Goal: Task Accomplishment & Management: Use online tool/utility

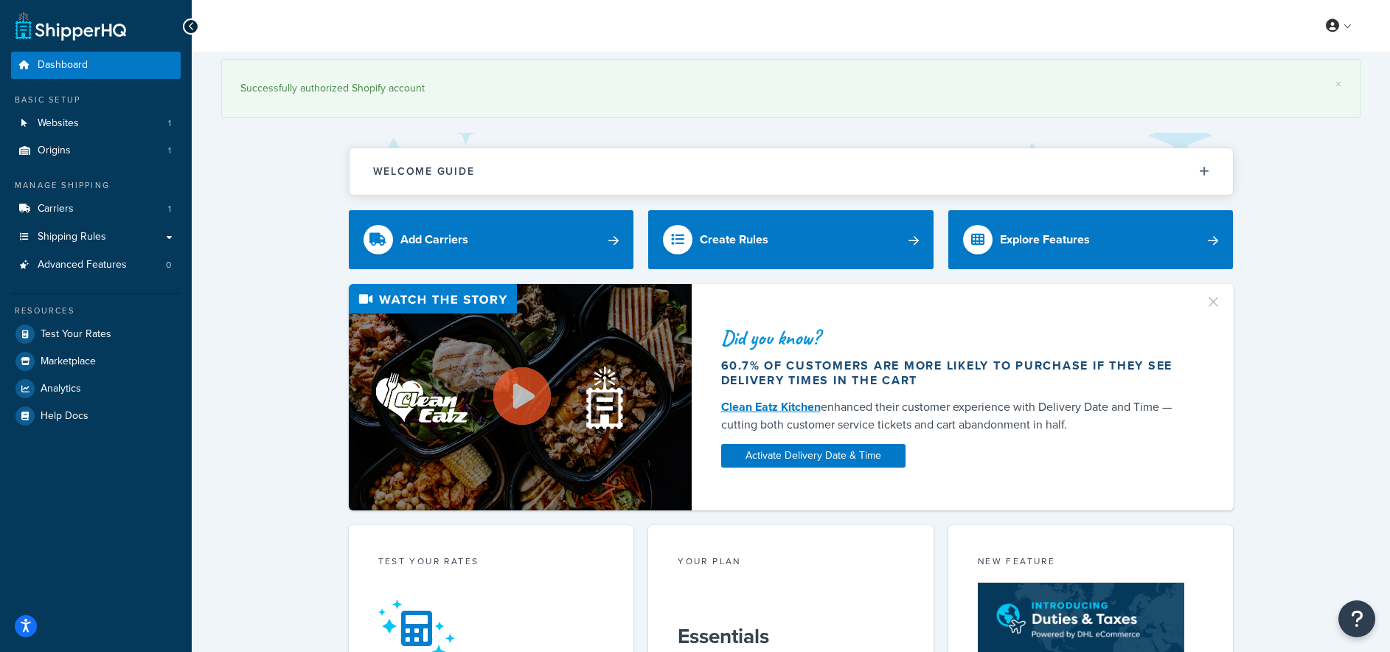
click at [798, 94] on div "Successfully authorized Shopify account" at bounding box center [790, 88] width 1101 height 21
click at [570, 114] on div "× Successfully authorized Shopify account" at bounding box center [791, 88] width 1140 height 59
click at [76, 237] on span "Shipping Rules" at bounding box center [72, 237] width 69 height 13
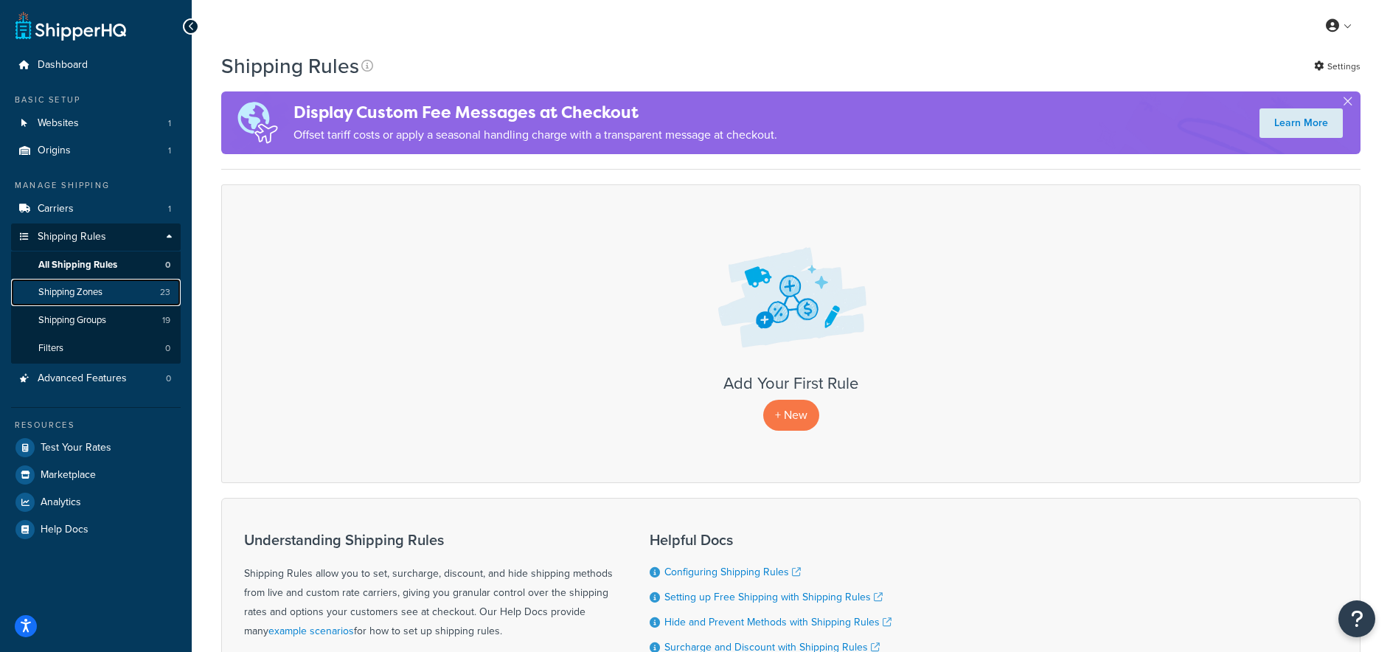
click at [59, 289] on span "Shipping Zones" at bounding box center [70, 292] width 64 height 13
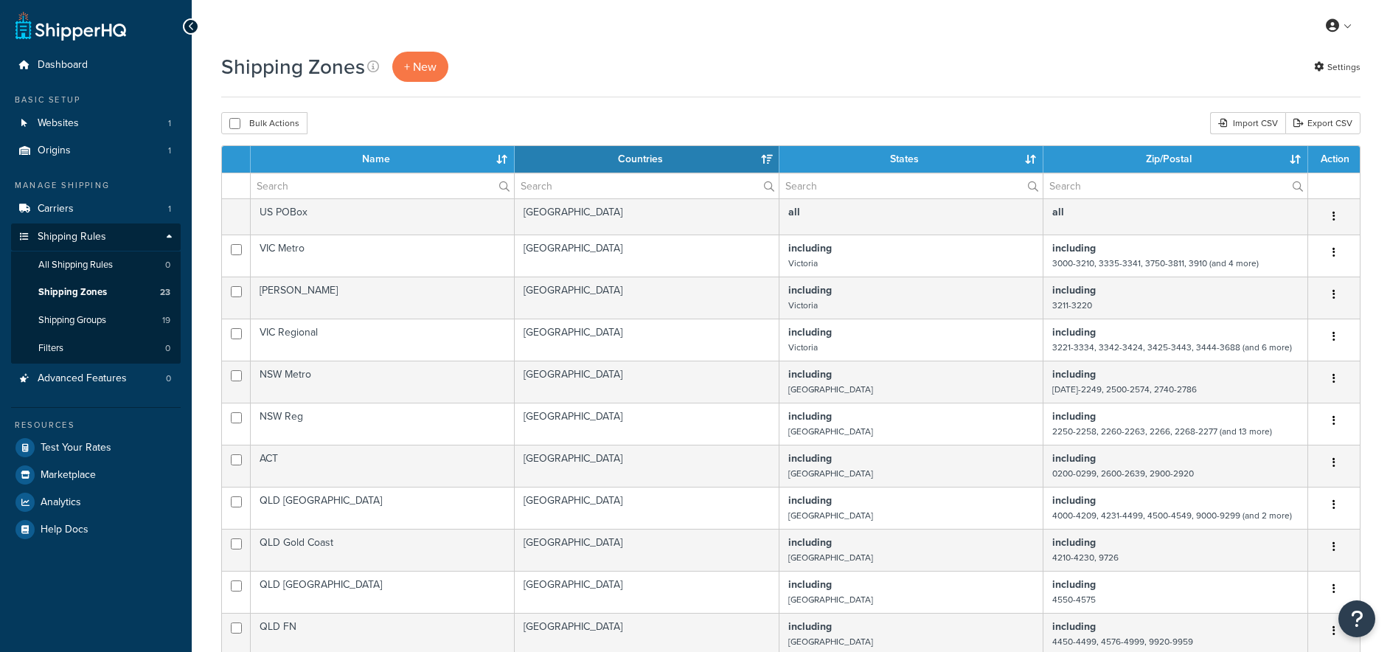
select select "15"
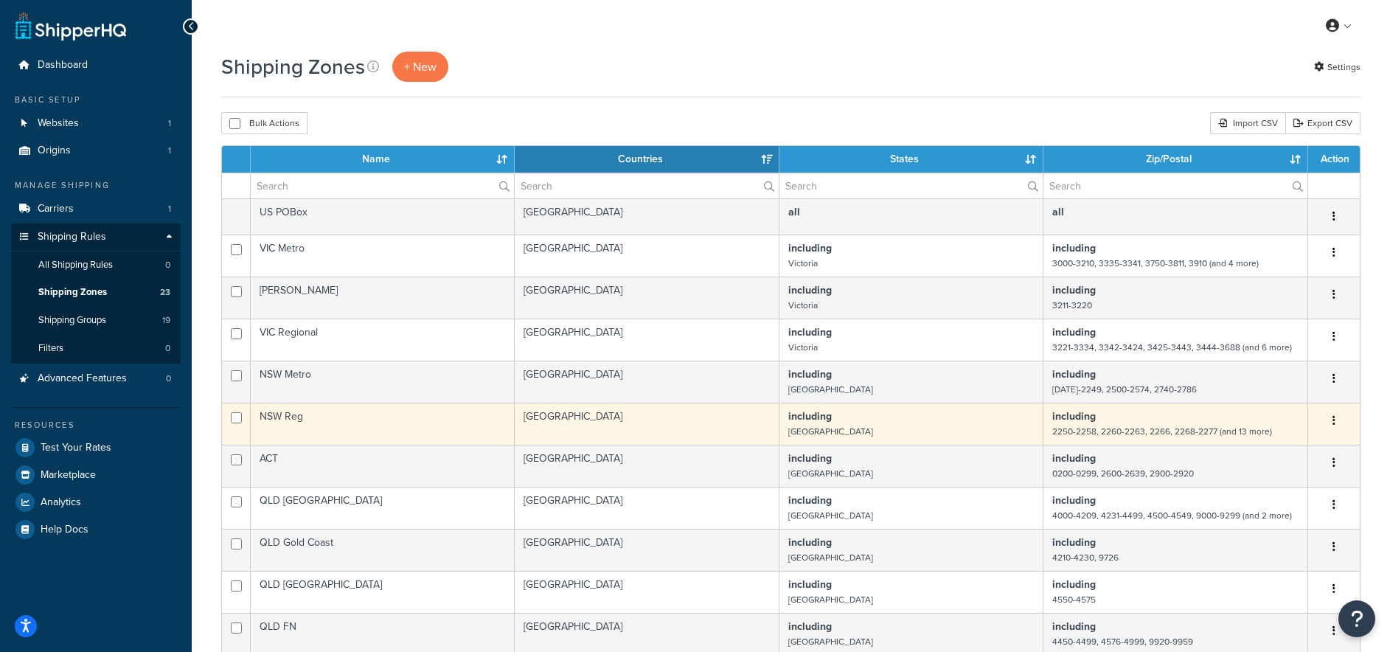
click at [265, 417] on td "NSW Reg" at bounding box center [383, 424] width 264 height 42
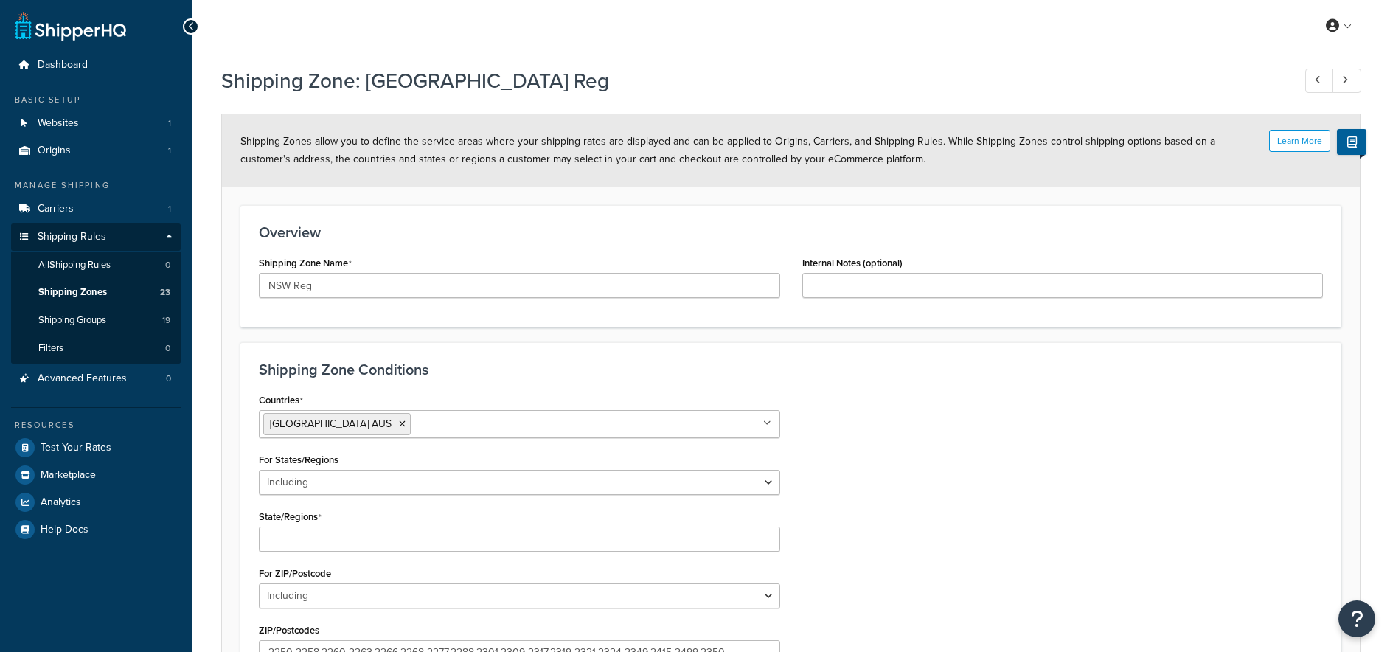
select select "including"
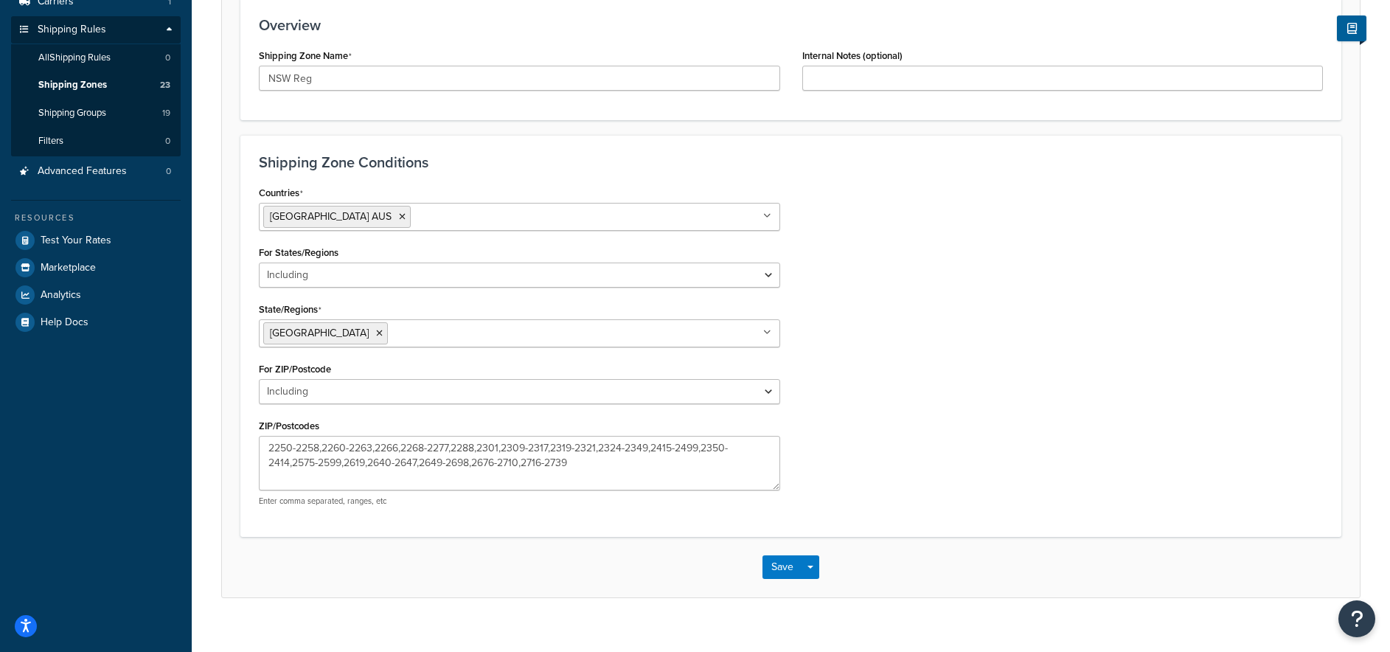
scroll to position [208, 0]
click at [305, 456] on textarea "2250-2258,2260-2263,2266,2268-2277,2288,2301,2309-2317,2319-2321,2324-2349,2415…" at bounding box center [519, 462] width 521 height 55
click at [544, 489] on textarea "2250-2258,2260-2263,2266,2268-2277,2288,2301,2309-2317,2319-2321,2324-2349,2415…" at bounding box center [519, 462] width 521 height 55
paste textarea "2250-2258,2260-2263,2266,2268-2277,2288,2301,2309-2317,2319-2321,2324-2349,2415…"
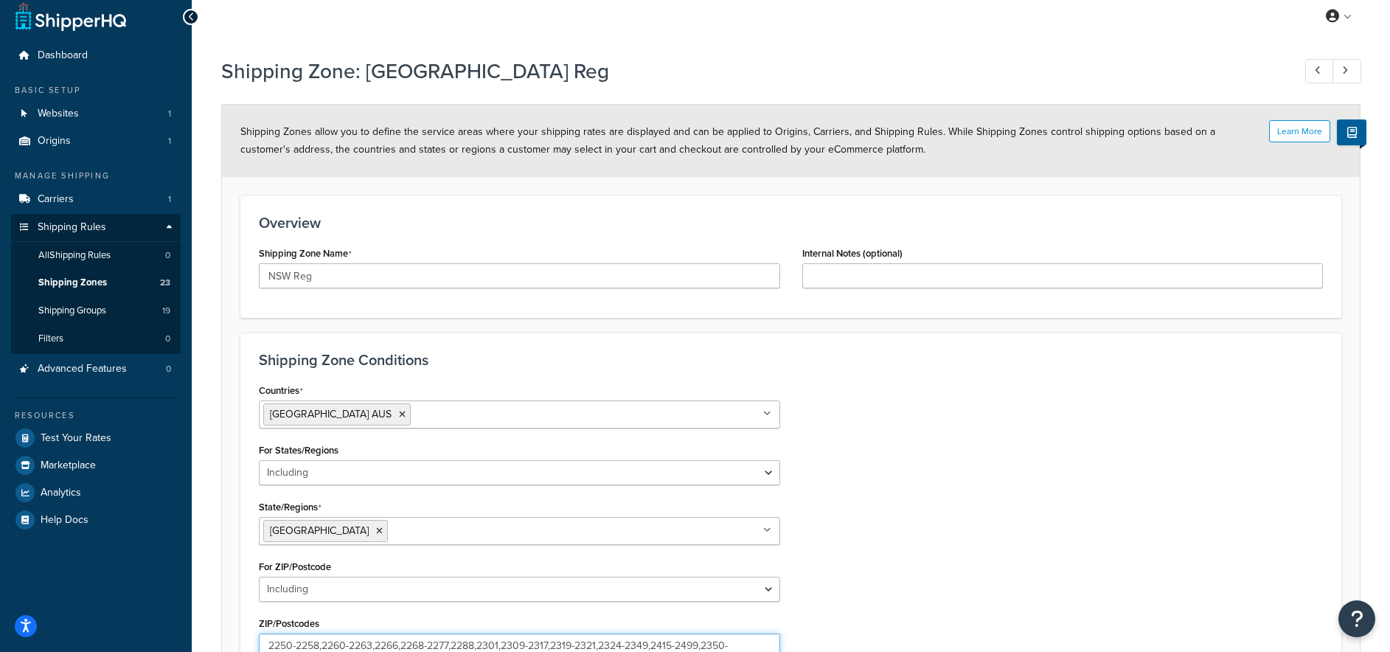
scroll to position [0, 0]
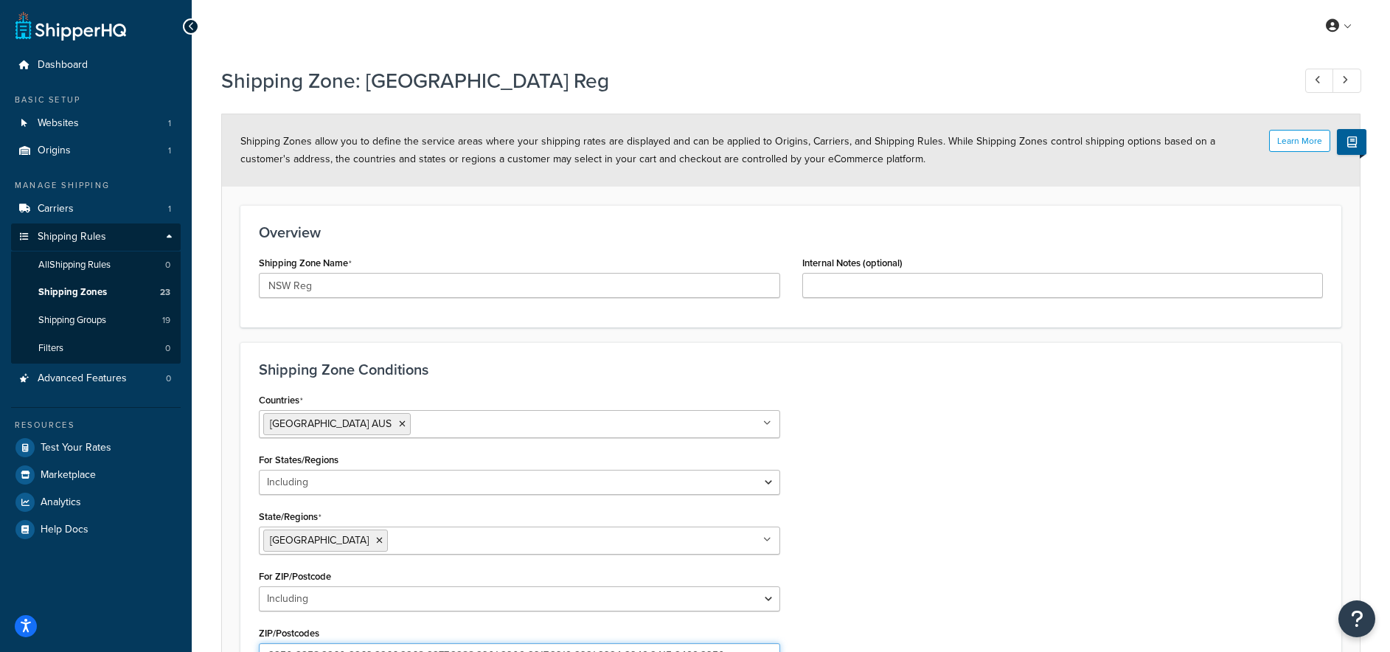
type textarea "2250-2258,2260-2263,2266,2268-2277,2288,2301,2309-2317,2319-2321,2324-2349,2415…"
click at [83, 291] on span "Shipping Zones" at bounding box center [72, 292] width 69 height 13
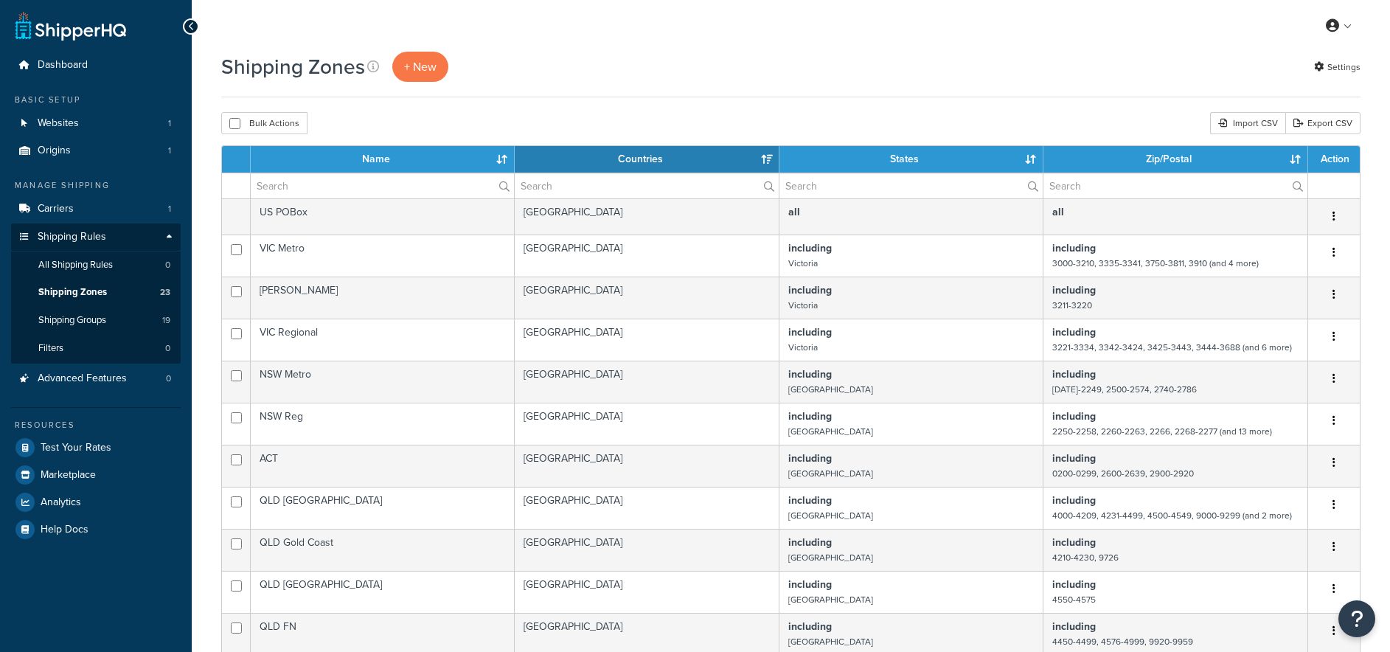
select select "15"
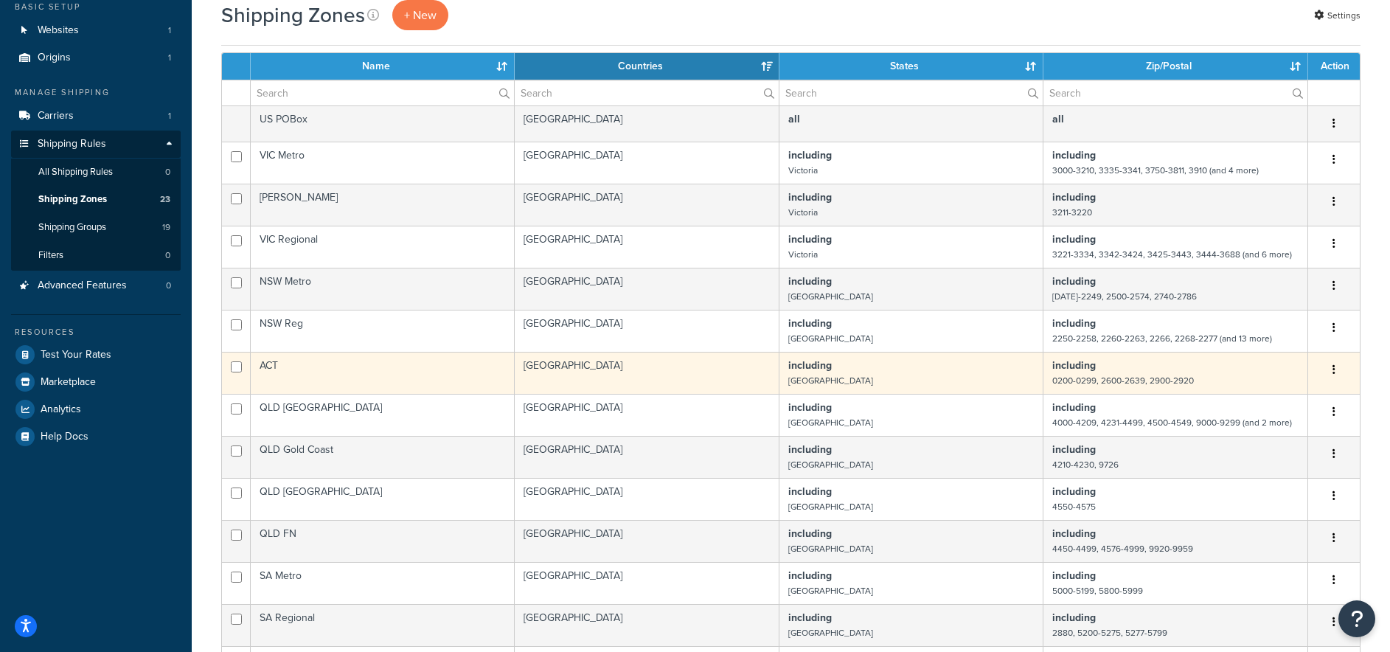
scroll to position [284, 0]
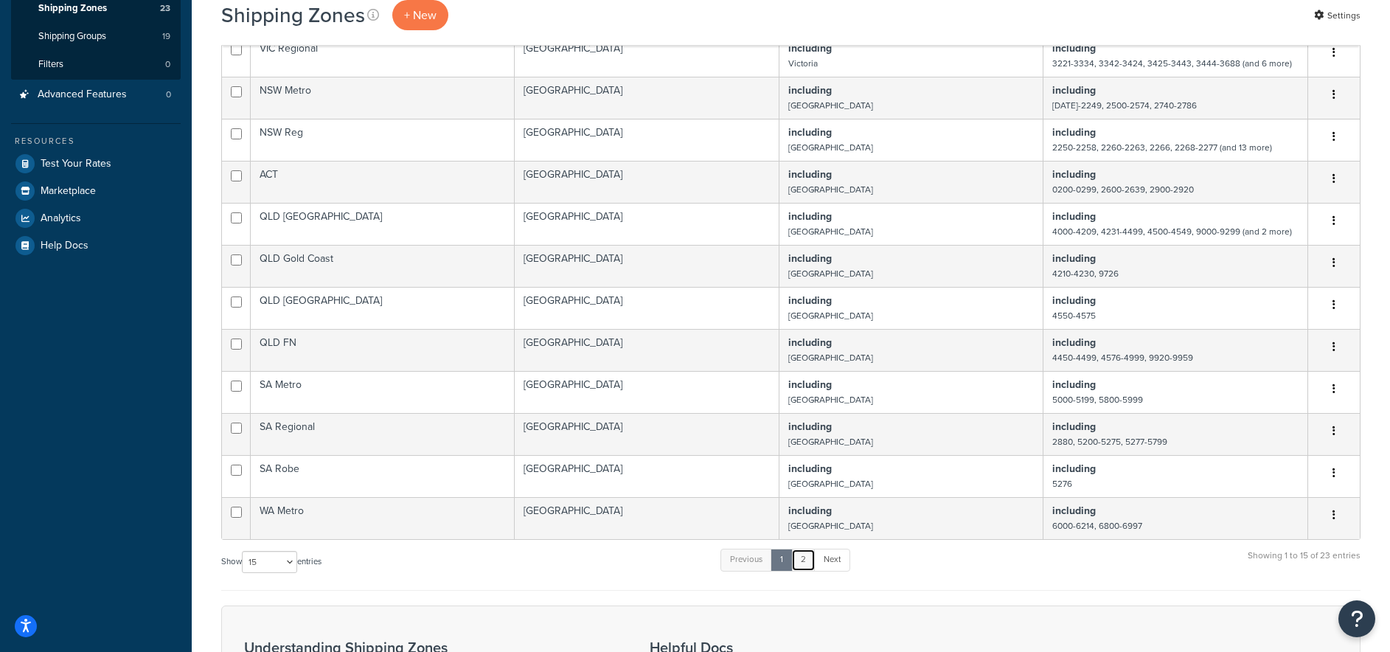
click at [808, 566] on link "2" at bounding box center [803, 560] width 24 height 22
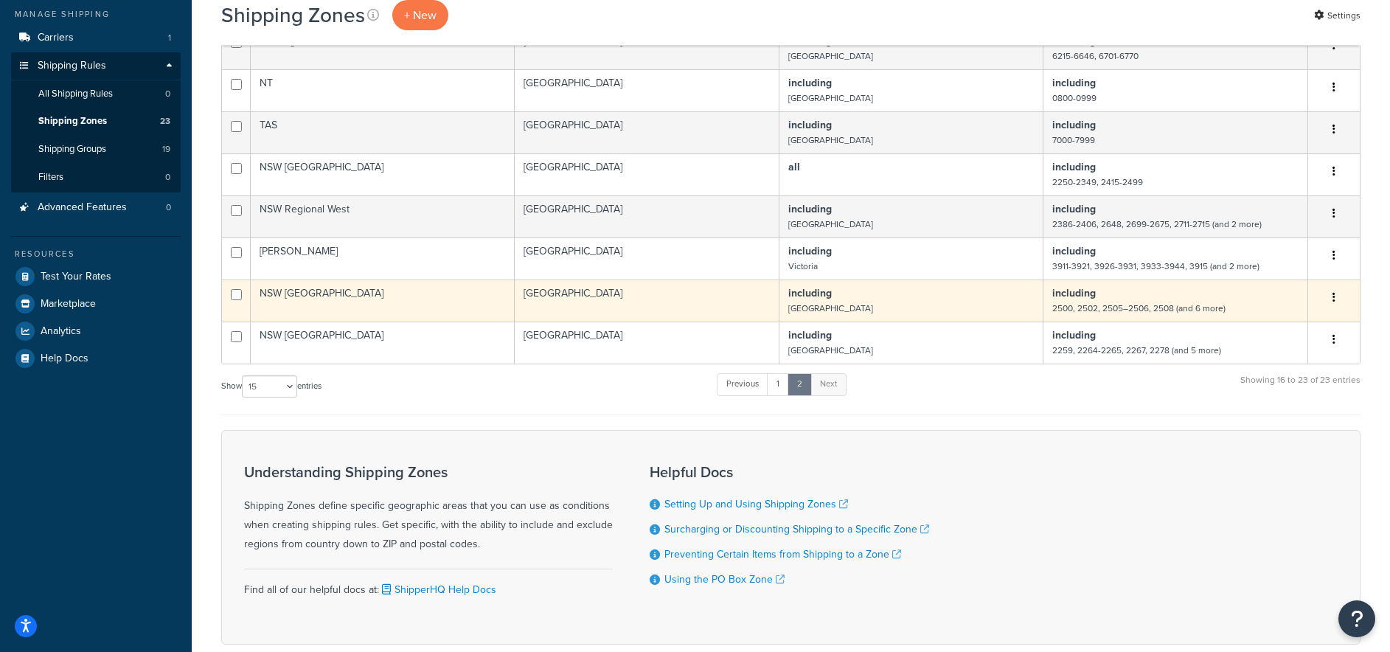
scroll to position [167, 0]
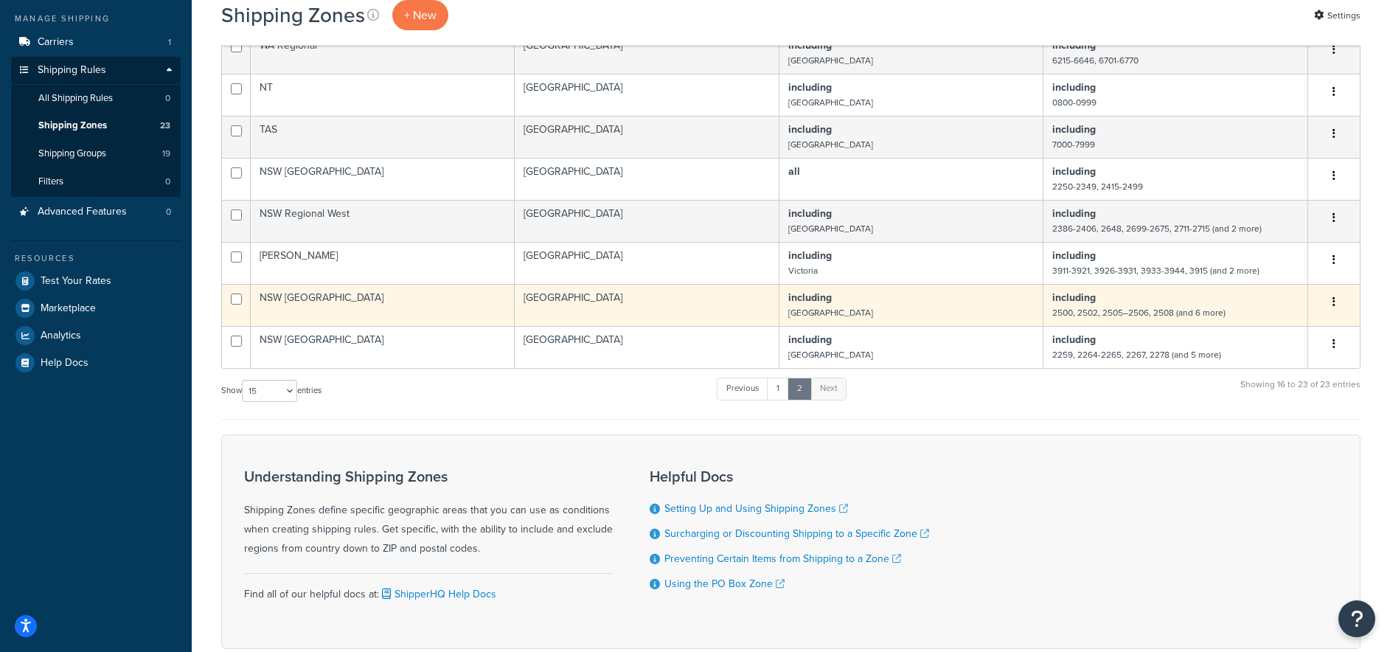
click at [322, 301] on td "NSW [GEOGRAPHIC_DATA]" at bounding box center [383, 305] width 264 height 42
click at [322, 301] on td "NSW Wollongong" at bounding box center [383, 305] width 264 height 42
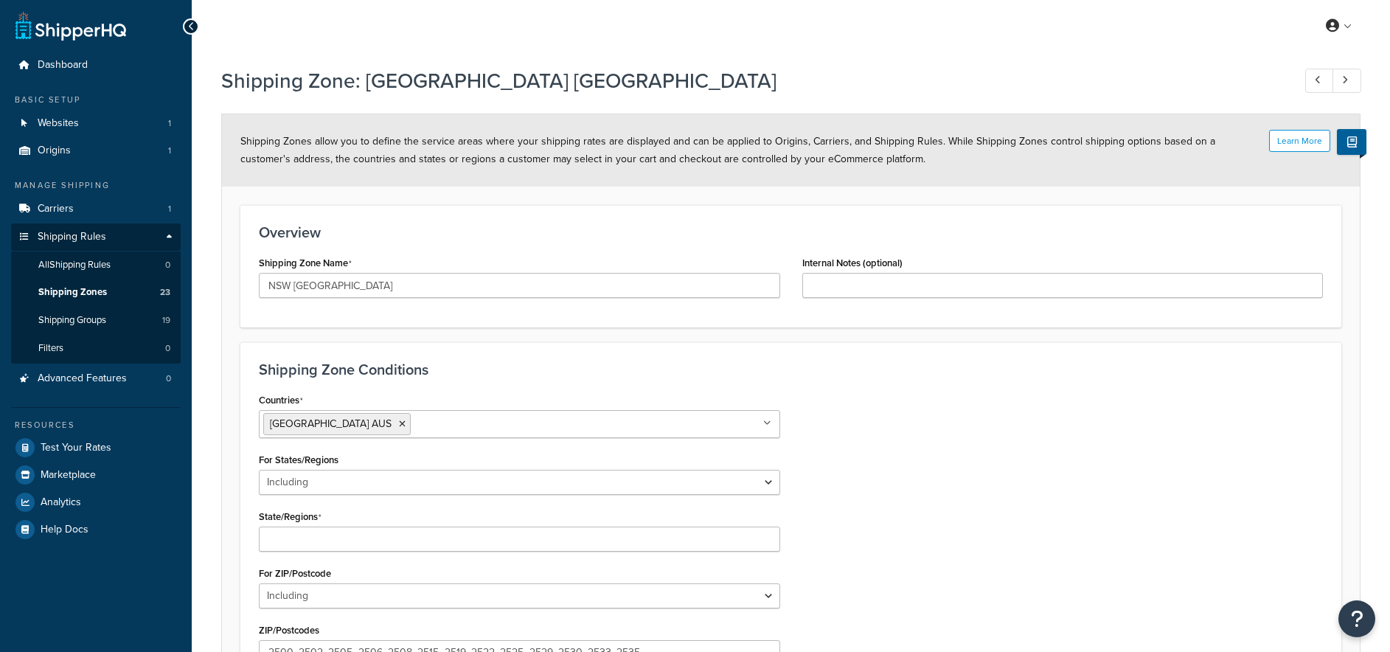
select select "including"
click at [79, 288] on span "Shipping Zones" at bounding box center [72, 292] width 69 height 13
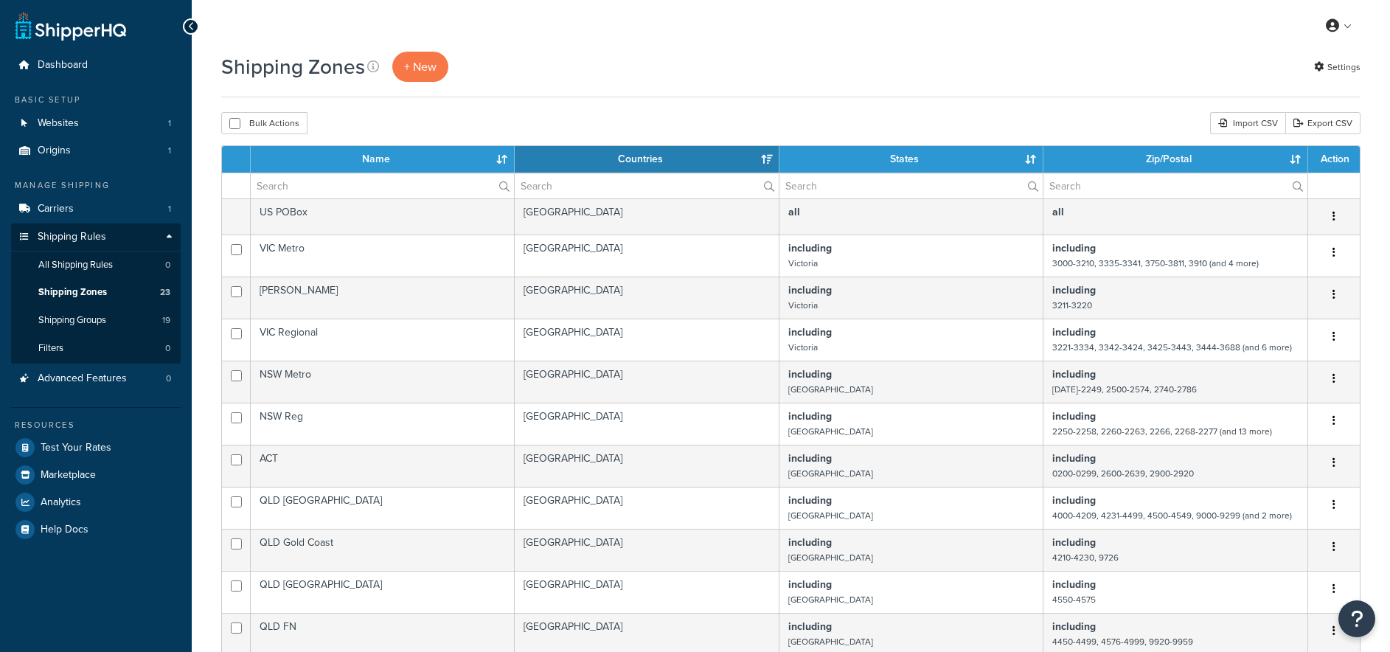
select select "15"
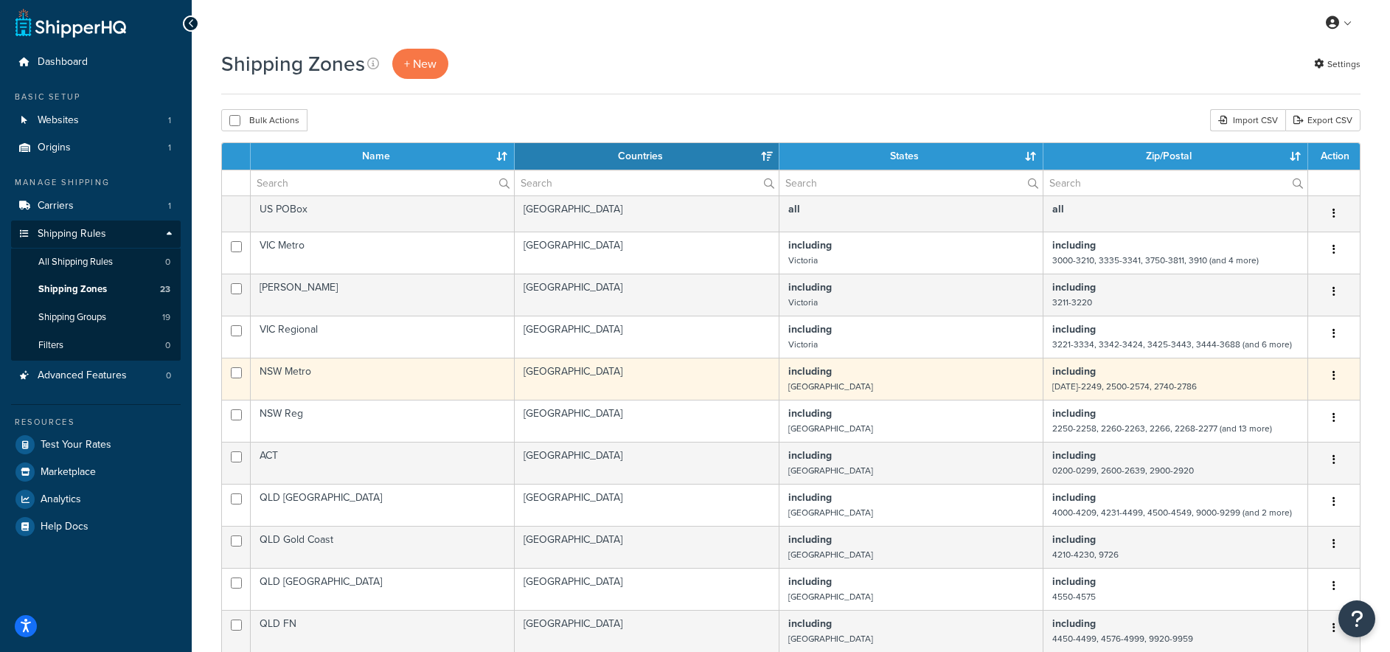
scroll to position [6, 0]
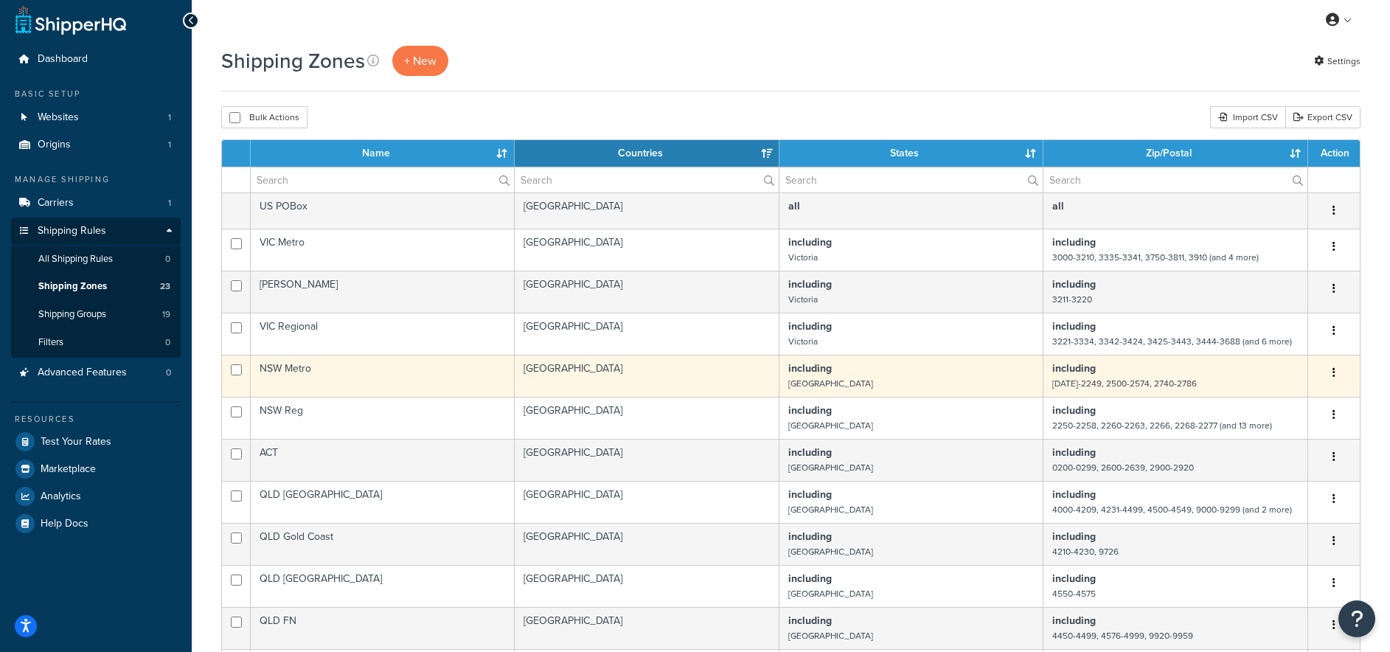
click at [295, 375] on td "NSW Metro" at bounding box center [383, 376] width 264 height 42
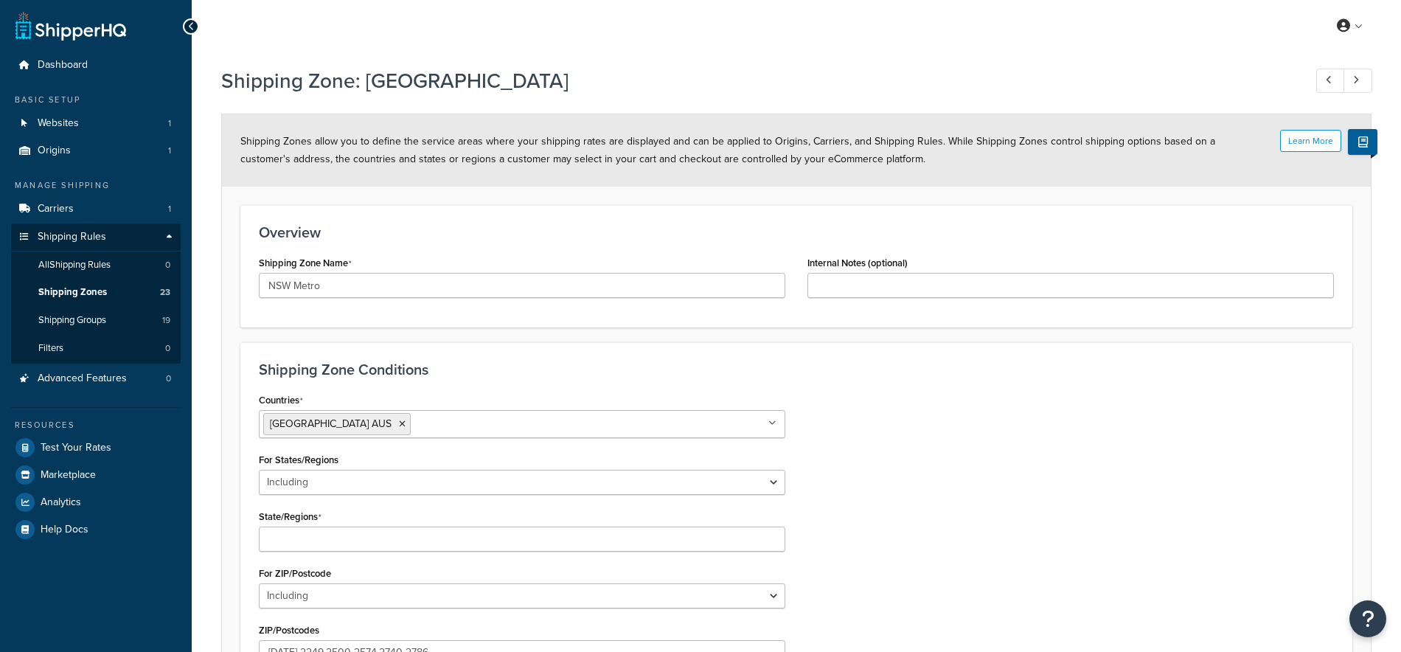
select select "including"
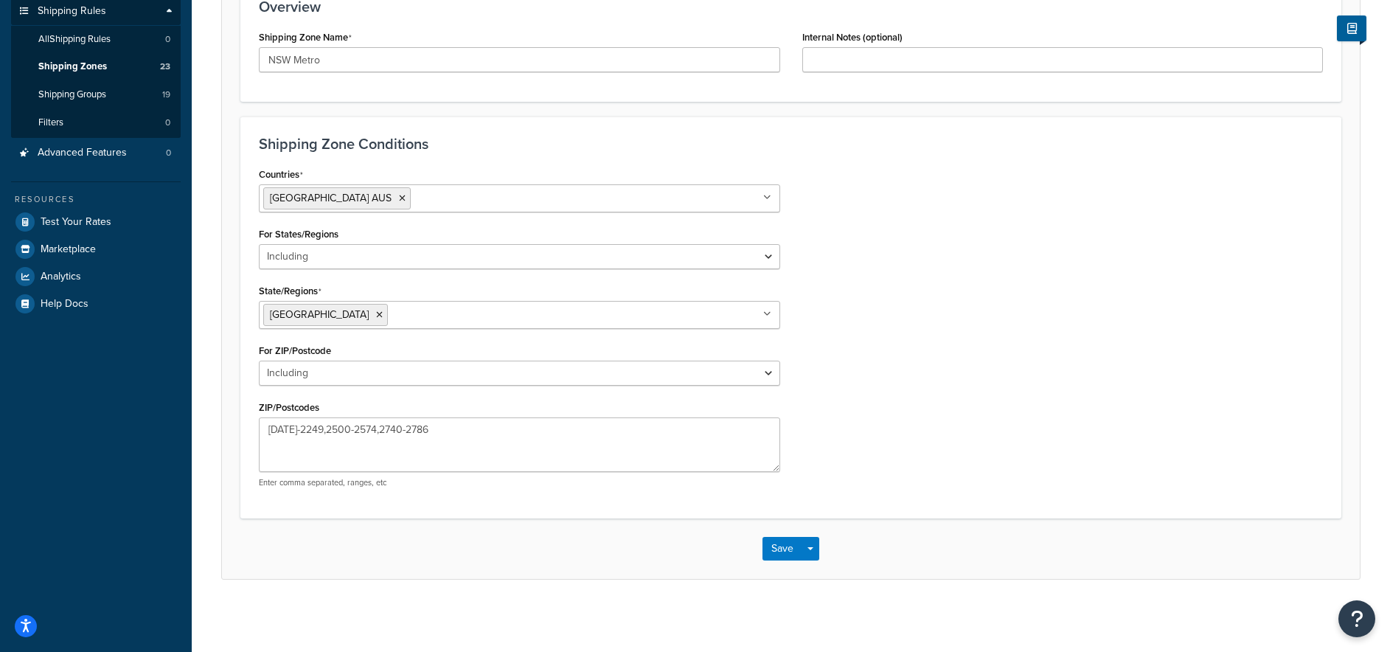
scroll to position [227, 0]
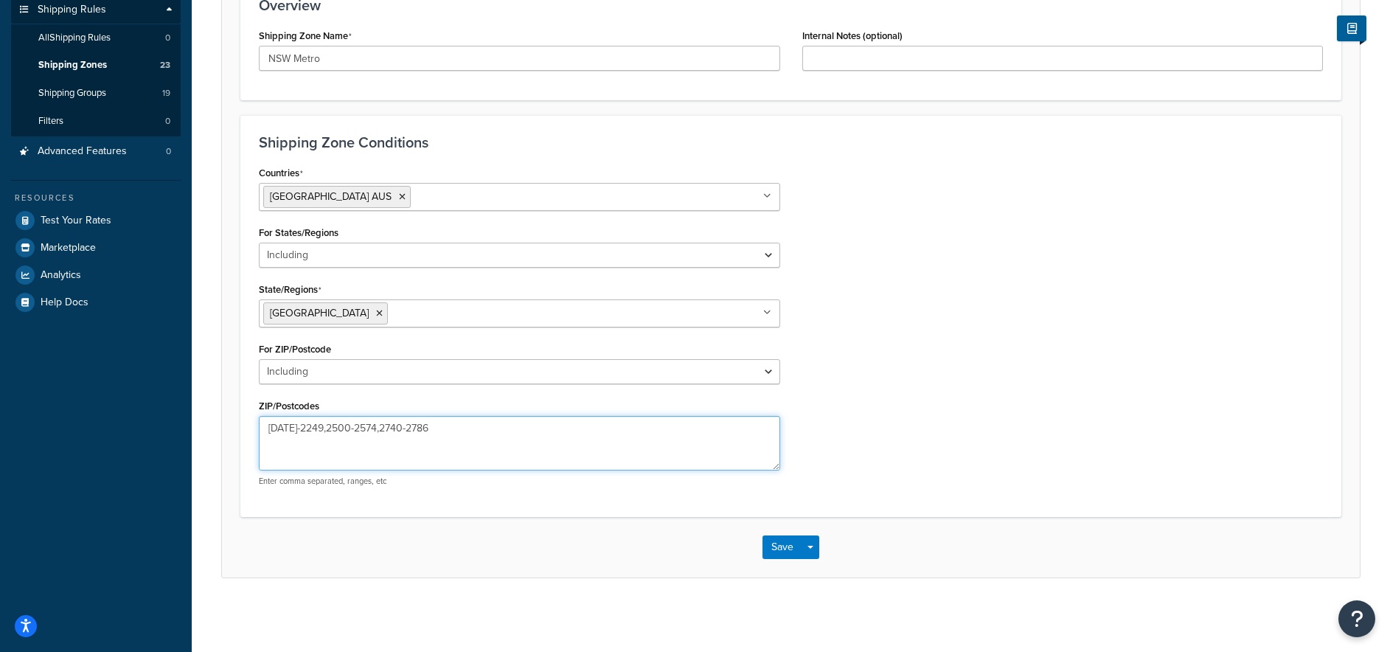
click at [301, 431] on textarea "1000-2249,2500-2574,2740-2786" at bounding box center [519, 443] width 521 height 55
paste textarea "36"
type textarea "1000-2249,2536-2574,2740-2786"
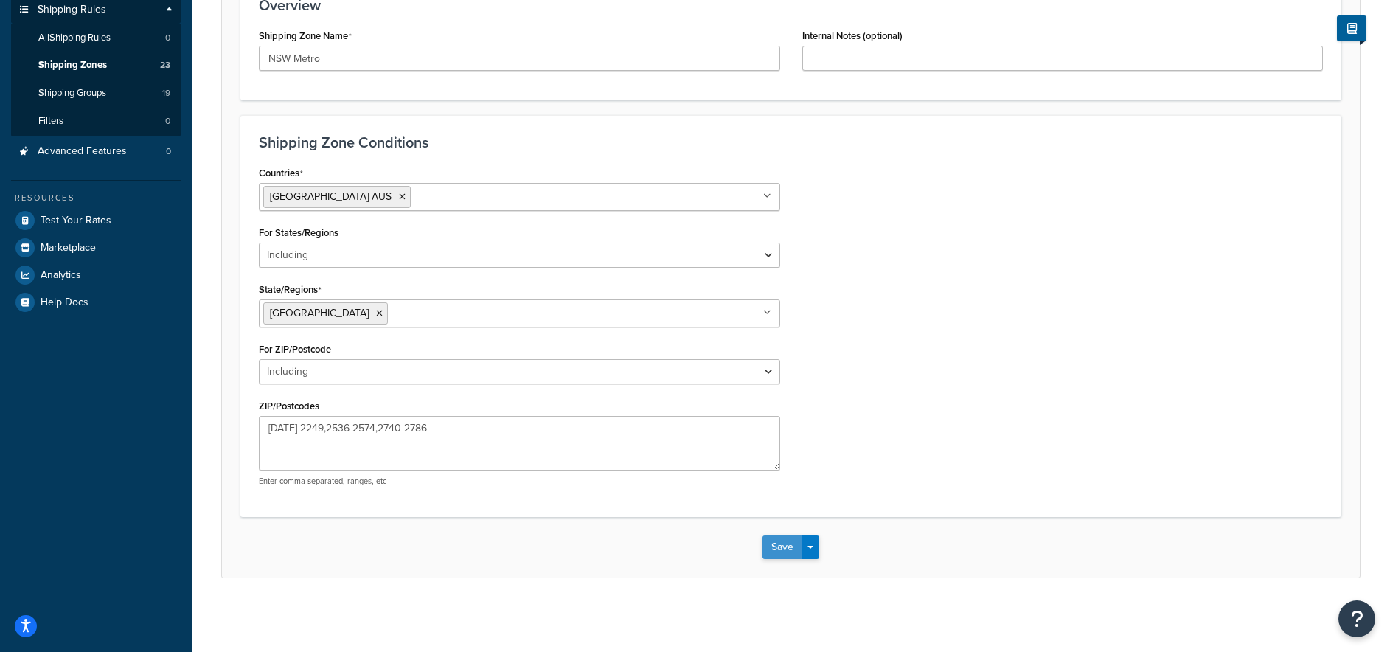
click at [766, 550] on button "Save" at bounding box center [783, 547] width 40 height 24
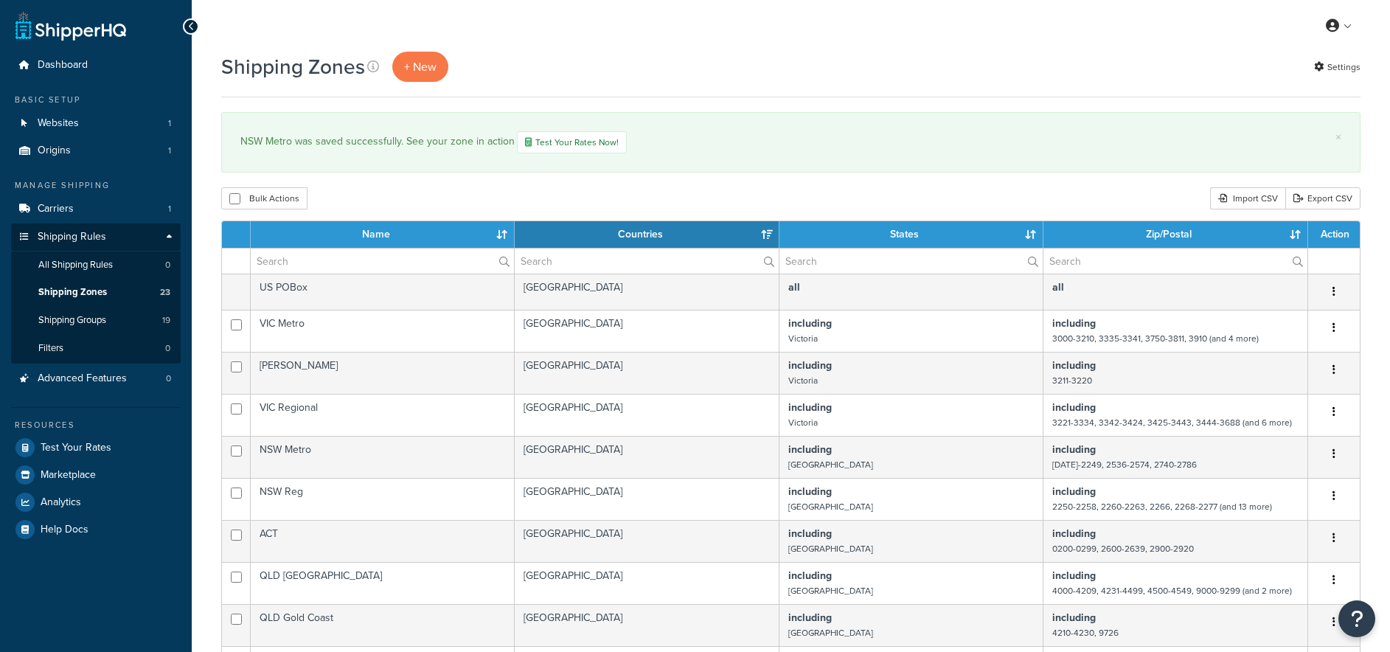
select select "15"
click at [60, 459] on link "Test Your Rates" at bounding box center [96, 447] width 170 height 27
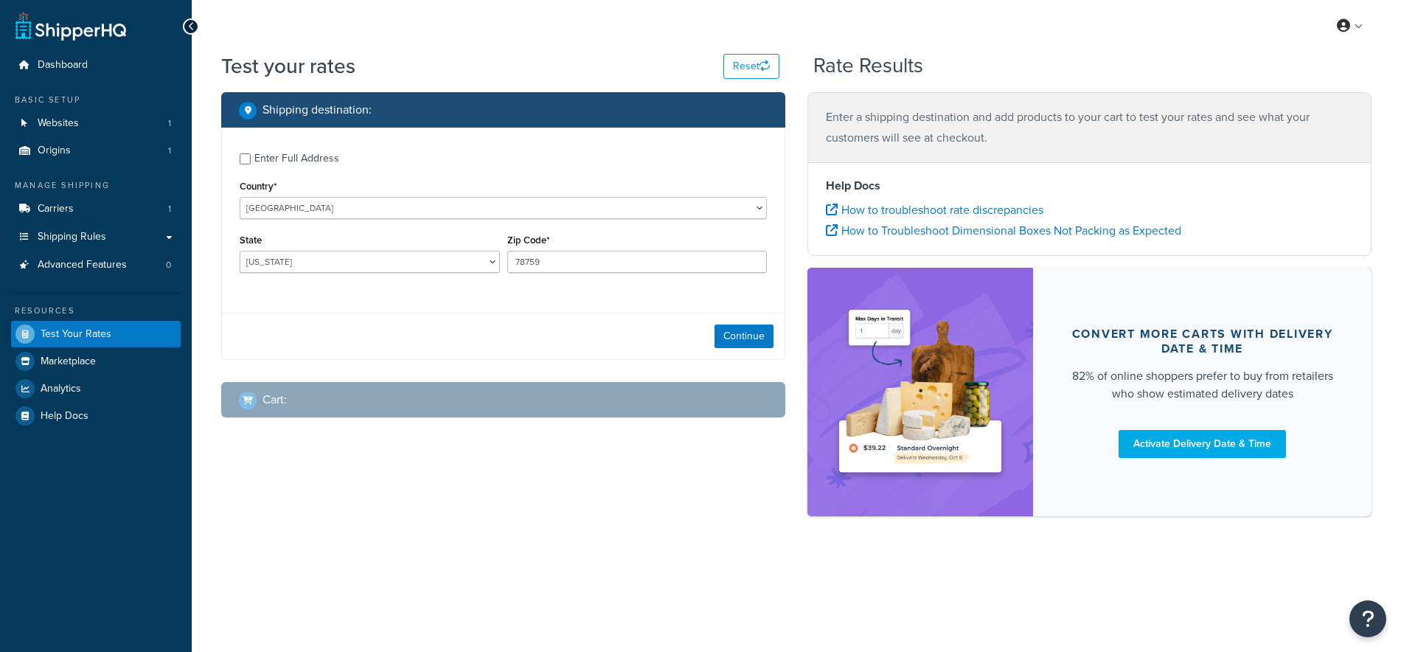
select select "[GEOGRAPHIC_DATA]"
click at [321, 207] on select "United States United Kingdom Afghanistan Åland Islands Albania Algeria American…" at bounding box center [503, 208] width 527 height 22
select select "AU"
click at [240, 197] on select "United States United Kingdom Afghanistan Åland Islands Albania Algeria American…" at bounding box center [503, 208] width 527 height 22
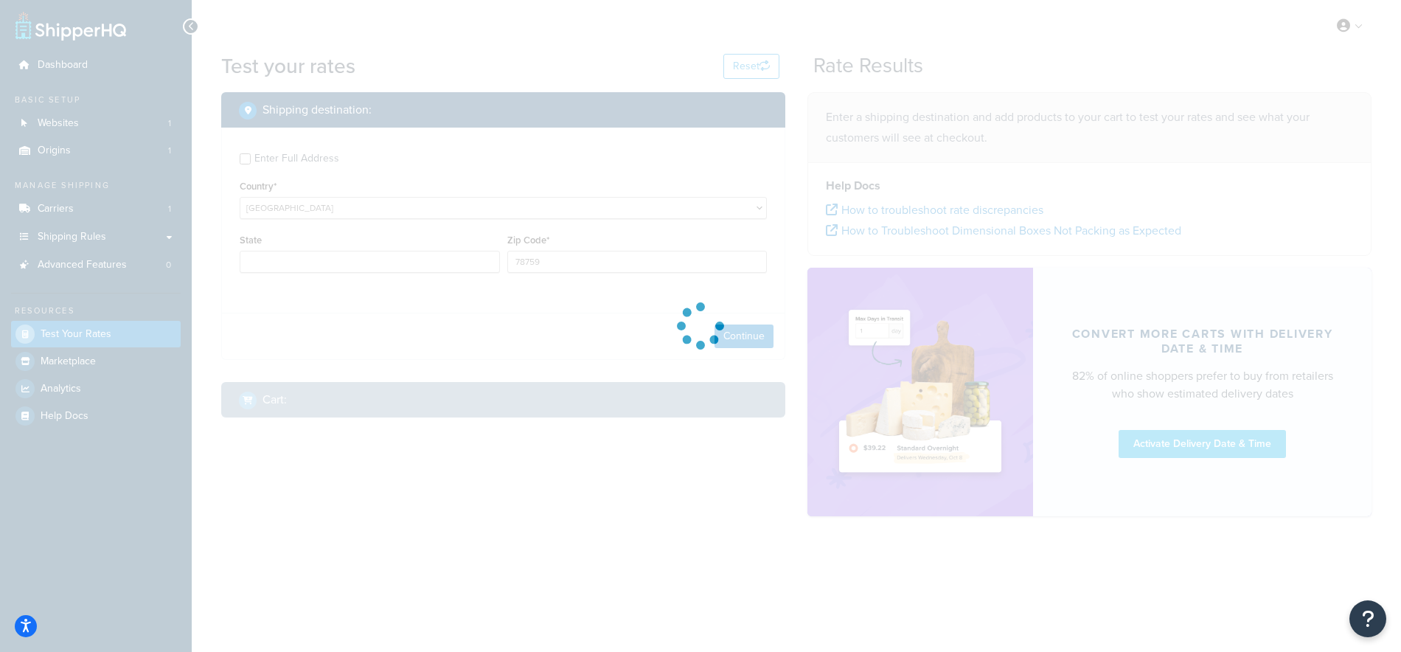
click at [395, 265] on div at bounding box center [700, 326] width 1401 height 652
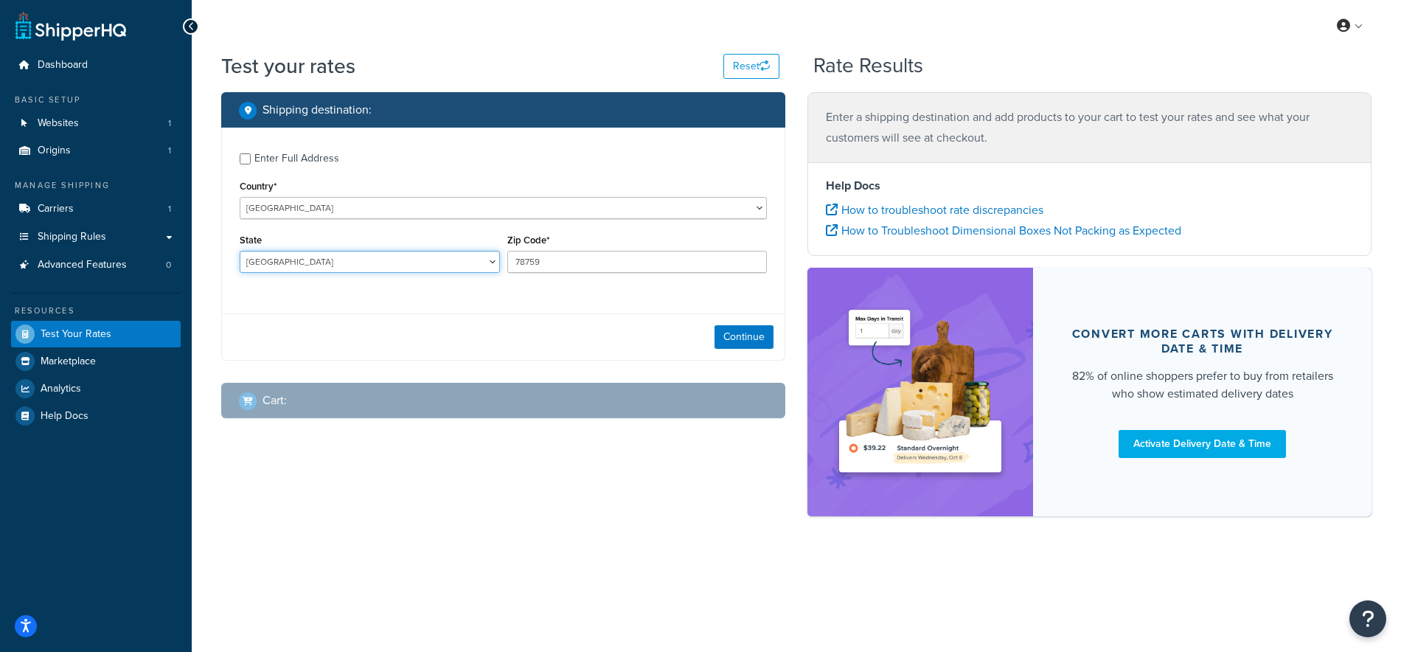
click at [395, 265] on select "Australian Capital Territory New South Wales Northern Territory Queensland Sout…" at bounding box center [370, 262] width 260 height 22
click at [240, 252] on select "Australian Capital Territory New South Wales Northern Territory Queensland Sout…" at bounding box center [370, 262] width 260 height 22
select select "ACT"
click at [539, 260] on input "78759" at bounding box center [637, 262] width 260 height 22
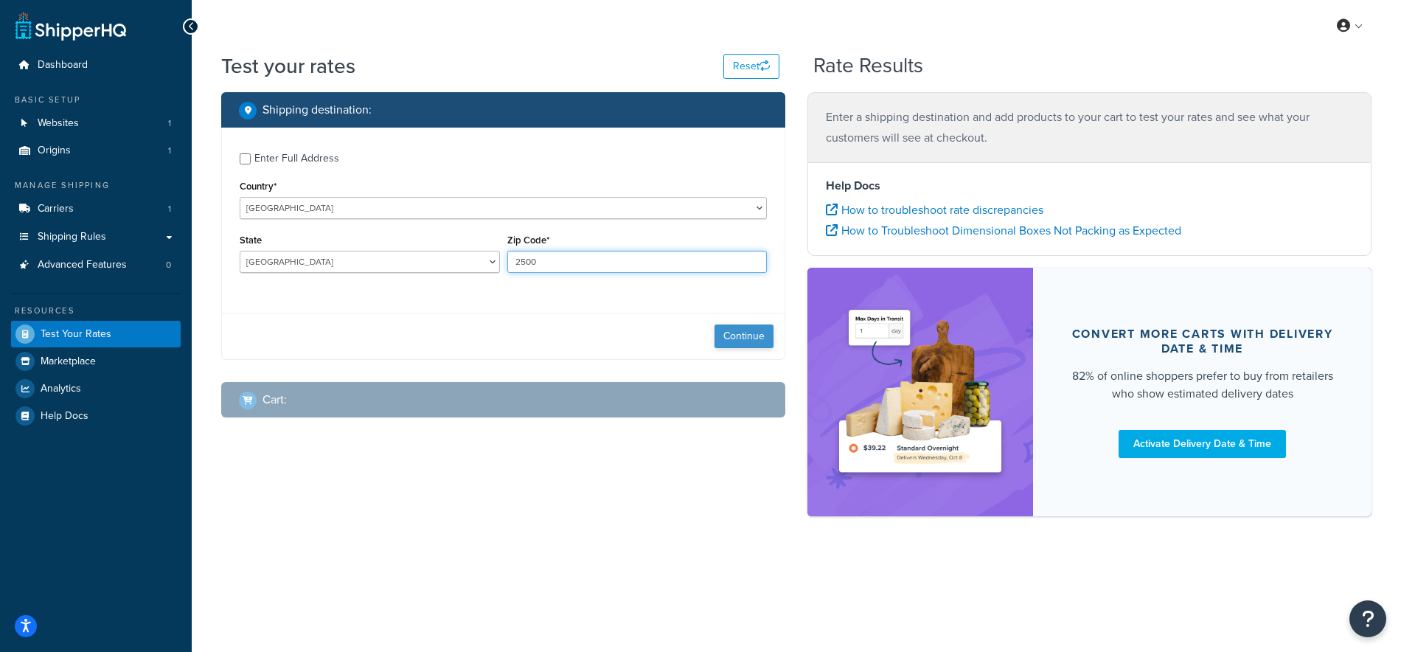
type input "2500"
click at [736, 336] on button "Continue" at bounding box center [744, 337] width 59 height 24
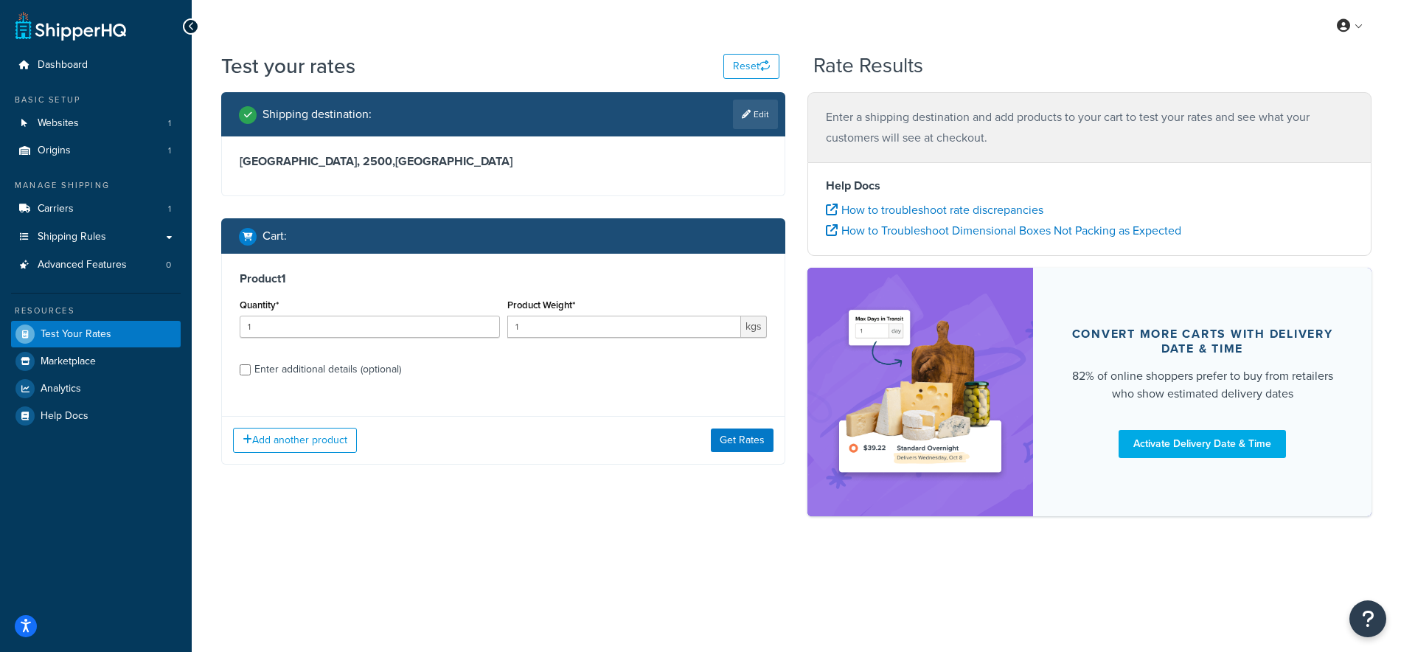
drag, startPoint x: 766, startPoint y: 113, endPoint x: 546, endPoint y: 153, distance: 223.4
click at [766, 113] on link "Edit" at bounding box center [755, 115] width 45 height 30
select select "AU"
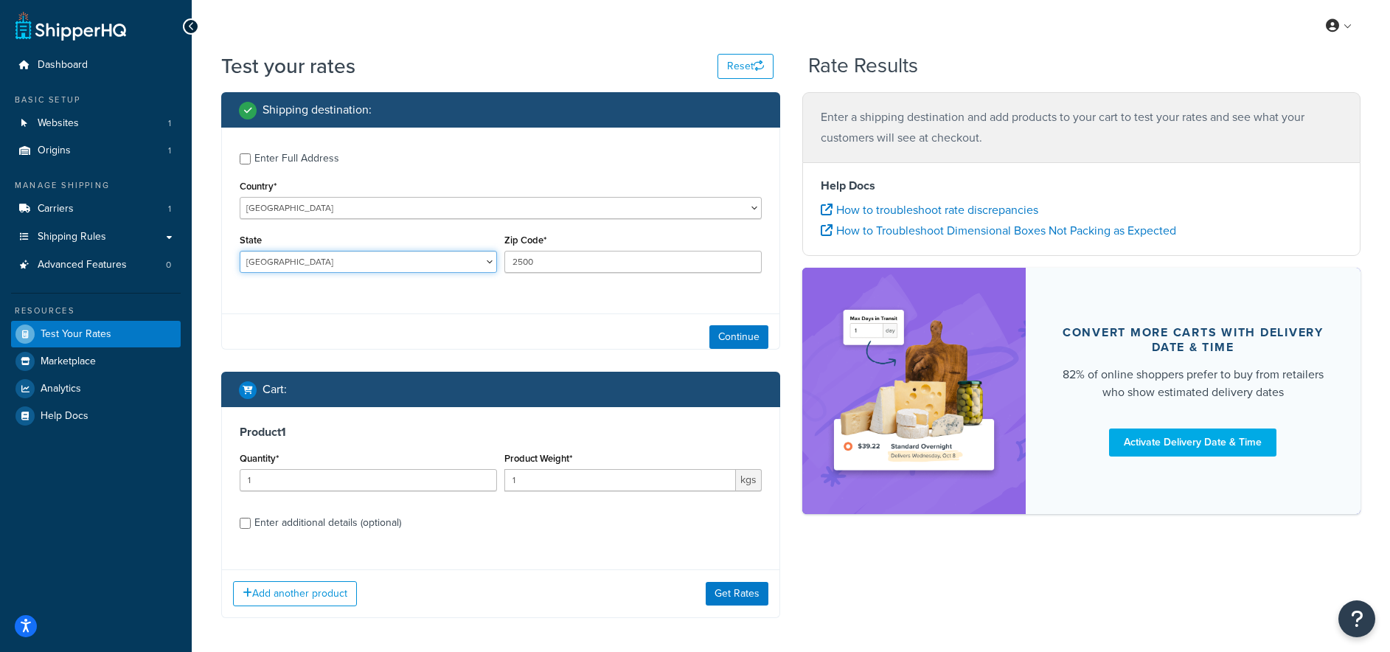
click at [313, 270] on select "Australian Capital Territory New South Wales Northern Territory Queensland Sout…" at bounding box center [368, 262] width 257 height 22
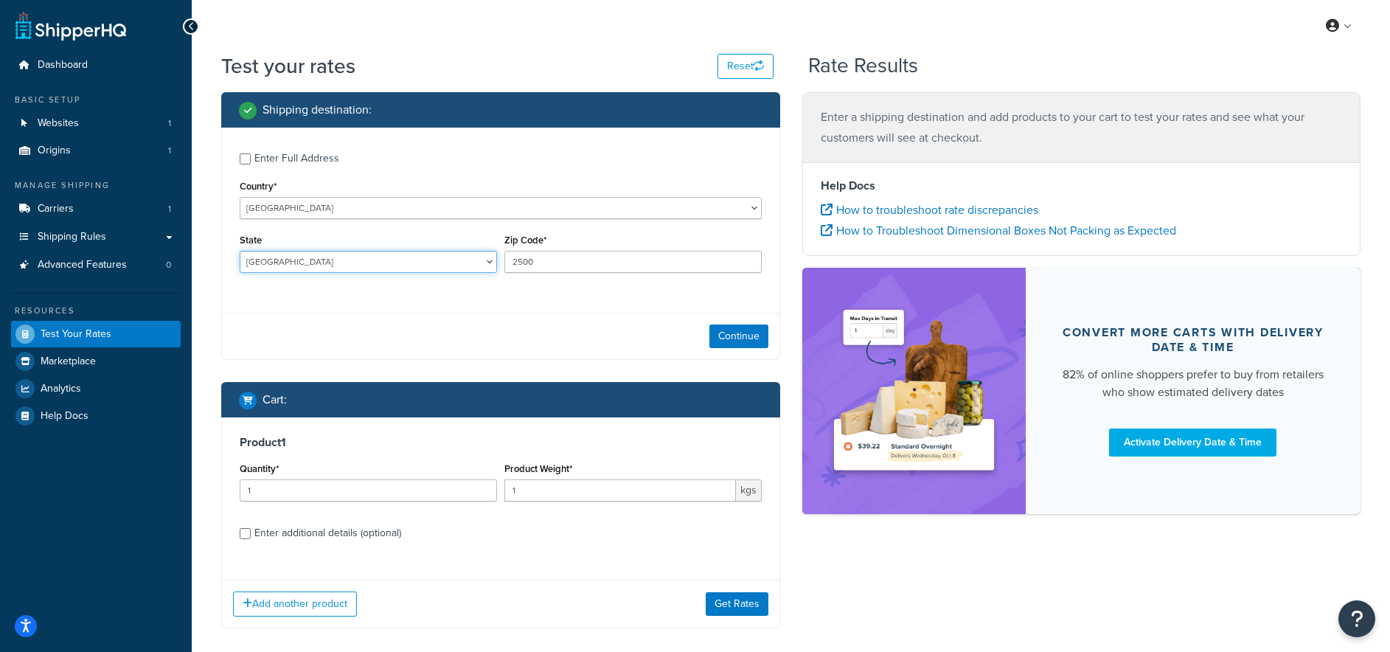
select select "NSW"
click at [240, 252] on select "Australian Capital Territory New South Wales Northern Territory Queensland Sout…" at bounding box center [368, 262] width 257 height 22
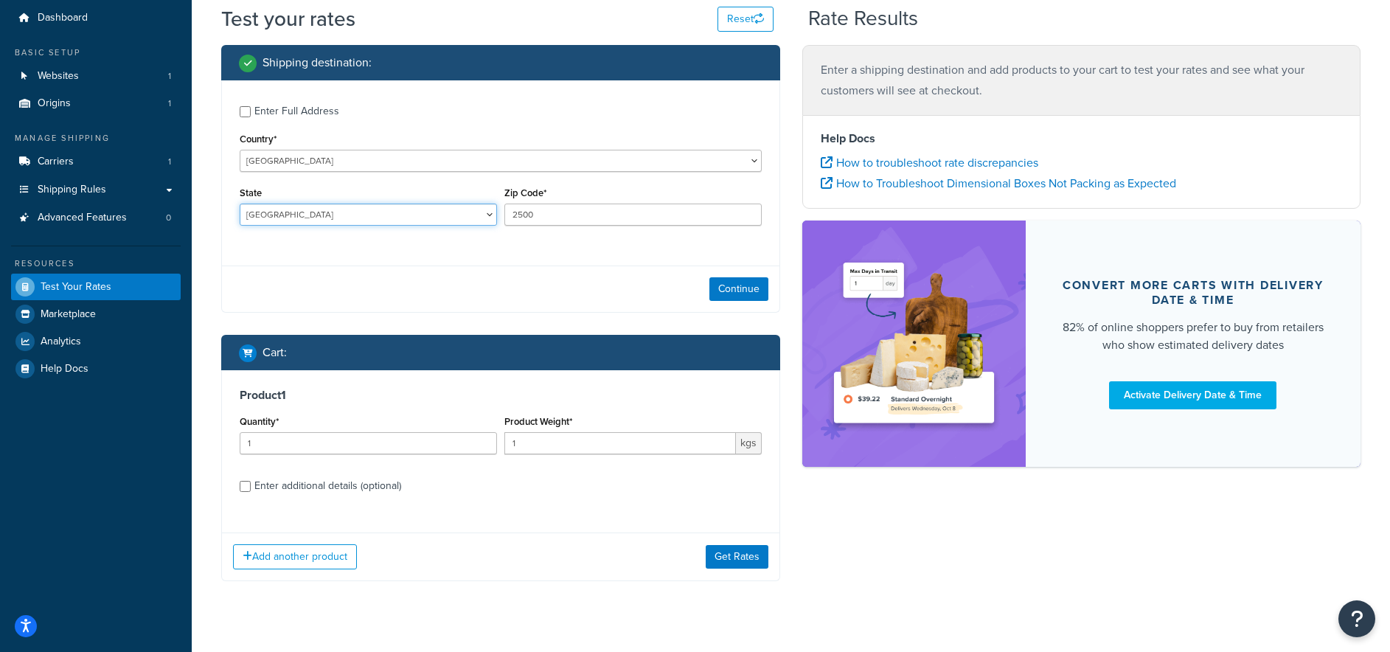
scroll to position [63, 0]
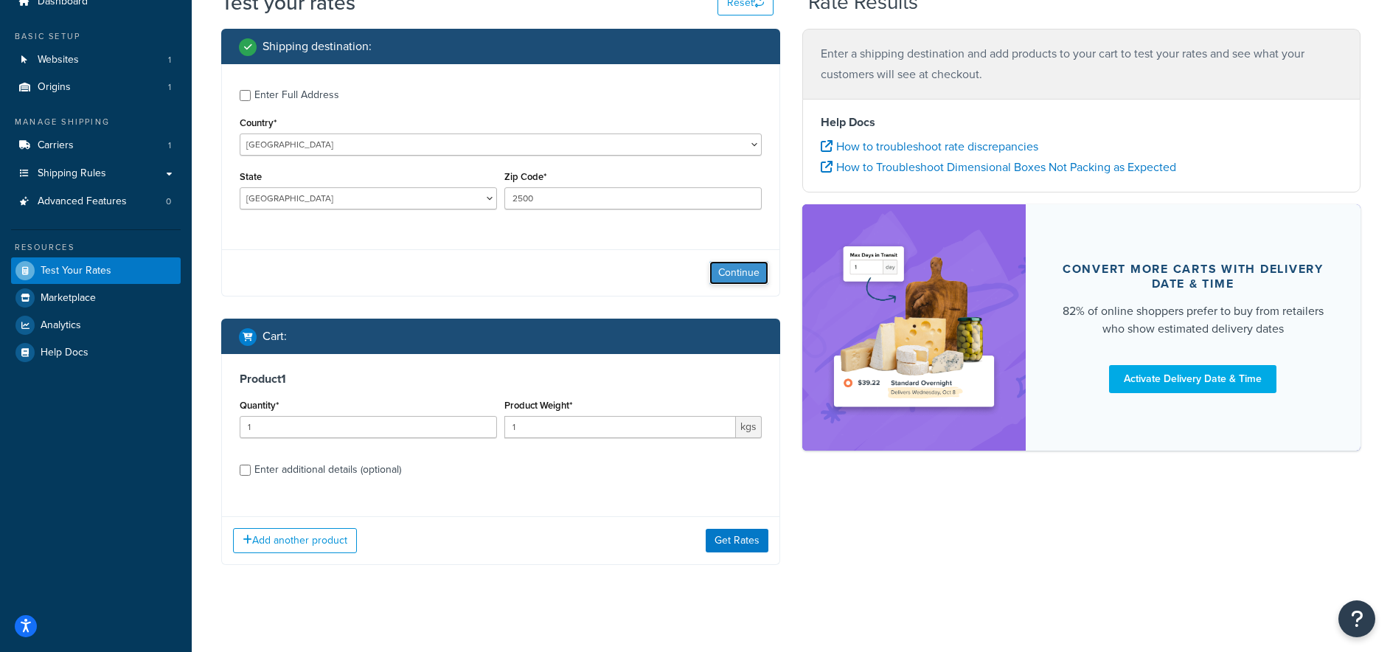
click at [729, 266] on button "Continue" at bounding box center [739, 273] width 59 height 24
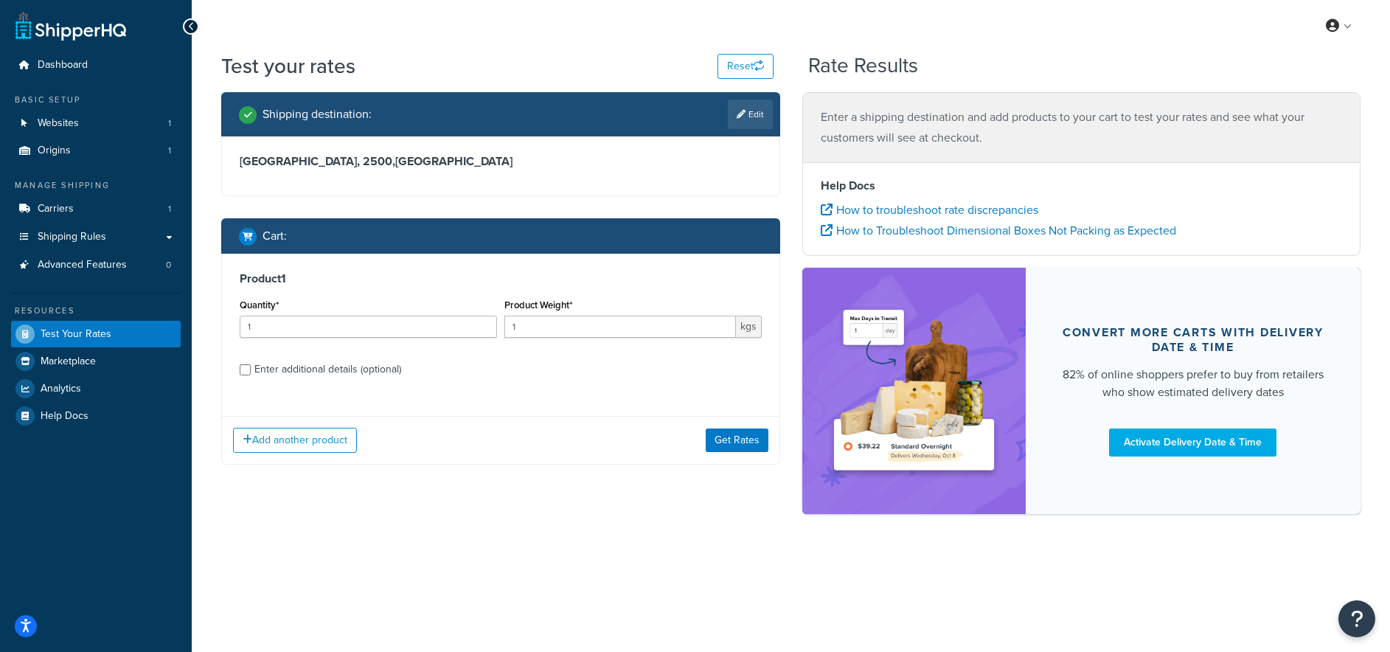
scroll to position [0, 0]
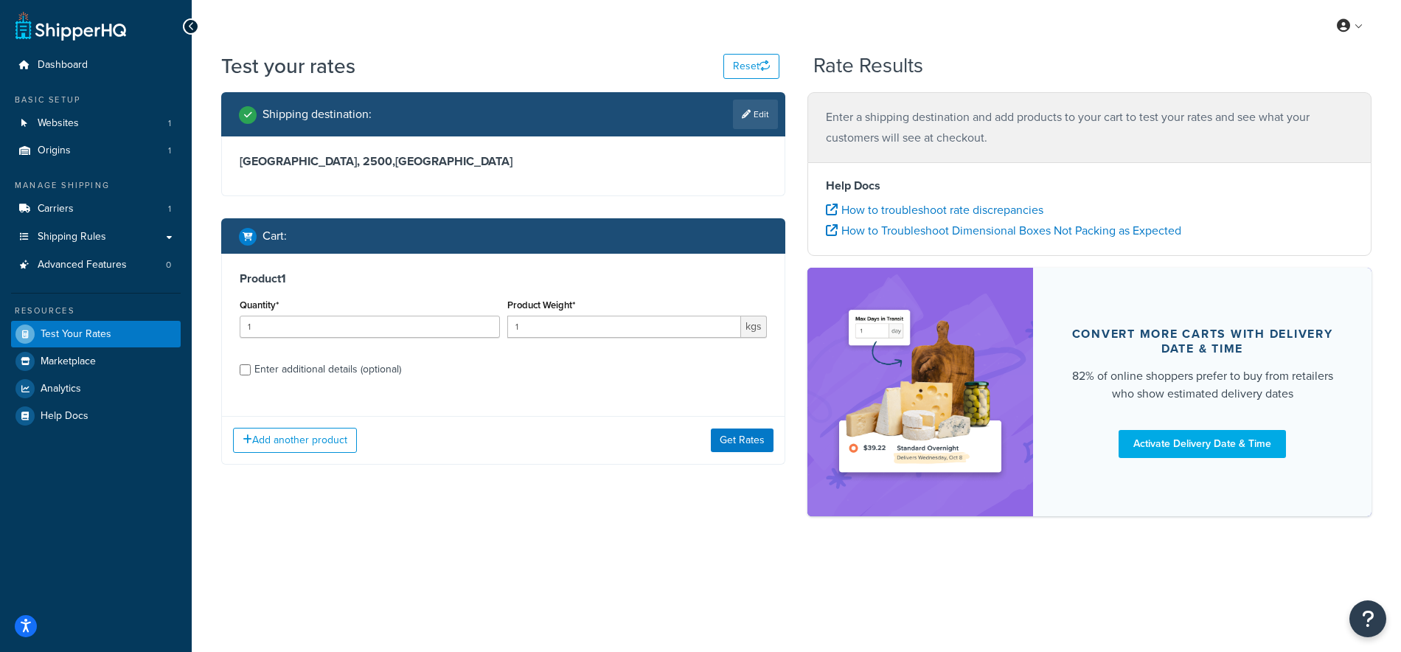
click at [260, 377] on div "Enter additional details (optional)" at bounding box center [327, 369] width 147 height 21
click at [251, 375] on input "Enter additional details (optional)" at bounding box center [245, 369] width 11 height 11
checkbox input "true"
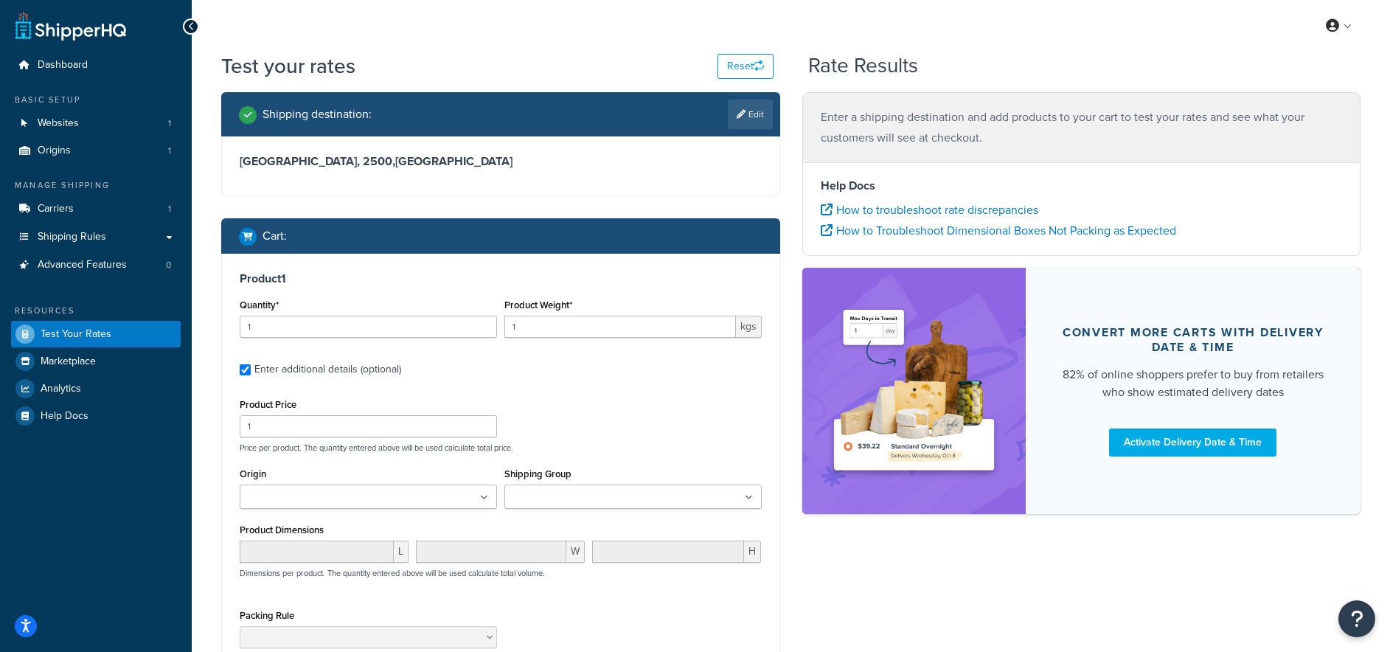
click at [647, 488] on ul at bounding box center [633, 497] width 257 height 24
click at [809, 566] on div "Shipping destination : Edit New South Wales, 2500 , Australia Cart : Product 1 …" at bounding box center [791, 447] width 1162 height 711
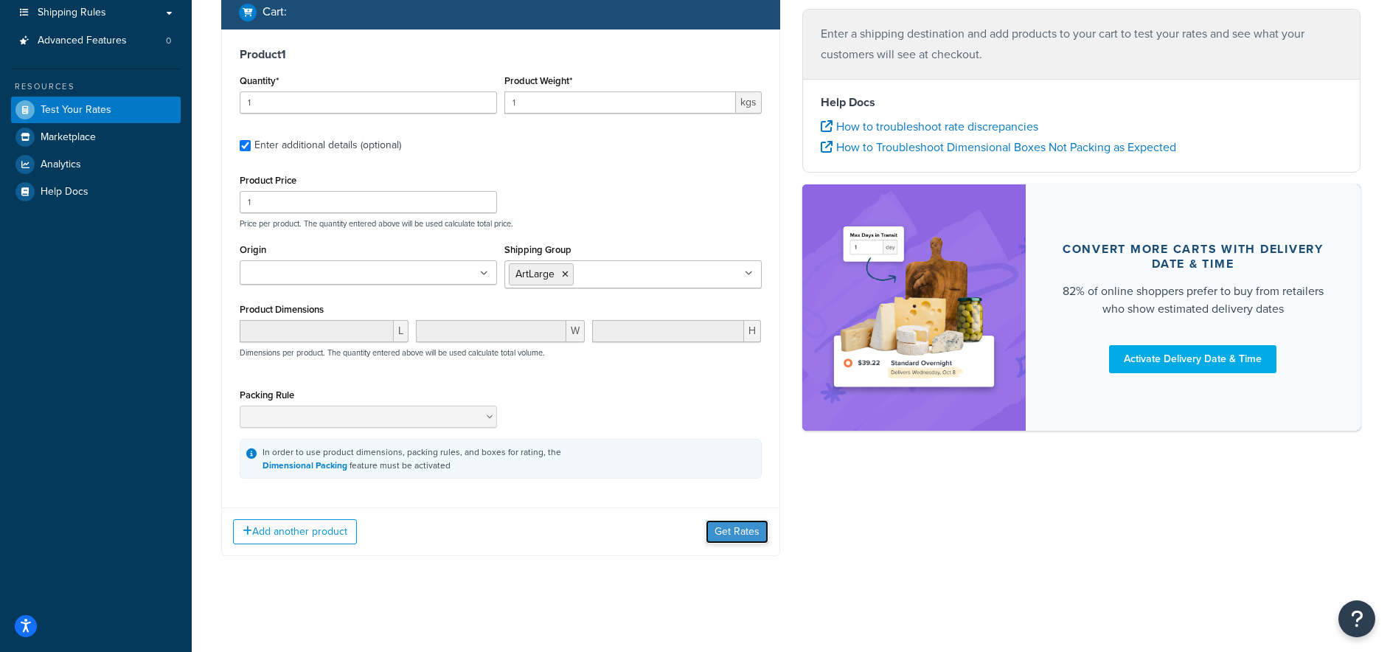
click at [742, 531] on button "Get Rates" at bounding box center [737, 532] width 63 height 24
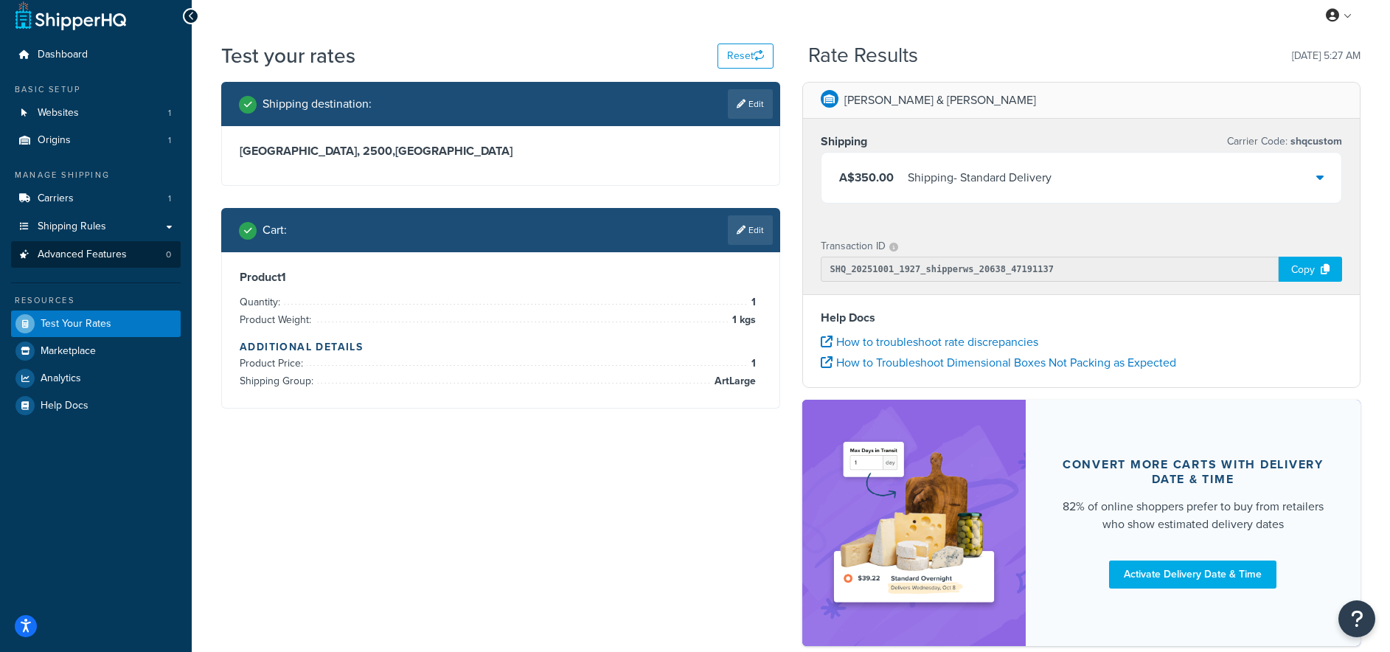
scroll to position [13, 0]
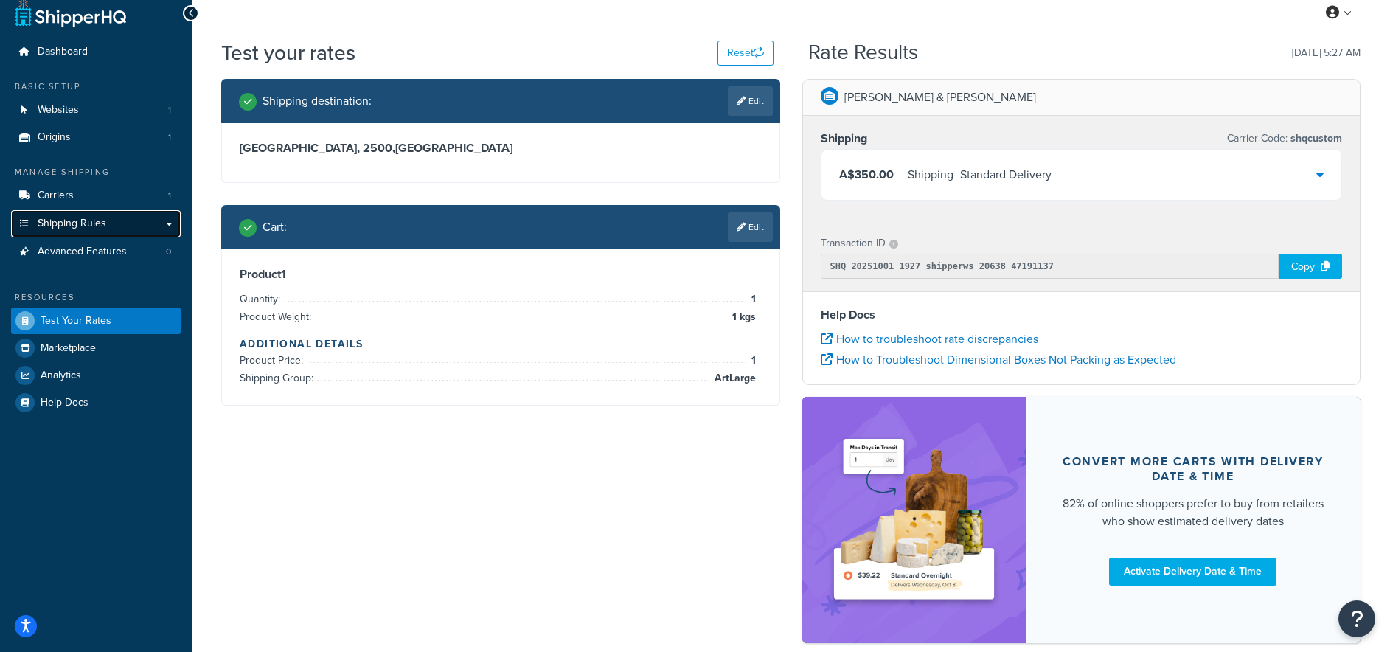
click at [74, 229] on span "Shipping Rules" at bounding box center [72, 224] width 69 height 13
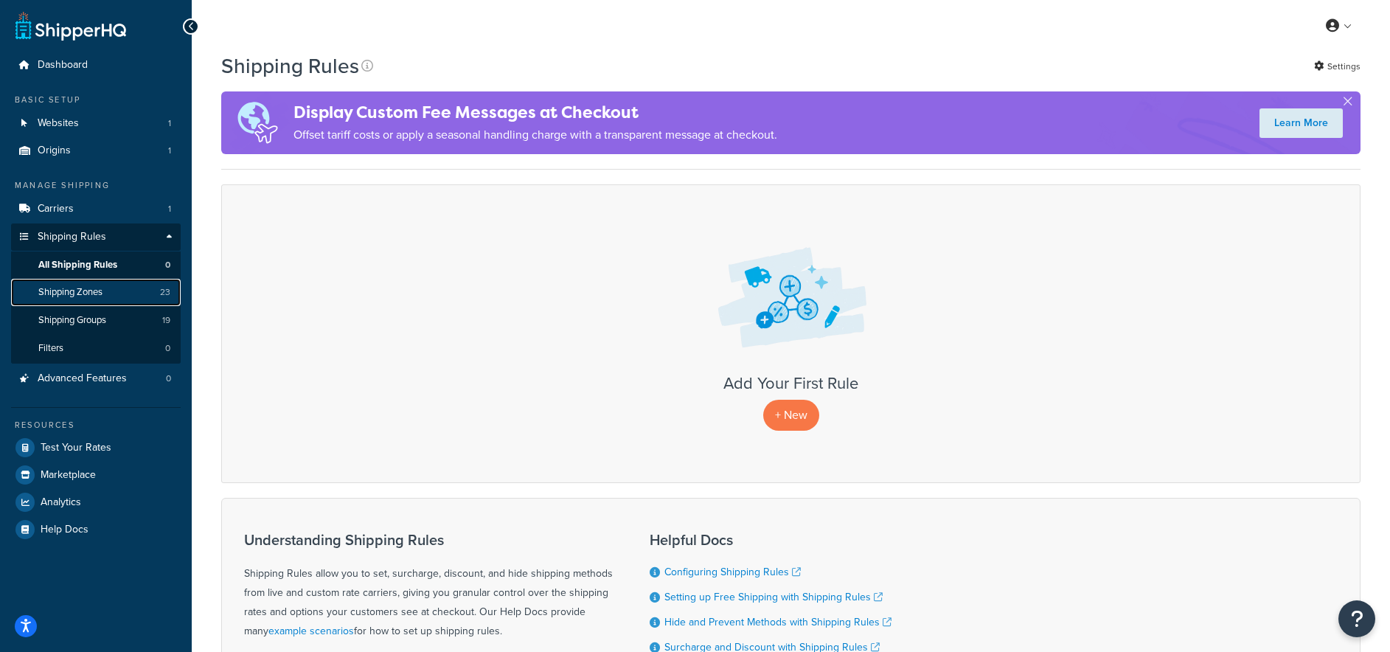
click at [69, 291] on span "Shipping Zones" at bounding box center [70, 292] width 64 height 13
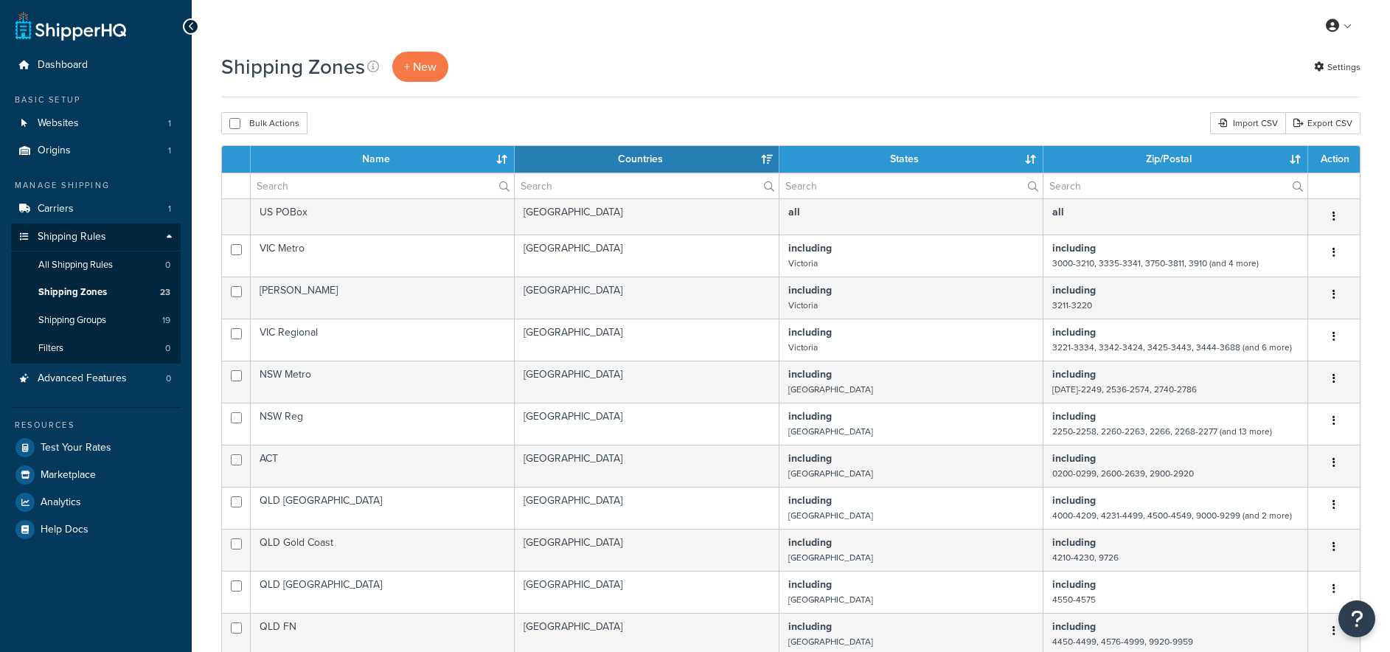
select select "15"
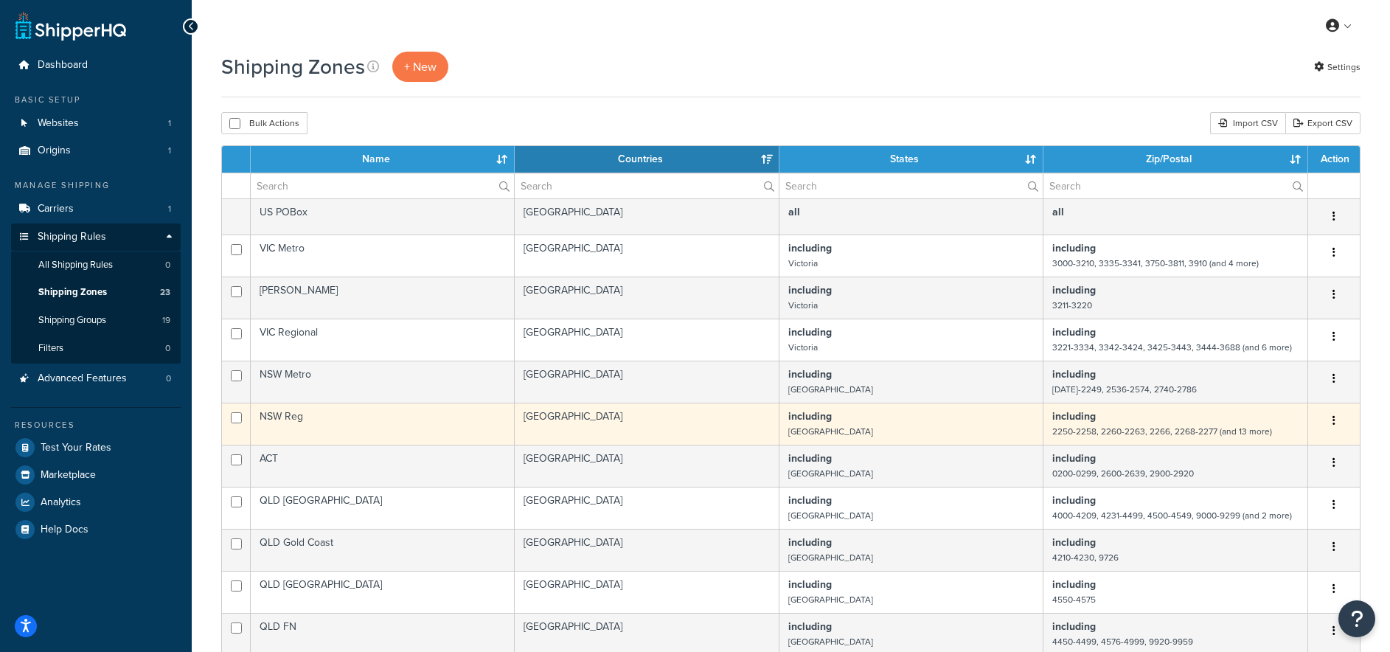
click at [288, 415] on td "NSW Reg" at bounding box center [383, 424] width 264 height 42
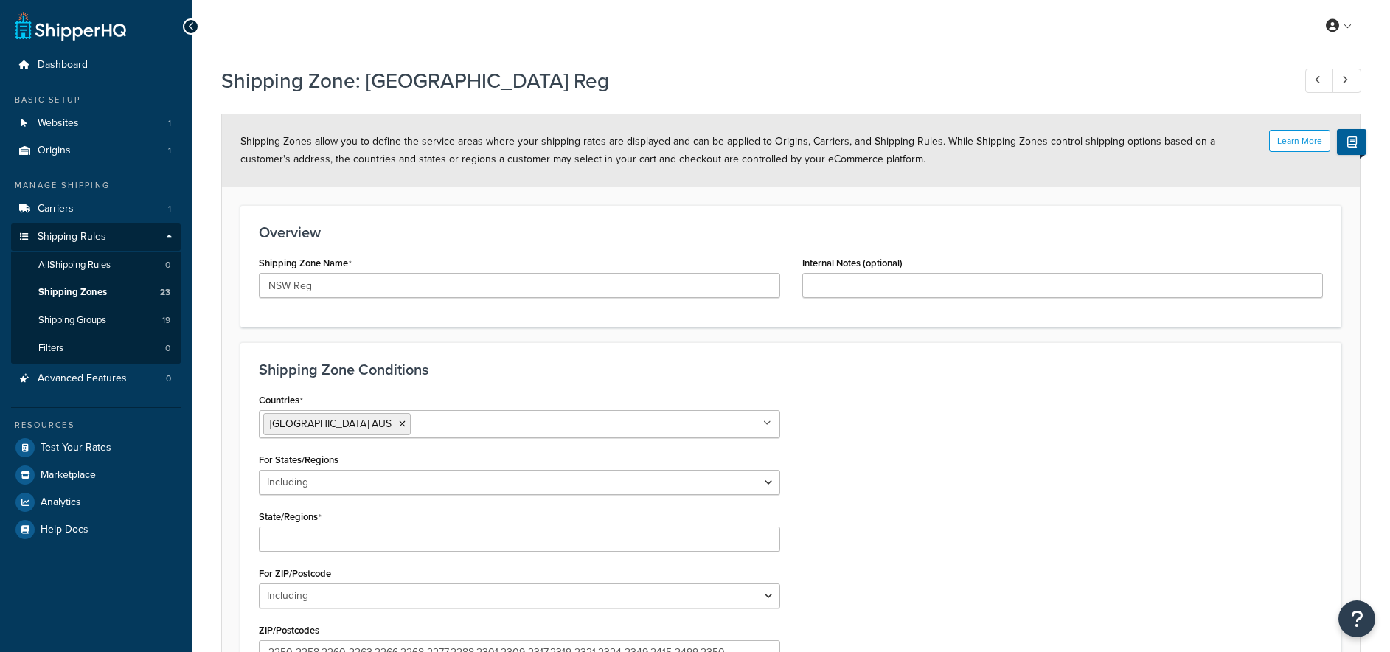
select select "including"
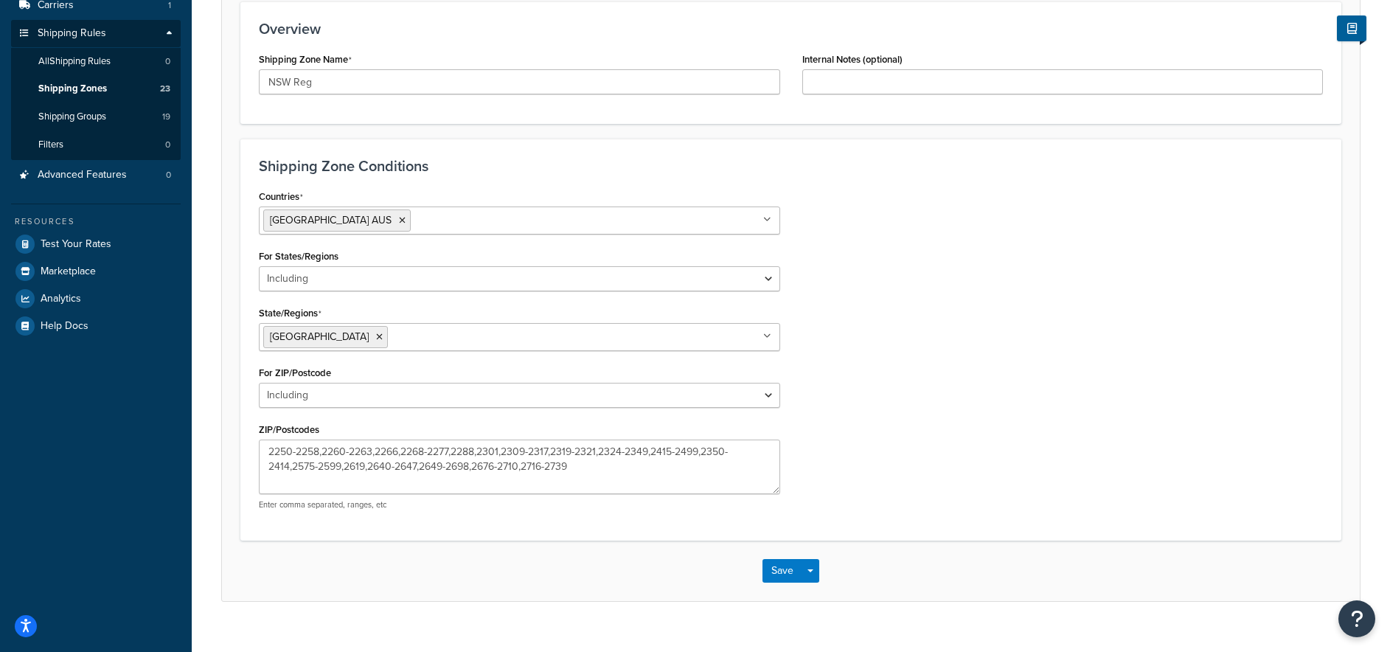
scroll to position [216, 0]
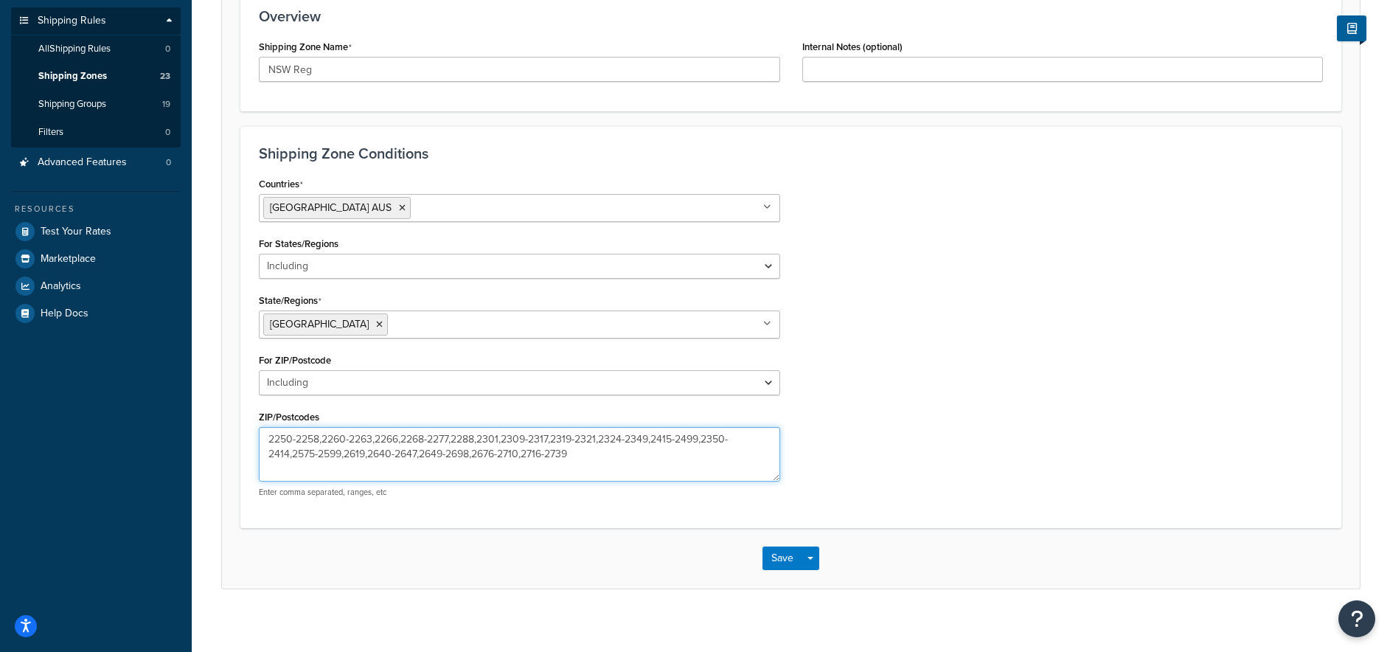
click at [620, 468] on textarea "2250-2258,2260-2263,2266,2268-2277,2288,2301,2309-2317,2319-2321,2324-2349,2415…" at bounding box center [519, 454] width 521 height 55
paste textarea "2250-2258,2260-2263,2266,2268-2277,2288,2301,2309-2317,2319-2321,2324-2349,2350…"
drag, startPoint x: 587, startPoint y: 479, endPoint x: 246, endPoint y: 423, distance: 345.2
click at [246, 423] on div "Shipping Zone Conditions Countries Australia AUS All Countries ALL United State…" at bounding box center [790, 326] width 1101 height 401
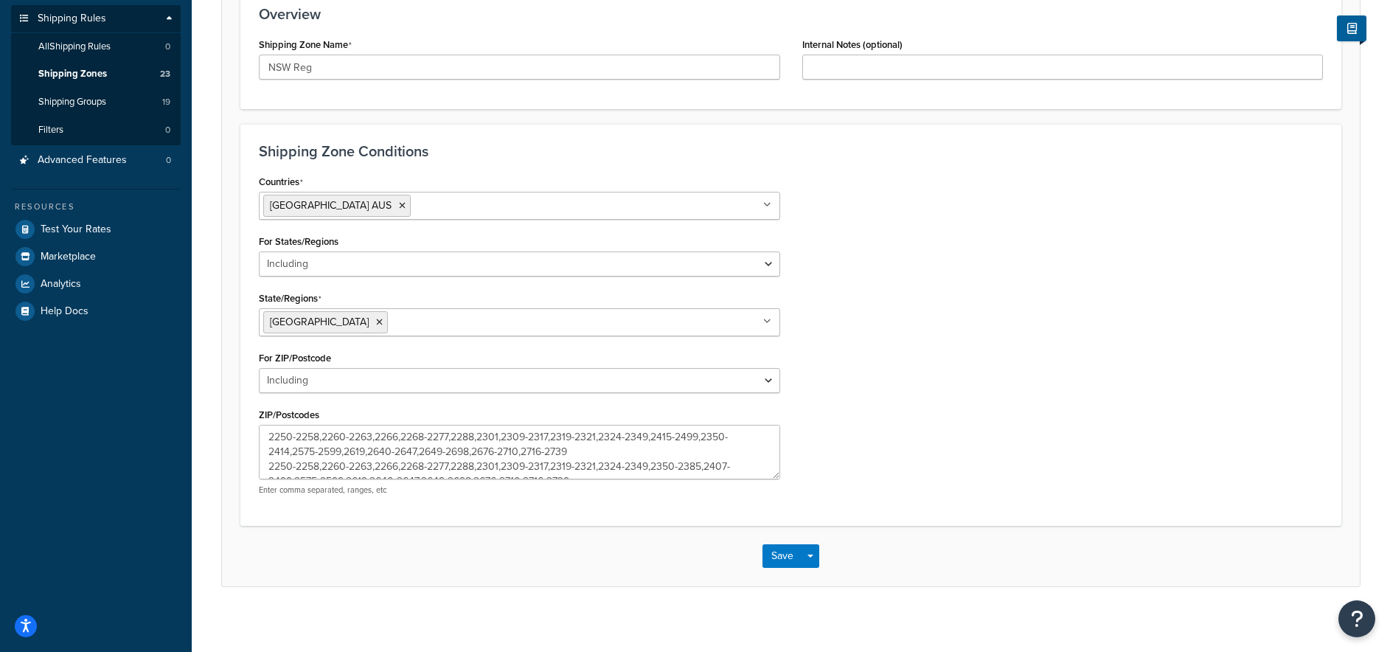
scroll to position [219, 0]
click at [570, 448] on textarea "2250-2258,2260-2263,2266,2268-2277,2288,2301,2309-2317,2319-2321,2324-2349,2415…" at bounding box center [519, 451] width 521 height 55
drag, startPoint x: 580, startPoint y: 449, endPoint x: 250, endPoint y: 432, distance: 330.1
click at [250, 432] on div "Countries Australia AUS All Countries ALL United States USA Afghanistan AFG Alb…" at bounding box center [520, 338] width 544 height 336
type textarea "2250-2258,2260-2263,2266,2268-2277,2288,2301,2309-2317,2319-2321,2324-2349,2350…"
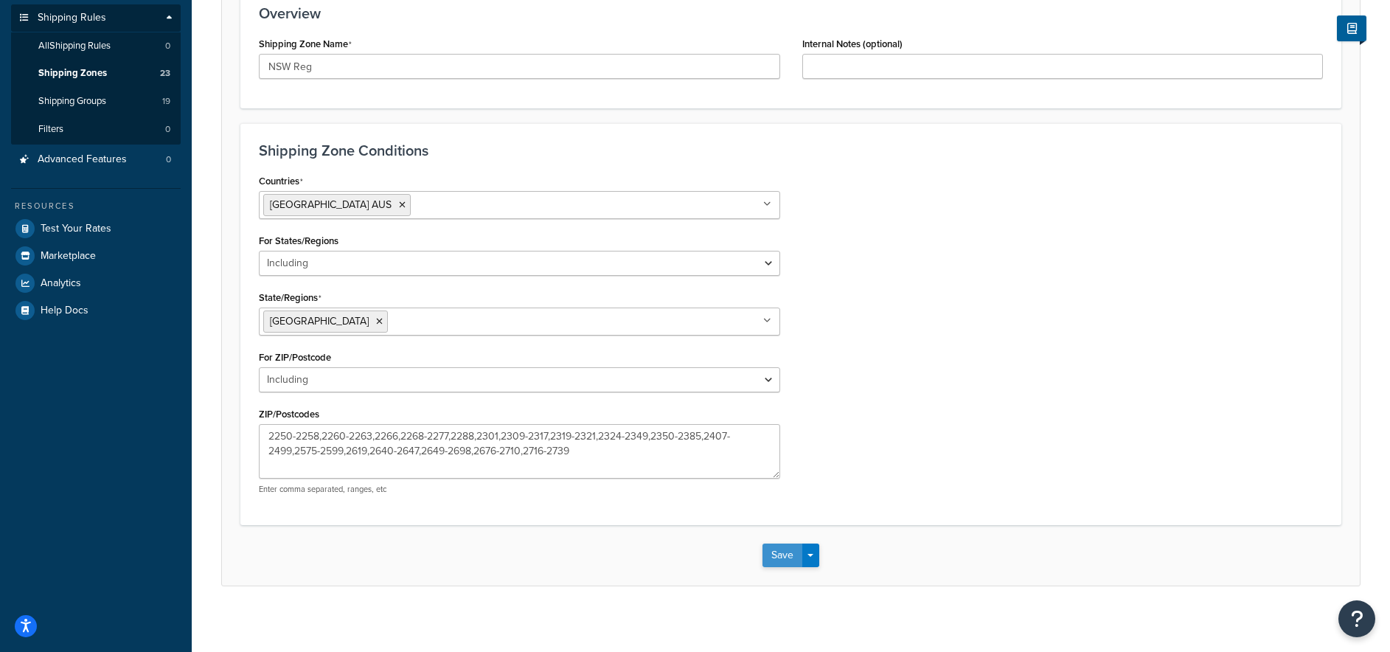
click at [770, 551] on button "Save" at bounding box center [783, 556] width 40 height 24
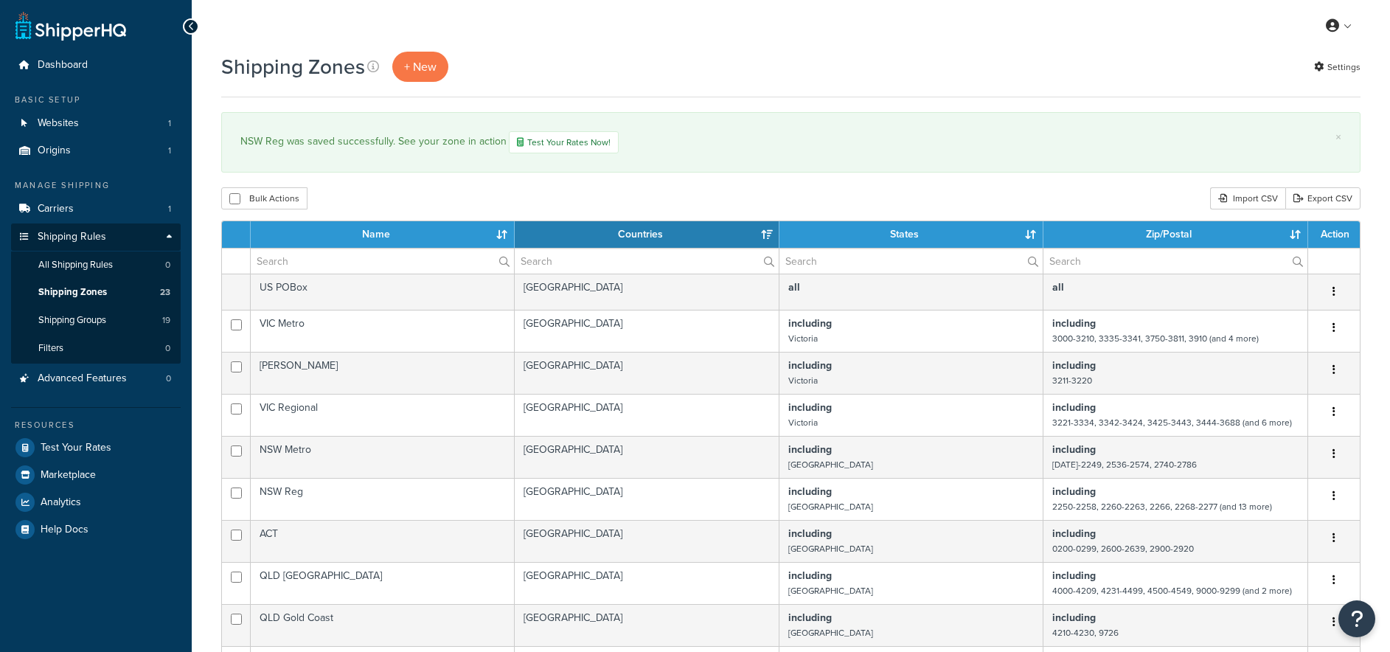
select select "15"
click at [60, 448] on span "Test Your Rates" at bounding box center [76, 448] width 71 height 13
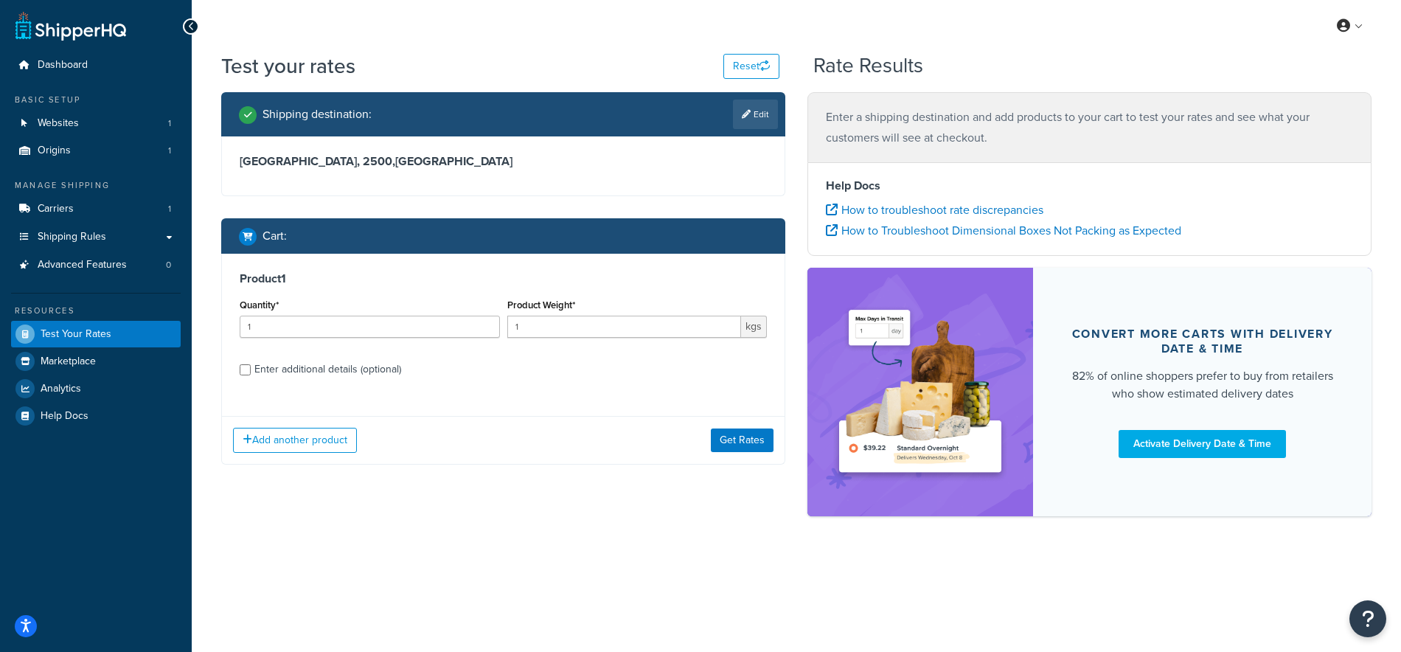
click at [332, 364] on div "Enter additional details (optional)" at bounding box center [327, 369] width 147 height 21
click at [251, 364] on input "Enter additional details (optional)" at bounding box center [245, 369] width 11 height 11
checkbox input "true"
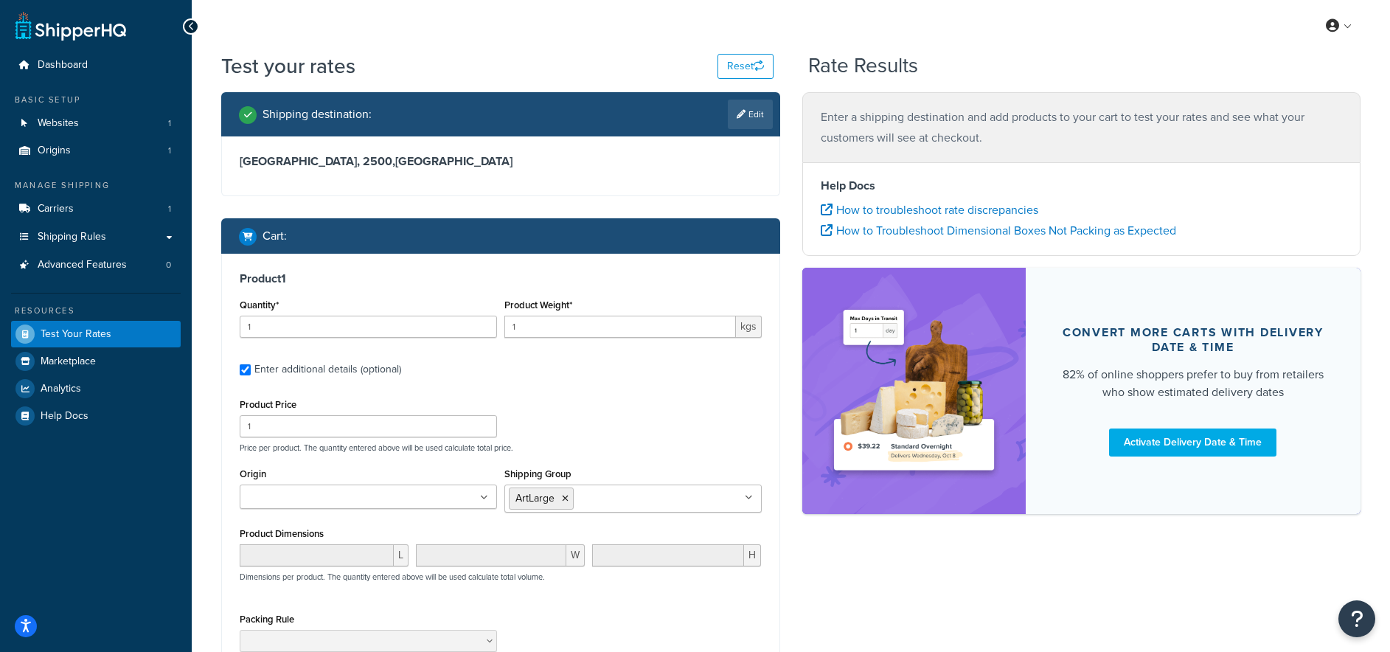
click at [594, 507] on ul "ArtLarge" at bounding box center [633, 499] width 257 height 28
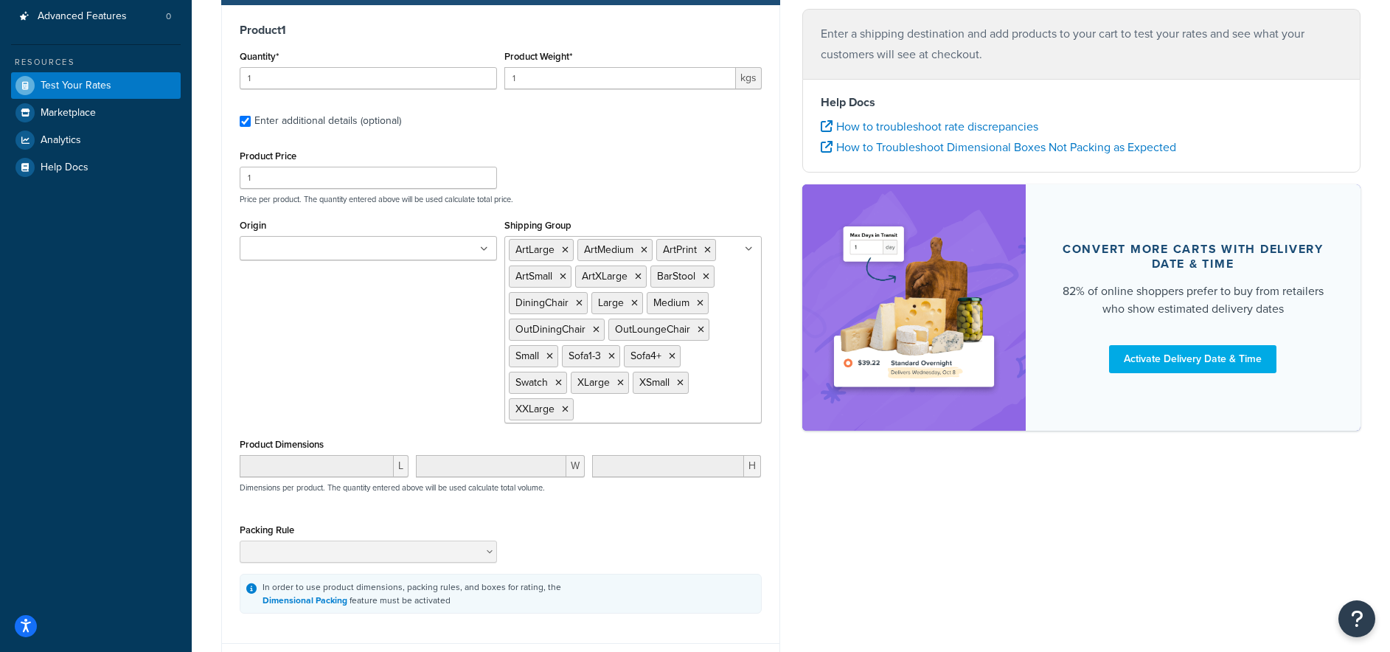
click at [856, 533] on div "Shipping destination : Edit New South Wales, 2500 , Australia Cart : Product 1 …" at bounding box center [791, 279] width 1162 height 870
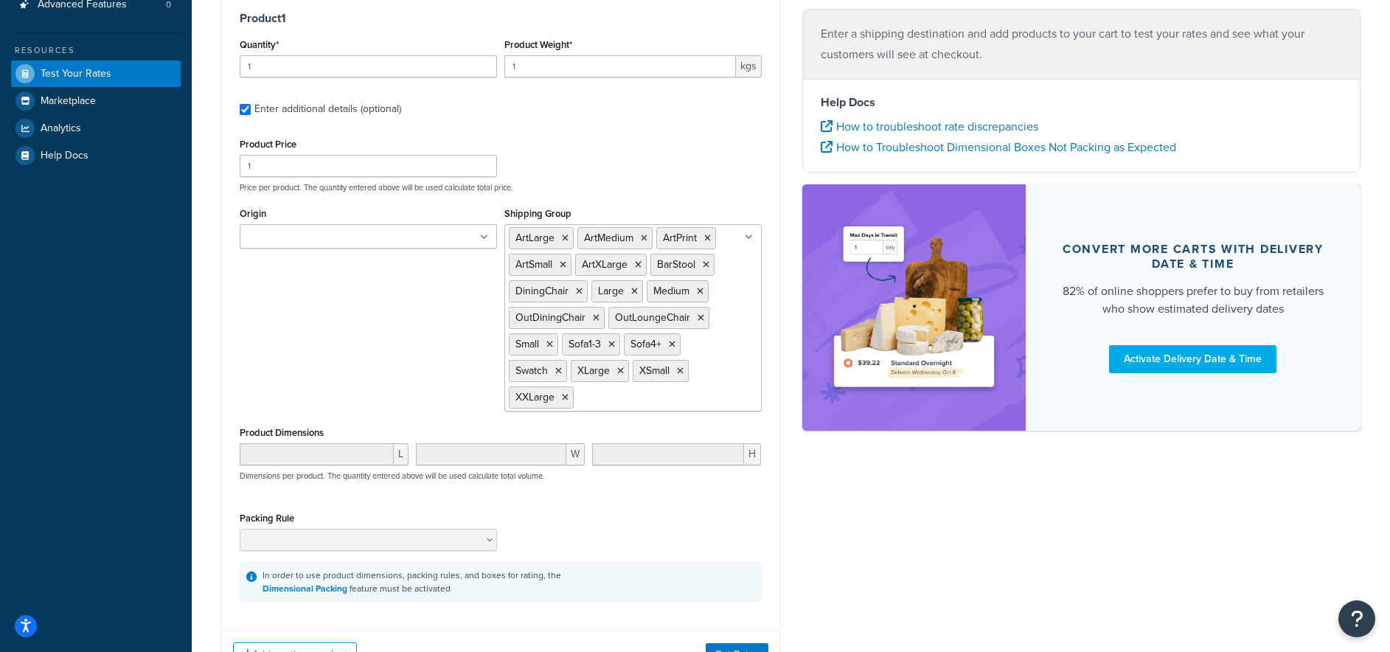
scroll to position [275, 0]
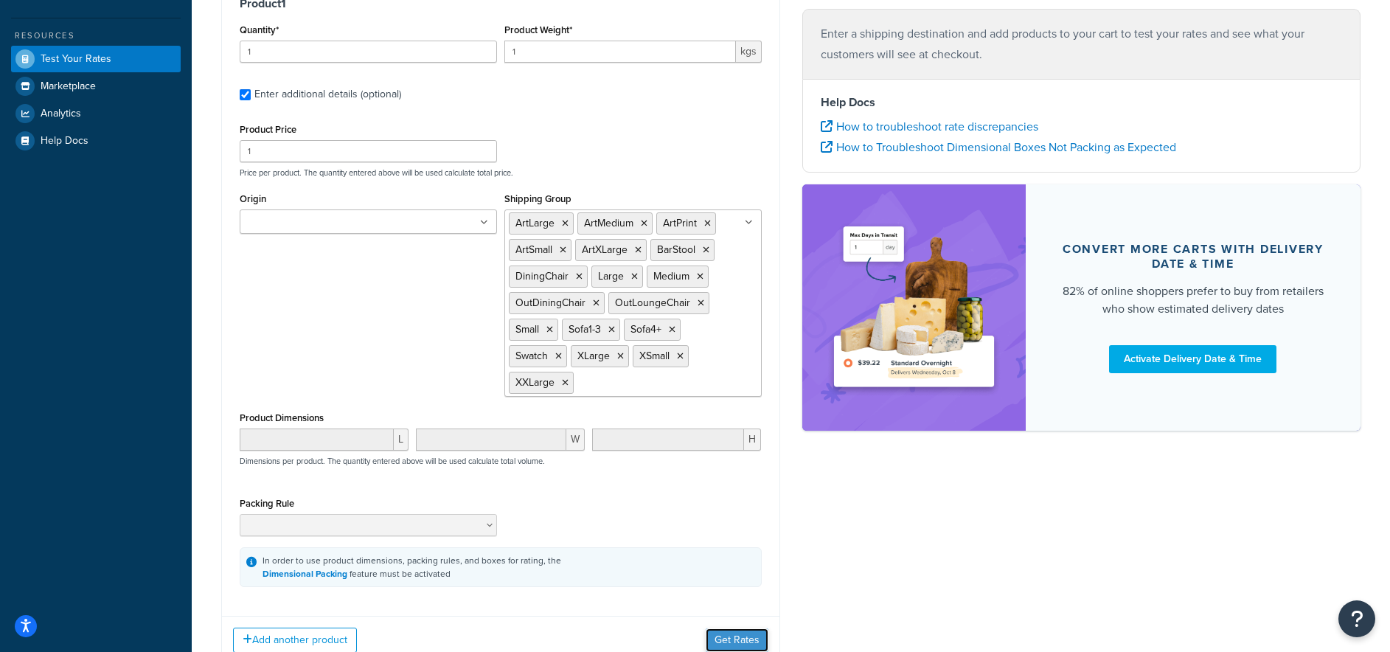
click at [727, 639] on button "Get Rates" at bounding box center [737, 640] width 63 height 24
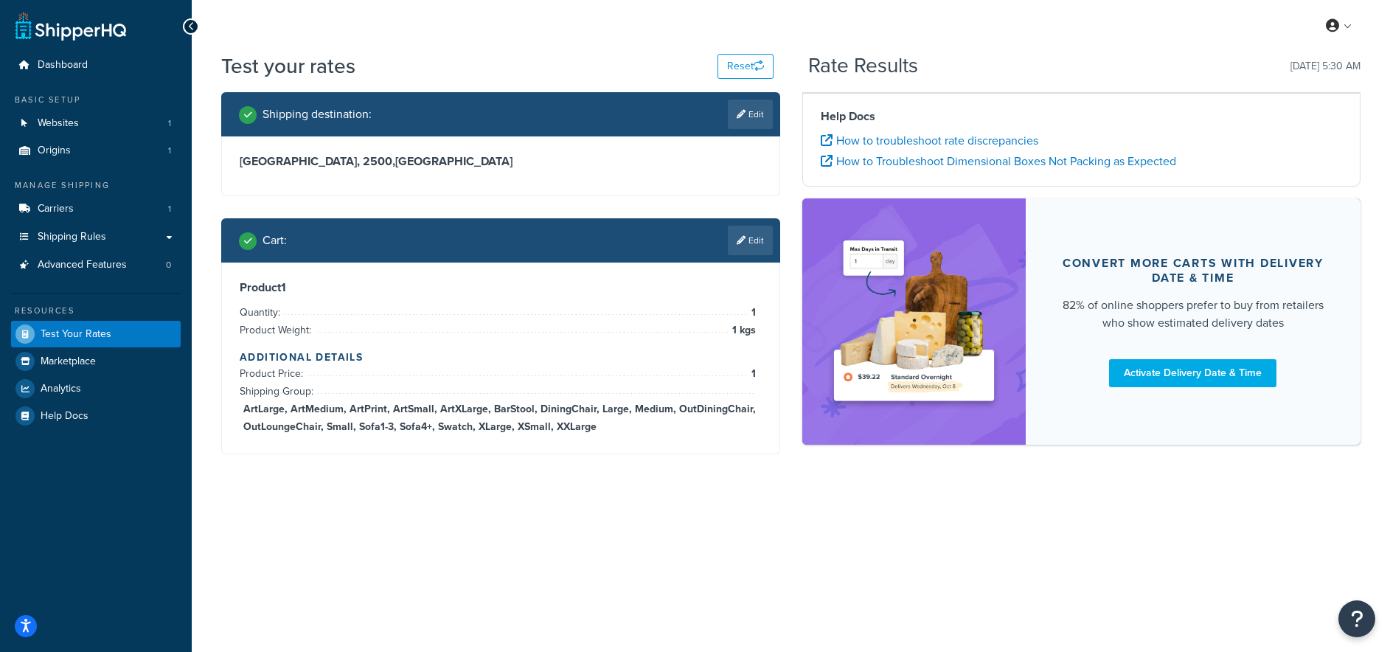
scroll to position [0, 0]
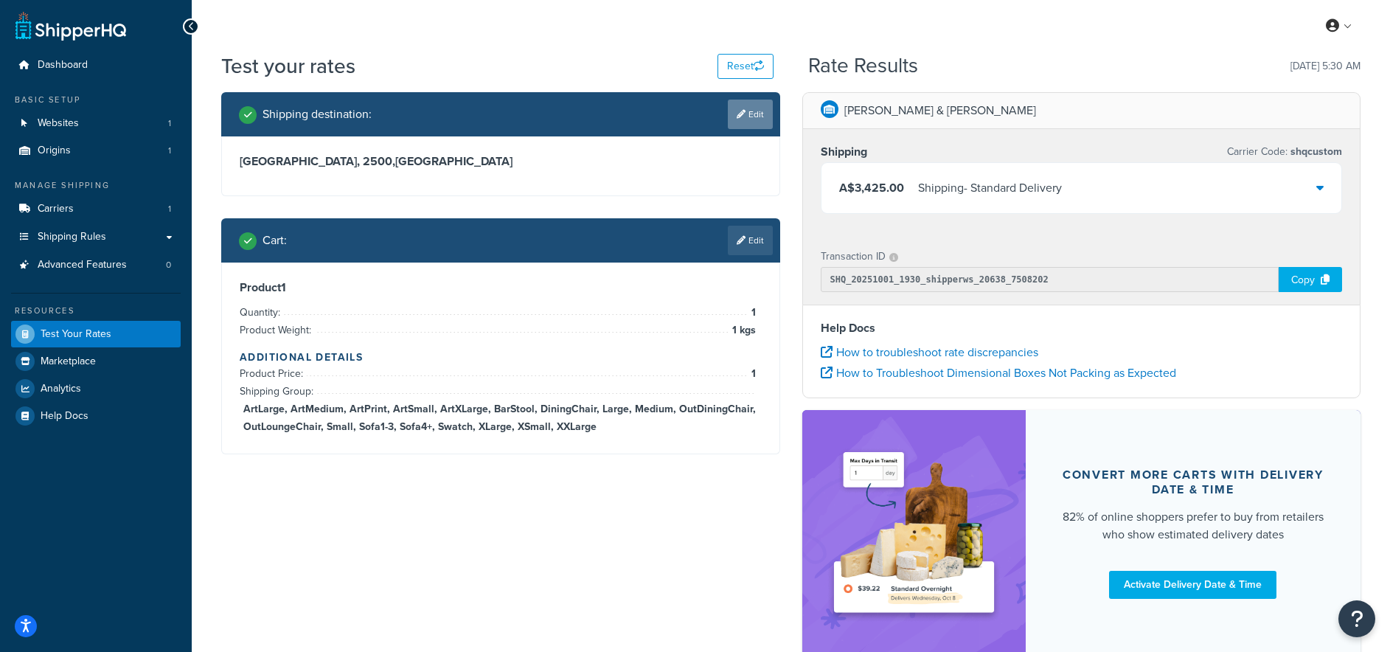
click at [730, 122] on link "Edit" at bounding box center [750, 115] width 45 height 30
select select "AU"
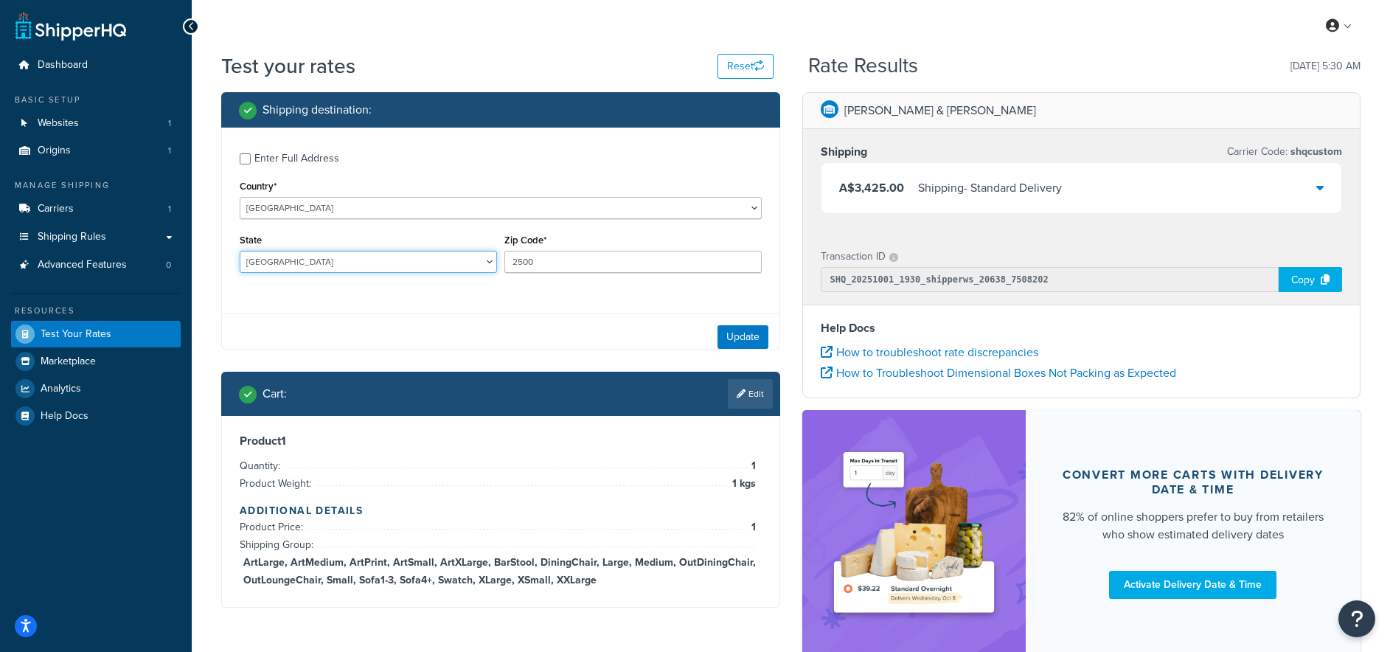
click at [314, 257] on select "Australian Capital Territory New South Wales Northern Territory Queensland Sout…" at bounding box center [368, 262] width 257 height 22
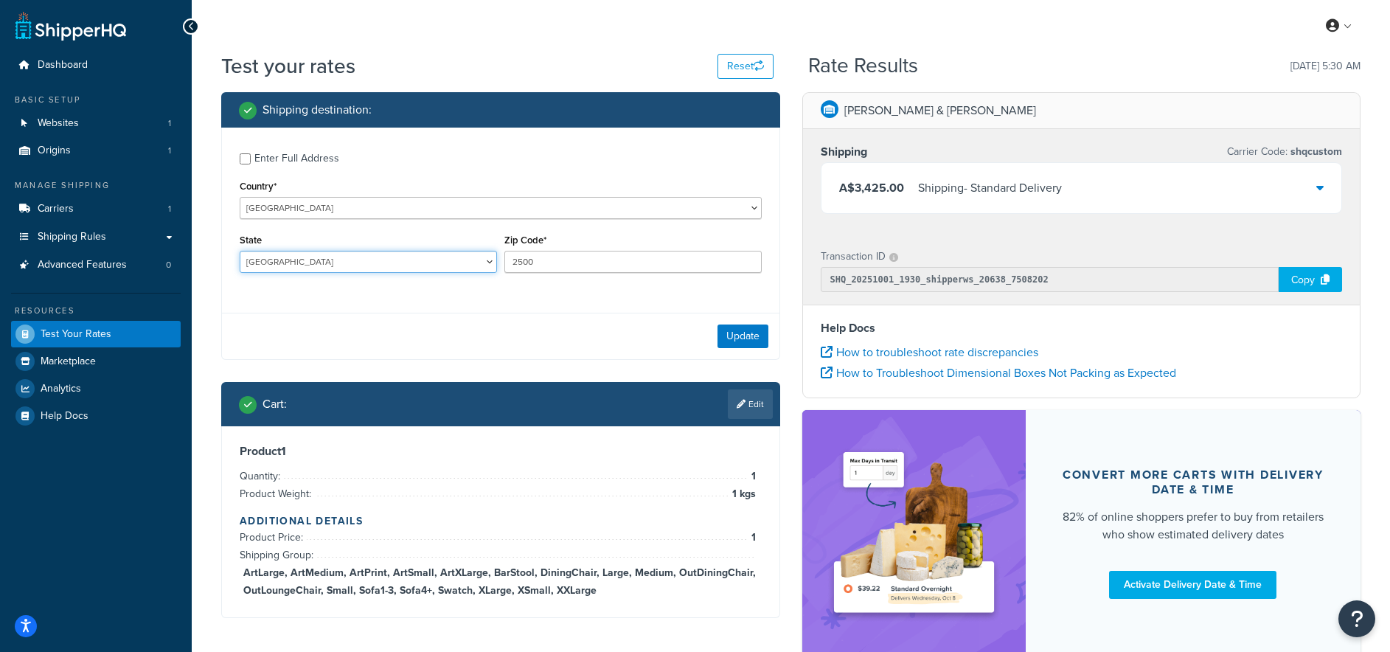
select select "NT"
click at [240, 252] on select "Australian Capital Territory New South Wales Northern Territory Queensland Sout…" at bounding box center [368, 262] width 257 height 22
click at [538, 262] on input "2500" at bounding box center [633, 262] width 257 height 22
type input "0832"
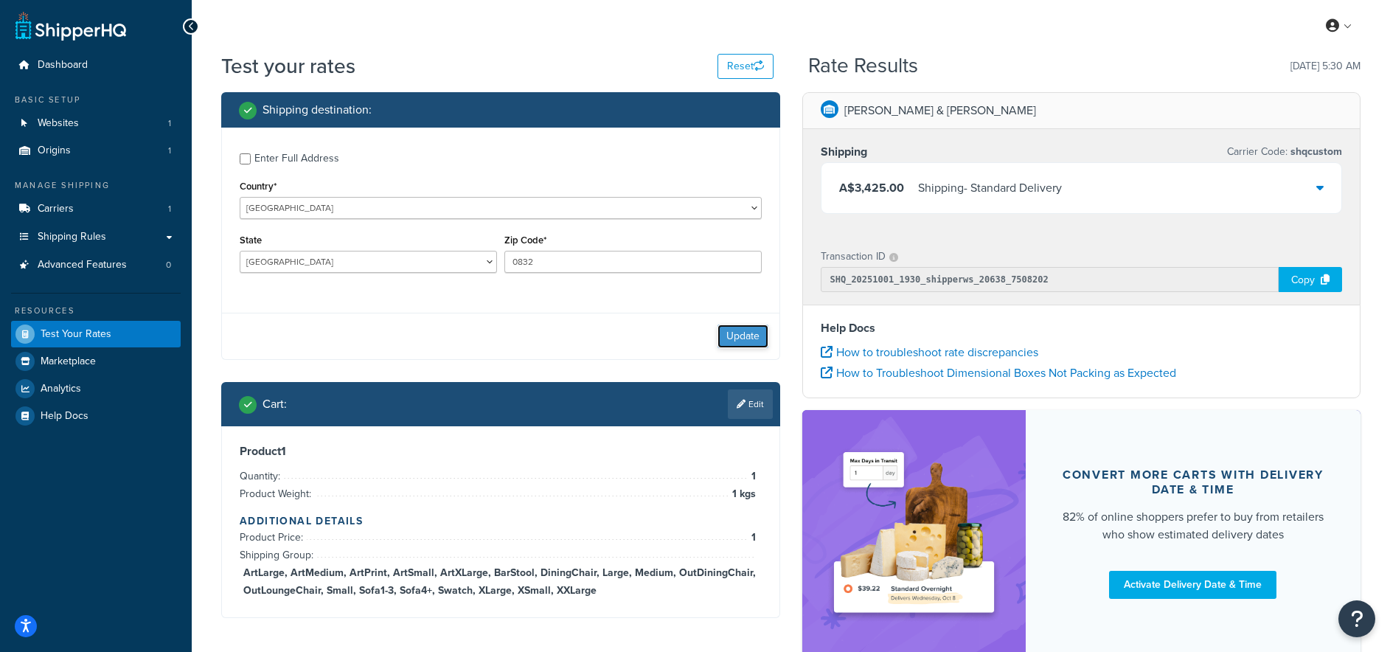
click at [744, 336] on button "Update" at bounding box center [743, 337] width 51 height 24
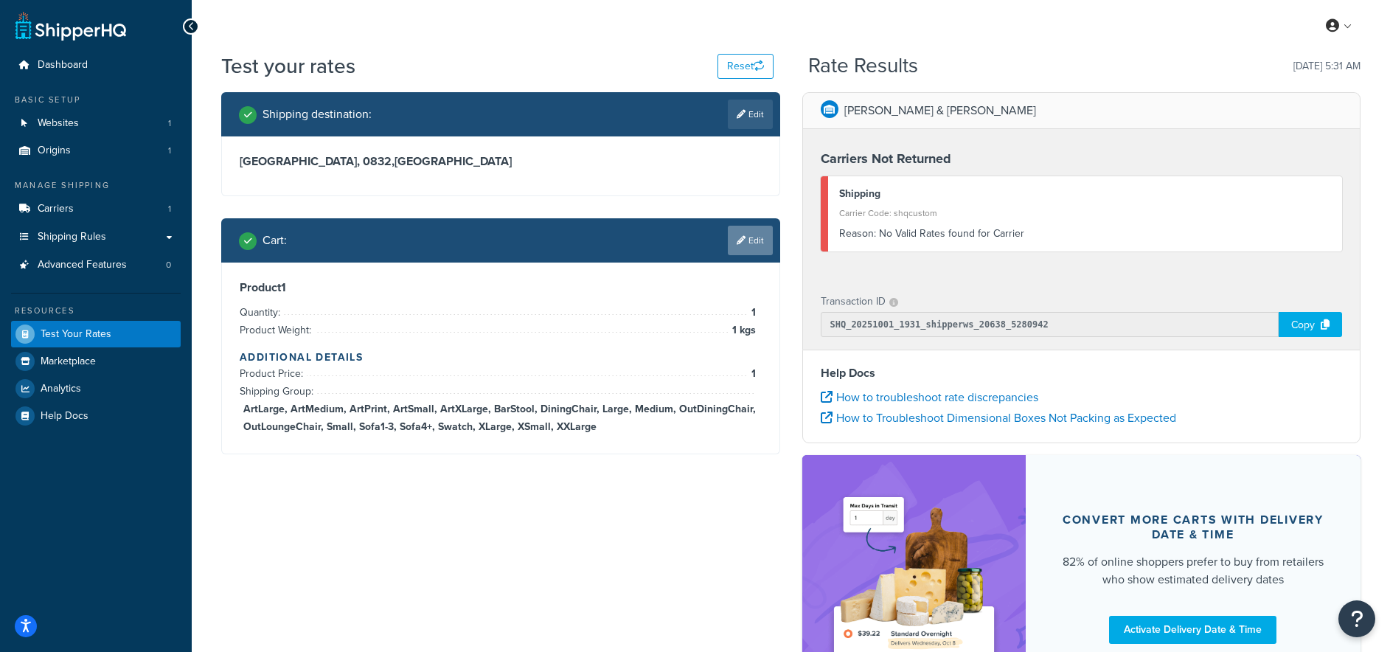
click at [748, 247] on link "Edit" at bounding box center [750, 241] width 45 height 30
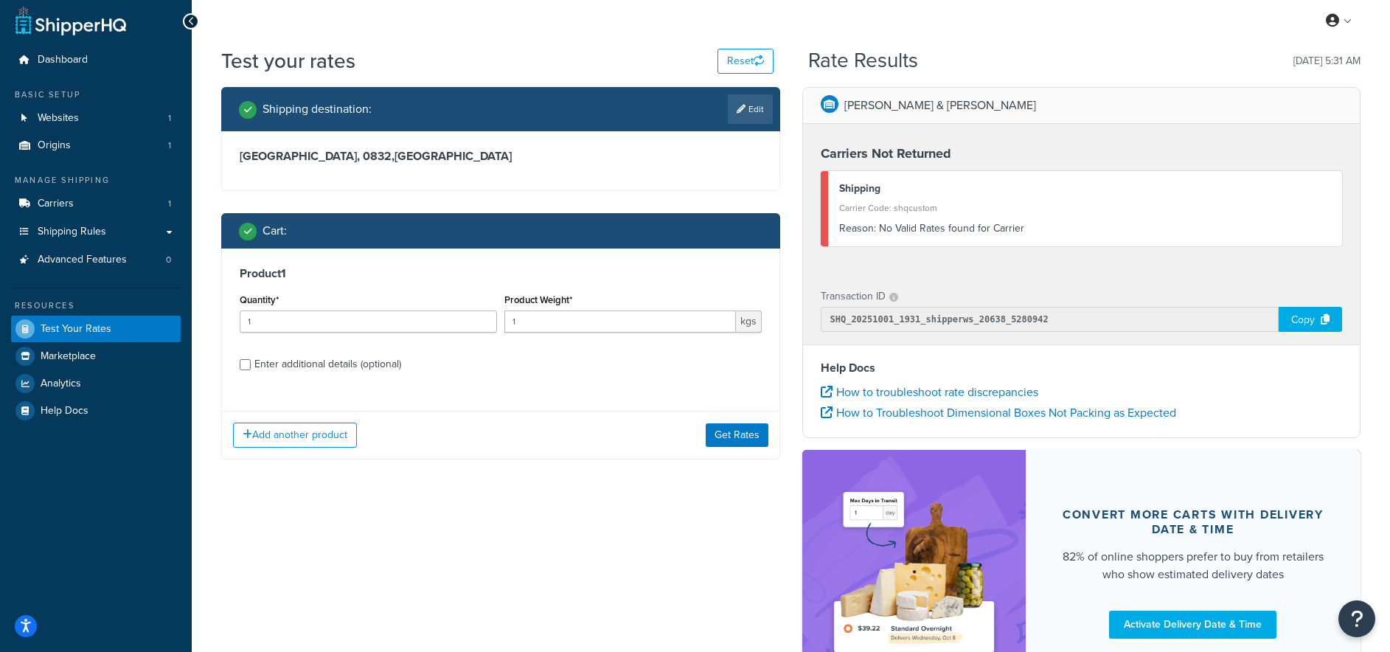
scroll to position [24, 0]
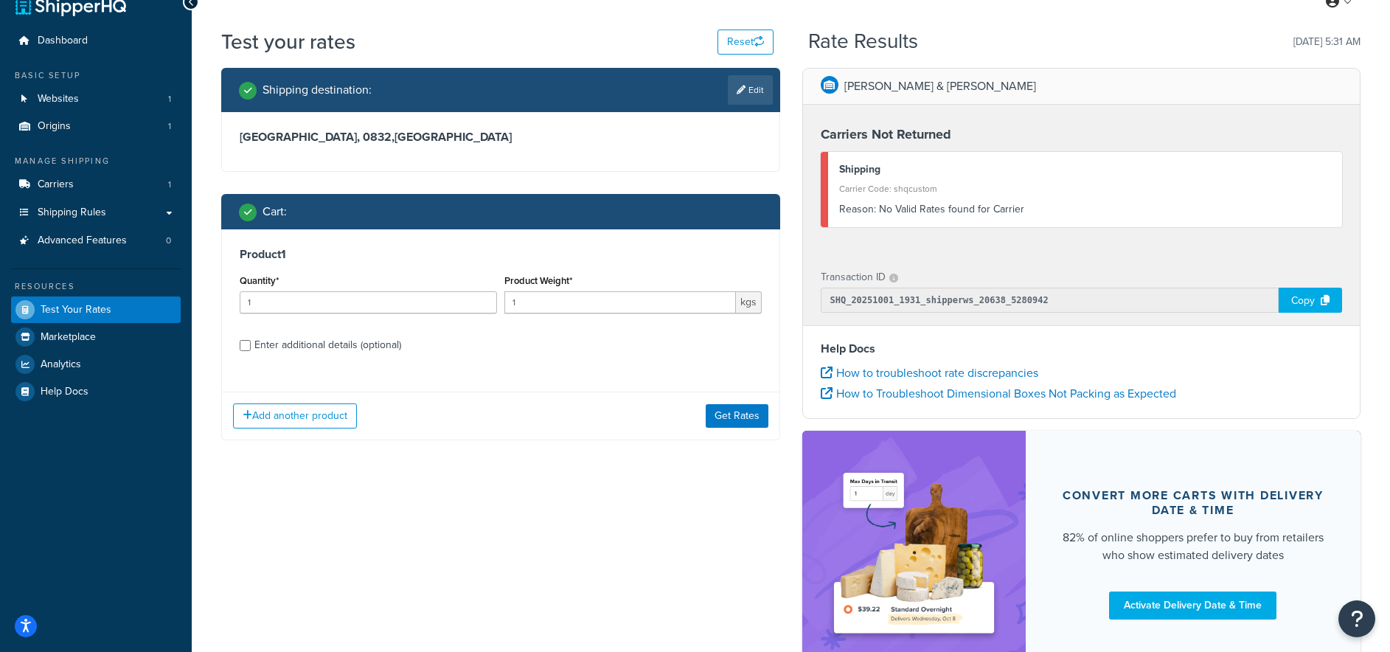
click at [253, 347] on div "Enter additional details (optional)" at bounding box center [501, 344] width 522 height 24
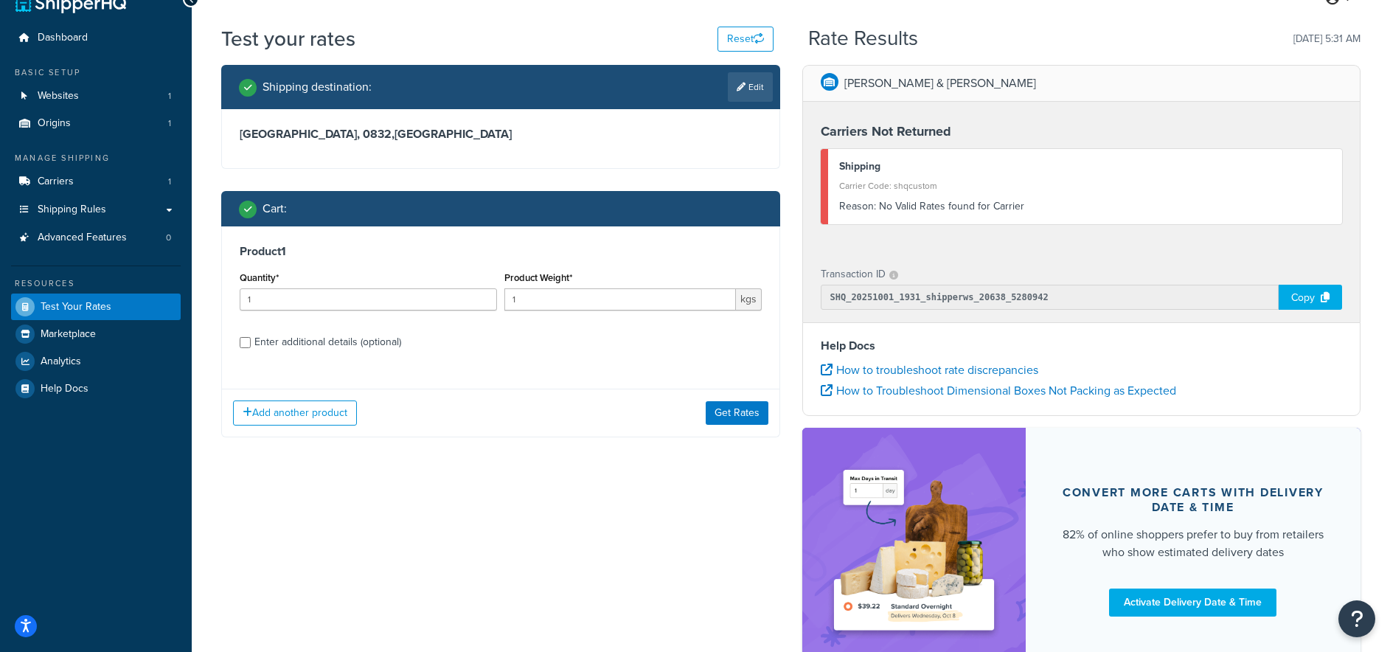
click at [288, 347] on div "Enter additional details (optional)" at bounding box center [327, 342] width 147 height 21
click at [251, 347] on input "Enter additional details (optional)" at bounding box center [245, 342] width 11 height 11
checkbox input "true"
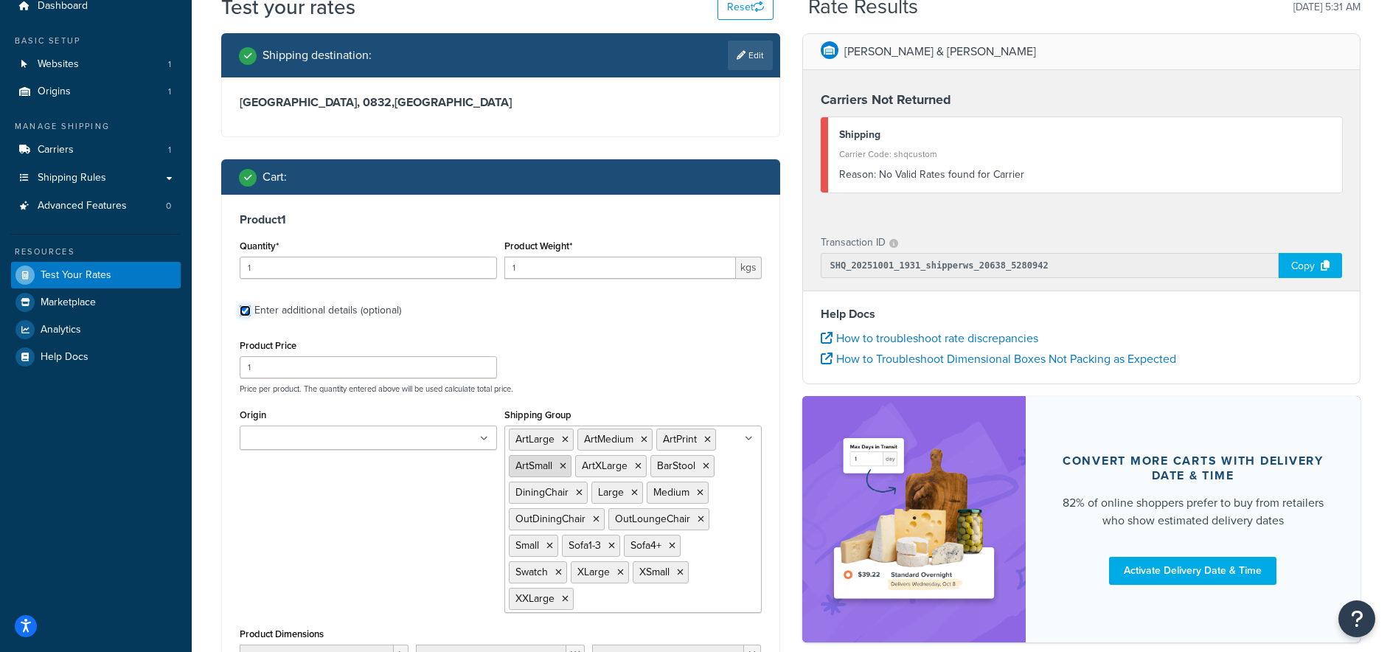
scroll to position [139, 0]
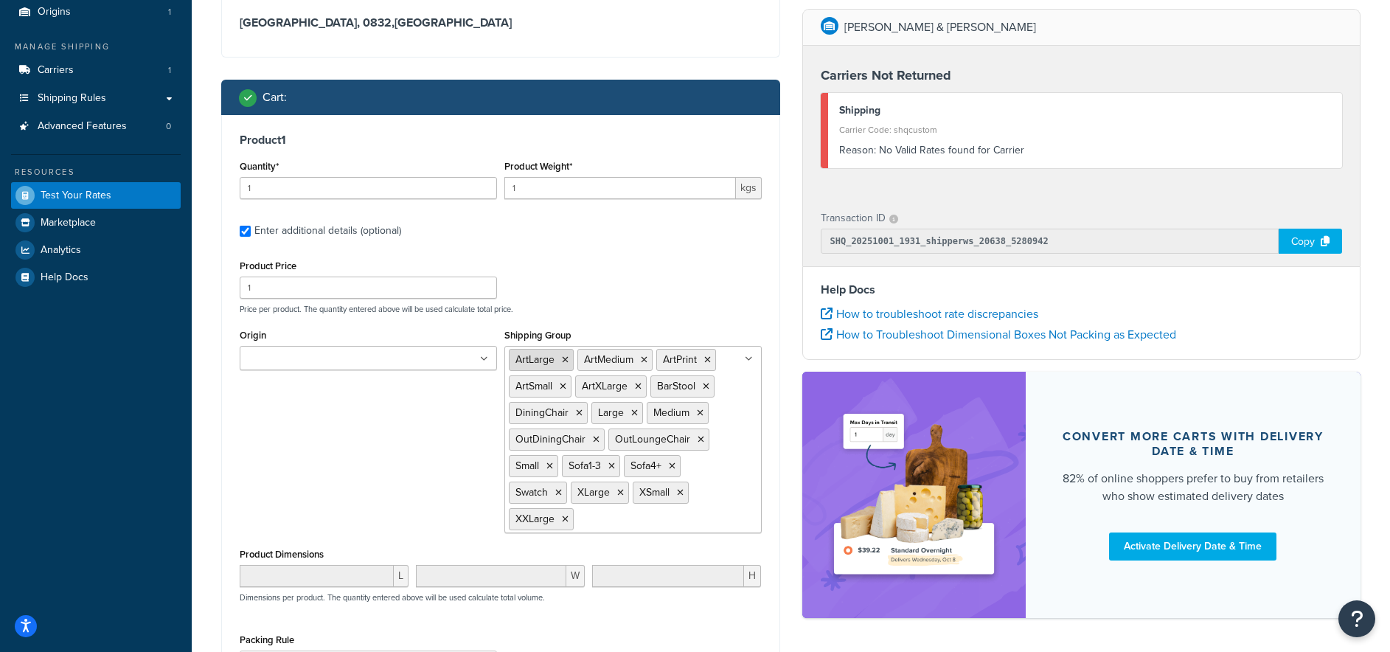
click at [566, 361] on icon at bounding box center [565, 360] width 7 height 9
click at [578, 361] on li "ArtMedium" at bounding box center [615, 360] width 75 height 22
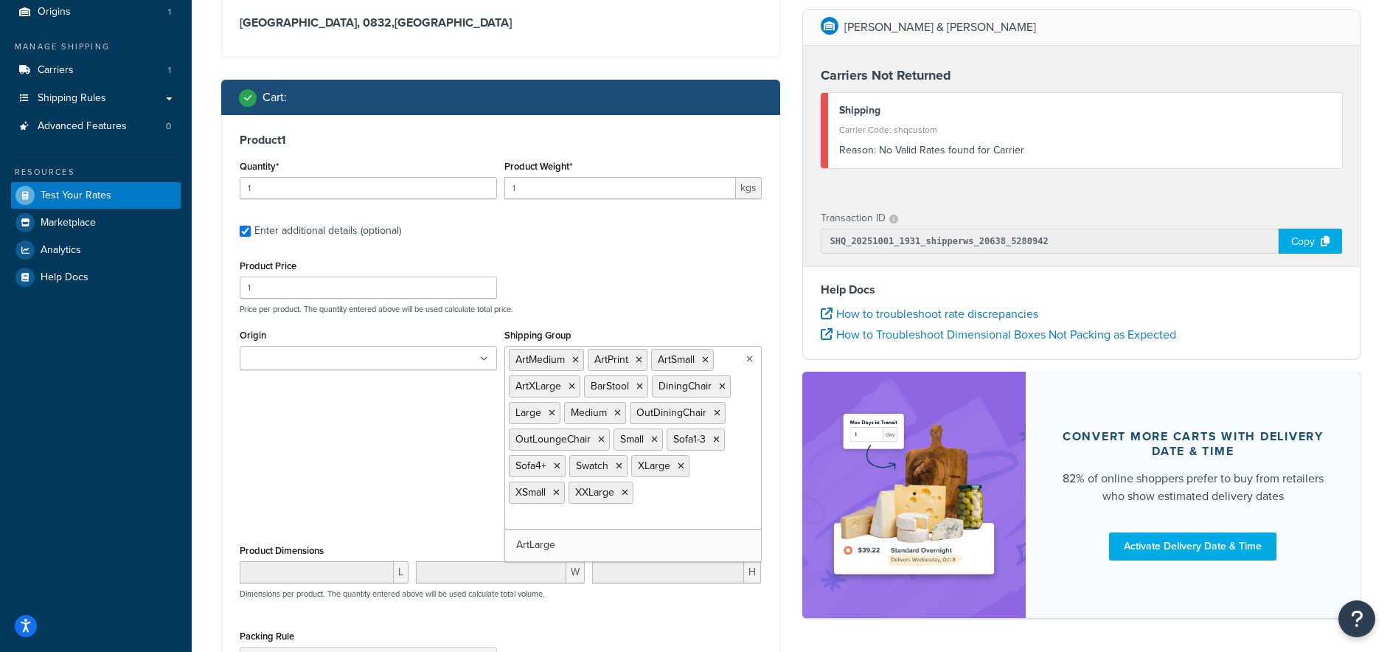
click at [566, 361] on li "ArtMedium" at bounding box center [546, 360] width 75 height 22
click at [575, 358] on icon at bounding box center [575, 360] width 7 height 9
click at [561, 359] on icon at bounding box center [560, 360] width 7 height 9
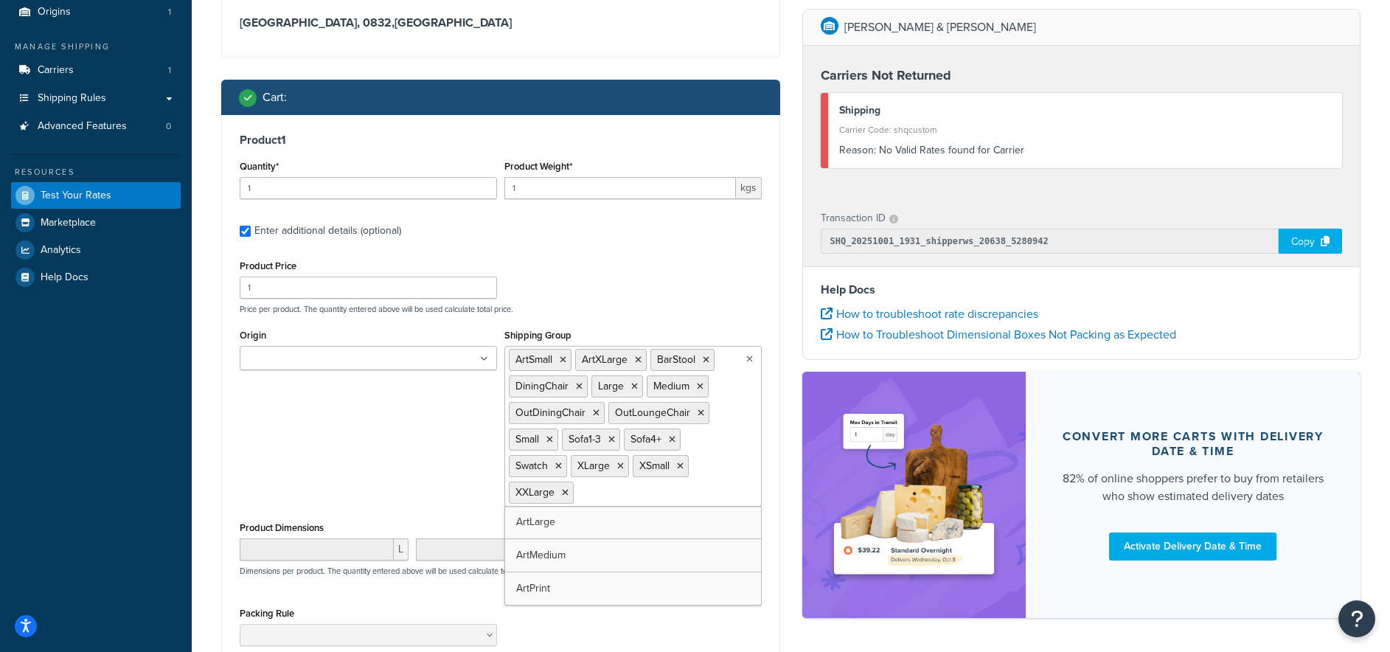
click at [561, 359] on icon at bounding box center [563, 360] width 7 height 9
drag, startPoint x: 659, startPoint y: 474, endPoint x: 459, endPoint y: 358, distance: 230.6
click at [450, 352] on div "Origin Fenton & Fenton Shipping Group ArtXLarge BarStool DiningChair Large Medi…" at bounding box center [501, 419] width 530 height 189
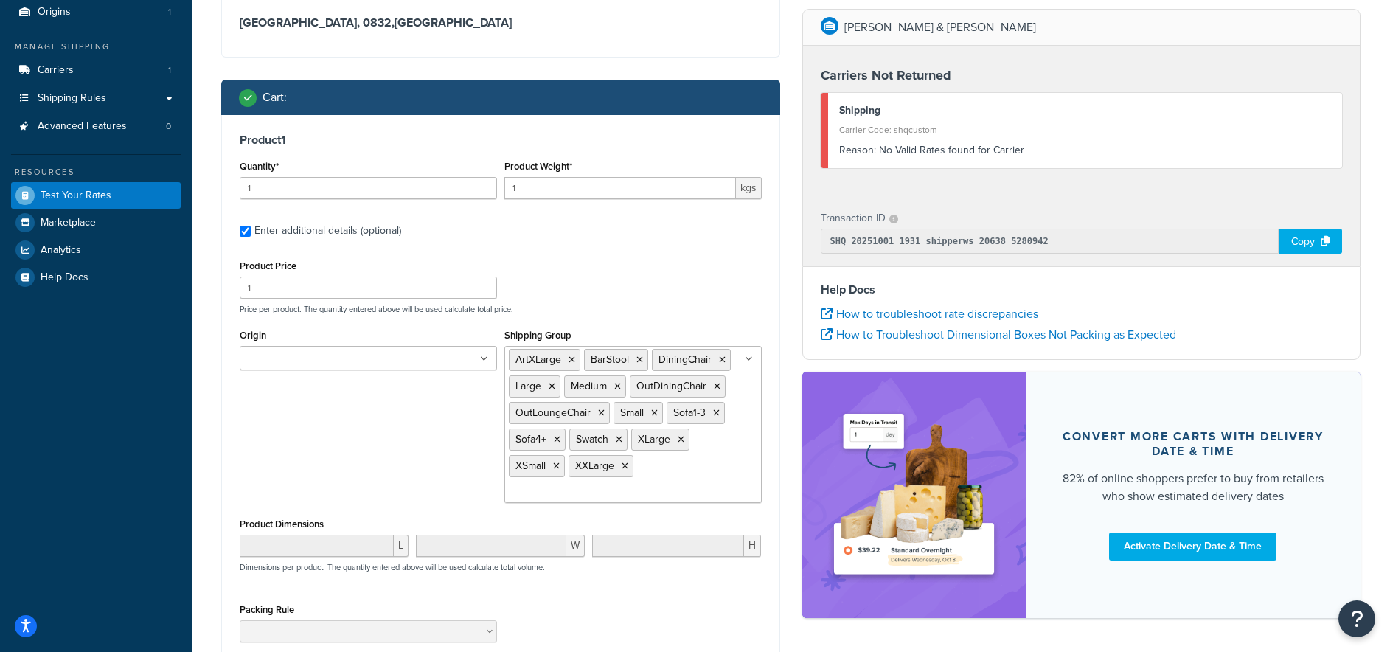
click at [750, 360] on icon at bounding box center [749, 359] width 8 height 9
click at [750, 360] on icon at bounding box center [749, 359] width 7 height 9
click at [750, 360] on icon at bounding box center [749, 359] width 8 height 9
click at [722, 356] on icon at bounding box center [722, 360] width 7 height 9
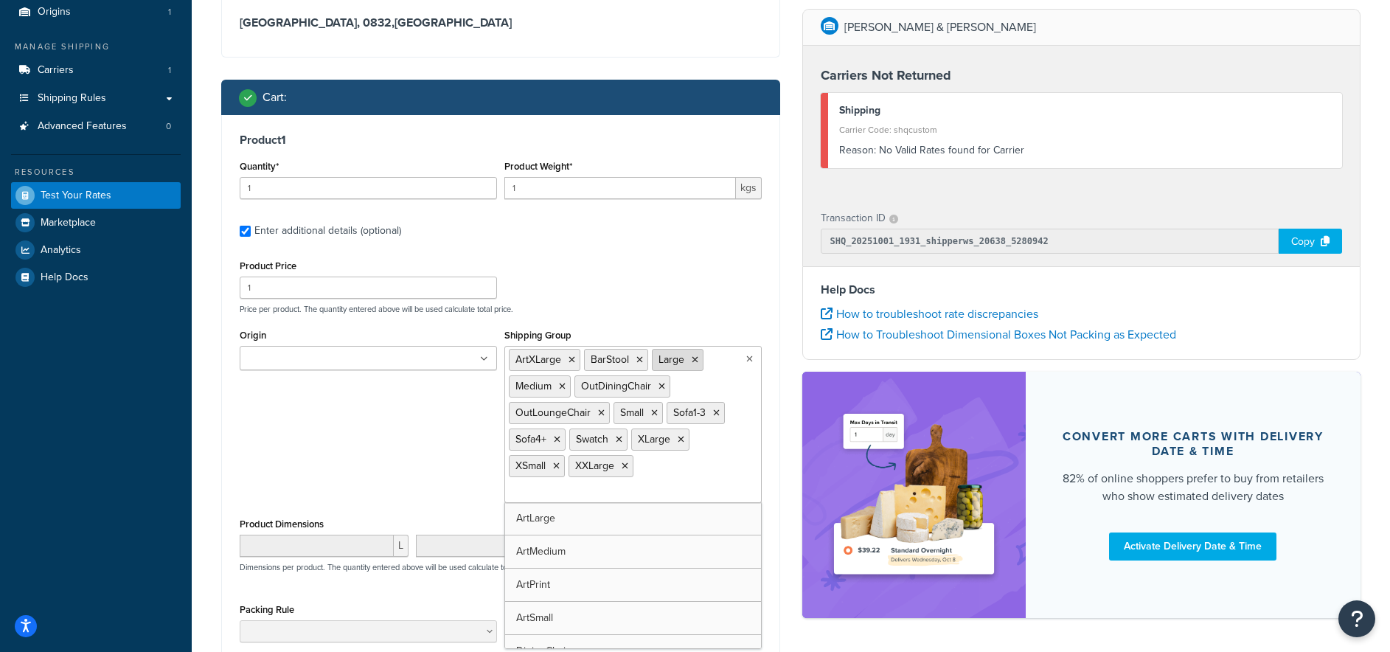
click at [693, 361] on icon at bounding box center [695, 360] width 7 height 9
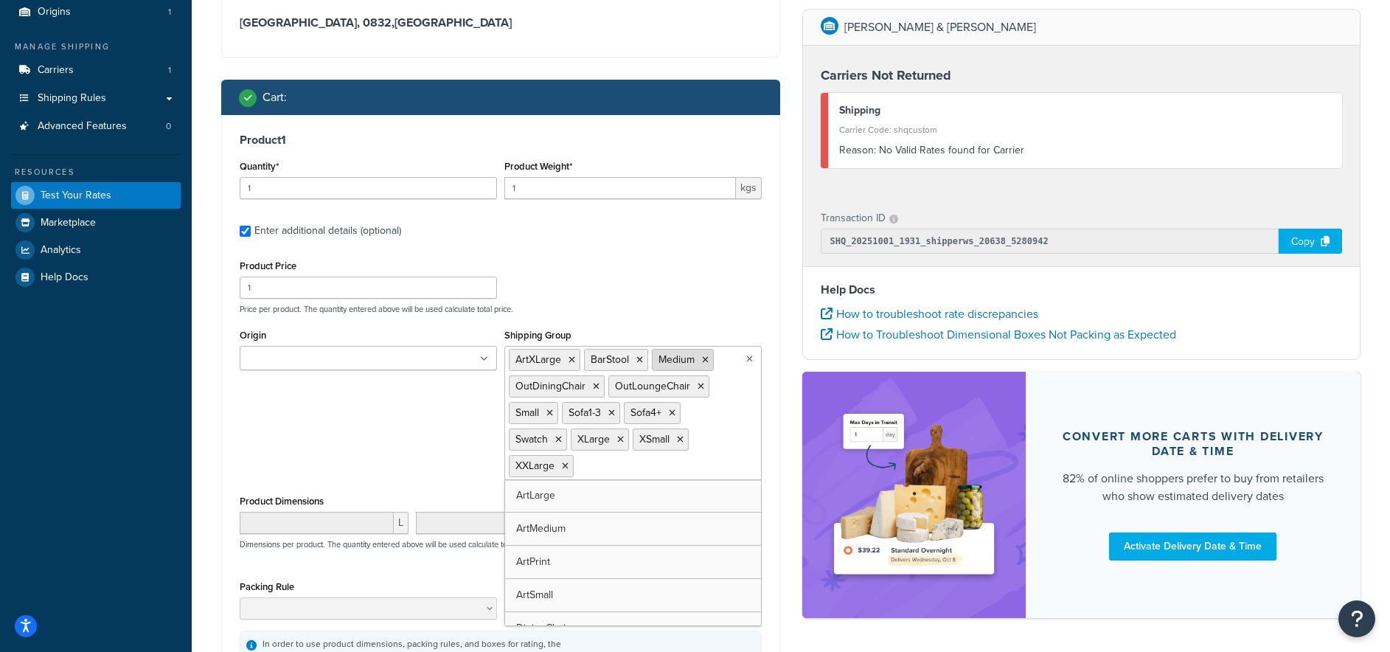
click at [710, 360] on li "Medium" at bounding box center [683, 360] width 62 height 22
click at [704, 358] on icon at bounding box center [705, 360] width 7 height 9
click at [637, 364] on icon at bounding box center [640, 360] width 7 height 9
click at [564, 361] on li "ArtXLarge" at bounding box center [545, 360] width 72 height 22
click at [569, 358] on icon at bounding box center [572, 360] width 7 height 9
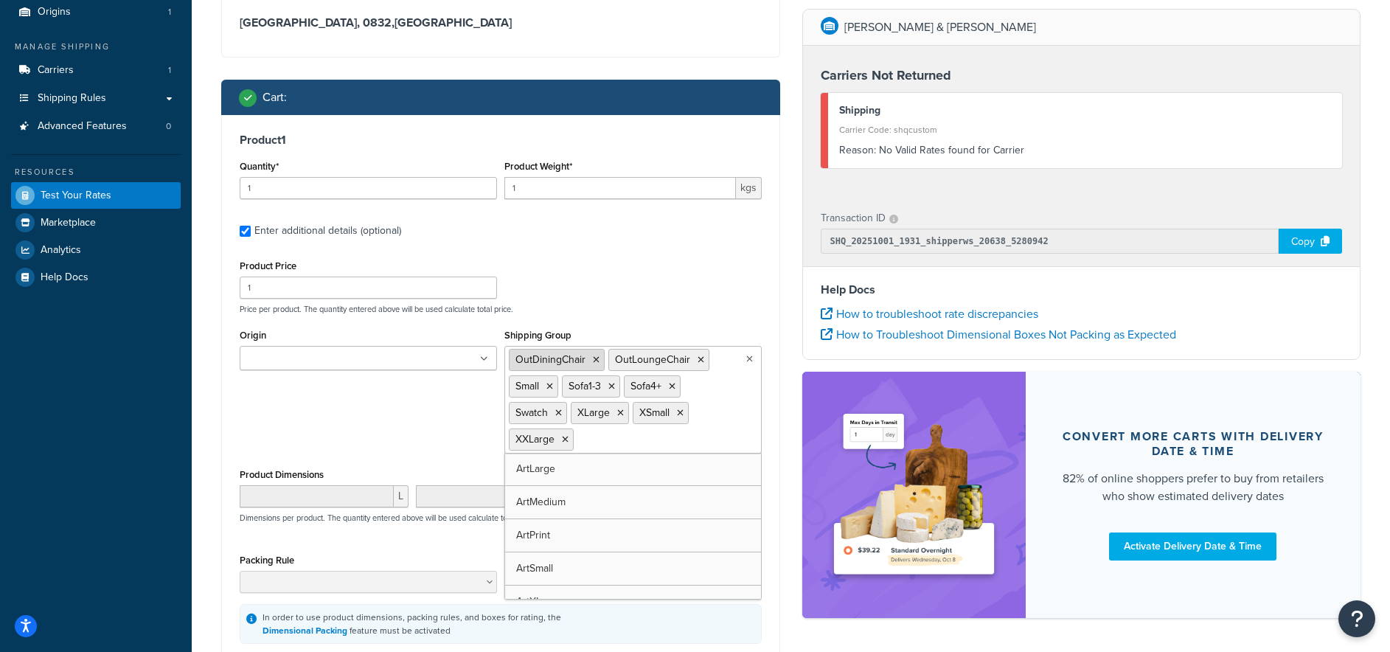
click at [595, 360] on icon at bounding box center [596, 360] width 7 height 9
click at [603, 361] on icon at bounding box center [601, 360] width 7 height 9
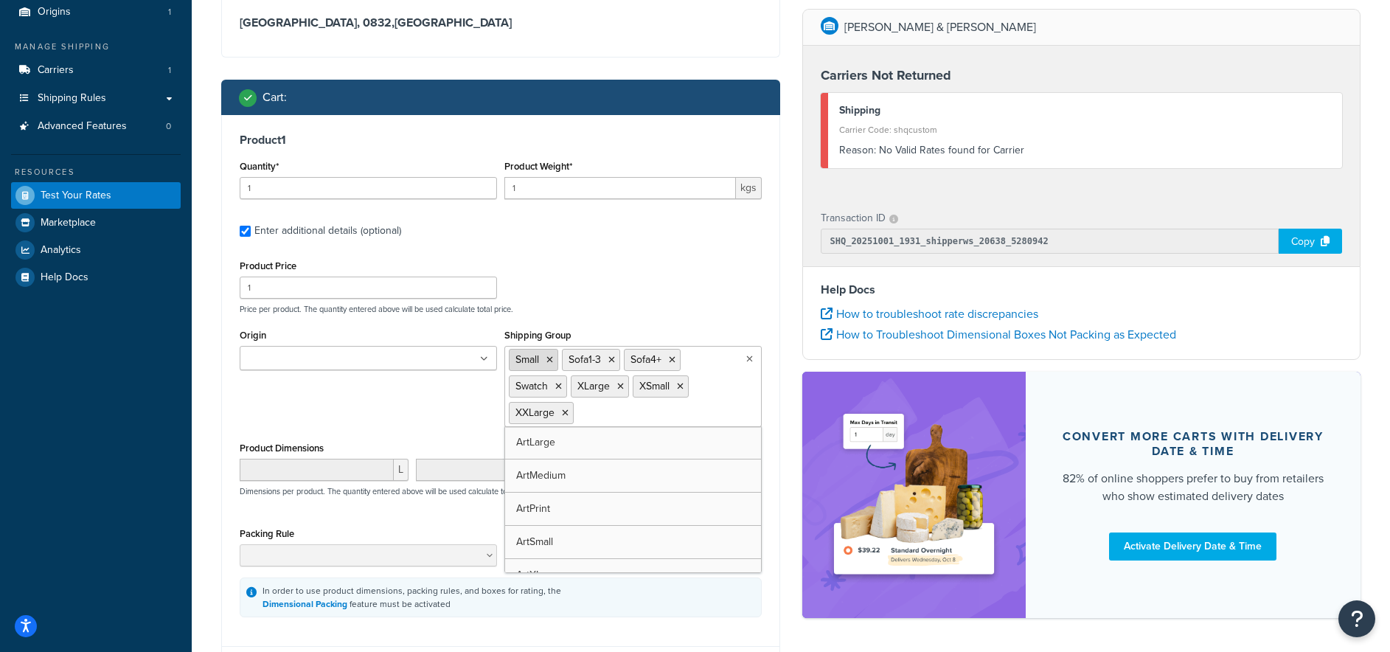
click at [556, 360] on li "Small" at bounding box center [533, 360] width 49 height 22
click at [552, 361] on icon at bounding box center [550, 360] width 7 height 9
click at [561, 358] on icon at bounding box center [558, 360] width 7 height 9
click at [561, 358] on li "Sofa4+" at bounding box center [537, 360] width 57 height 22
click at [559, 360] on icon at bounding box center [557, 360] width 7 height 9
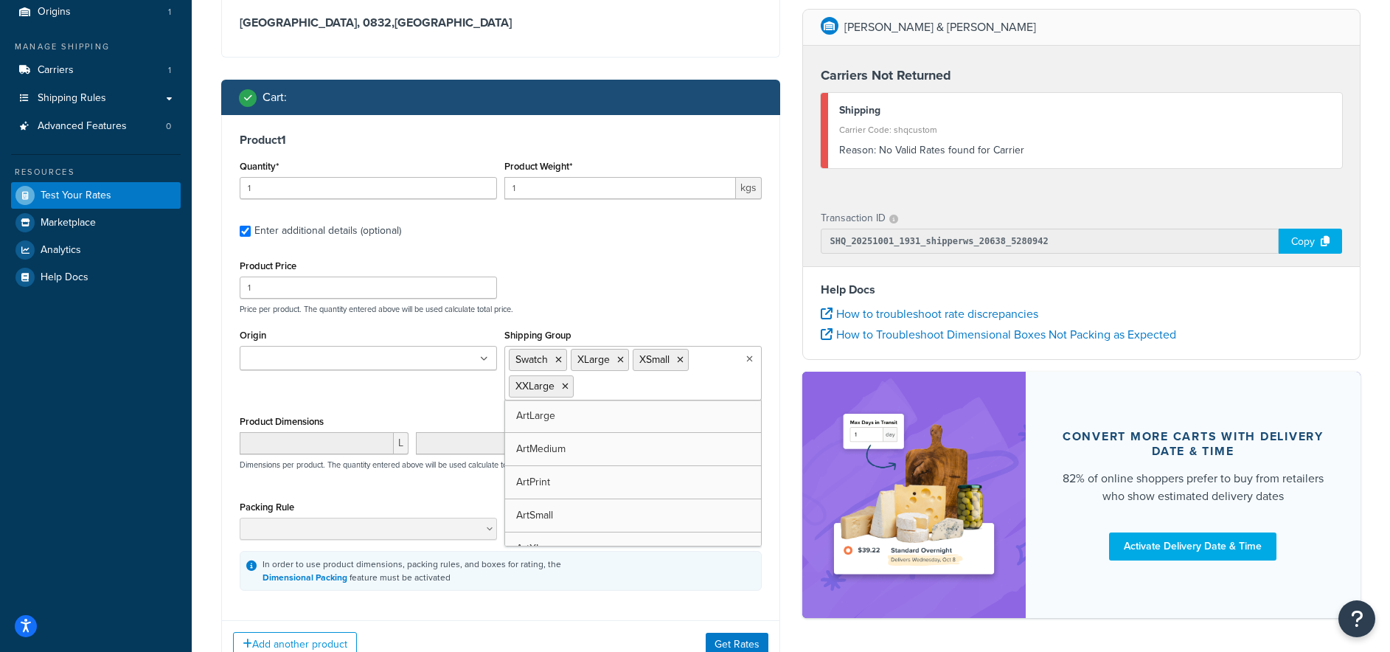
click at [559, 360] on icon at bounding box center [558, 360] width 7 height 9
click at [559, 360] on icon at bounding box center [556, 360] width 7 height 9
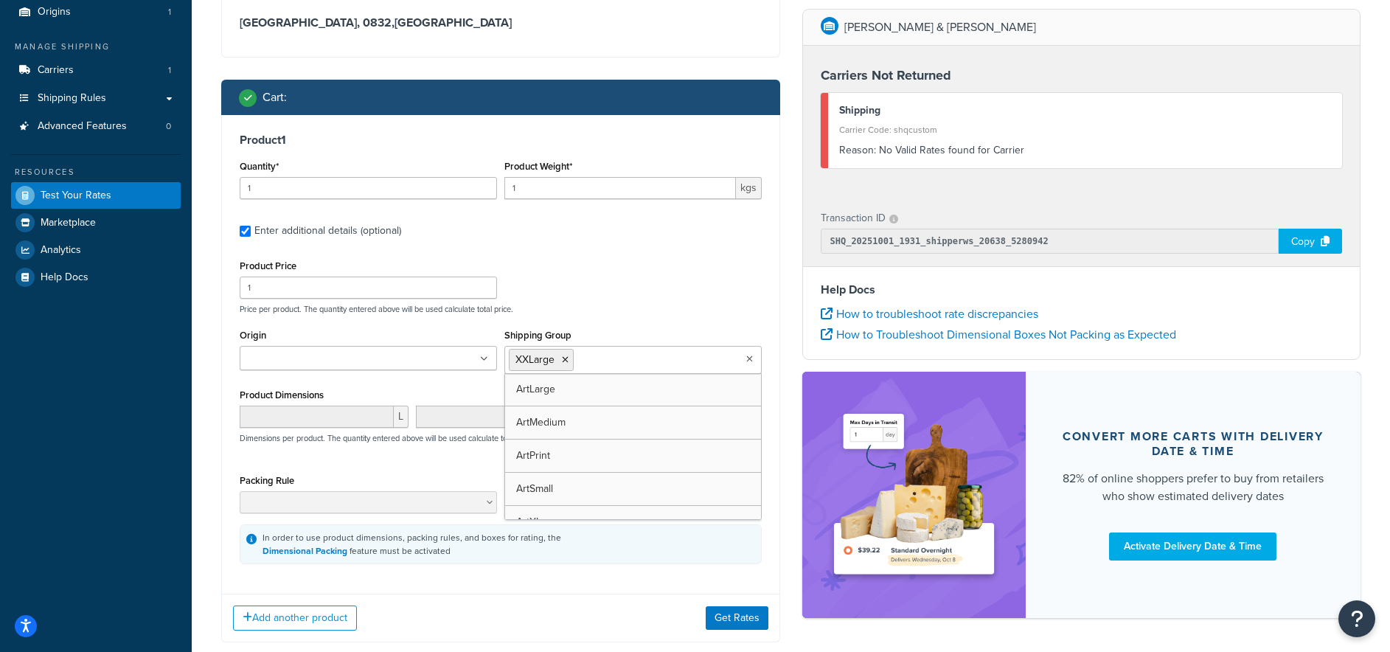
click at [559, 360] on li "XXLarge" at bounding box center [541, 360] width 65 height 22
click at [565, 359] on icon at bounding box center [565, 360] width 7 height 9
click at [571, 358] on input "Shipping Group" at bounding box center [574, 359] width 131 height 16
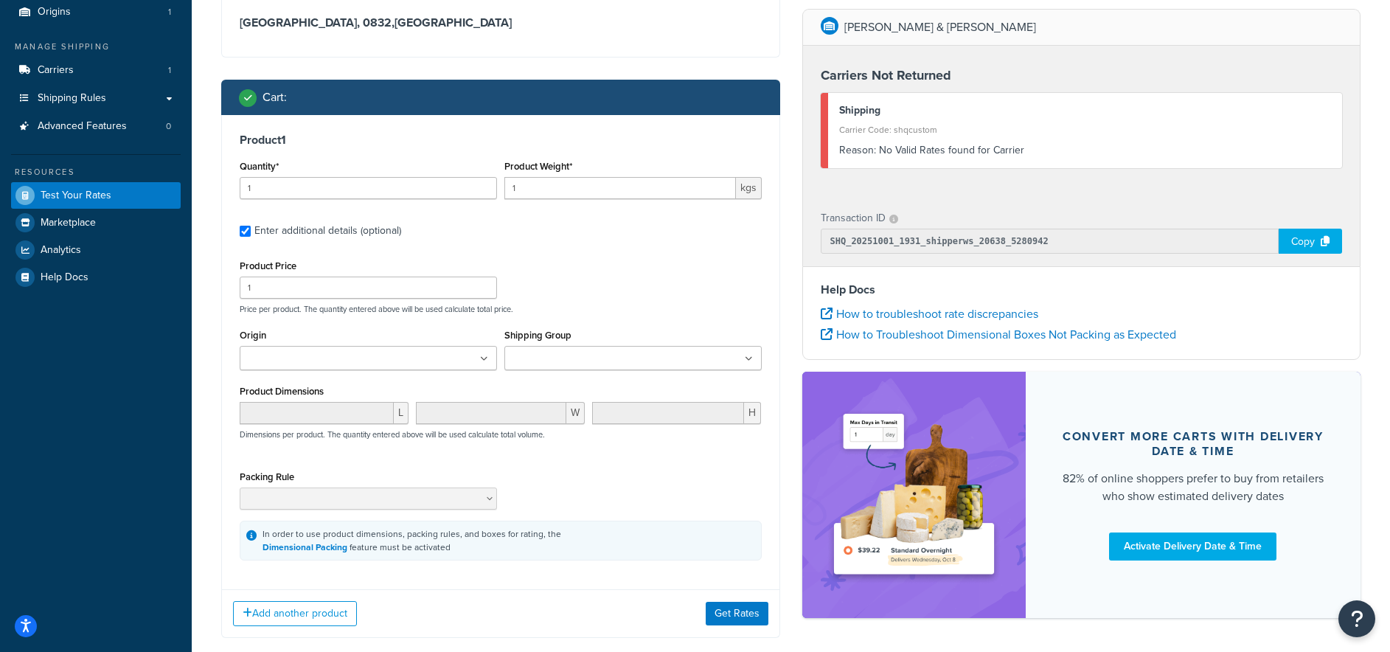
click at [620, 284] on div "Product Price 1 Price per product. The quantity entered above will be used calc…" at bounding box center [501, 285] width 530 height 58
click at [591, 358] on input "Shipping Group" at bounding box center [574, 359] width 131 height 16
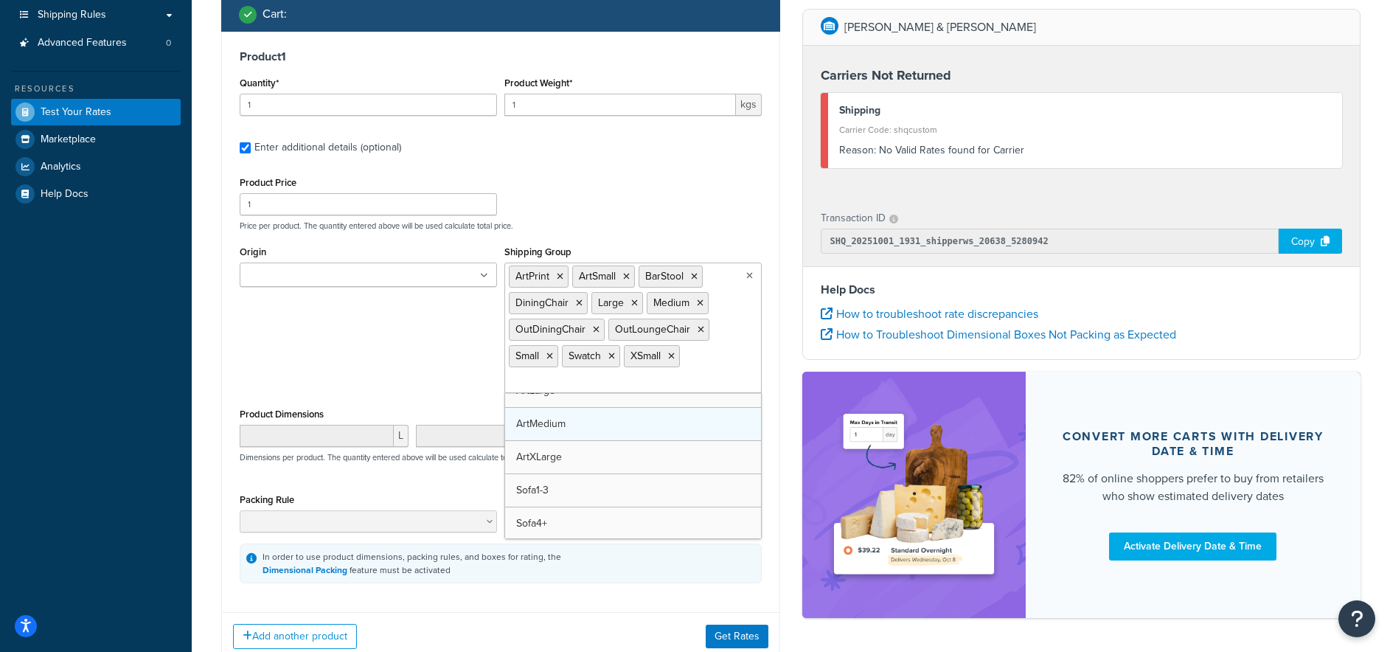
scroll to position [0, 0]
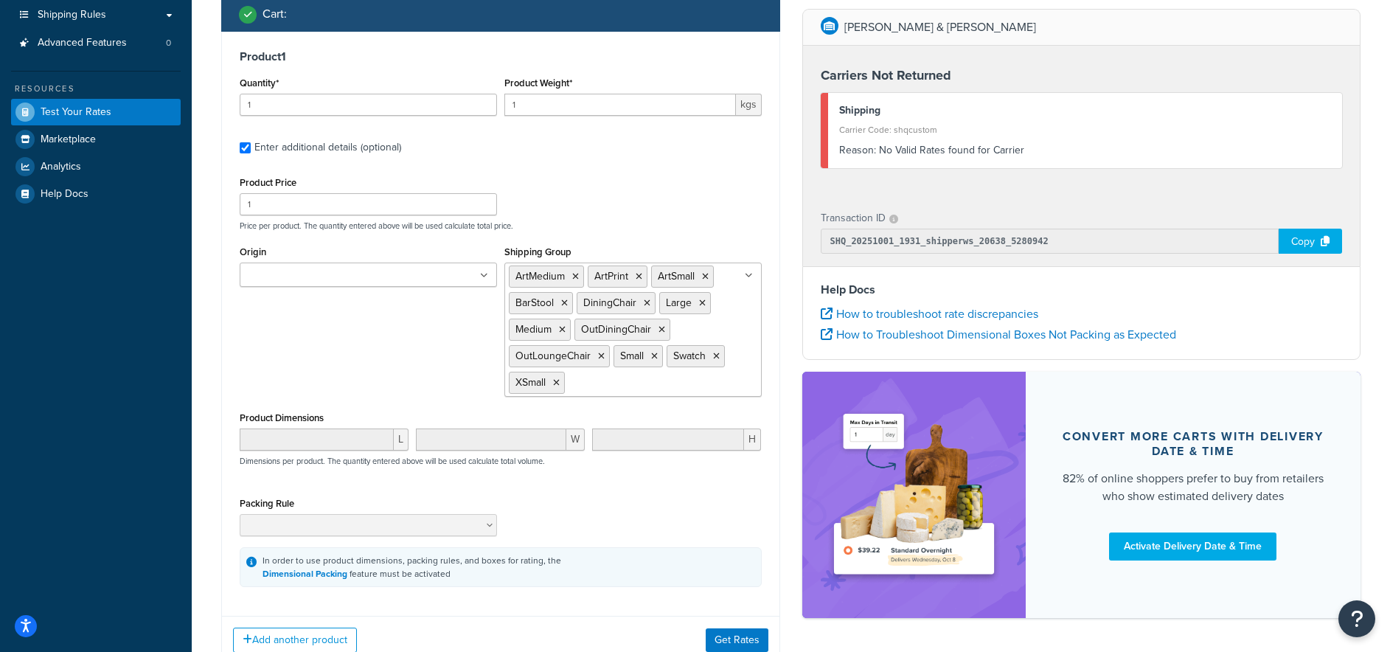
click at [401, 392] on div "Origin Fenton & Fenton Shipping Group ArtMedium ArtPrint ArtSmall BarStool Dini…" at bounding box center [501, 325] width 530 height 166
click at [737, 640] on button "Get Rates" at bounding box center [737, 640] width 63 height 24
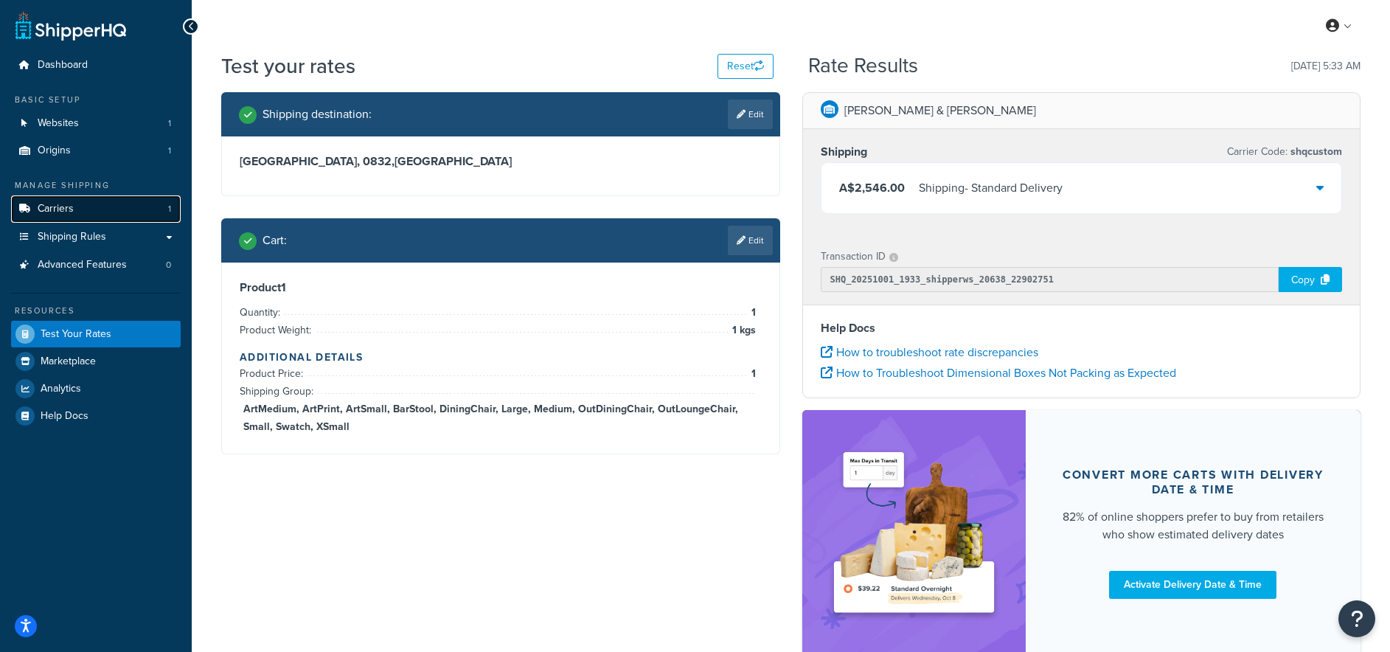
click at [60, 209] on span "Carriers" at bounding box center [56, 209] width 36 height 13
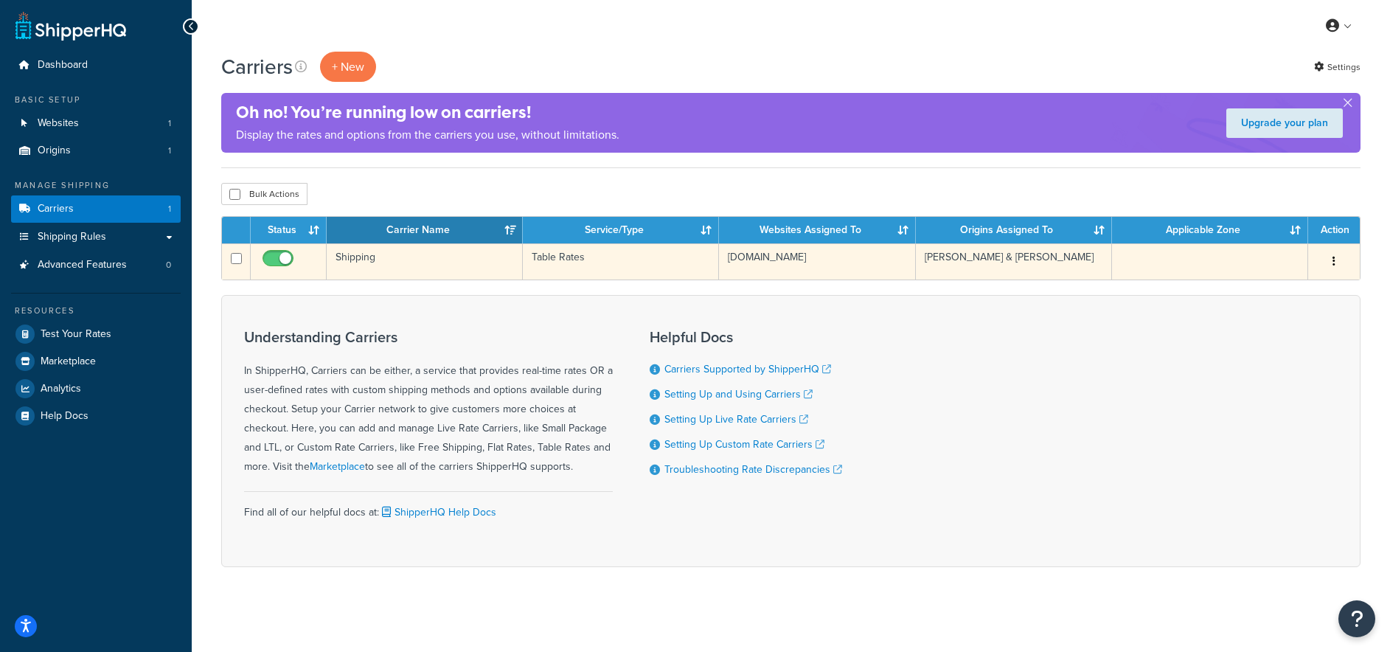
click at [356, 257] on td "Shipping" at bounding box center [425, 261] width 196 height 36
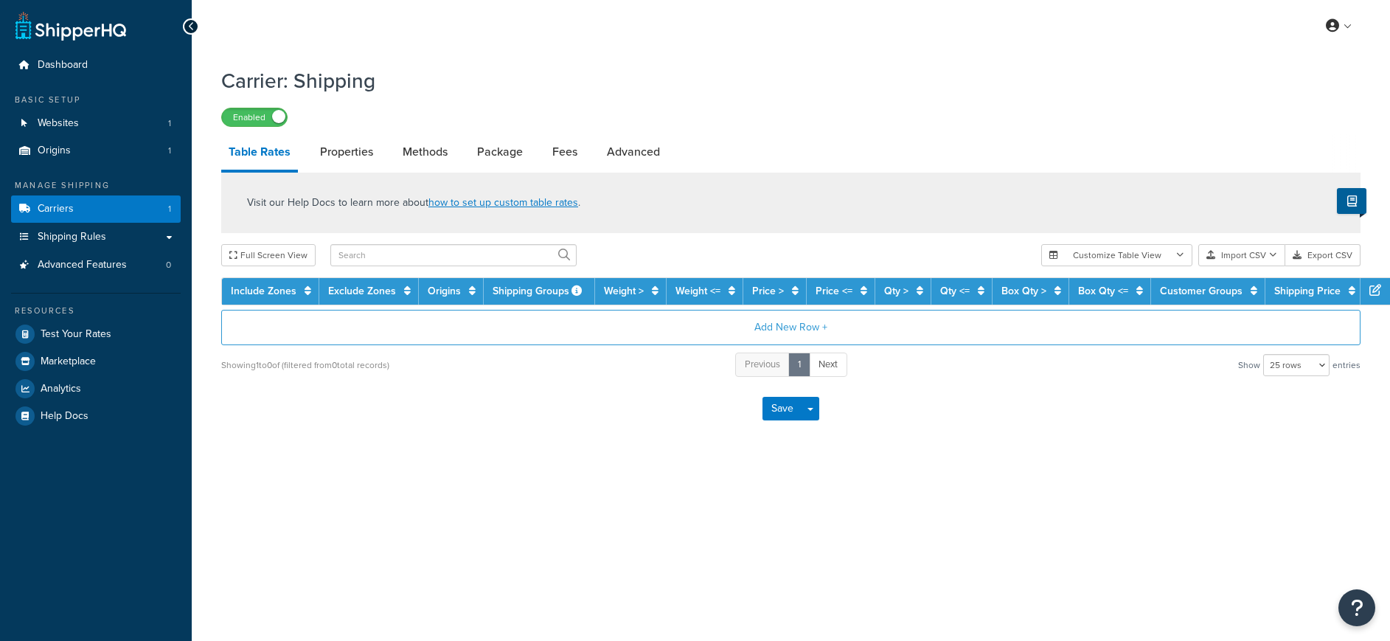
select select "25"
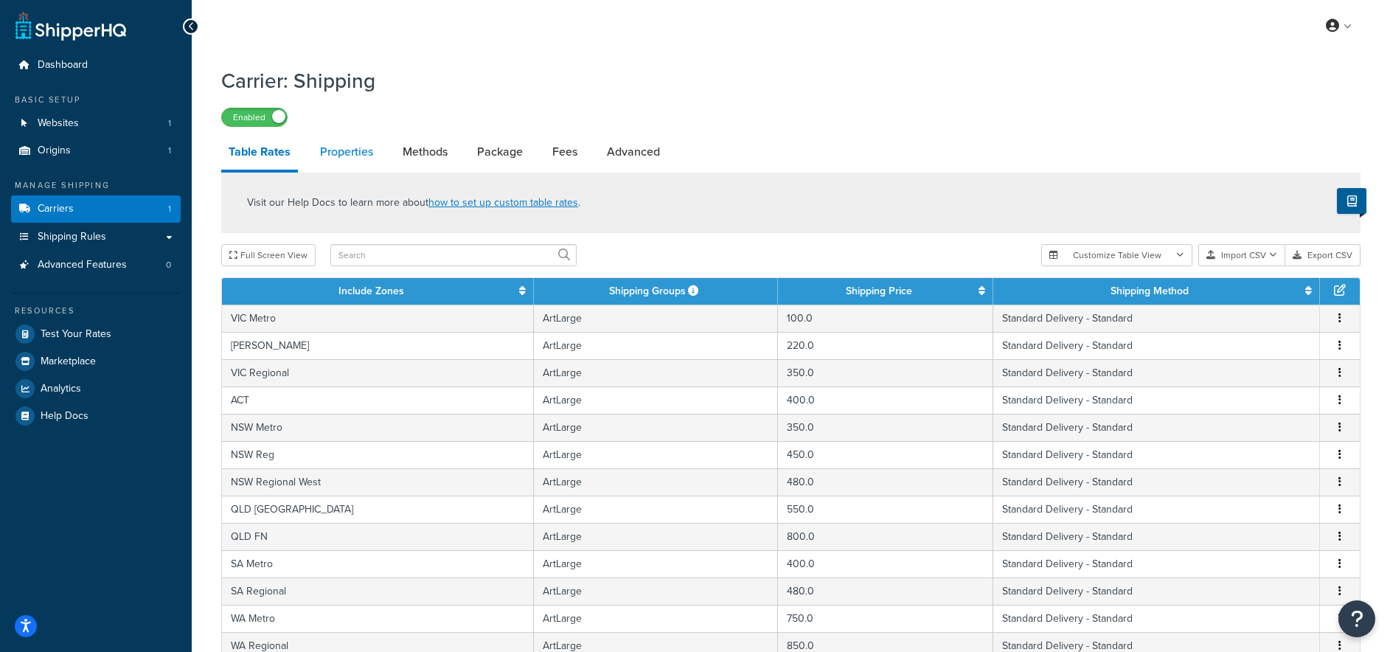
click at [336, 153] on link "Properties" at bounding box center [347, 151] width 68 height 35
select select "PERITEM"
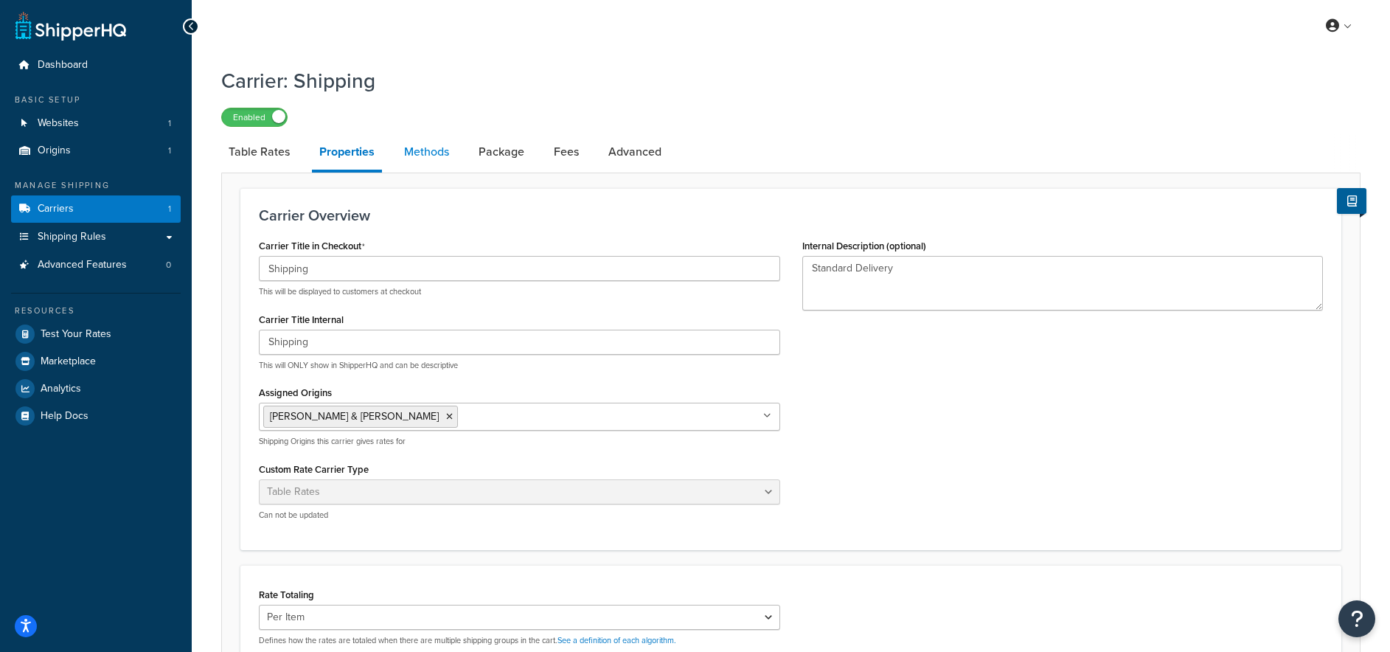
click at [409, 150] on link "Methods" at bounding box center [427, 151] width 60 height 35
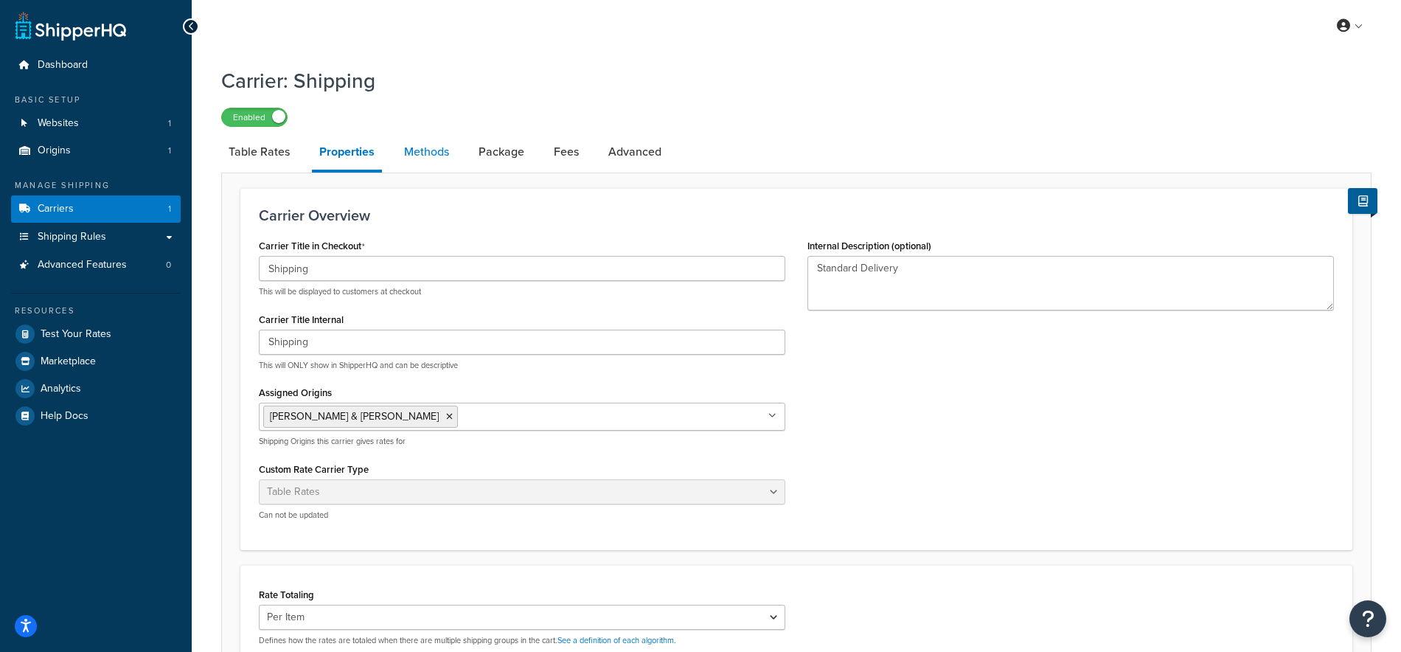
select select "25"
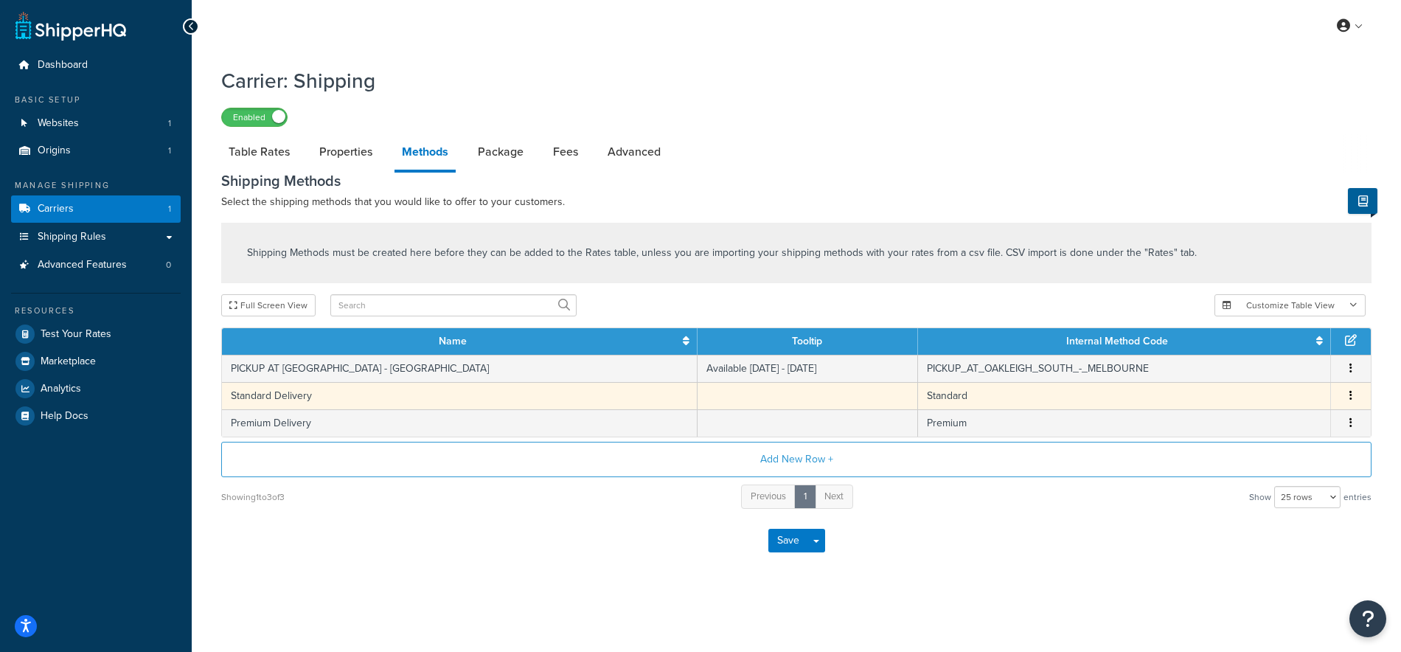
click at [271, 398] on td "Standard Delivery" at bounding box center [460, 395] width 476 height 27
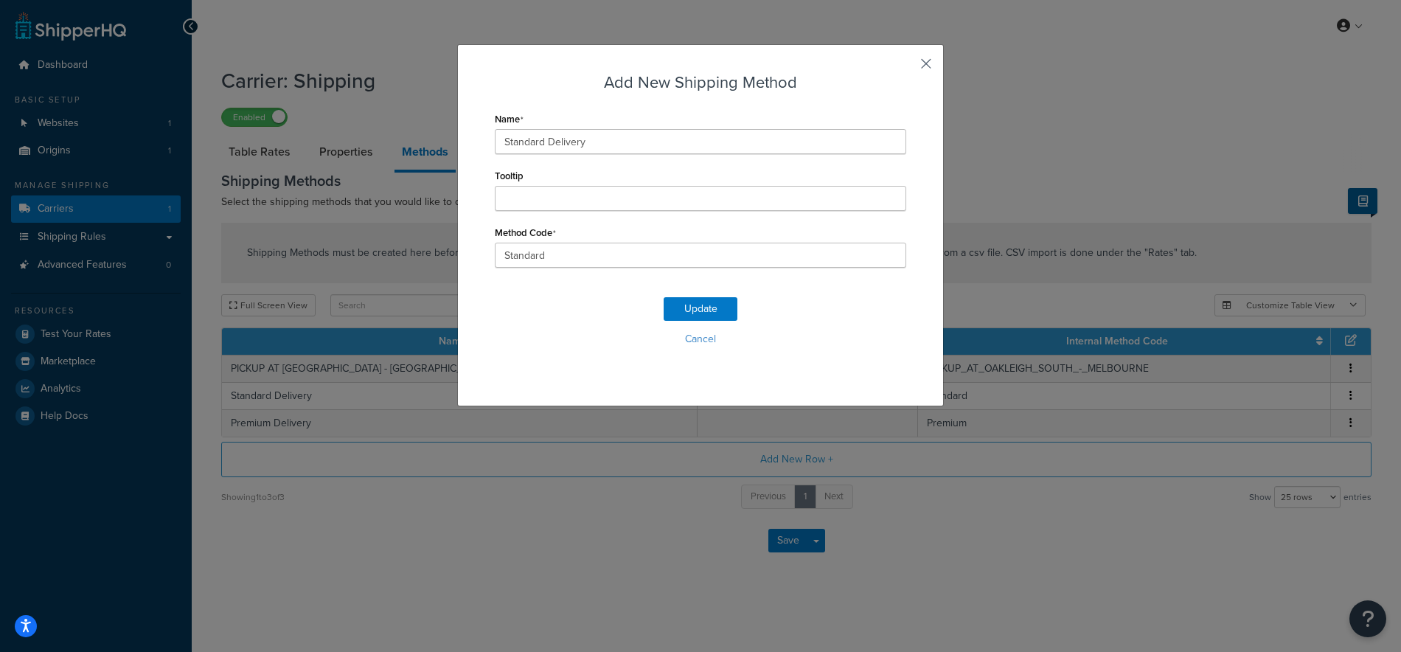
click at [906, 67] on button "button" at bounding box center [905, 69] width 4 height 4
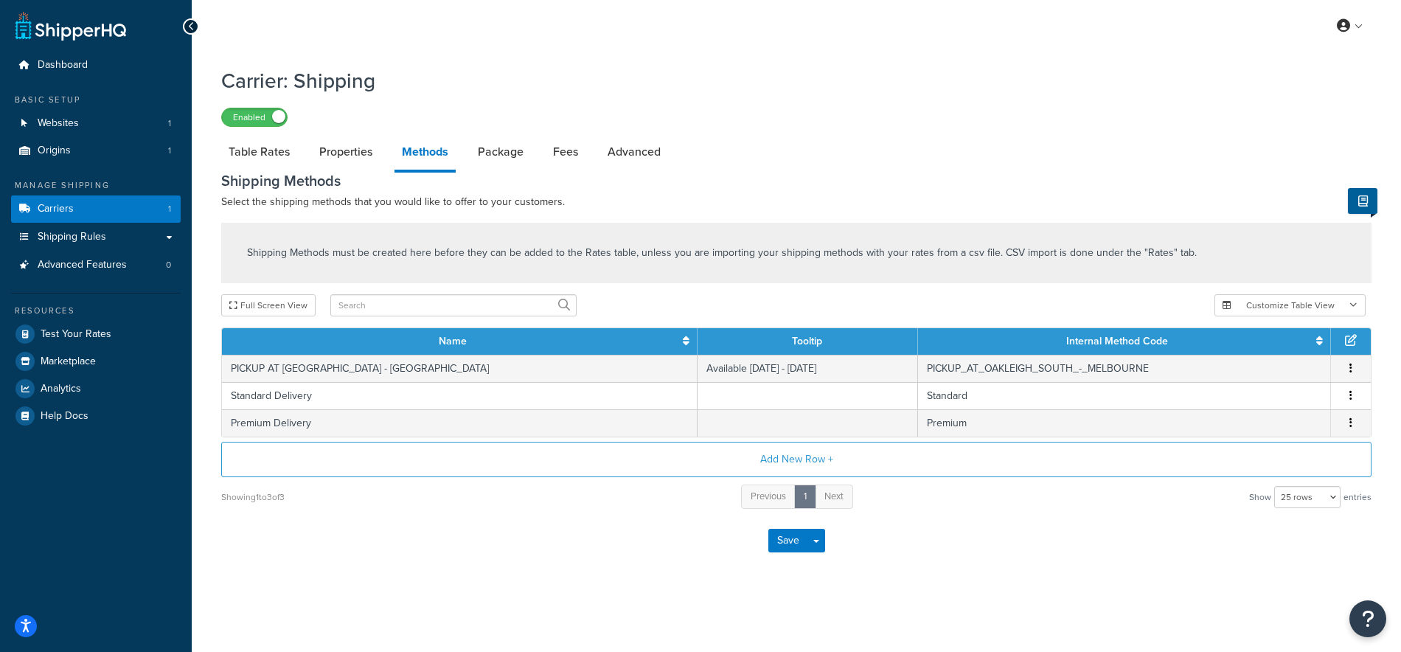
click at [915, 59] on div "Carrier: Shipping Enabled" at bounding box center [796, 93] width 1151 height 68
click at [505, 161] on link "Package" at bounding box center [501, 151] width 60 height 35
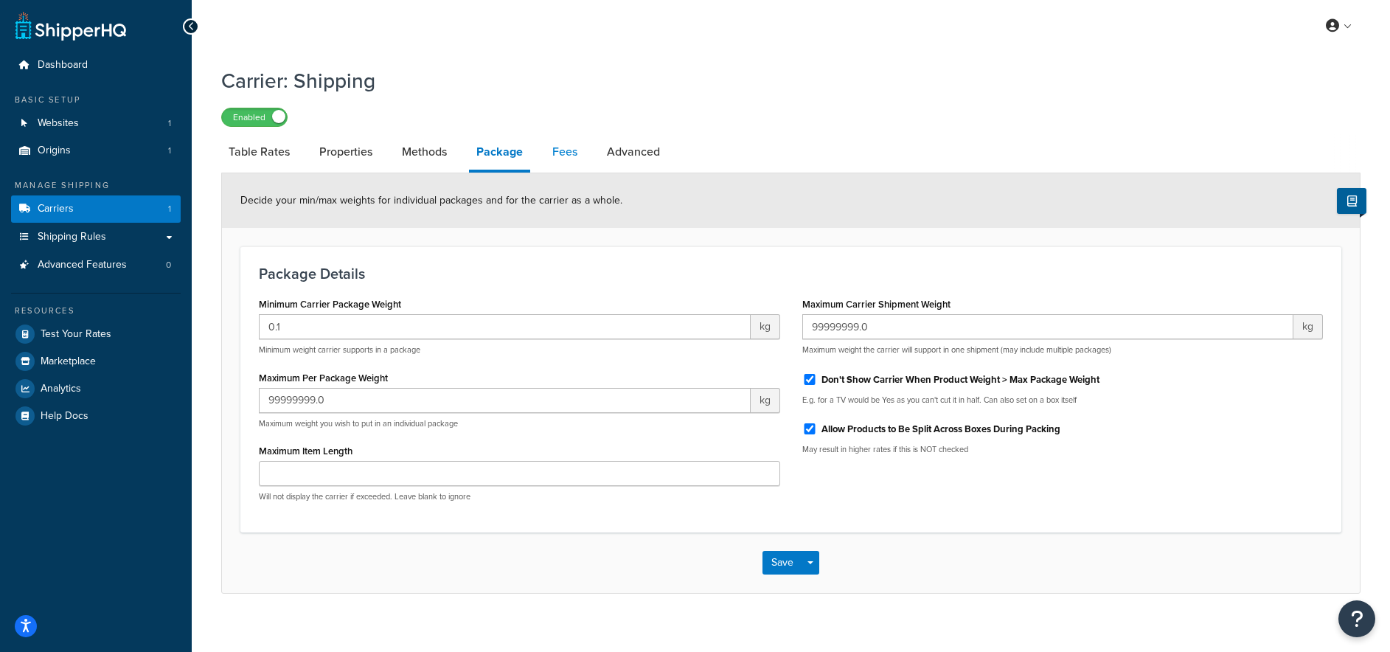
click at [568, 153] on link "Fees" at bounding box center [565, 151] width 40 height 35
select select "AFTER"
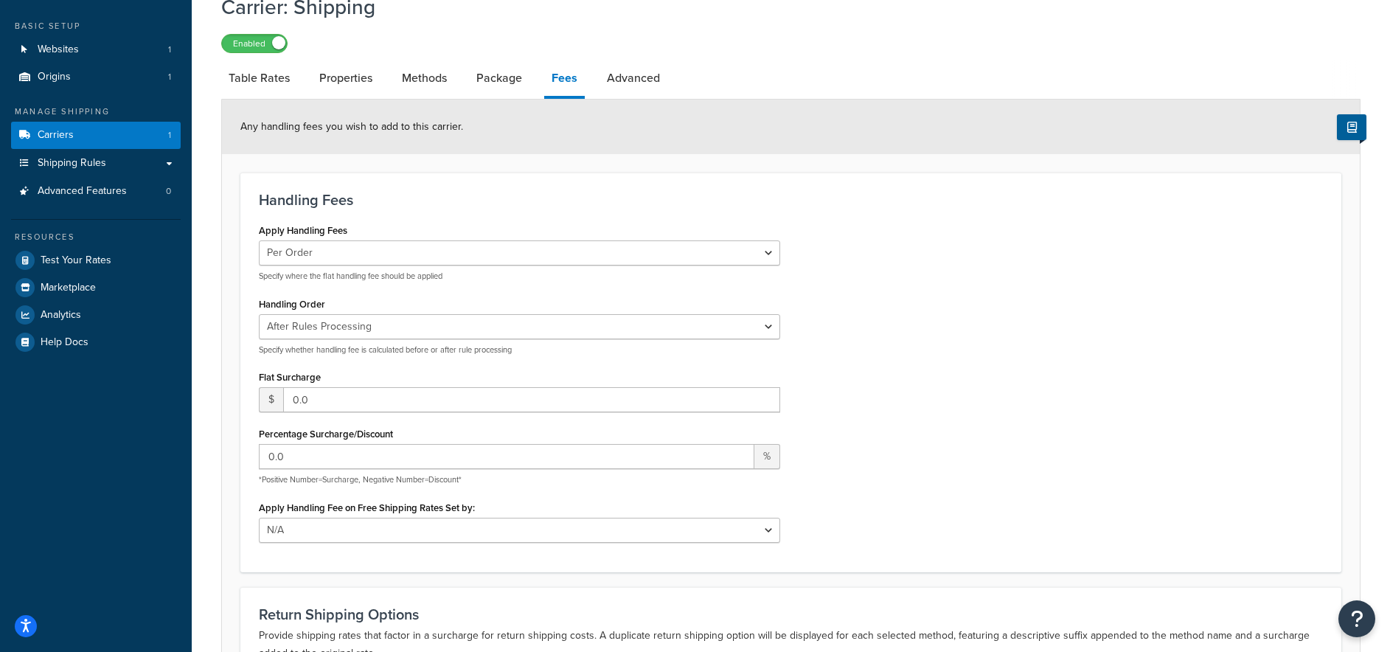
scroll to position [73, 0]
click at [615, 86] on link "Advanced" at bounding box center [634, 78] width 68 height 35
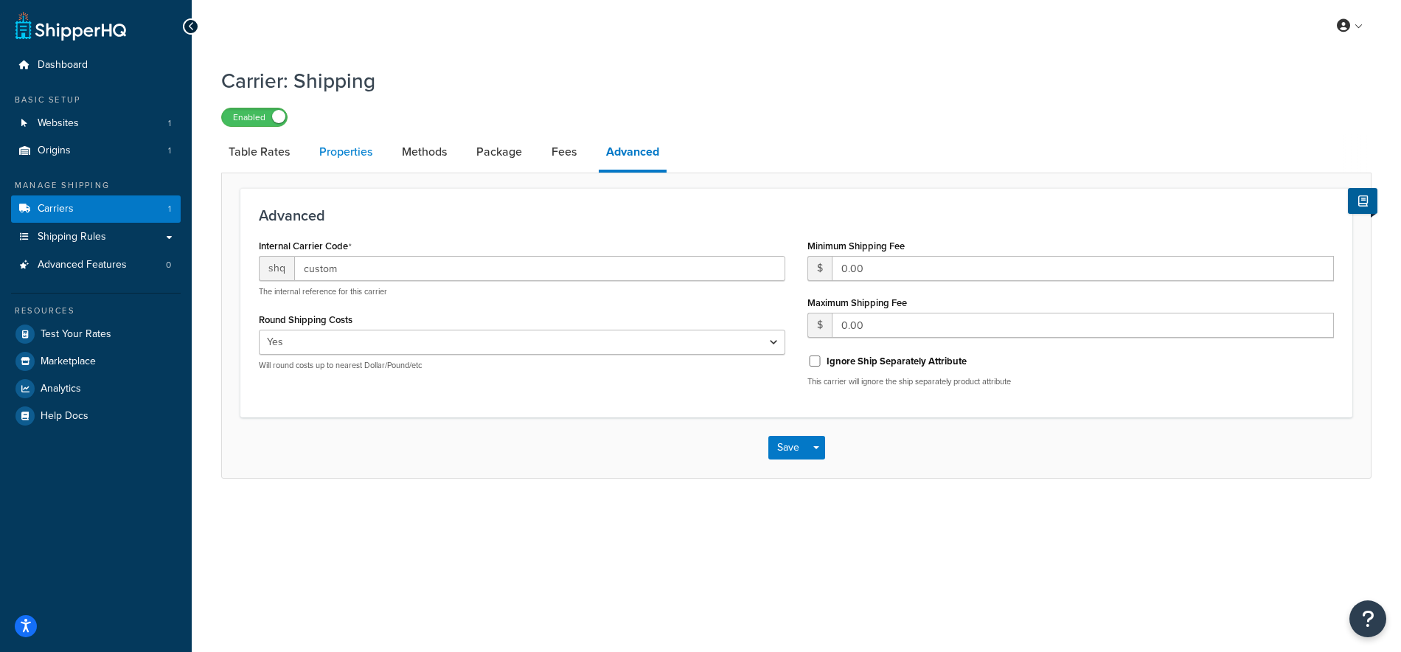
click at [318, 152] on link "Properties" at bounding box center [346, 151] width 68 height 35
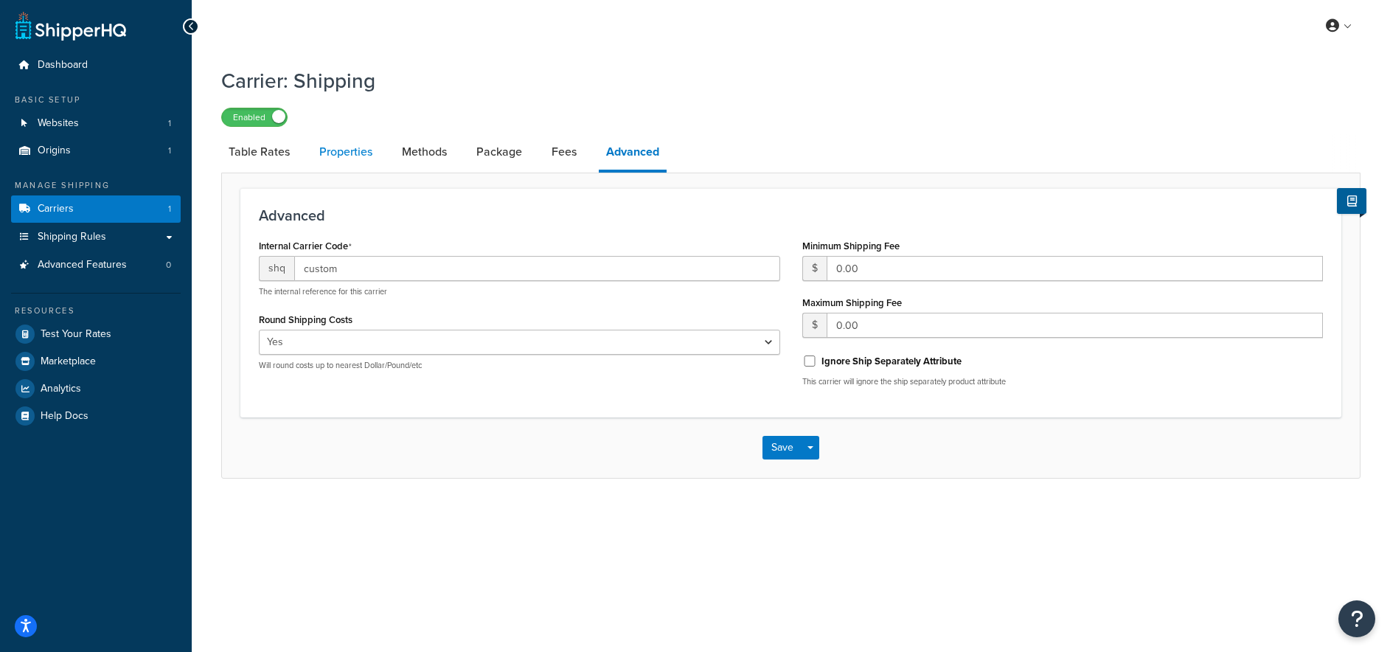
select select "PERITEM"
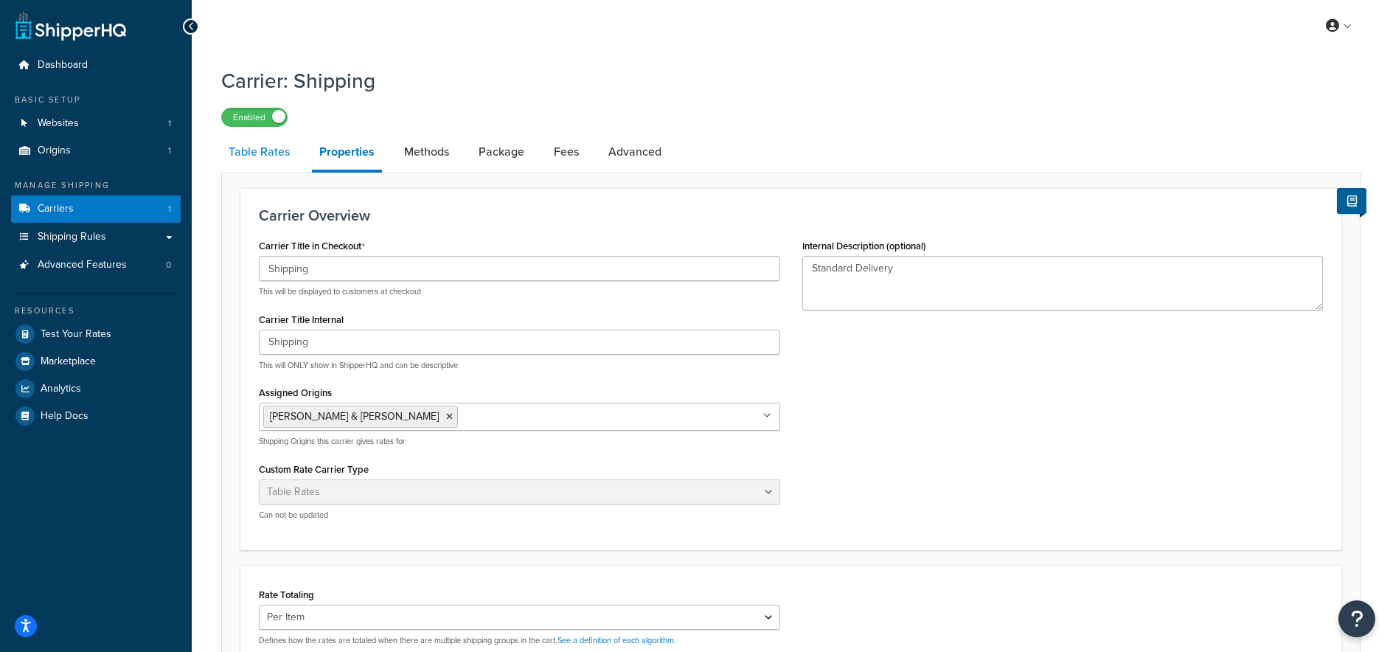
click at [266, 159] on link "Table Rates" at bounding box center [259, 151] width 76 height 35
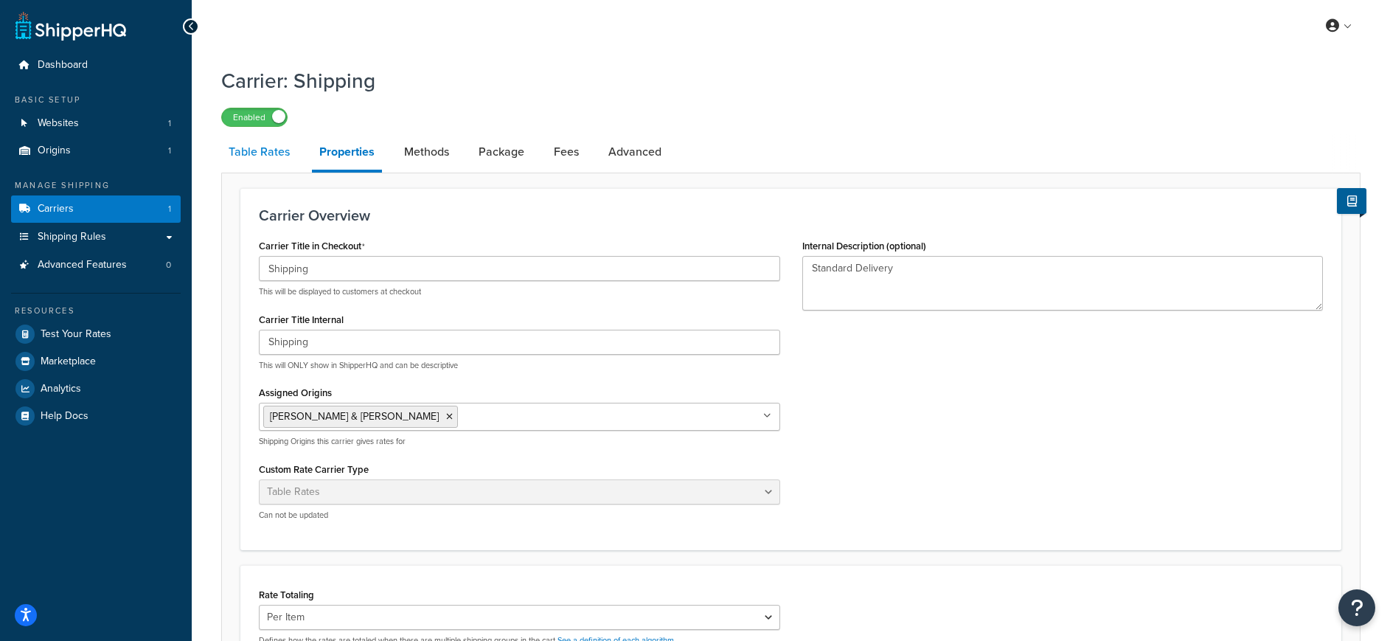
select select "25"
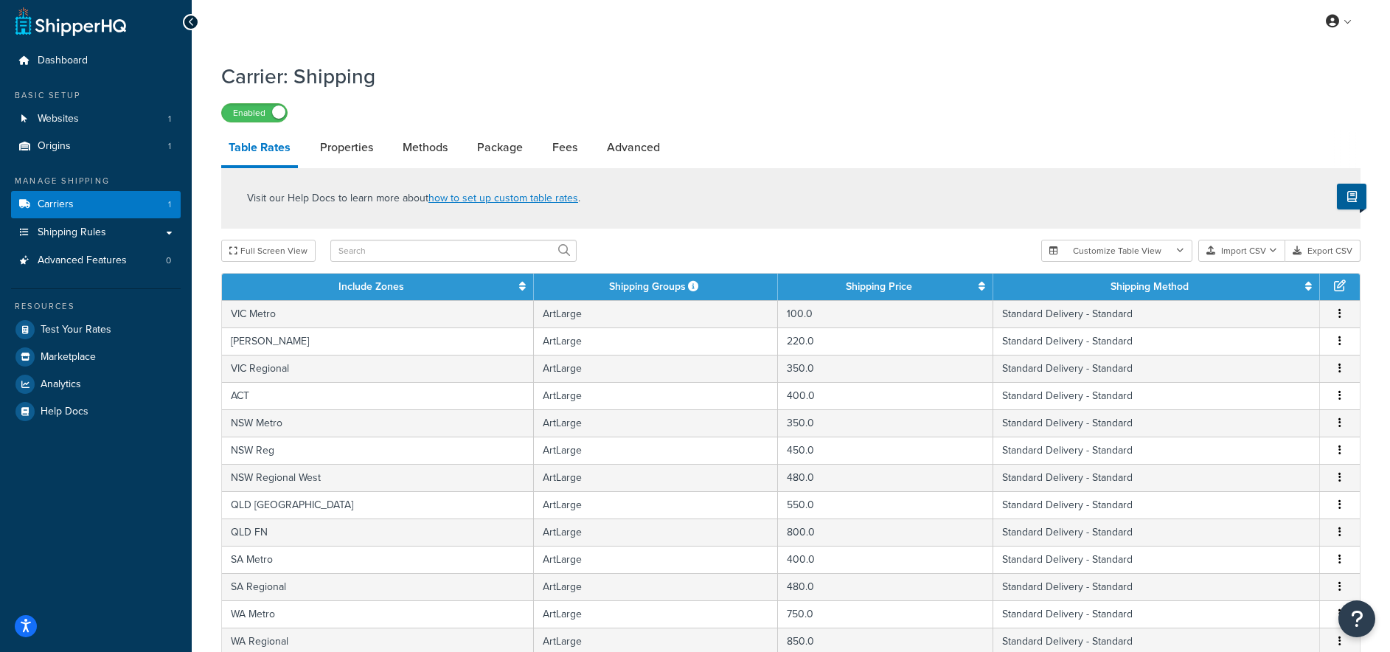
scroll to position [38, 0]
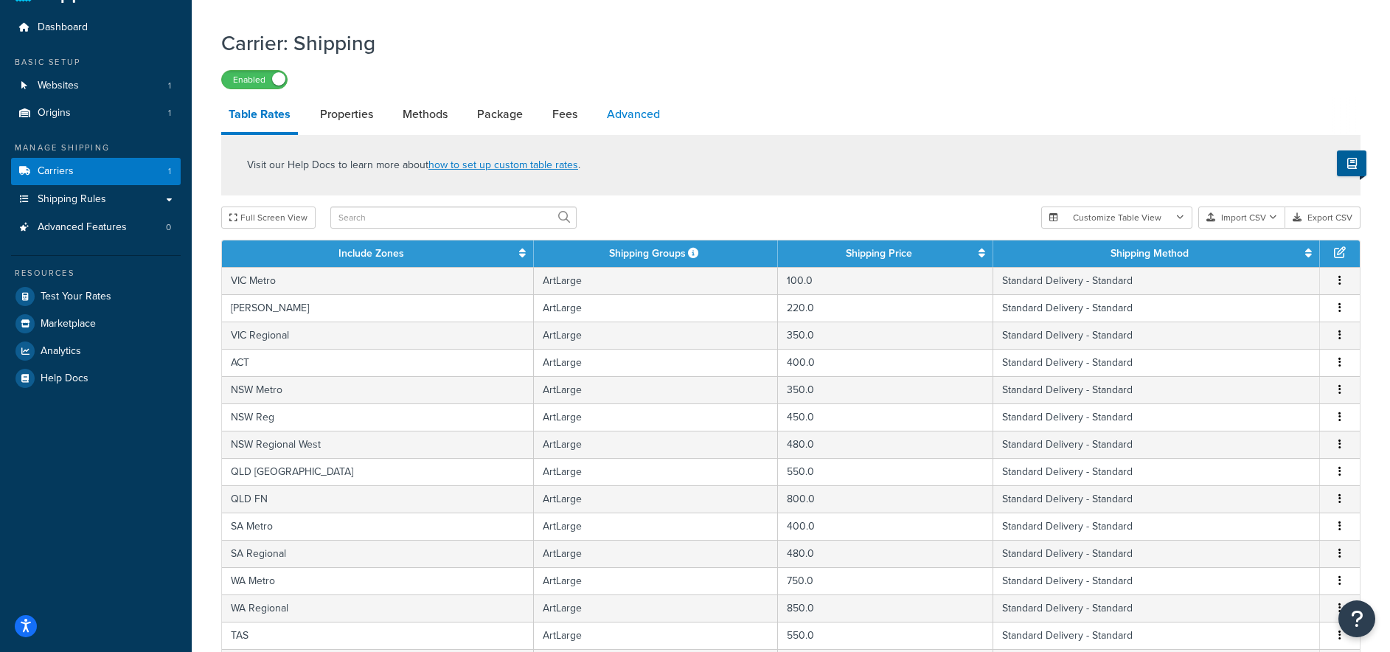
click at [634, 115] on link "Advanced" at bounding box center [634, 114] width 68 height 35
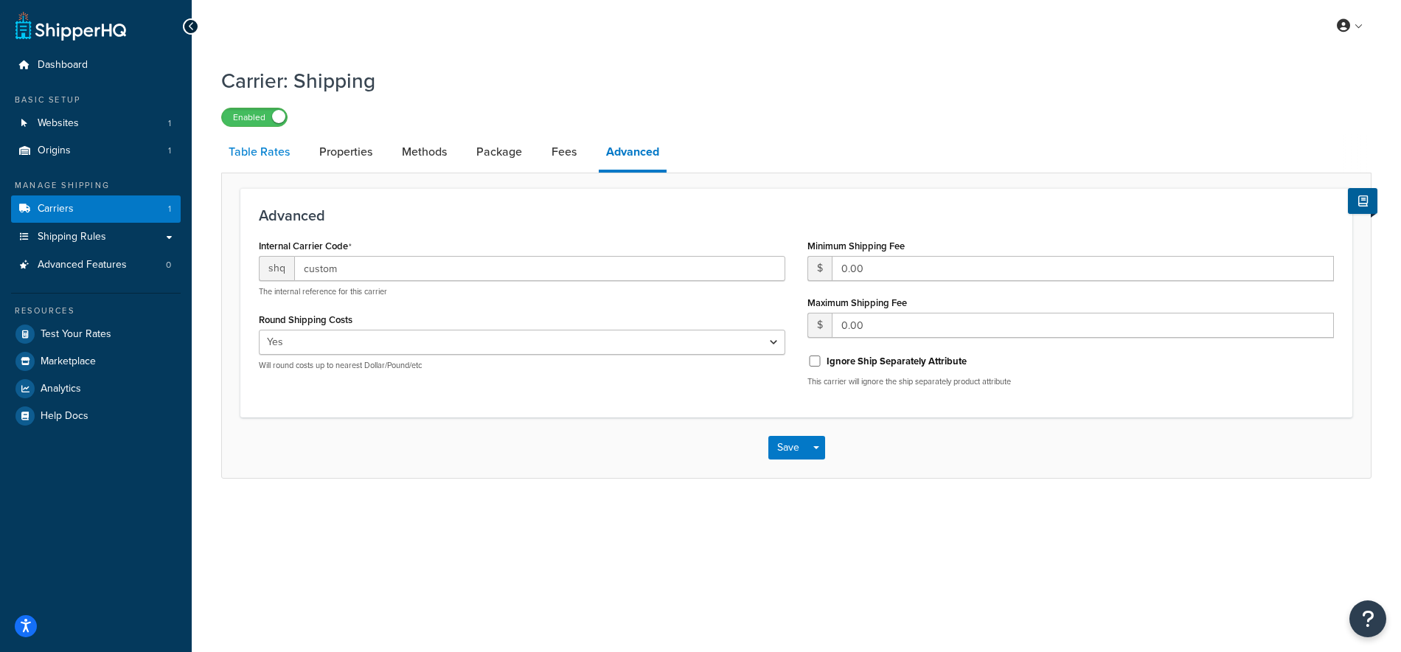
click at [252, 159] on link "Table Rates" at bounding box center [259, 151] width 76 height 35
select select "25"
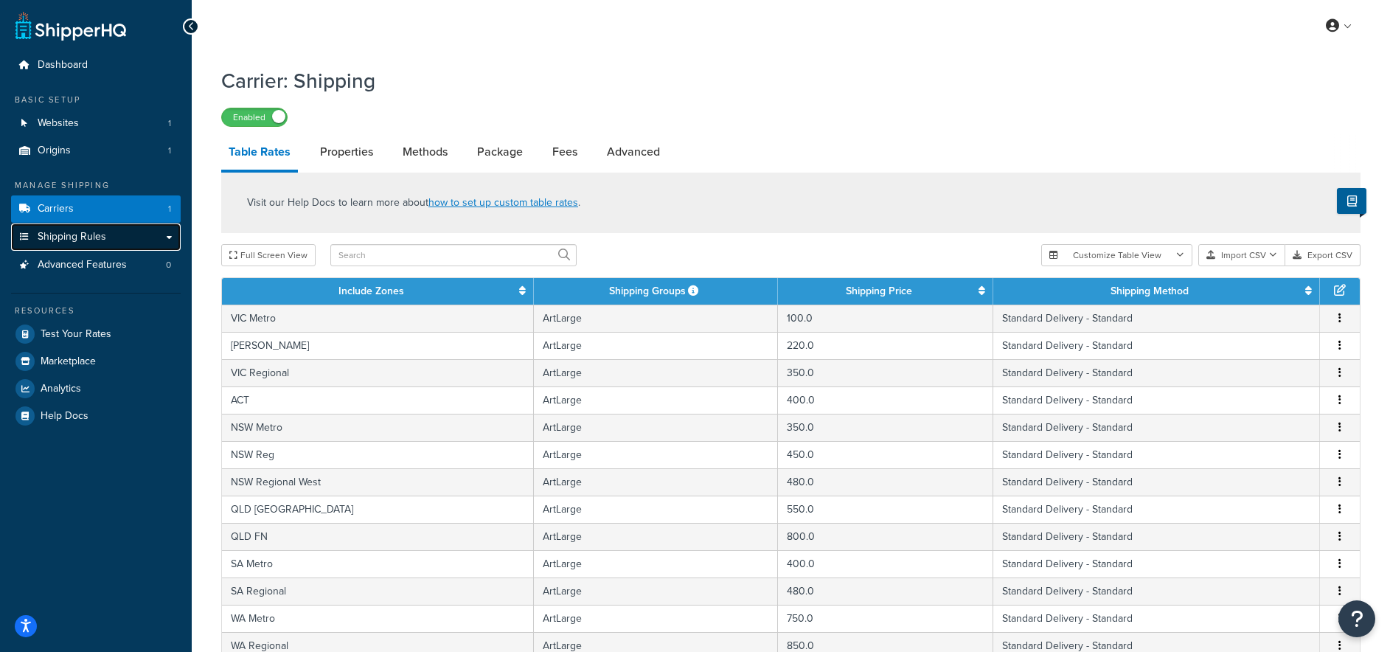
click at [91, 238] on span "Shipping Rules" at bounding box center [72, 237] width 69 height 13
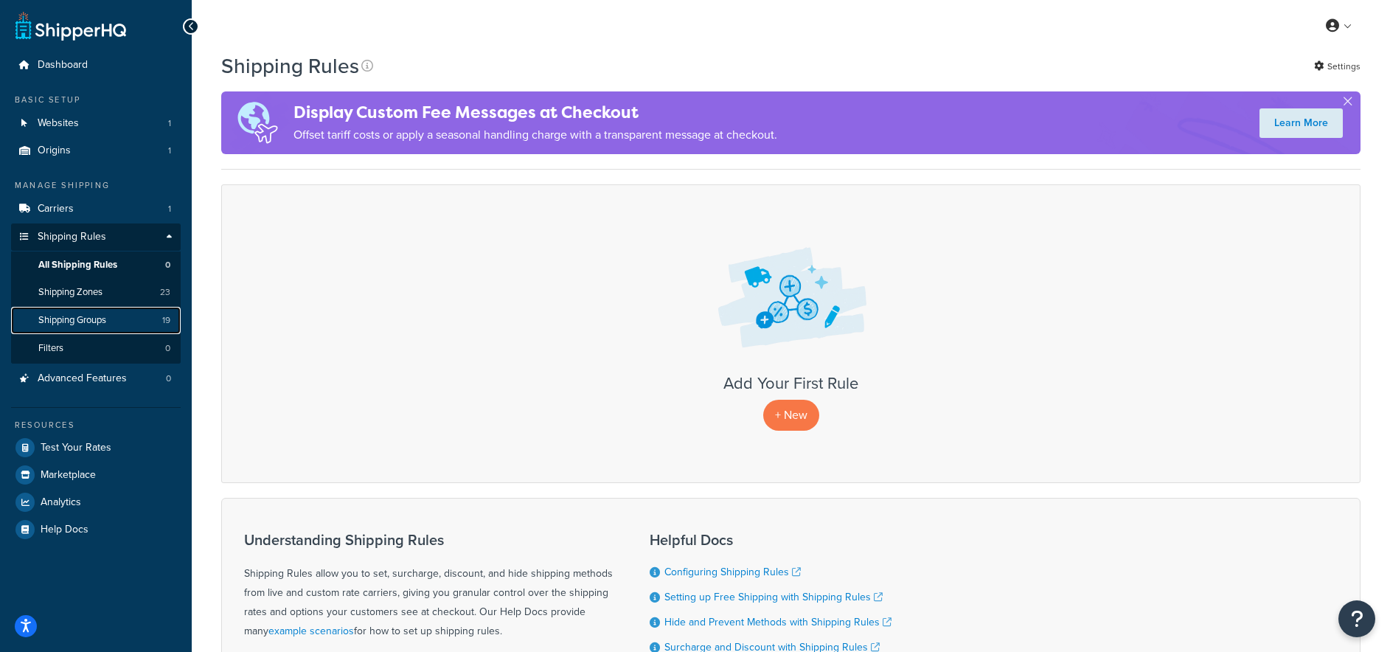
click at [69, 316] on span "Shipping Groups" at bounding box center [72, 320] width 68 height 13
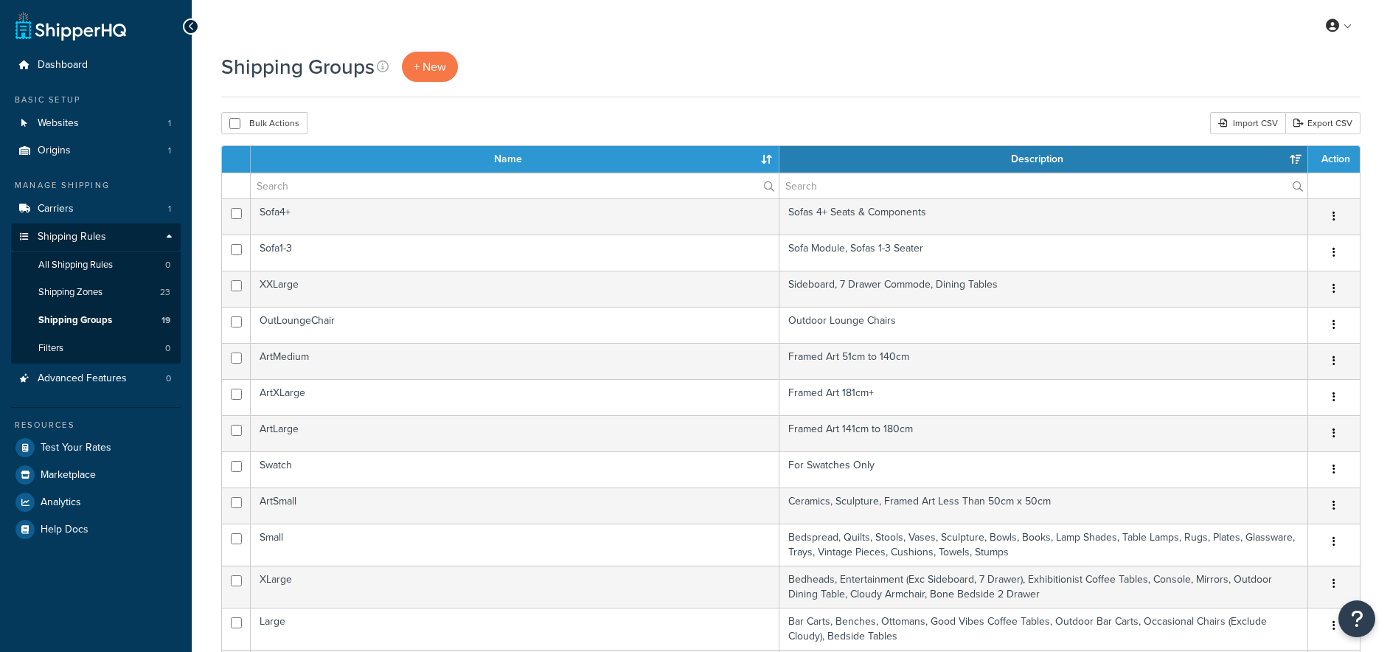
select select "15"
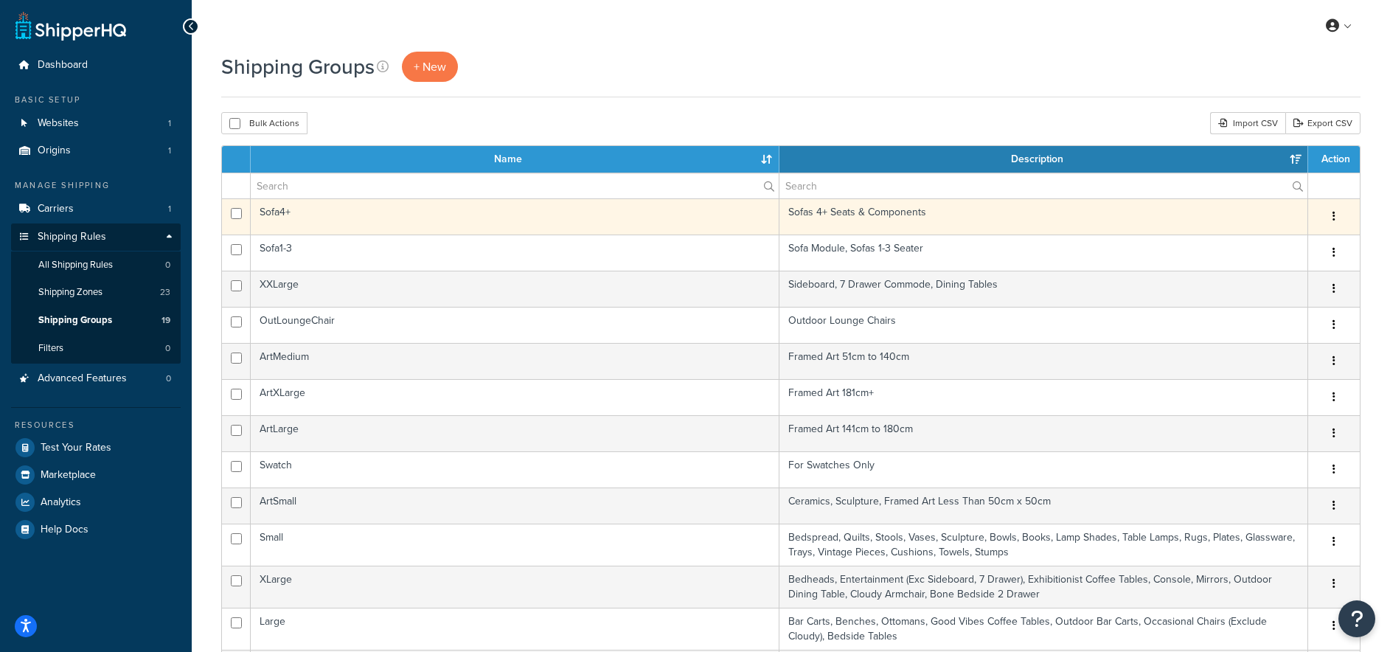
click at [277, 210] on td "Sofa4+" at bounding box center [515, 216] width 529 height 36
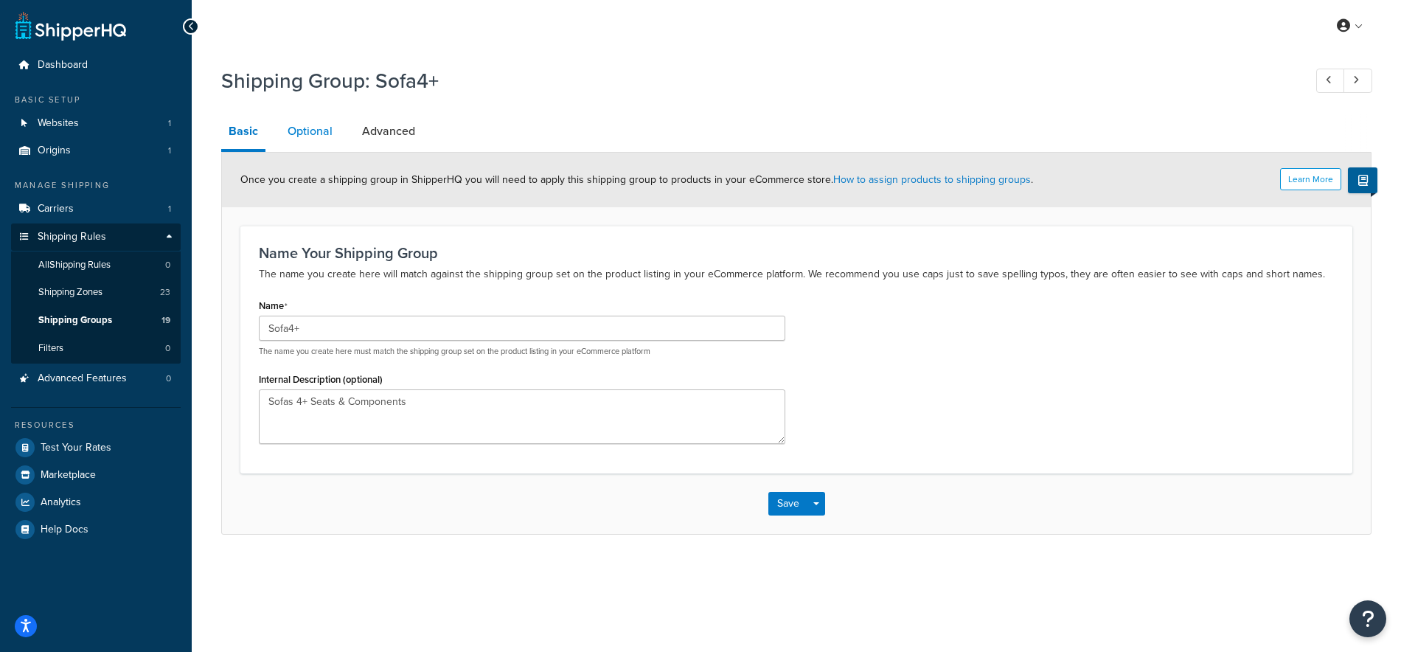
click at [315, 135] on link "Optional" at bounding box center [310, 131] width 60 height 35
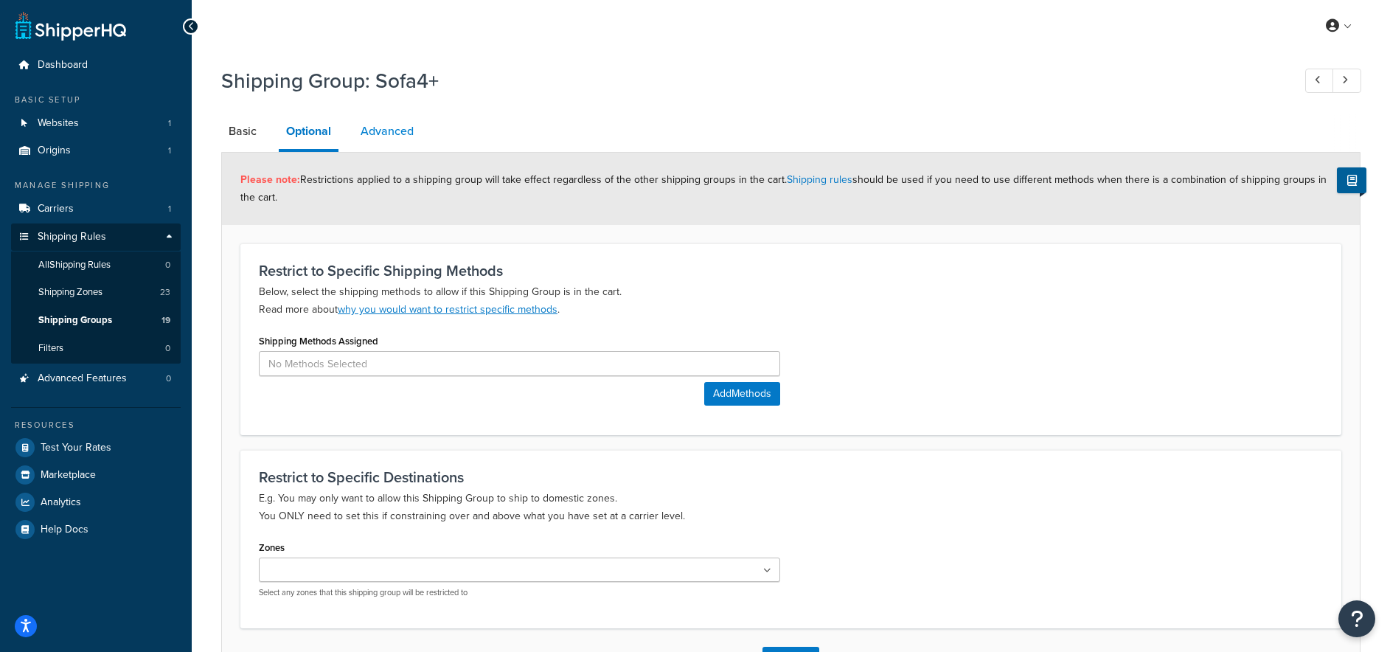
click at [398, 128] on link "Advanced" at bounding box center [387, 131] width 68 height 35
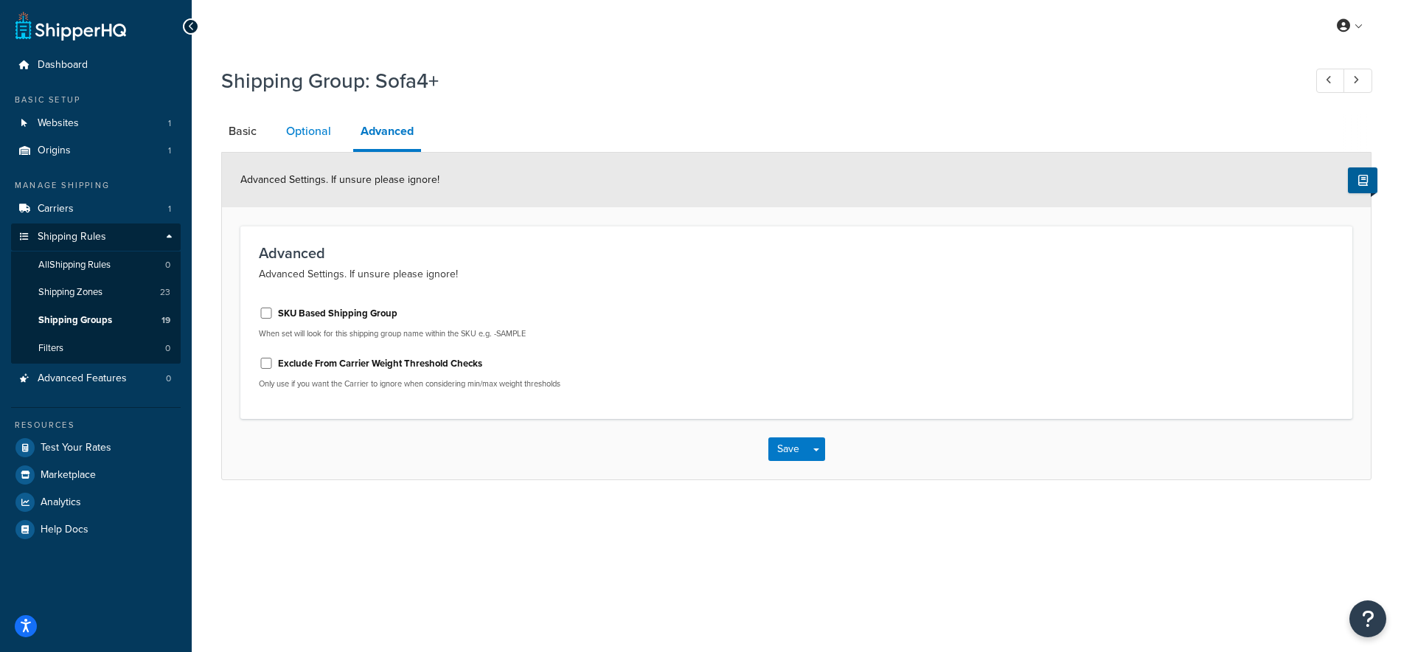
click at [318, 130] on link "Optional" at bounding box center [309, 131] width 60 height 35
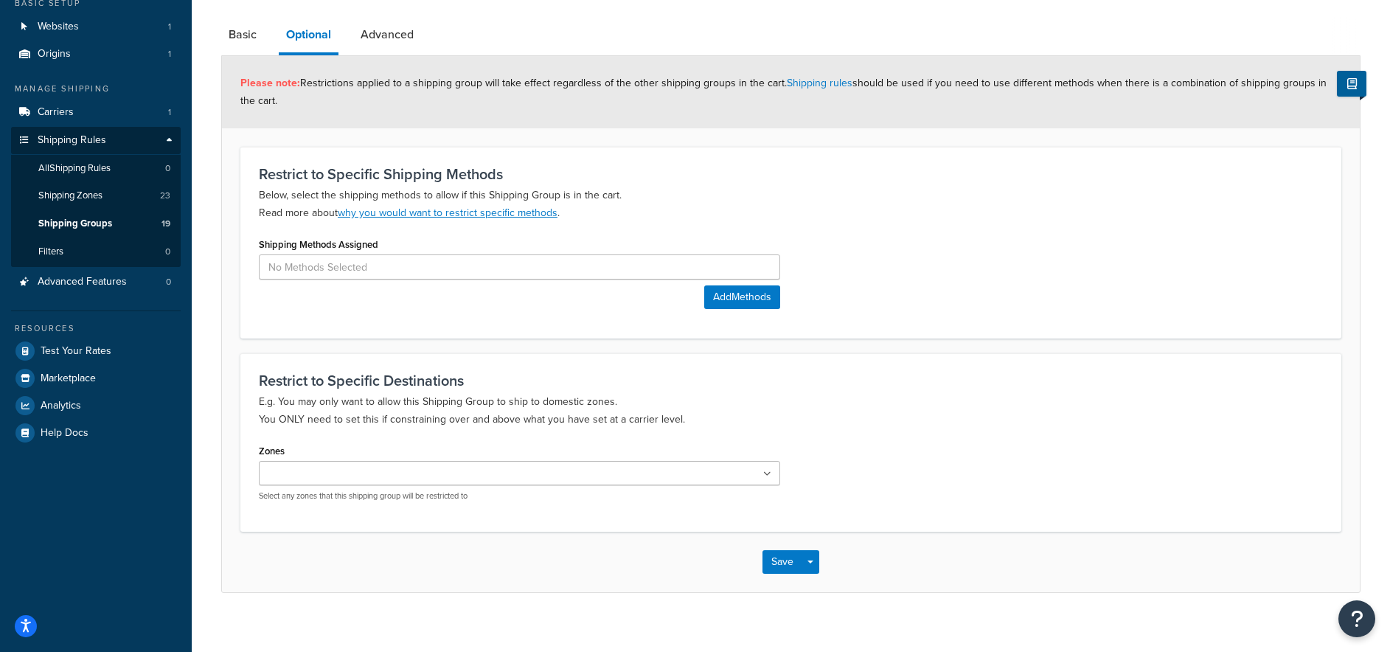
scroll to position [112, 0]
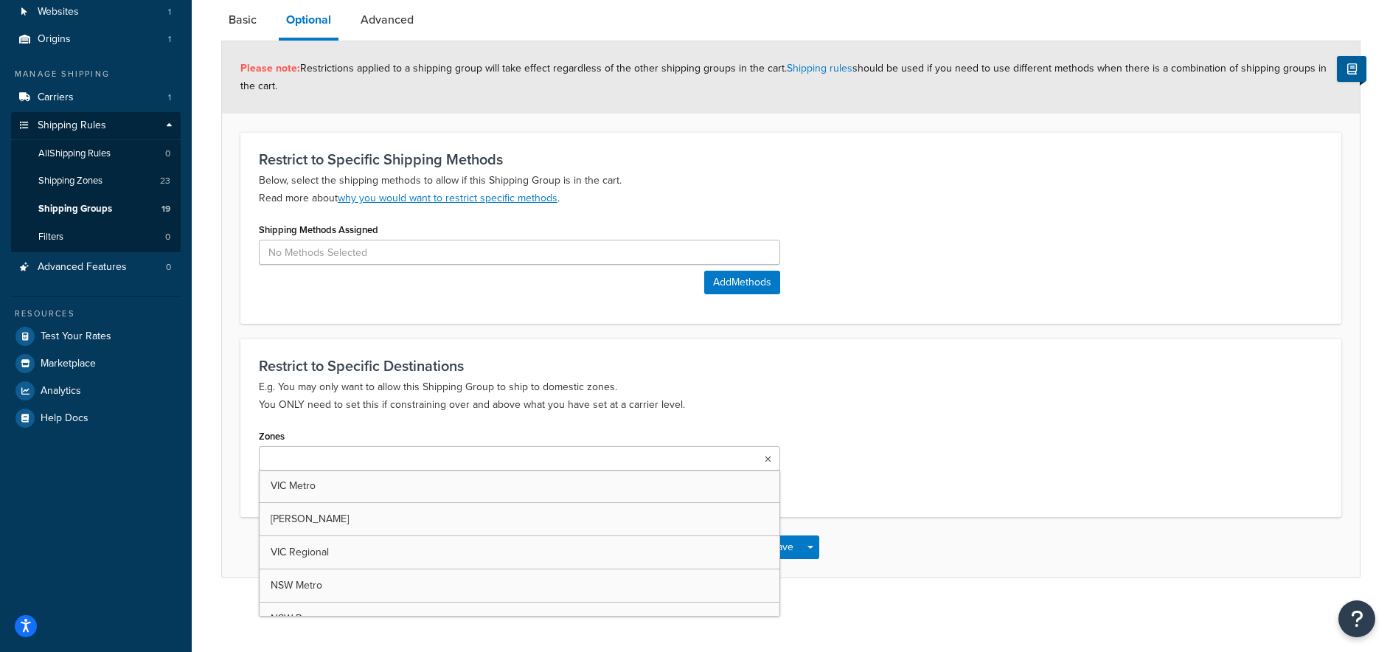
click at [326, 449] on ul at bounding box center [519, 458] width 521 height 24
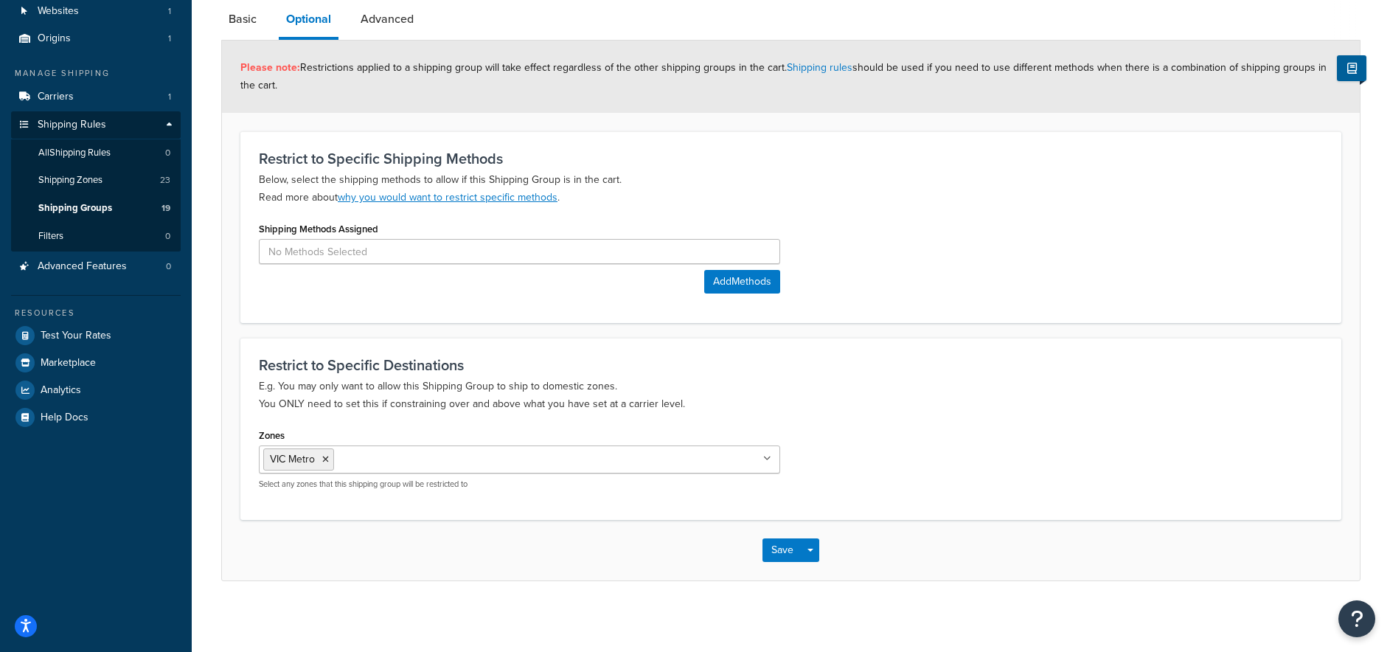
click at [675, 423] on div "Restrict to Specific Destinations E.g. You may only want to allow this Shipping…" at bounding box center [790, 428] width 1101 height 181
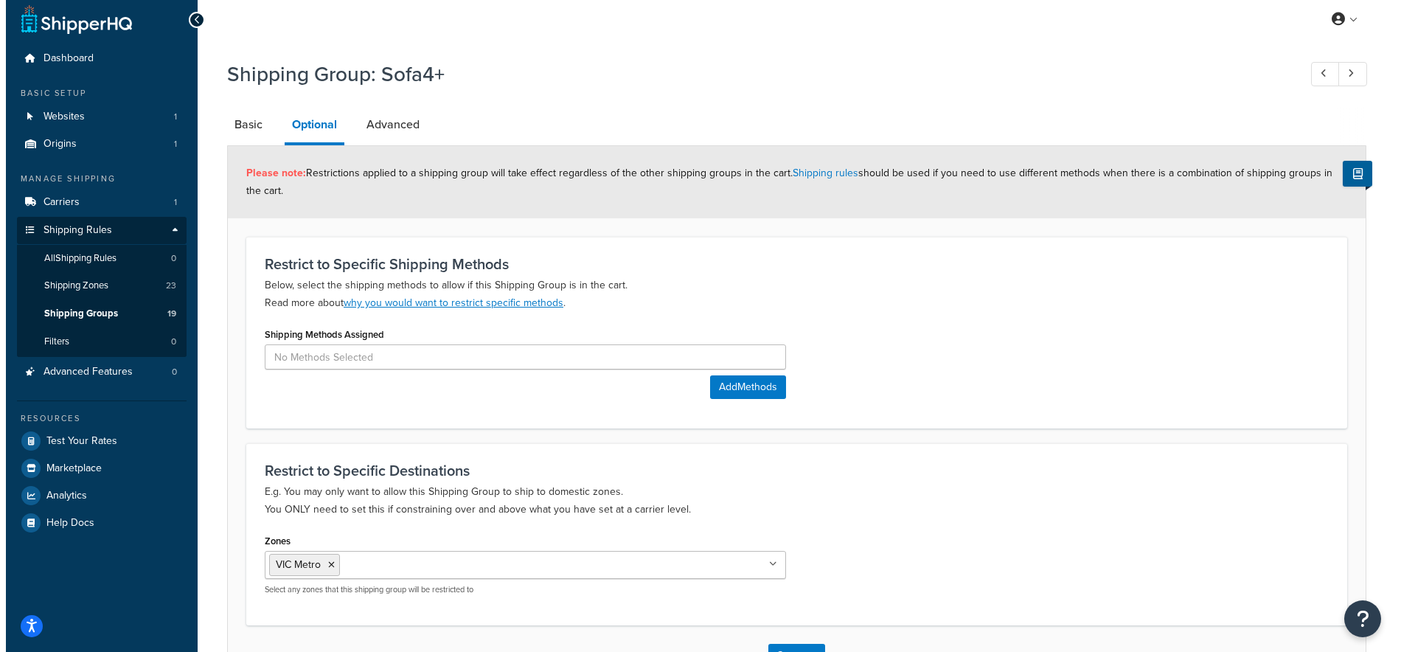
scroll to position [0, 0]
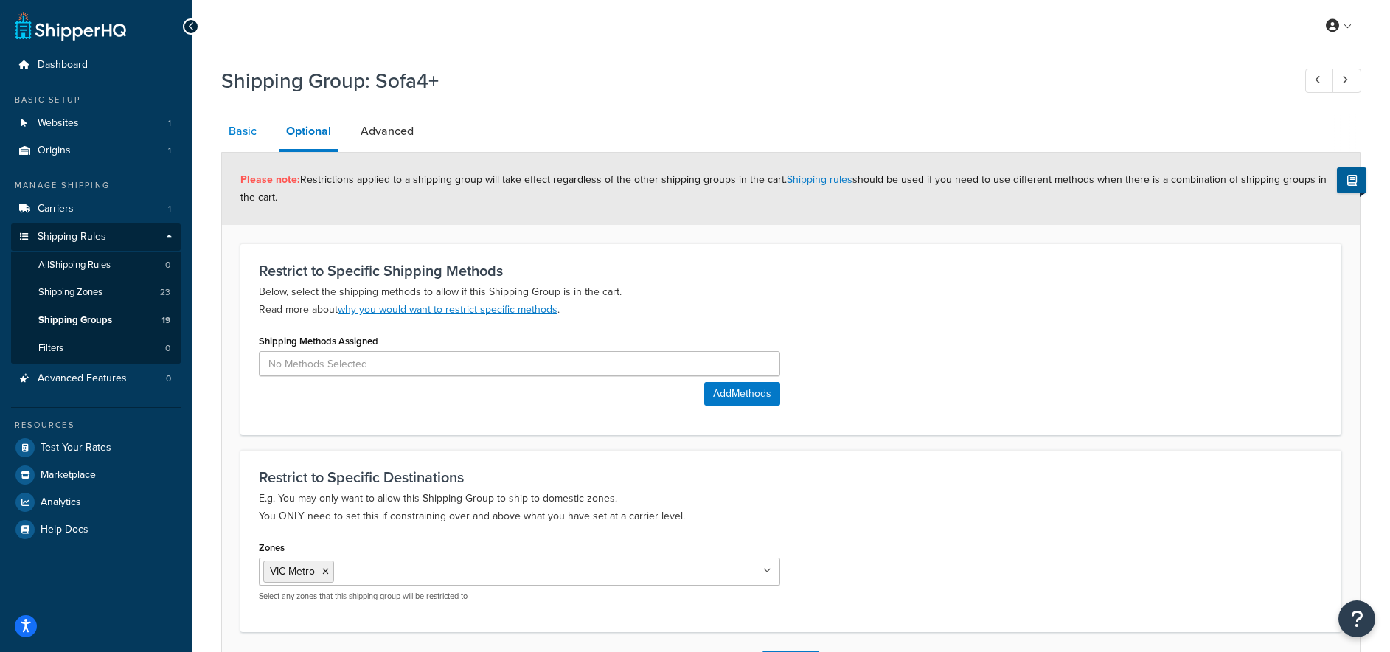
click at [247, 135] on link "Basic" at bounding box center [242, 131] width 43 height 35
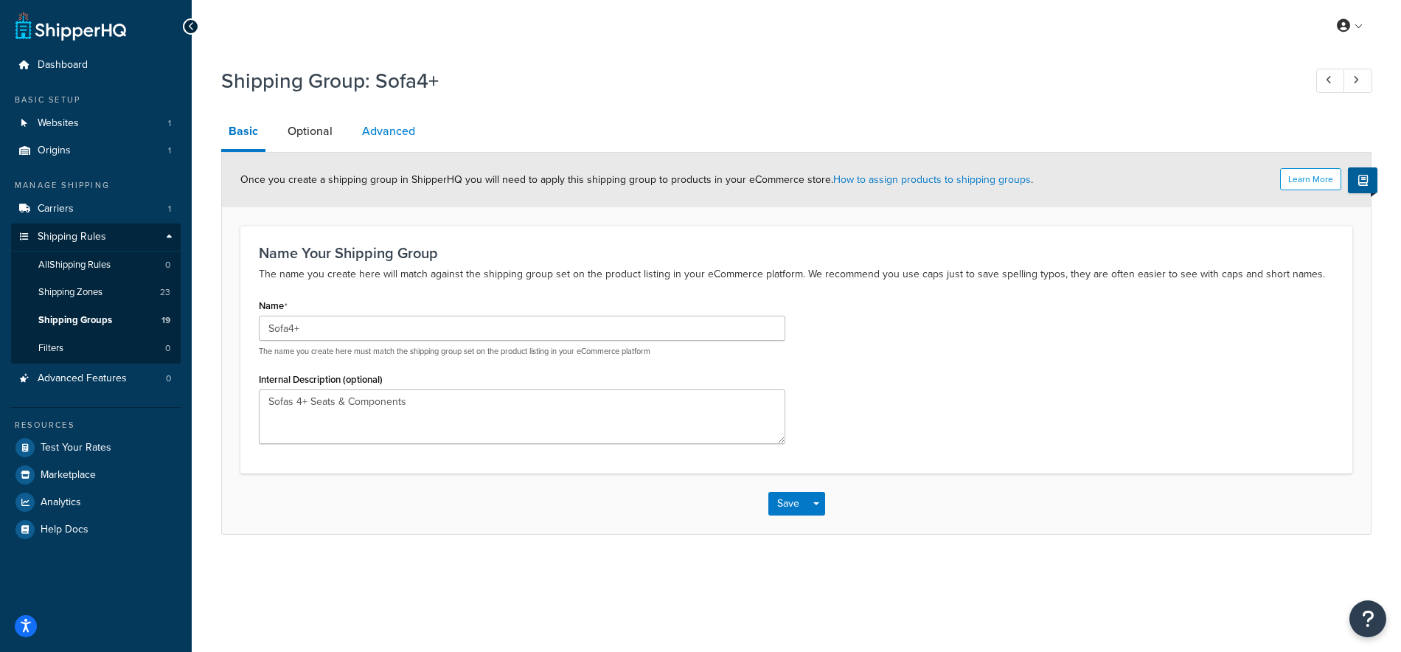
click at [415, 129] on link "Advanced" at bounding box center [389, 131] width 68 height 35
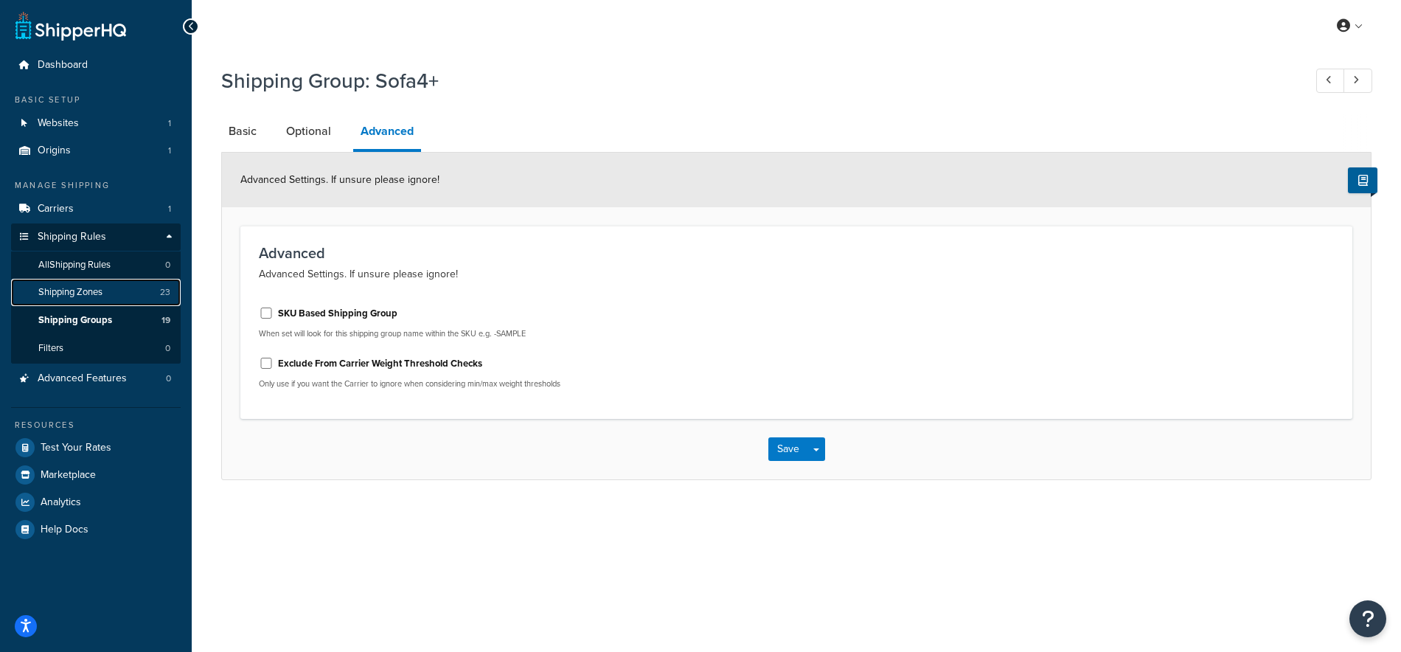
click at [75, 291] on span "Shipping Zones" at bounding box center [70, 292] width 64 height 13
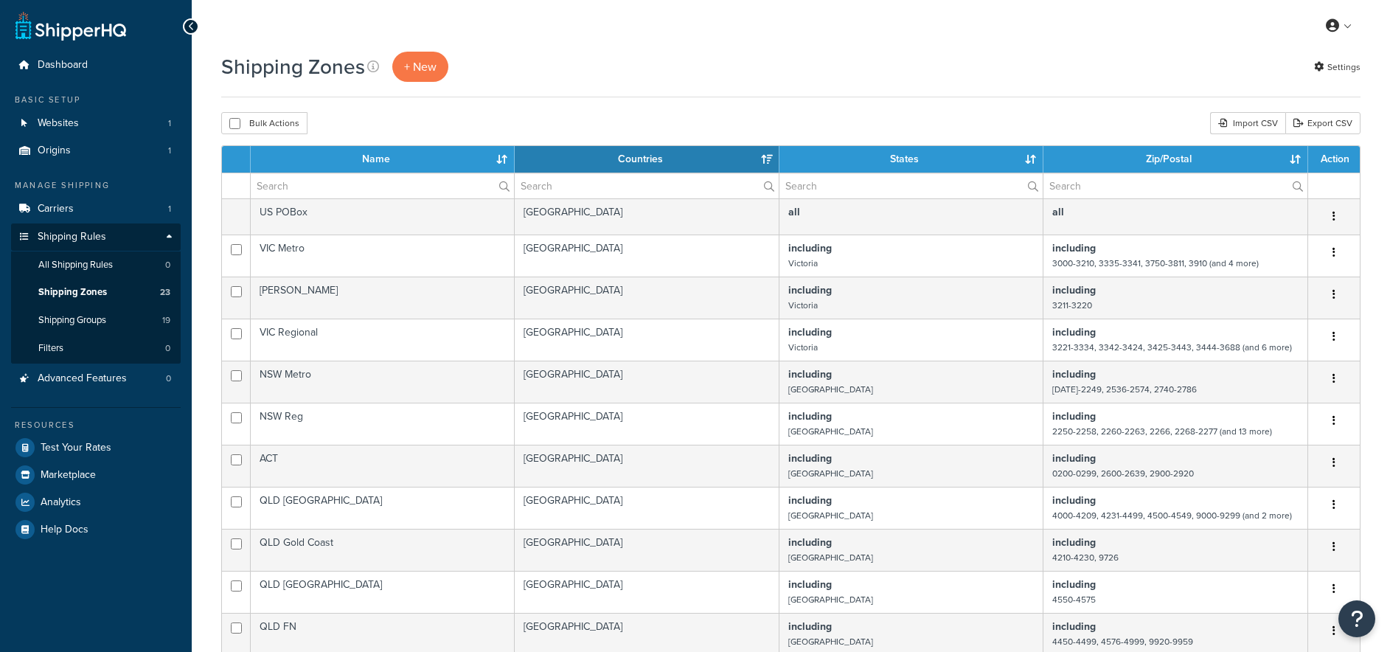
select select "15"
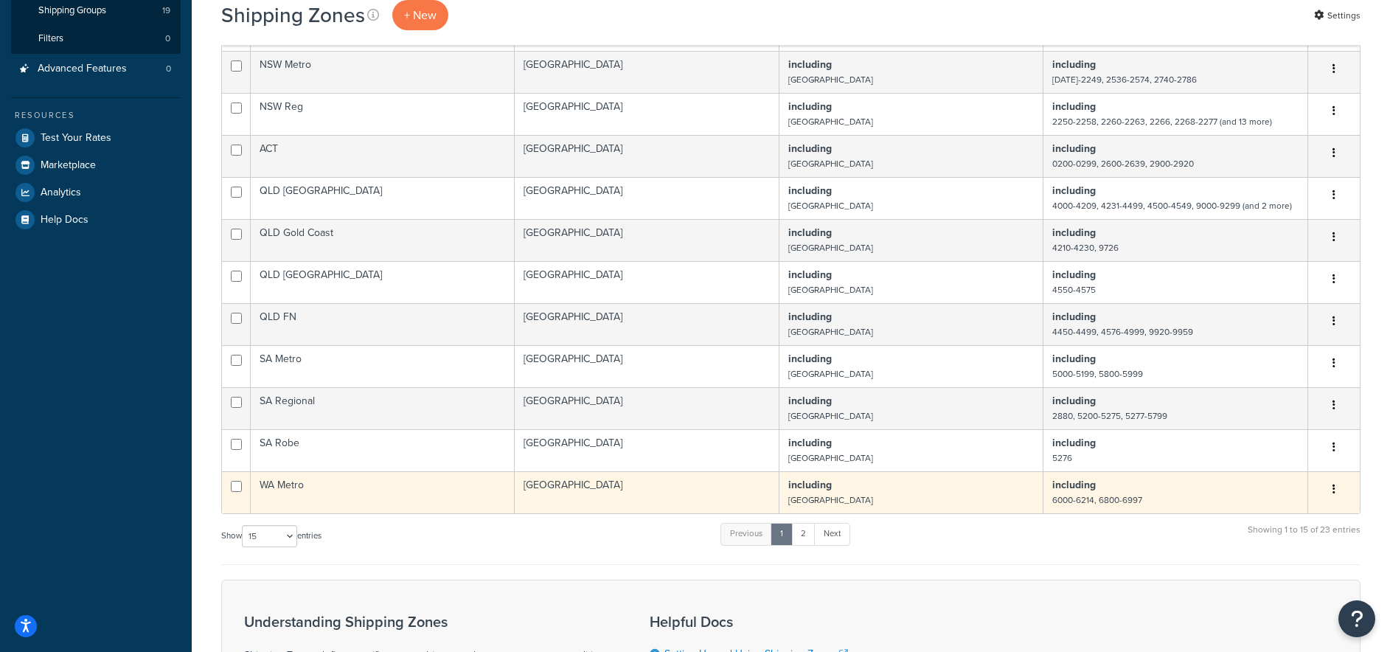
scroll to position [384, 0]
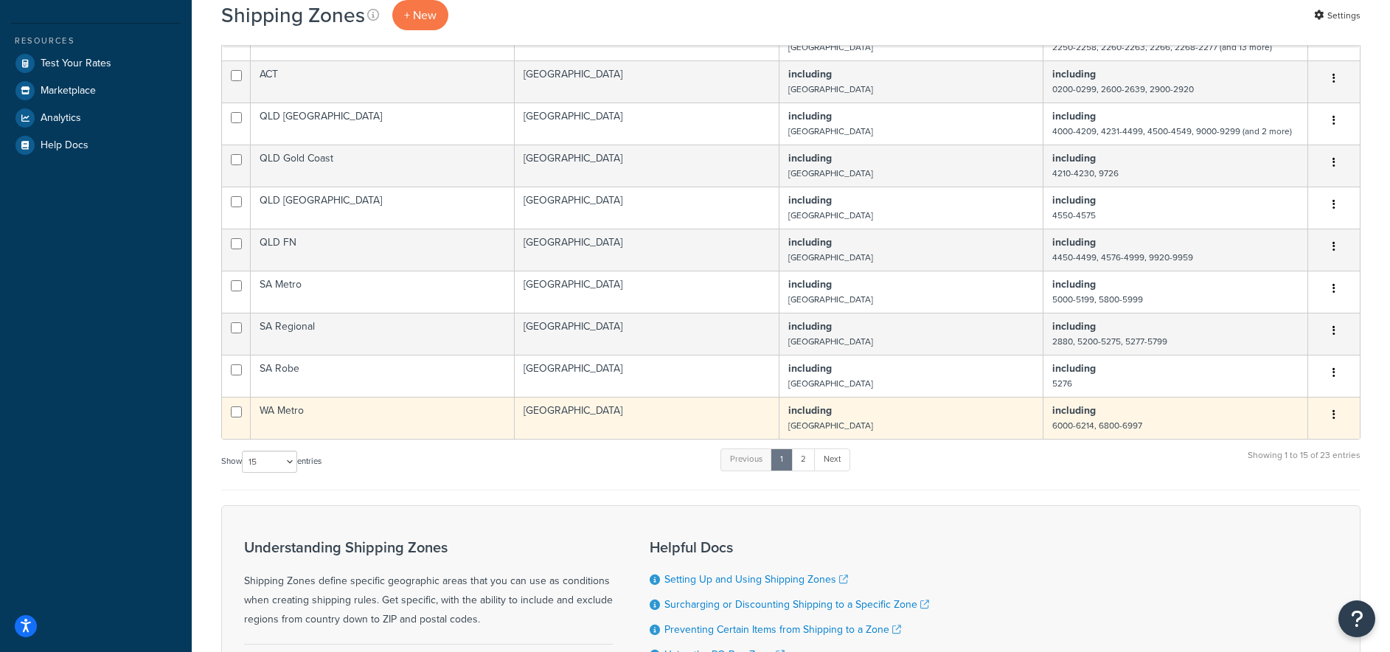
click at [291, 410] on td "WA Metro" at bounding box center [383, 418] width 264 height 42
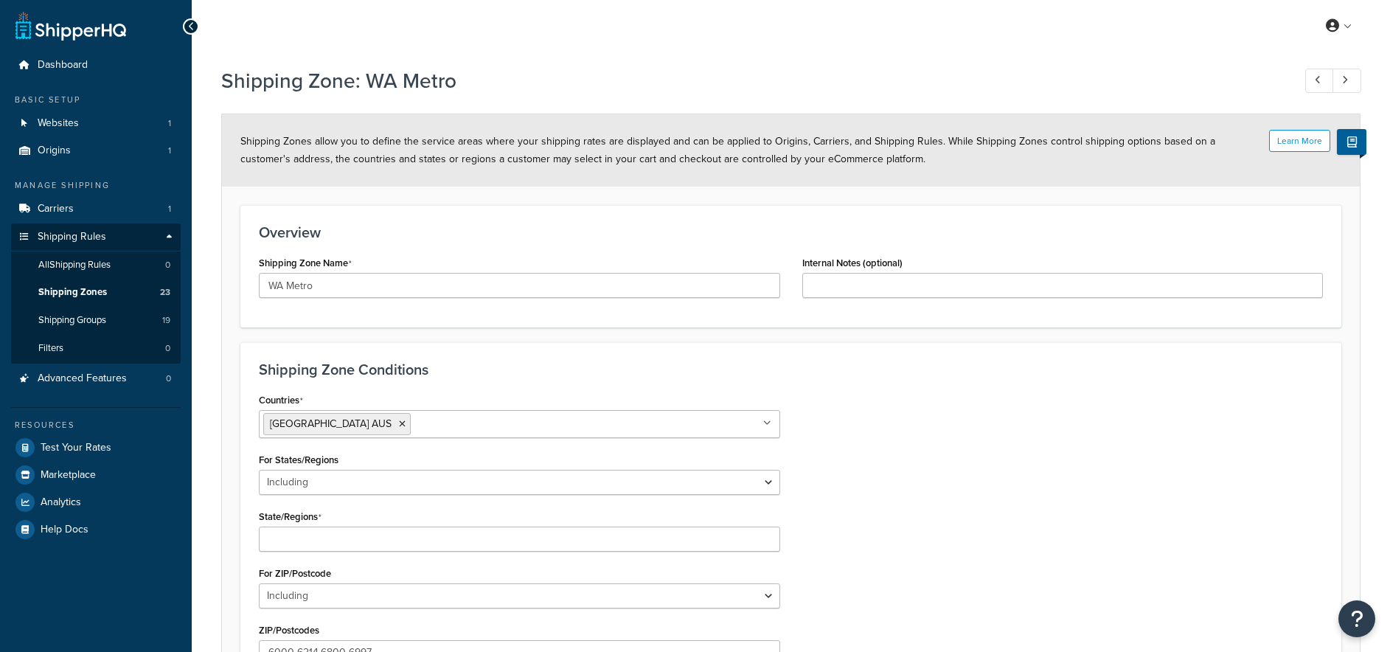
select select "including"
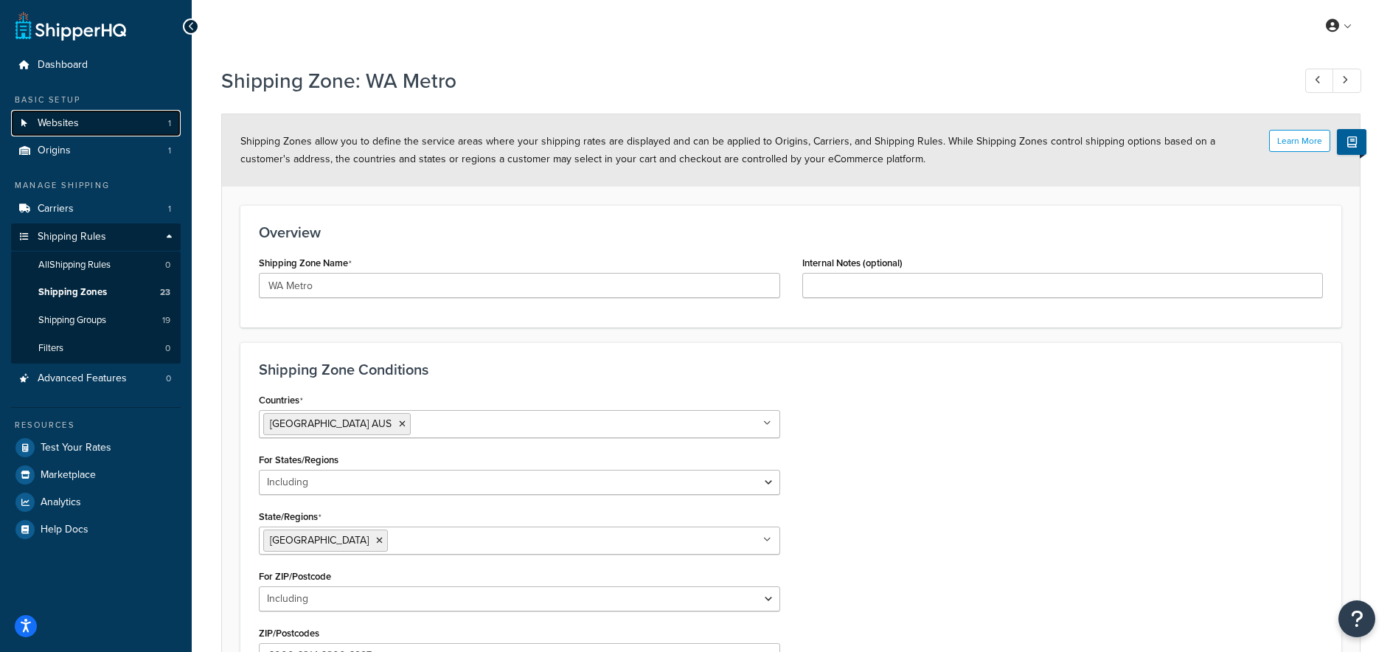
click at [69, 127] on span "Websites" at bounding box center [58, 123] width 41 height 13
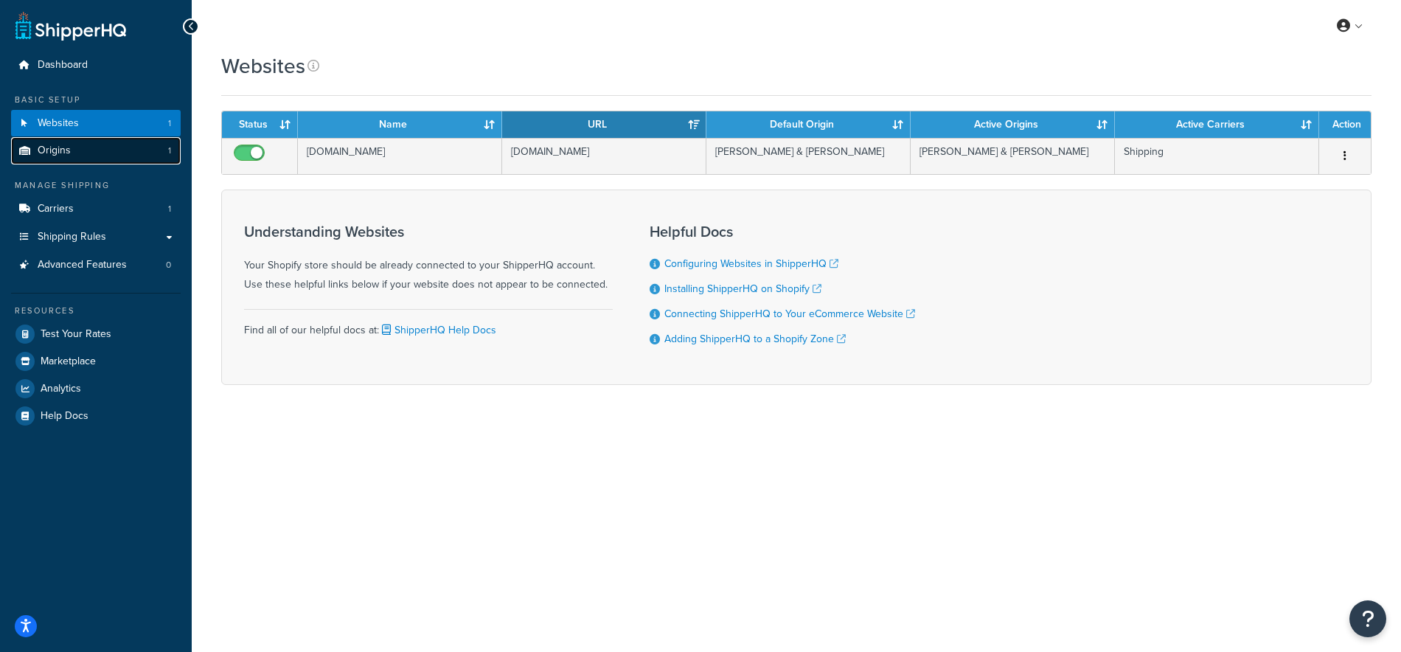
click at [58, 152] on span "Origins" at bounding box center [54, 151] width 33 height 13
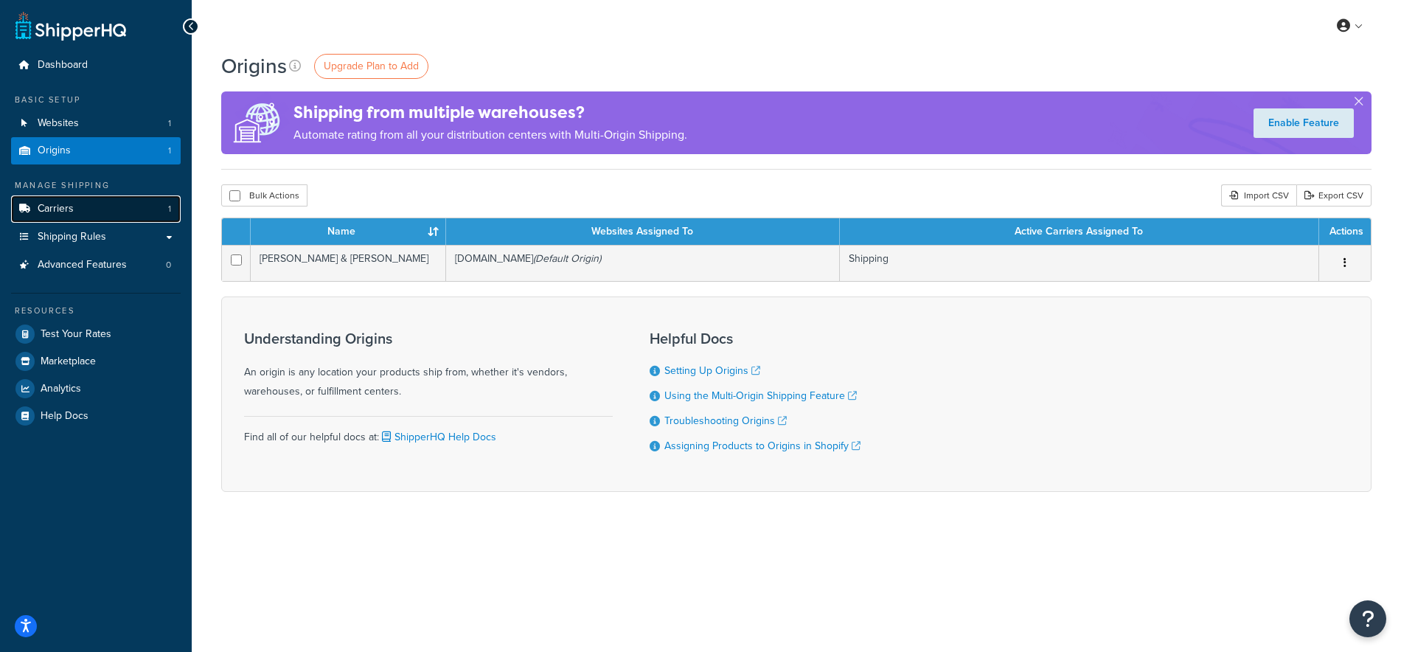
click at [55, 204] on span "Carriers" at bounding box center [56, 209] width 36 height 13
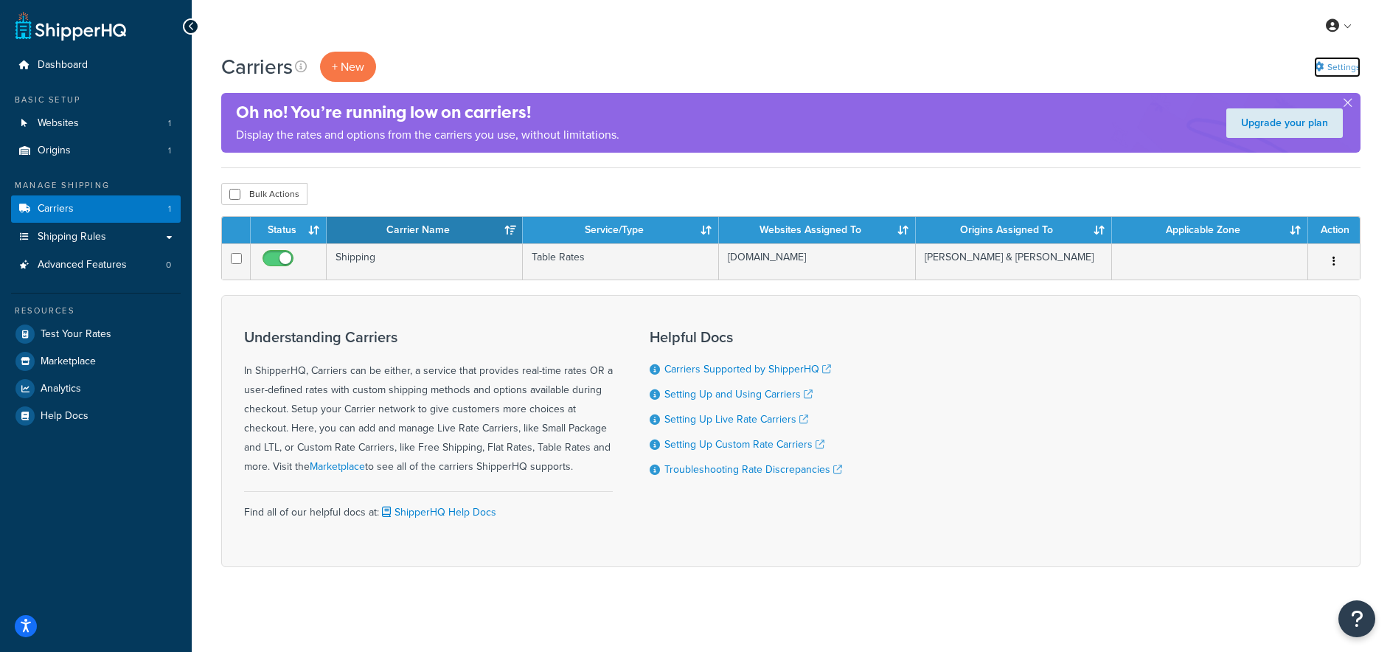
click at [1334, 68] on link "Settings" at bounding box center [1337, 67] width 46 height 21
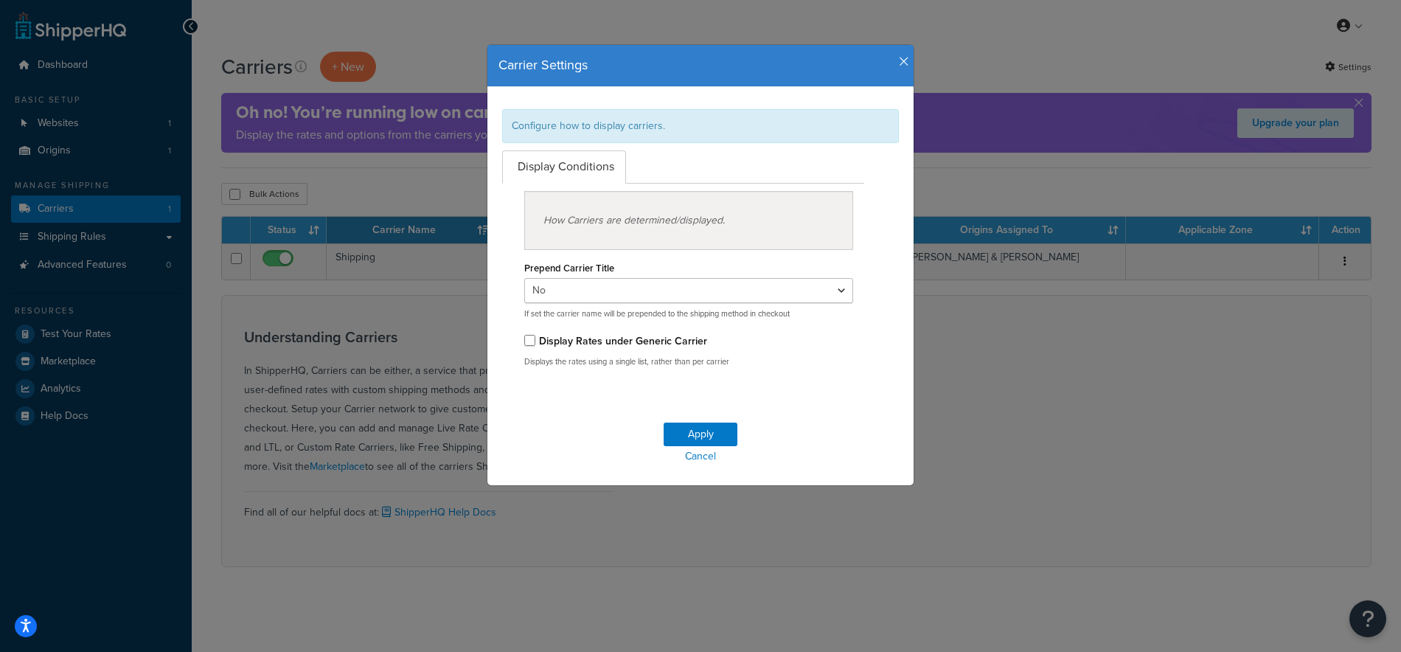
click at [899, 63] on icon "button" at bounding box center [904, 61] width 10 height 13
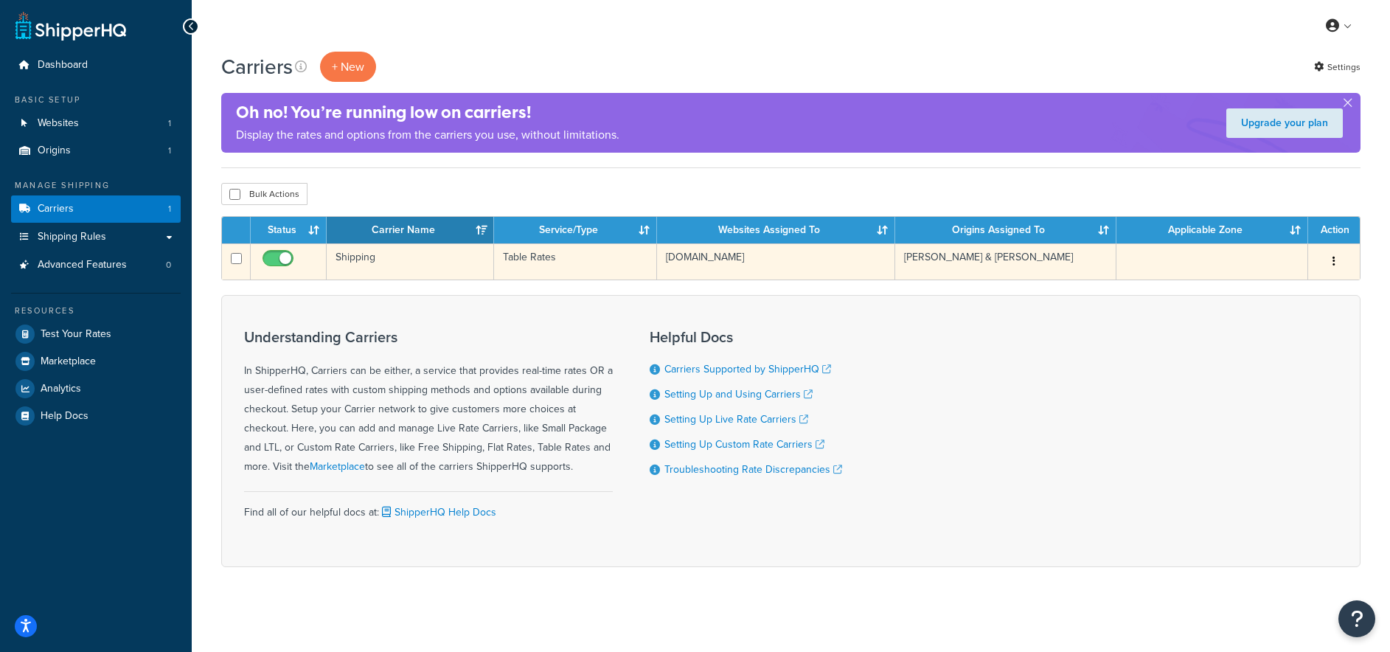
click at [460, 259] on td "Shipping" at bounding box center [410, 261] width 167 height 36
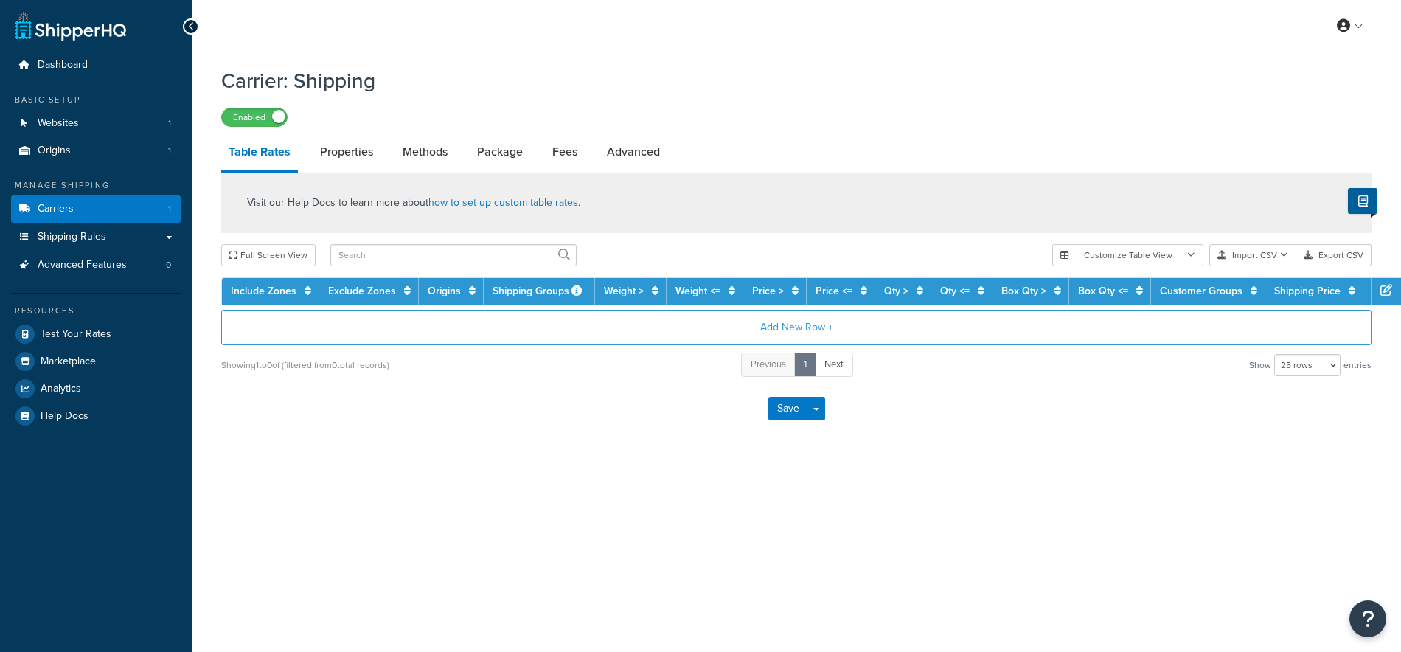
select select "25"
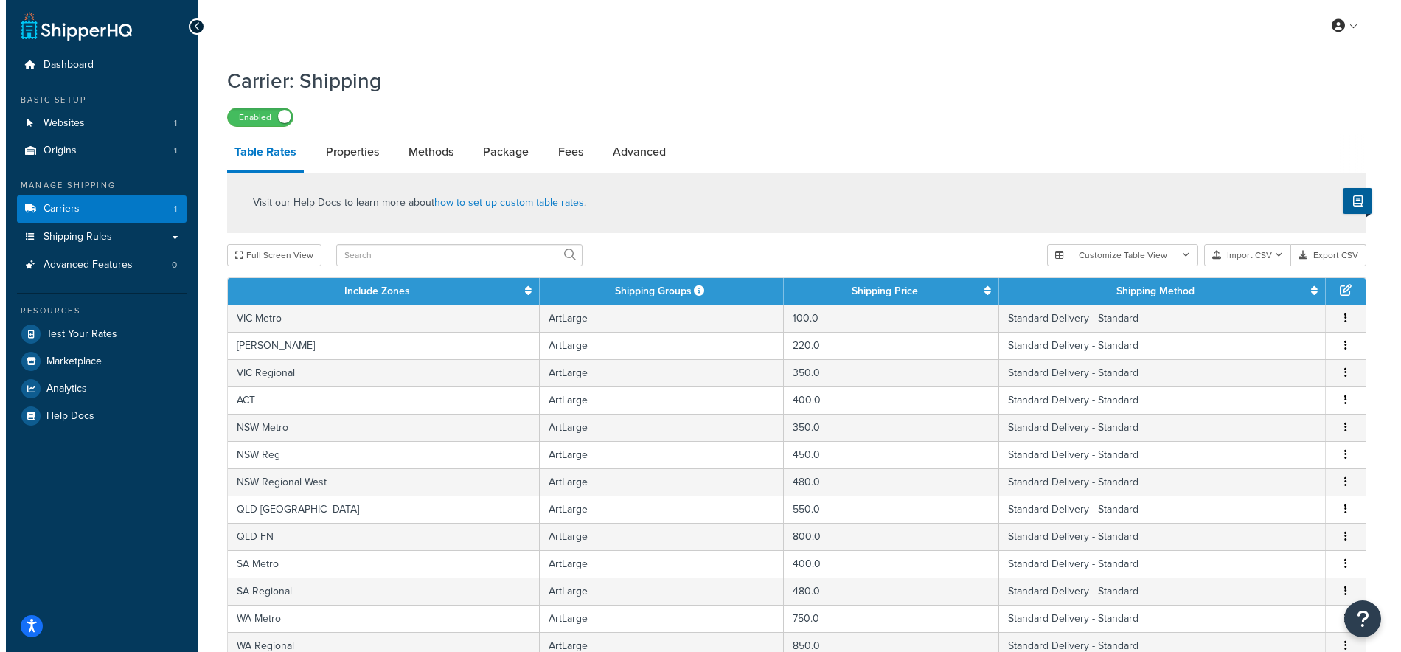
scroll to position [116, 0]
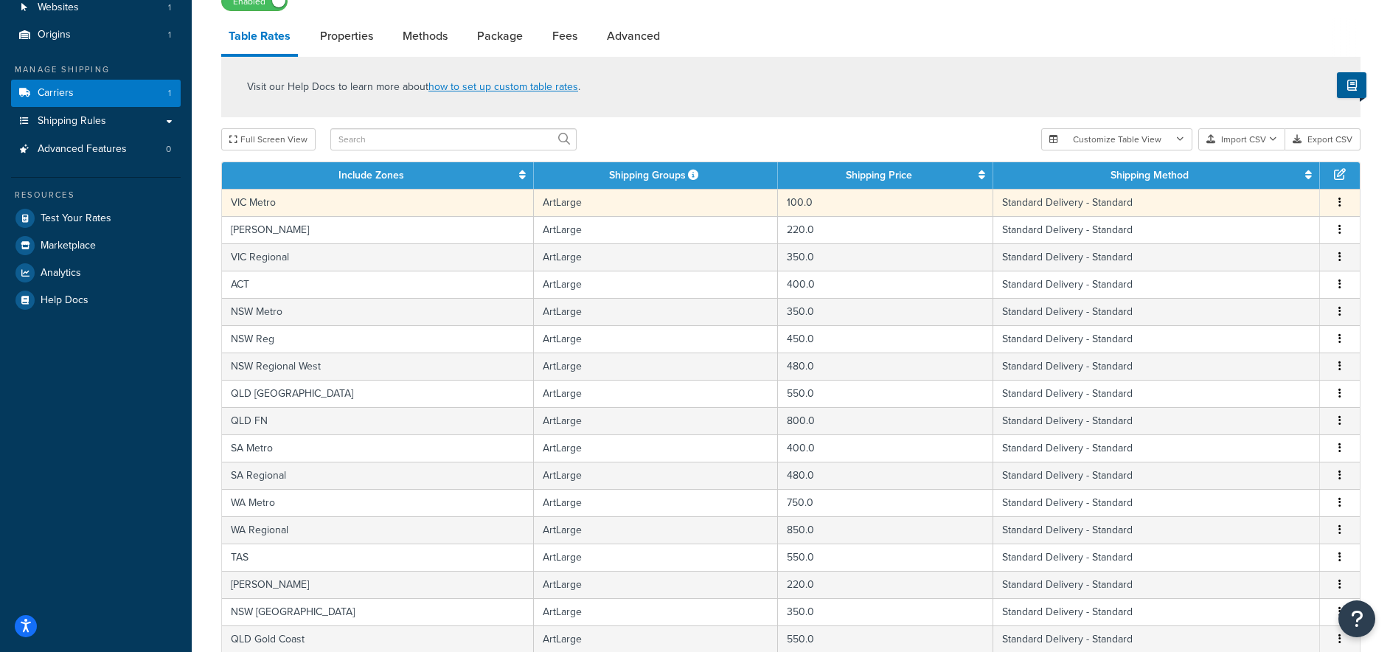
click at [313, 200] on td "VIC Metro" at bounding box center [378, 202] width 312 height 27
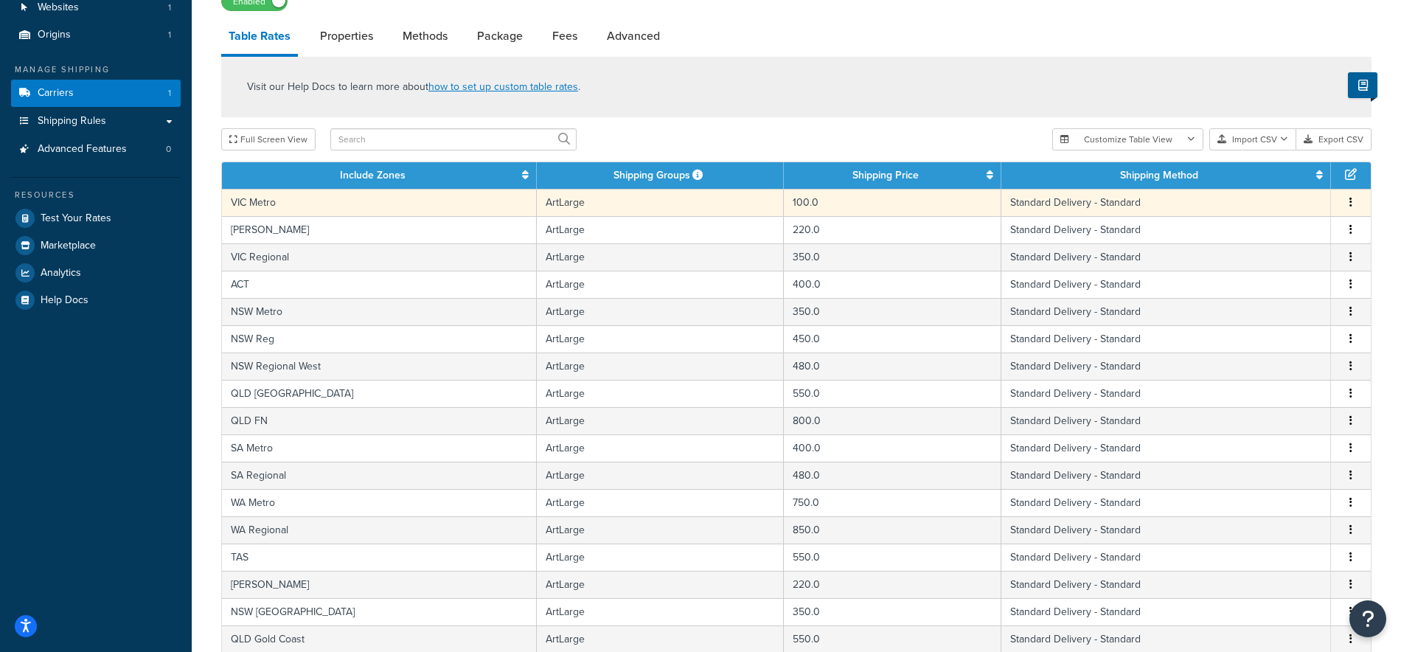
select select "182086"
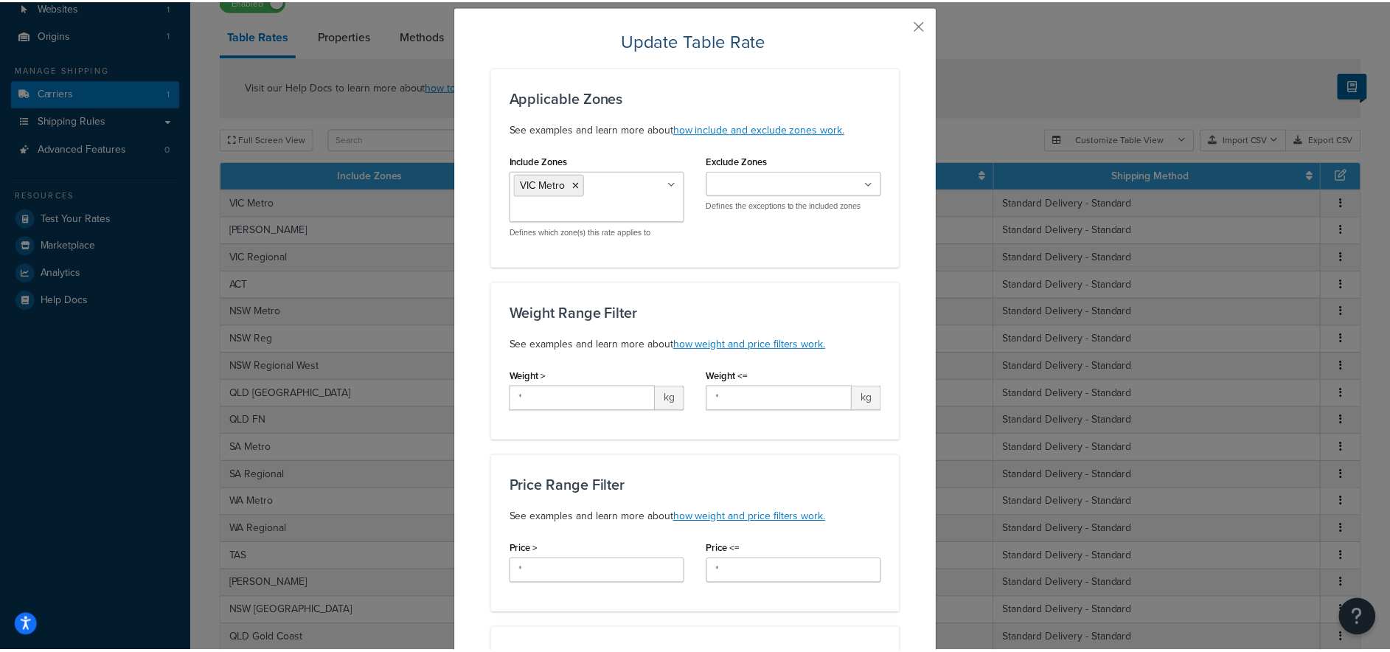
scroll to position [0, 0]
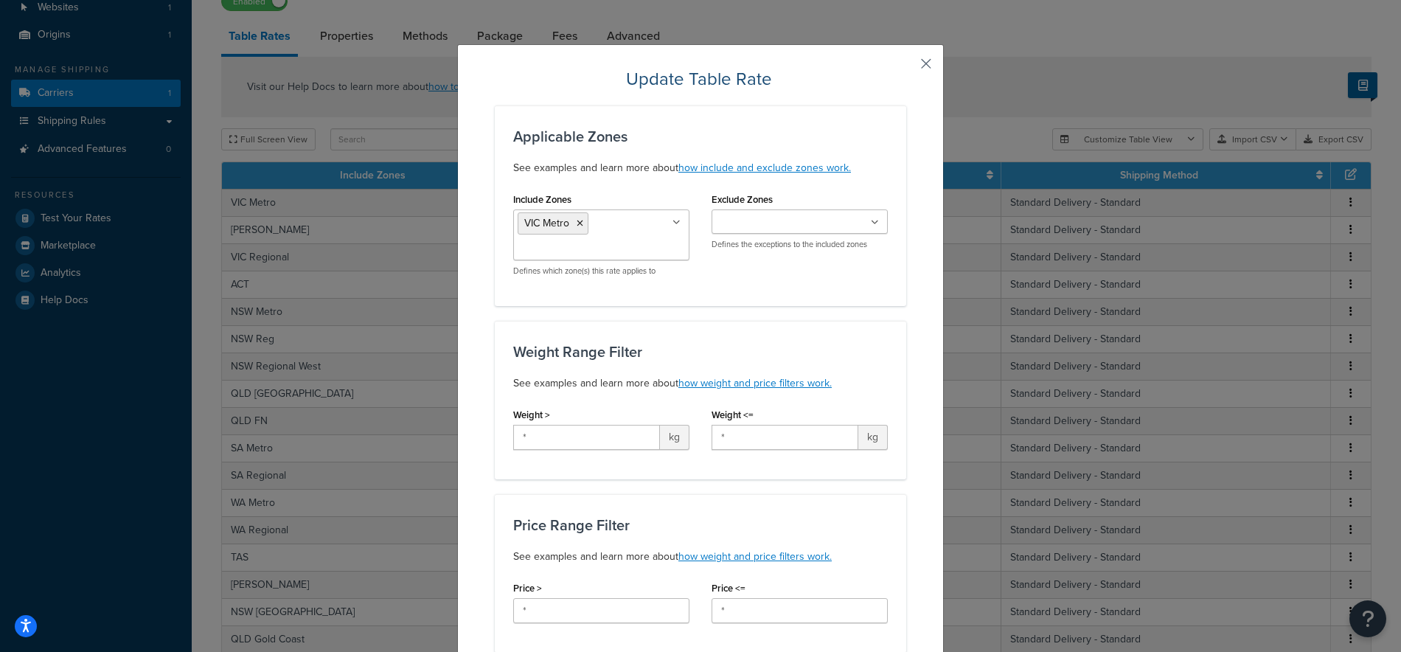
click at [906, 67] on button "button" at bounding box center [905, 69] width 4 height 4
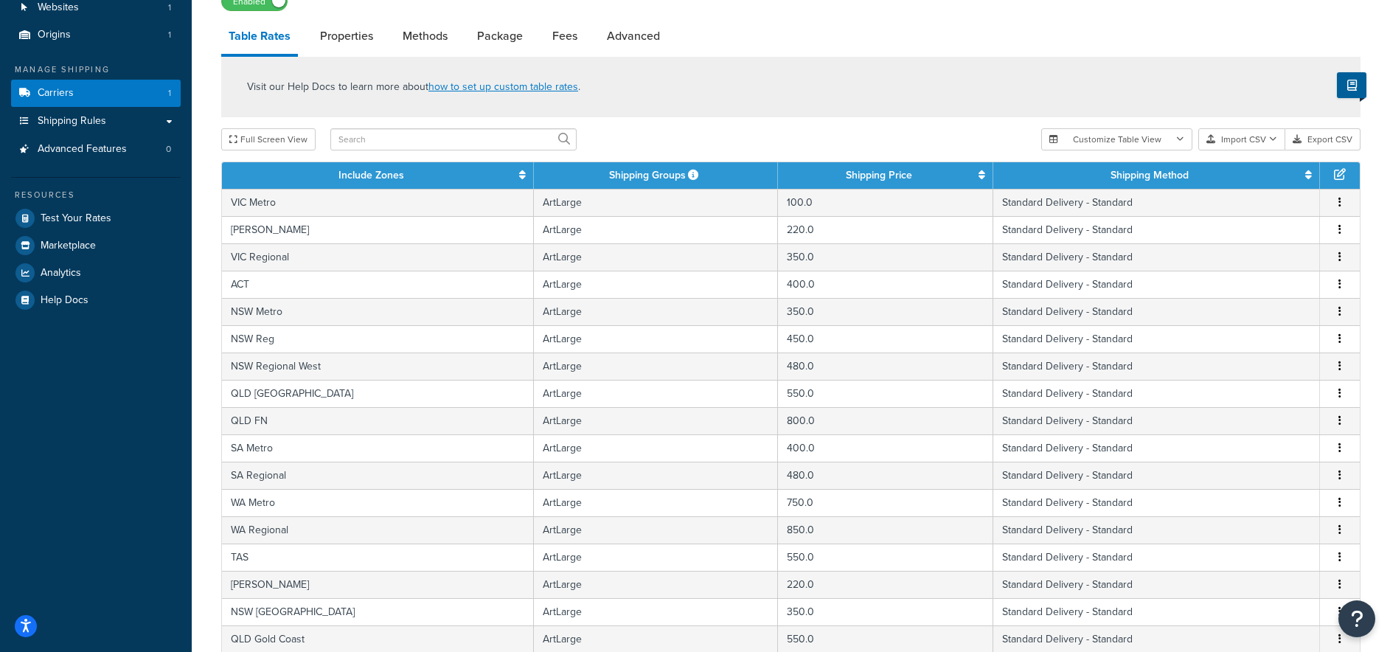
click at [920, 59] on div "Visit our Help Docs to learn more about how to set up custom table rates ." at bounding box center [791, 87] width 1140 height 60
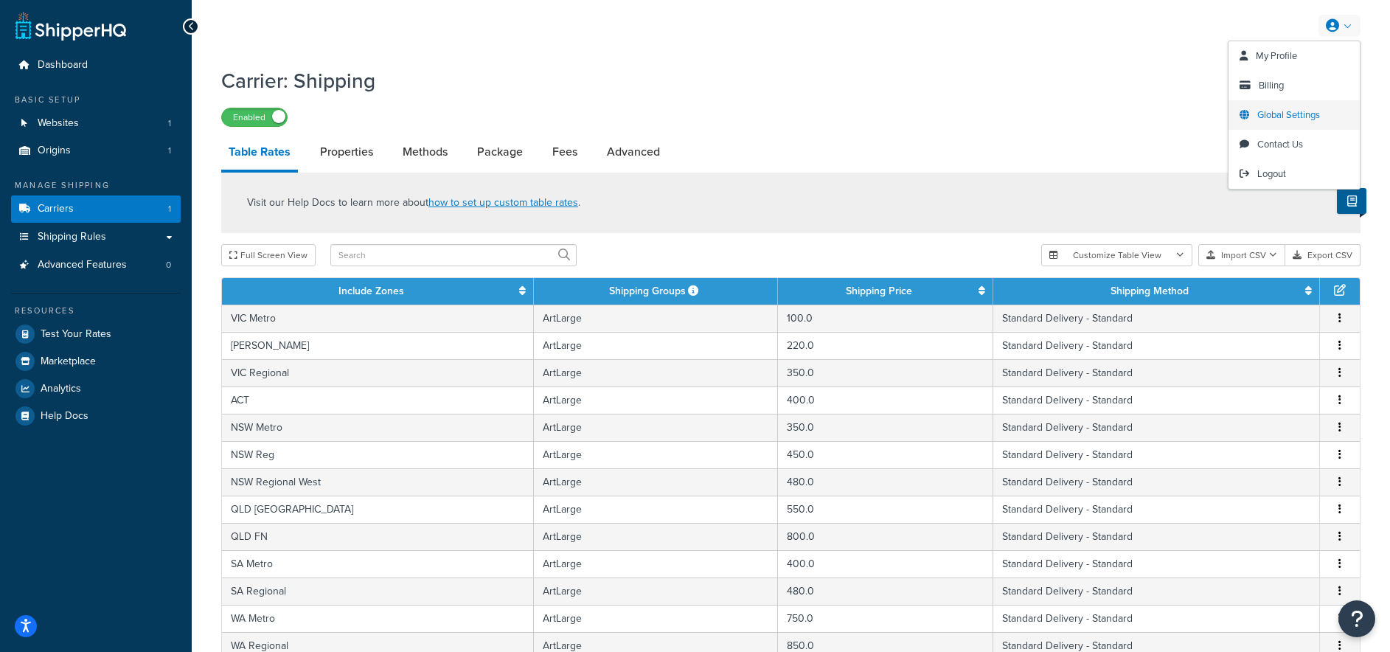
click at [1293, 118] on span "Global Settings" at bounding box center [1289, 115] width 63 height 14
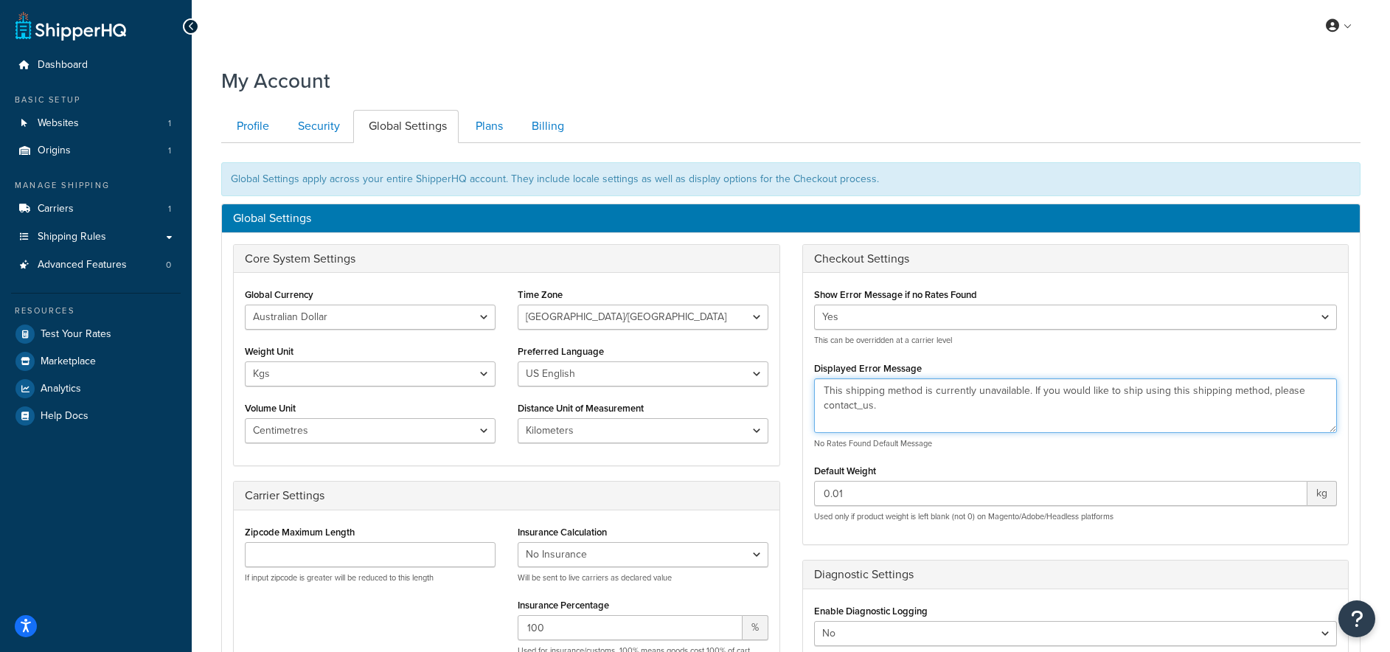
click at [861, 398] on textarea "This shipping method is currently unavailable. If you would like to ship using …" at bounding box center [1076, 405] width 524 height 55
click at [855, 400] on textarea "This shipping method is currently unavailable. If you would like to ship using …" at bounding box center [1076, 405] width 524 height 55
click at [889, 403] on textarea "This shipping method is currently unavailable. If you would like to ship using …" at bounding box center [1076, 405] width 524 height 55
drag, startPoint x: 890, startPoint y: 403, endPoint x: 824, endPoint y: 396, distance: 66.8
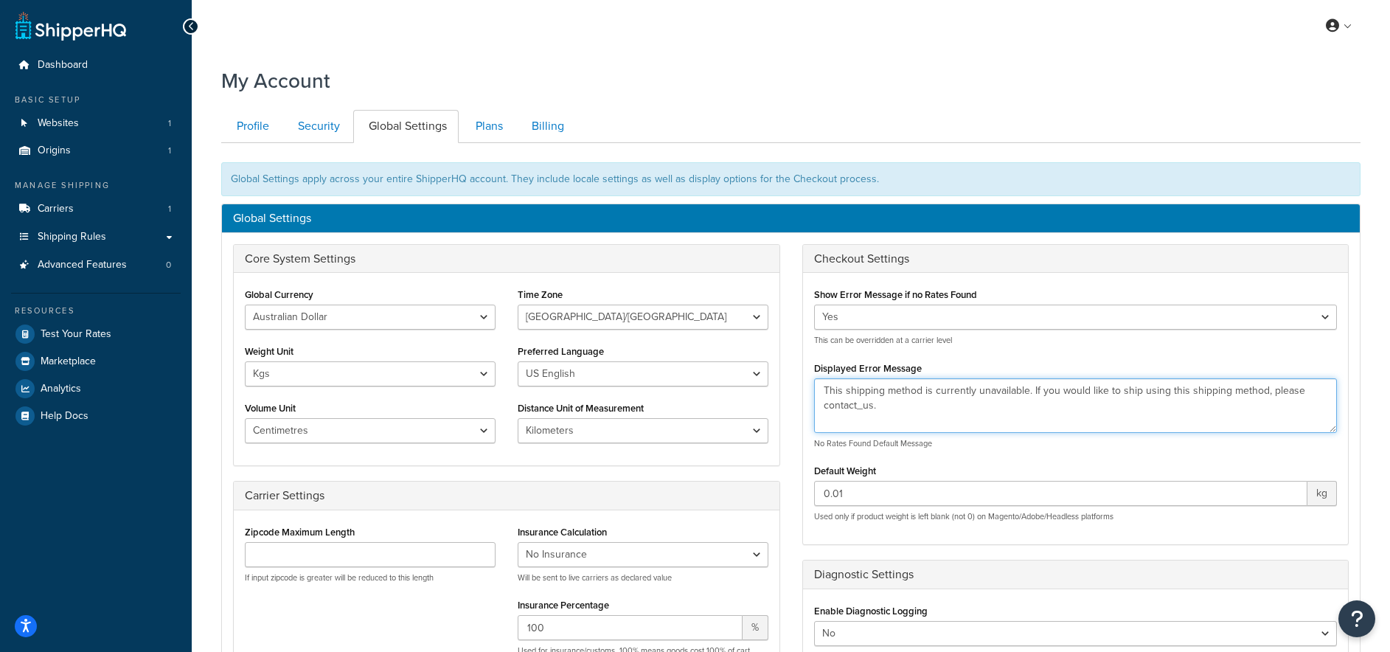
click at [823, 396] on textarea "This shipping method is currently unavailable. If you would like to ship using …" at bounding box center [1076, 405] width 524 height 55
type textarea "N"
type textarea "O"
paste textarea "+61 3 7066 6707"
drag, startPoint x: 1060, startPoint y: 386, endPoint x: 999, endPoint y: 386, distance: 60.5
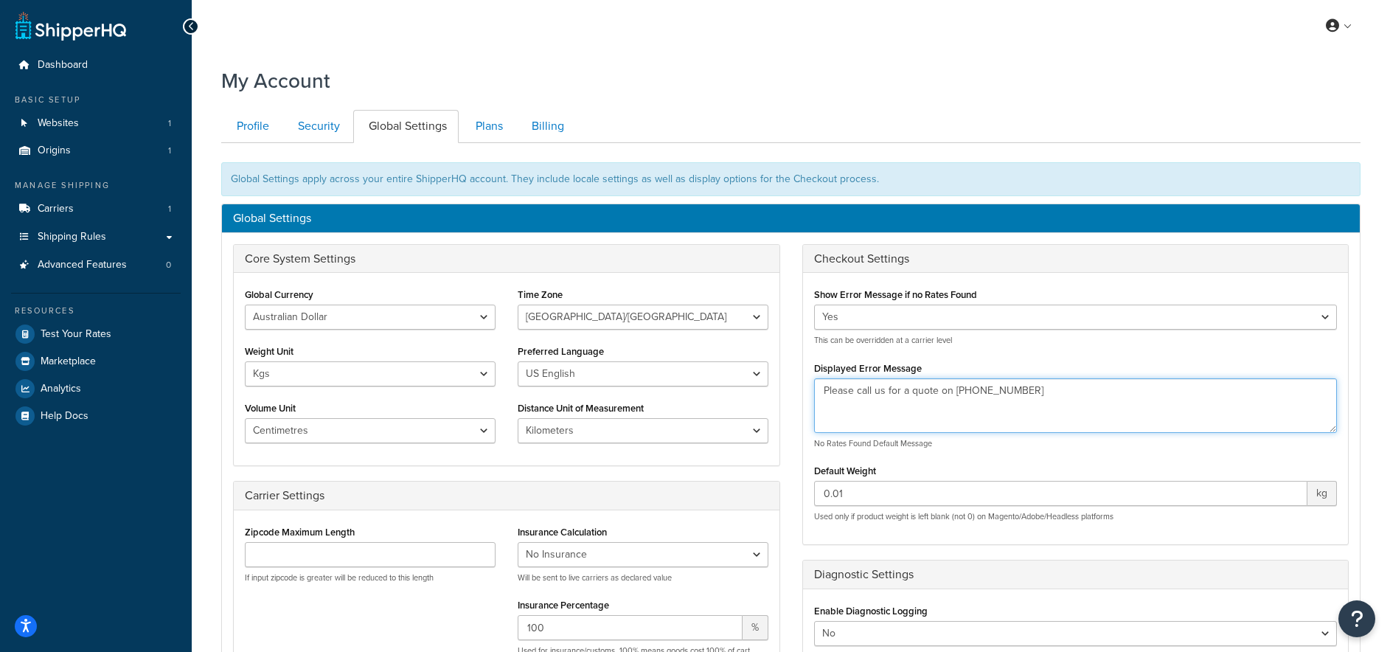
click at [999, 386] on textarea "This shipping method is currently unavailable. If you would like to ship using …" at bounding box center [1076, 405] width 524 height 55
click at [981, 391] on textarea "This shipping method is currently unavailable. If you would like to ship using …" at bounding box center [1076, 405] width 524 height 55
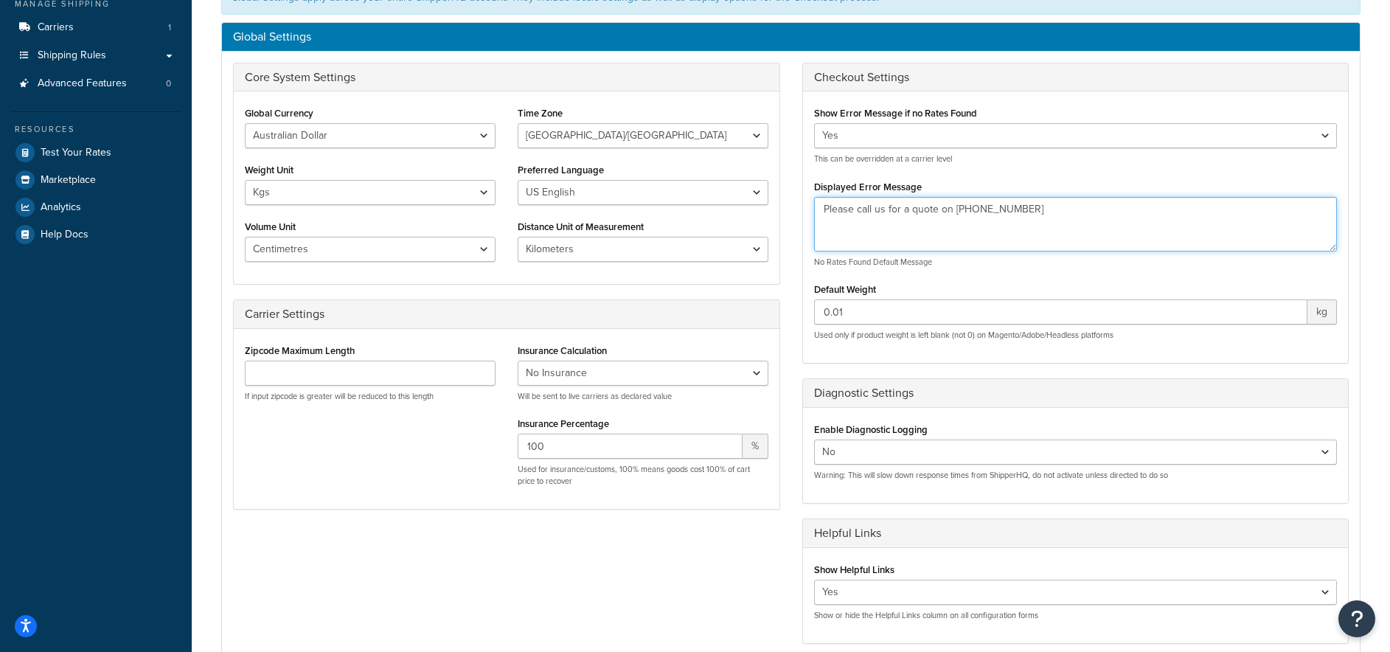
scroll to position [408, 0]
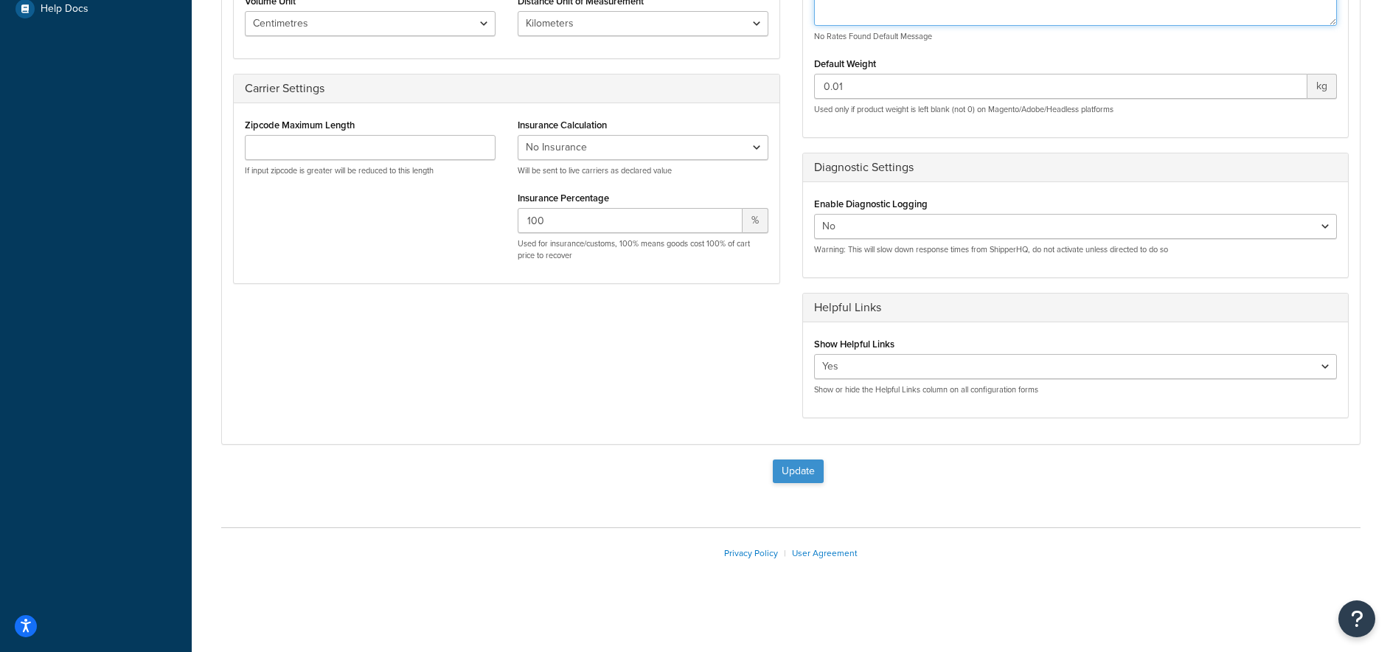
type textarea "Please call us for a quote on +61 3 7066 6707"
click at [809, 471] on button "Update" at bounding box center [798, 472] width 51 height 24
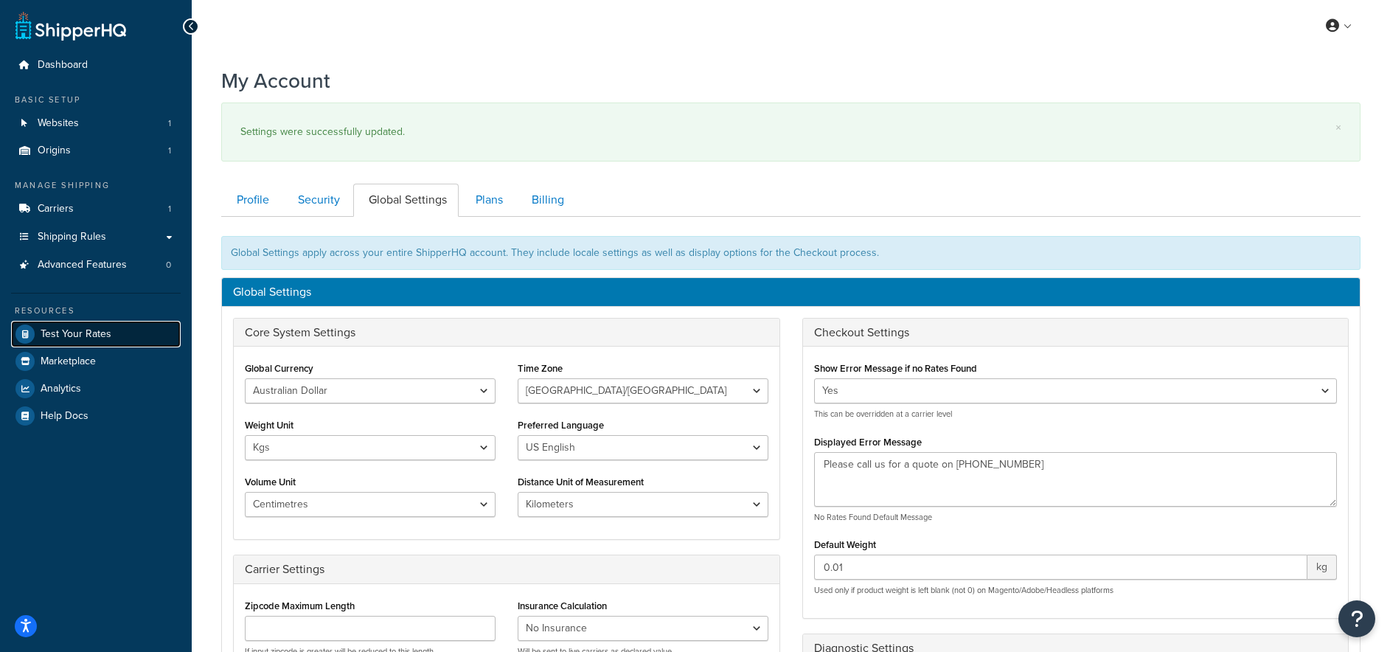
click at [84, 329] on span "Test Your Rates" at bounding box center [76, 334] width 71 height 13
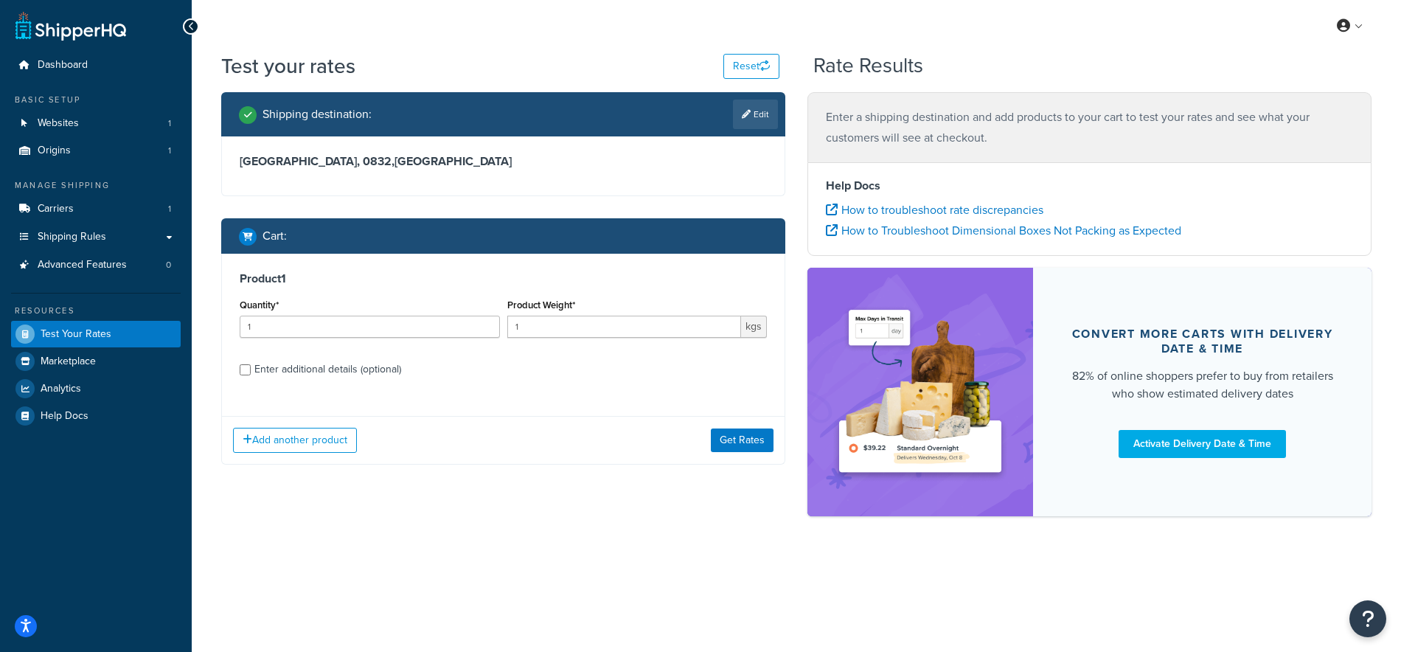
click at [288, 389] on div "Product 1 Quantity* 1 Product Weight* 1 kgs Enter additional details (optional)" at bounding box center [503, 329] width 563 height 151
click at [287, 373] on div "Enter additional details (optional)" at bounding box center [327, 369] width 147 height 21
click at [251, 373] on input "Enter additional details (optional)" at bounding box center [245, 369] width 11 height 11
checkbox input "true"
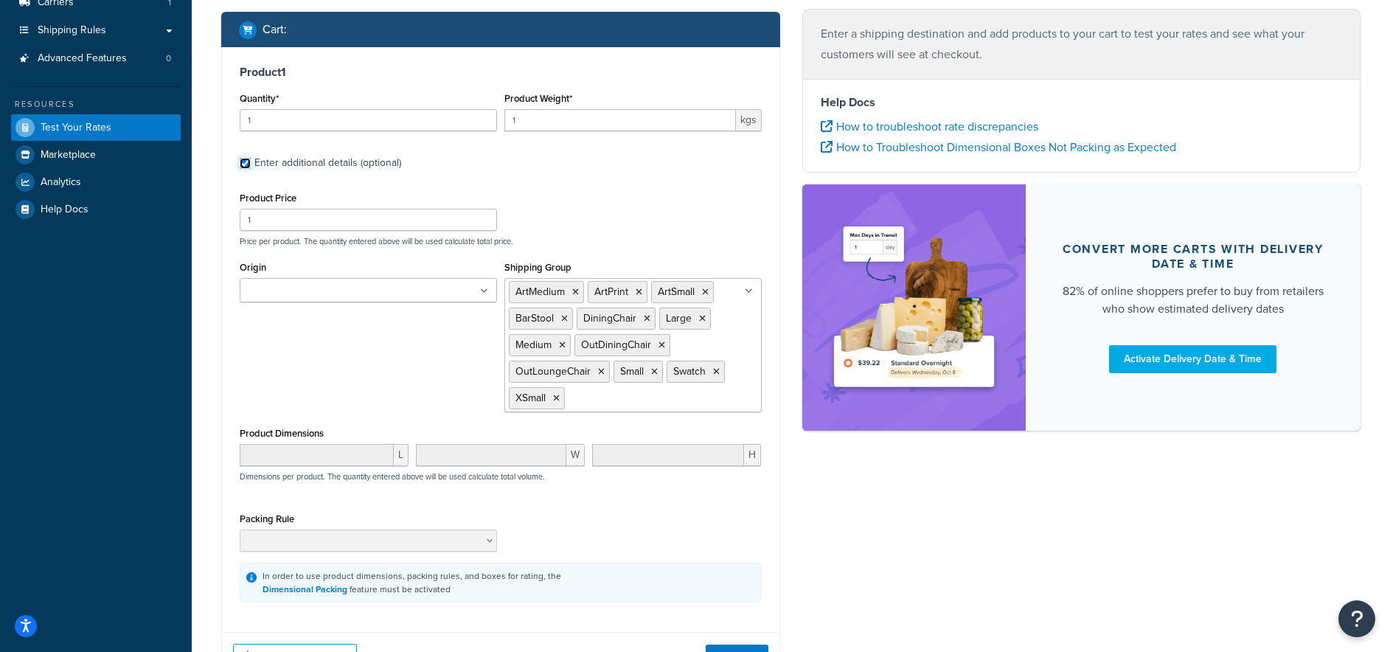
scroll to position [218, 0]
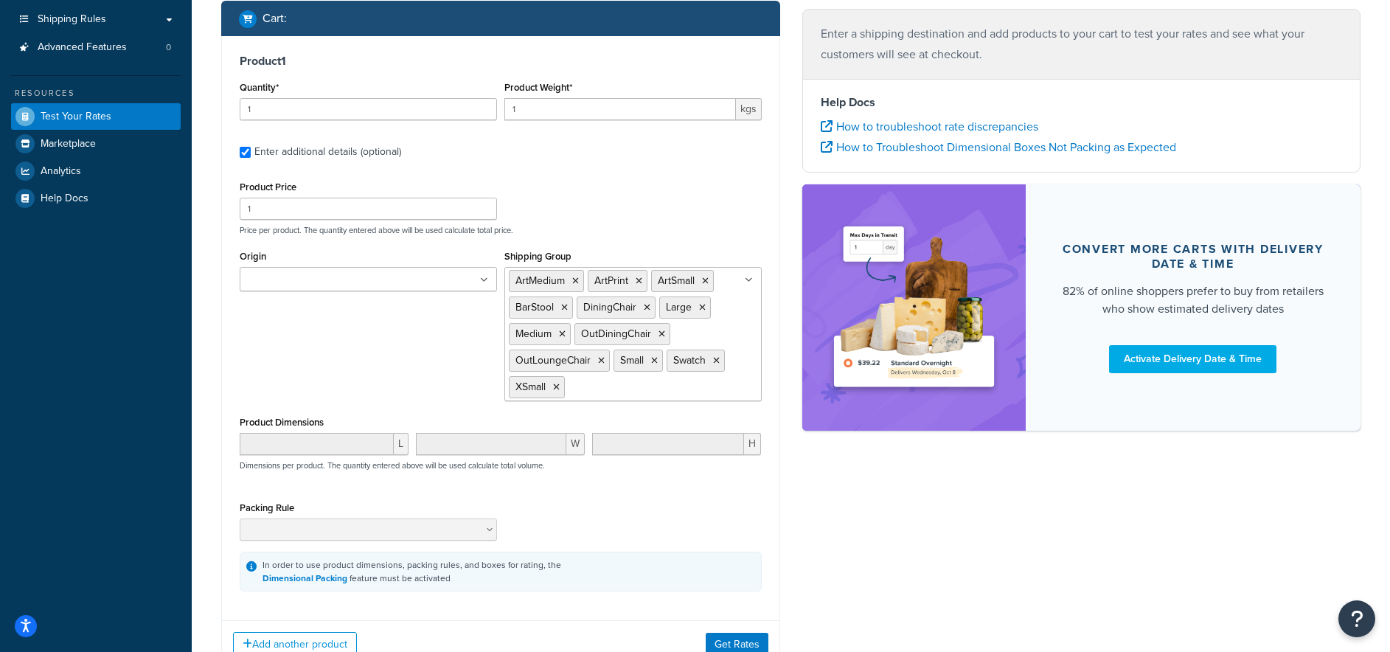
click at [607, 395] on input "Shipping Group" at bounding box center [634, 386] width 131 height 16
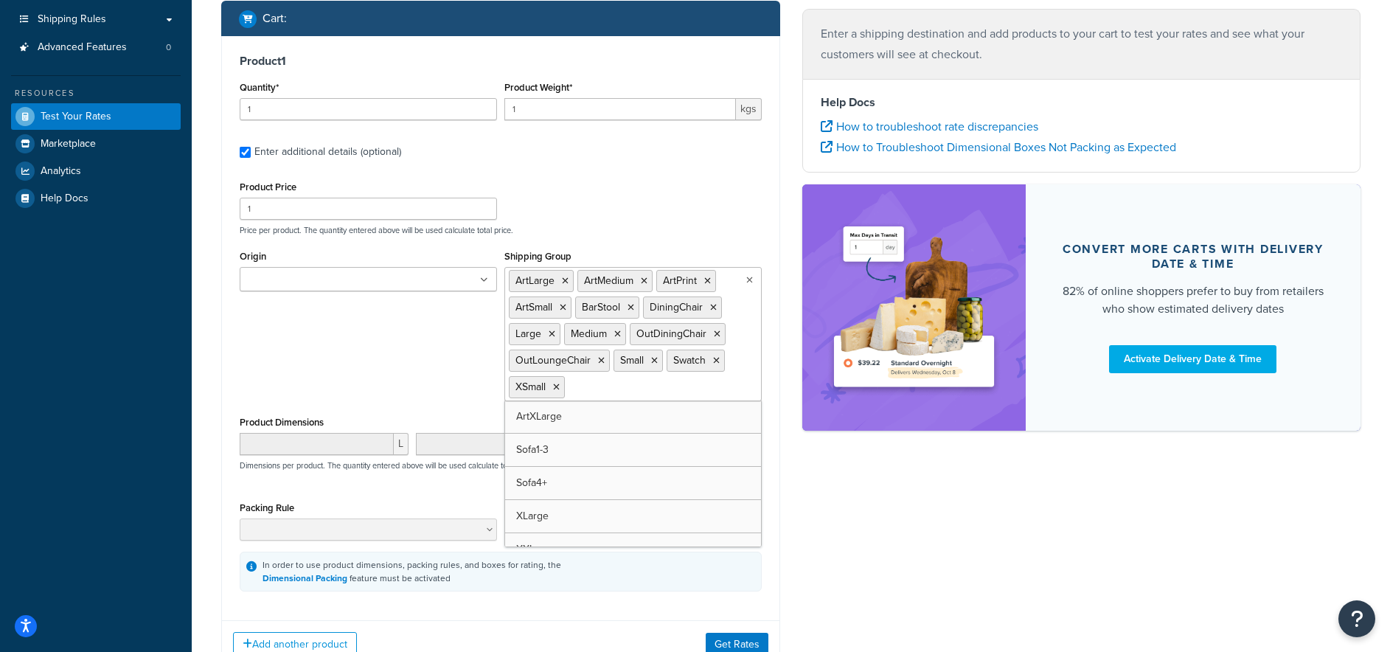
click at [839, 591] on div "Shipping destination : Edit Northern Territory, 0832 , Australia Cart : Product…" at bounding box center [791, 283] width 1162 height 816
click at [743, 639] on button "Get Rates" at bounding box center [737, 645] width 63 height 24
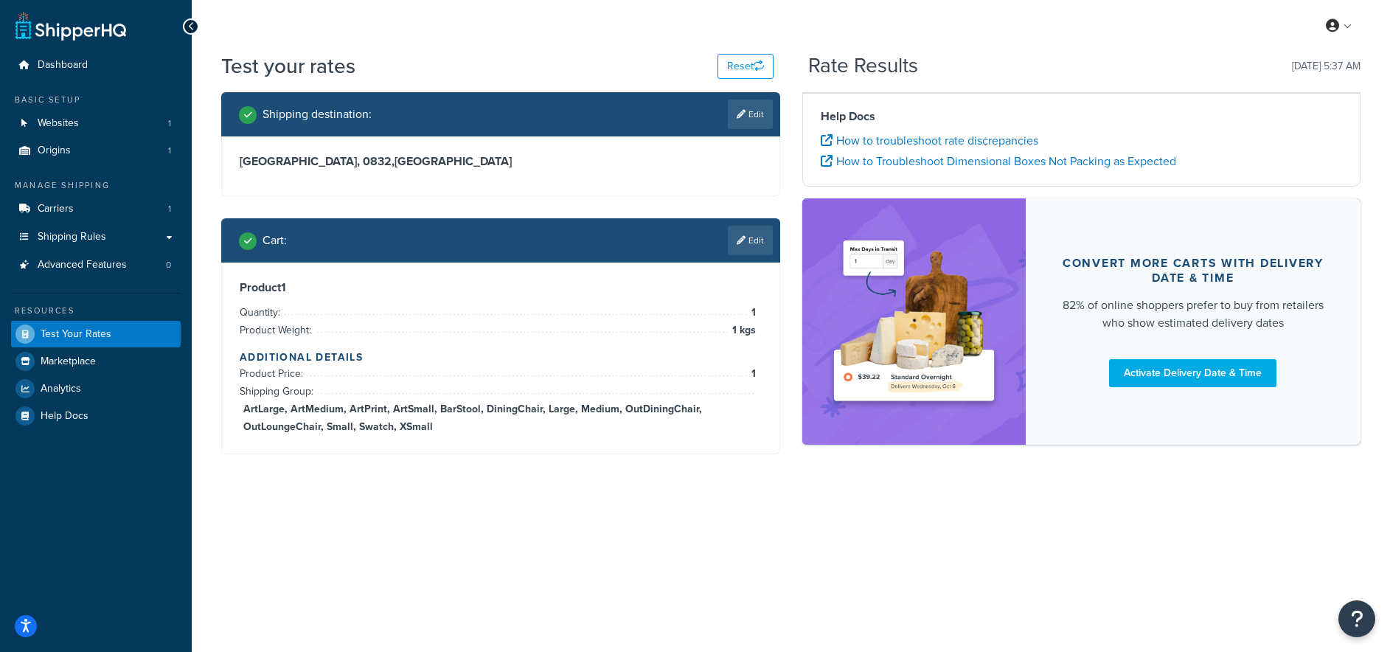
scroll to position [0, 0]
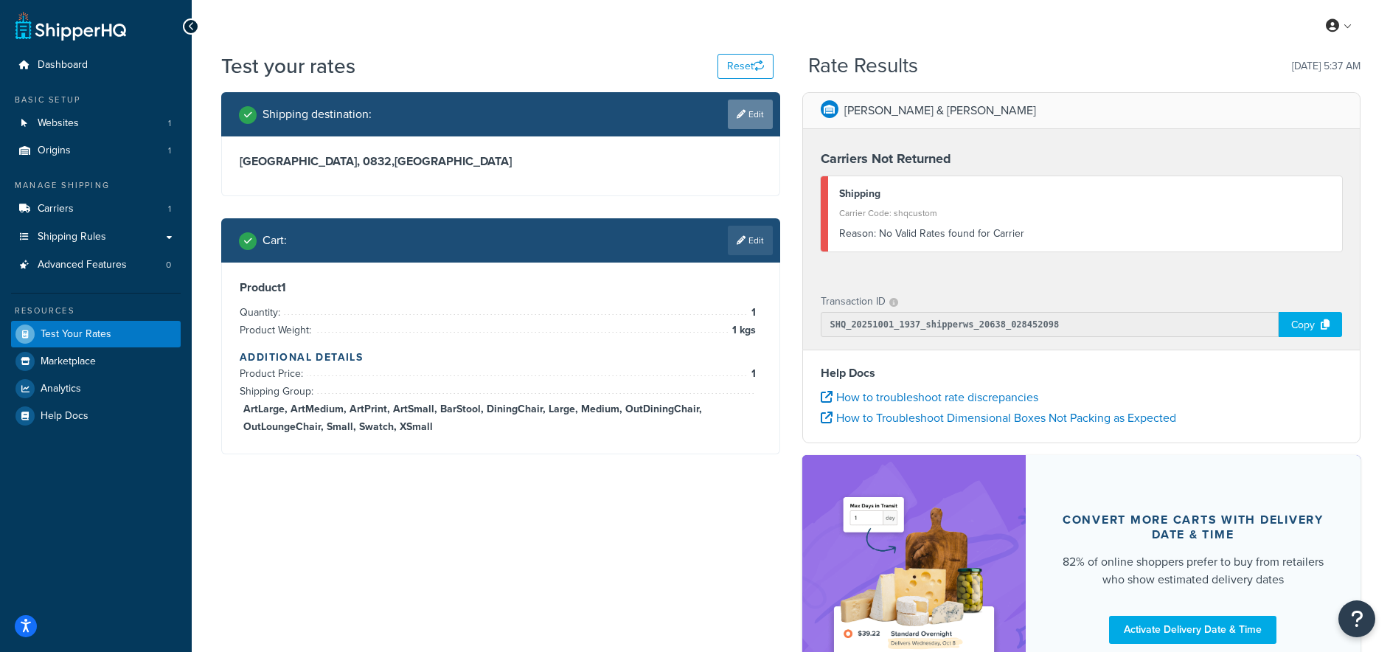
click at [728, 114] on link "Edit" at bounding box center [750, 115] width 45 height 30
select select "AU"
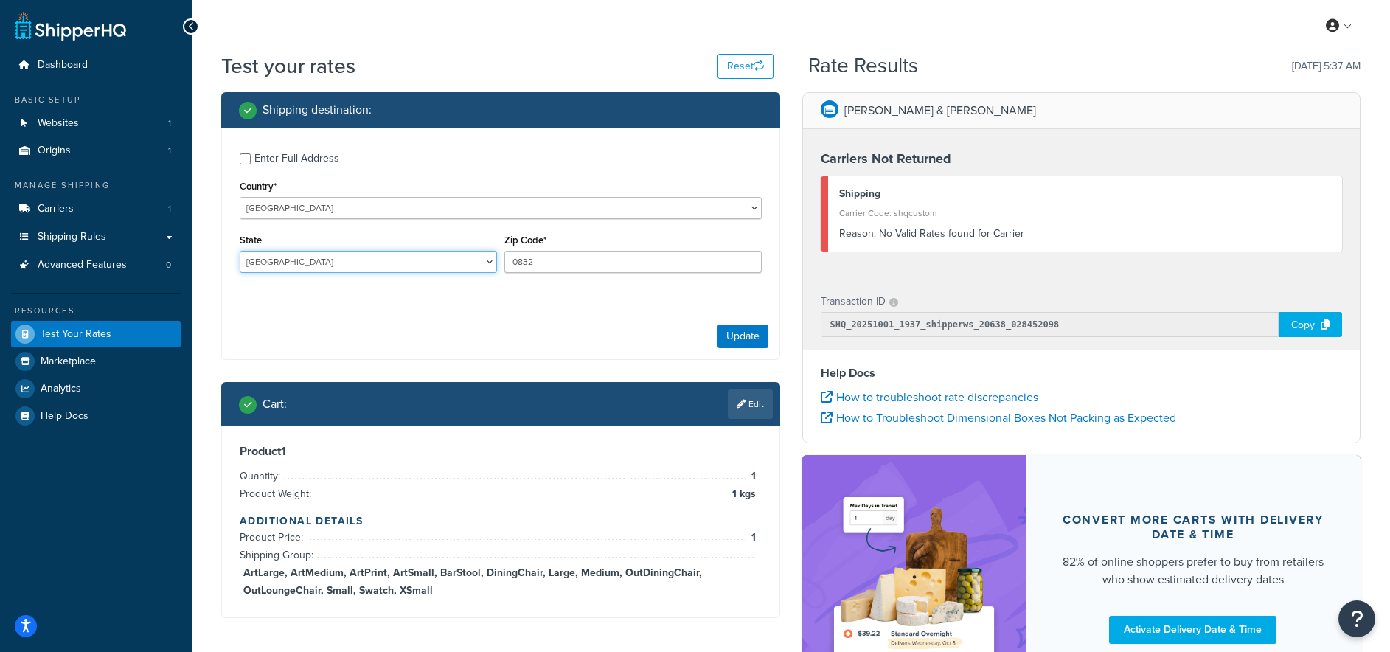
click at [302, 260] on select "Australian Capital Territory New South Wales Northern Territory Queensland Sout…" at bounding box center [368, 262] width 257 height 22
select select "QLD"
click at [240, 252] on select "Australian Capital Territory New South Wales Northern Territory Queensland Sout…" at bounding box center [368, 262] width 257 height 22
drag, startPoint x: 539, startPoint y: 269, endPoint x: 490, endPoint y: 261, distance: 49.4
click at [490, 261] on div "State Australian Capital Territory New South Wales Northern Territory Queenslan…" at bounding box center [501, 257] width 530 height 54
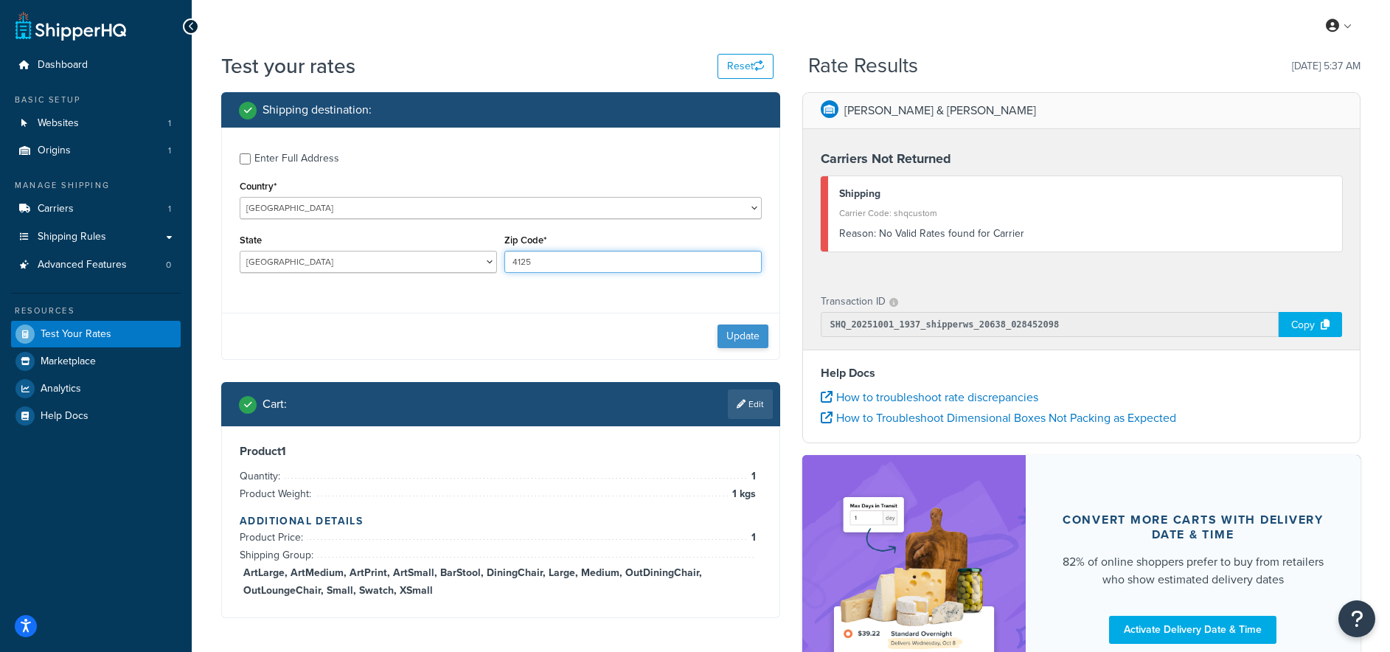
type input "4125"
click at [746, 341] on button "Update" at bounding box center [743, 337] width 51 height 24
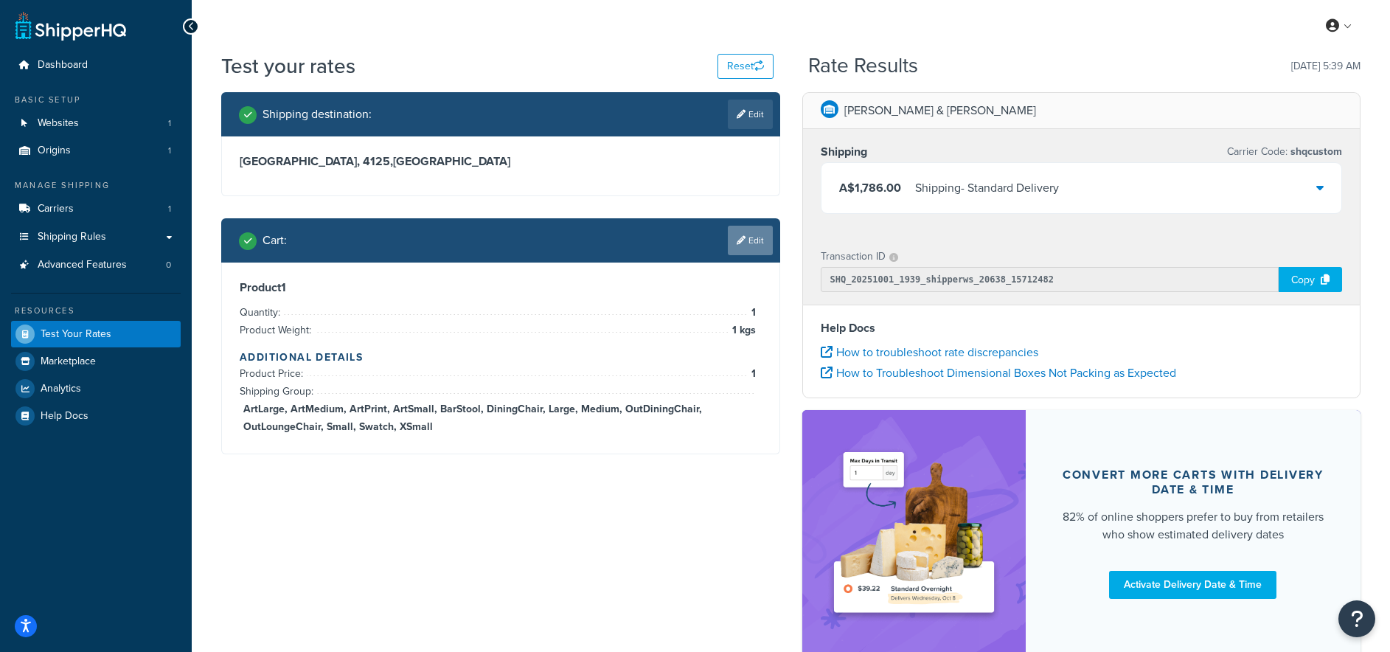
click at [741, 240] on icon at bounding box center [741, 240] width 9 height 9
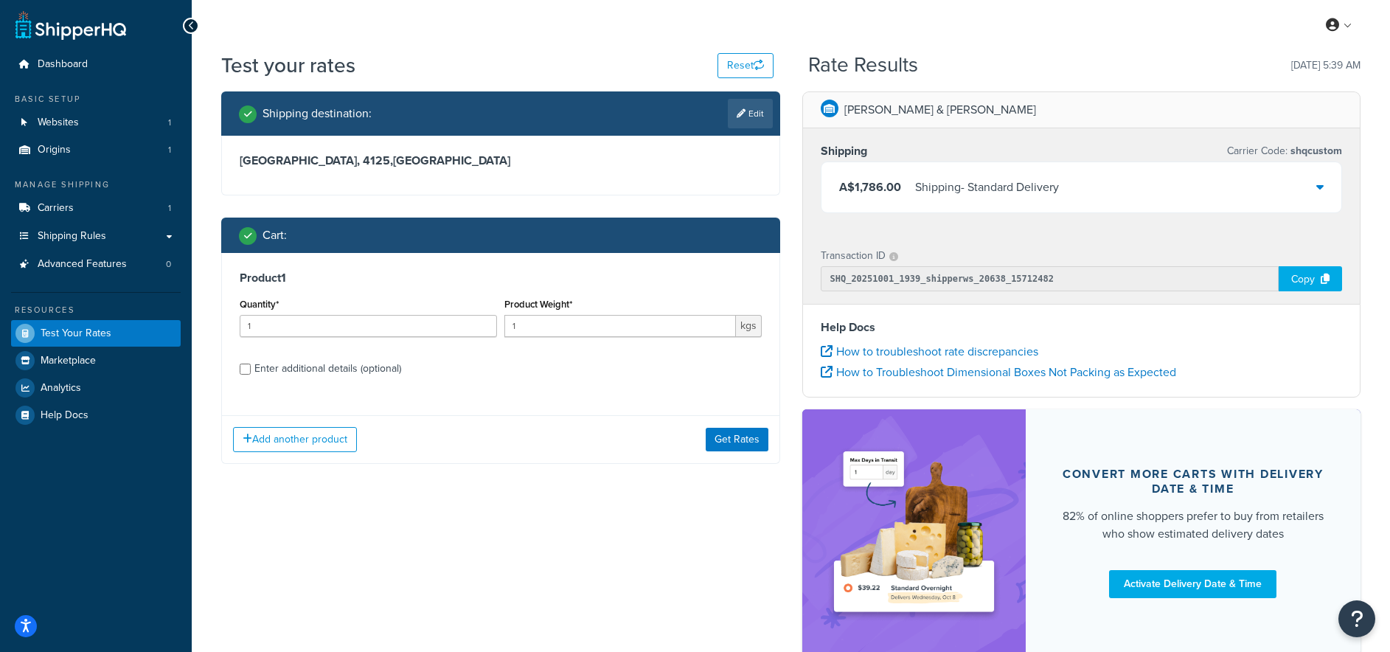
scroll to position [3, 0]
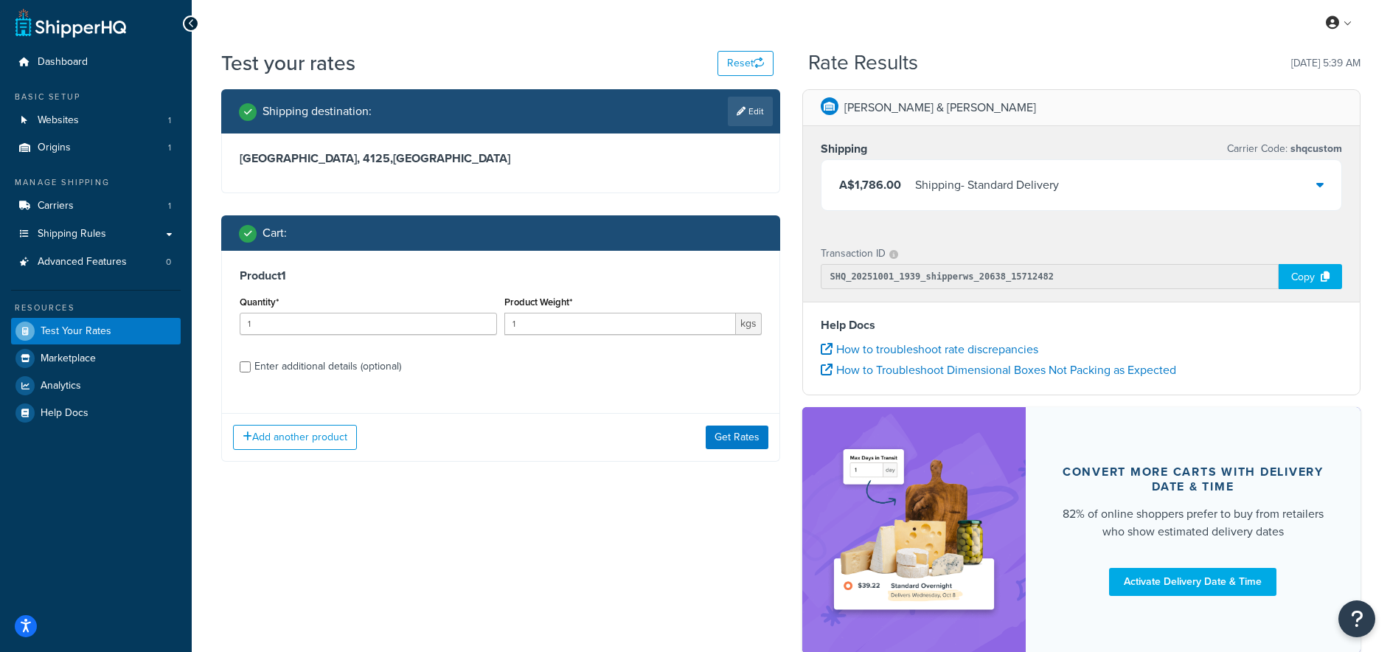
click at [318, 372] on div "Enter additional details (optional)" at bounding box center [327, 366] width 147 height 21
click at [251, 372] on input "Enter additional details (optional)" at bounding box center [245, 366] width 11 height 11
checkbox input "true"
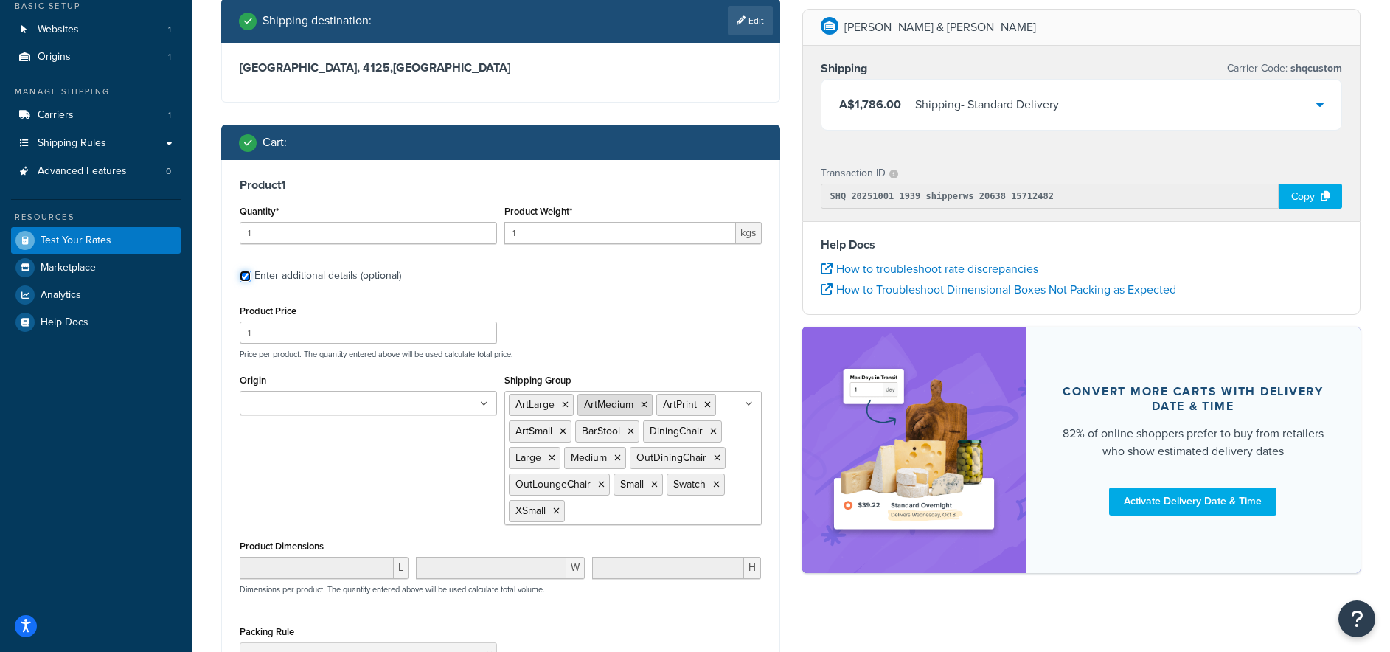
scroll to position [119, 0]
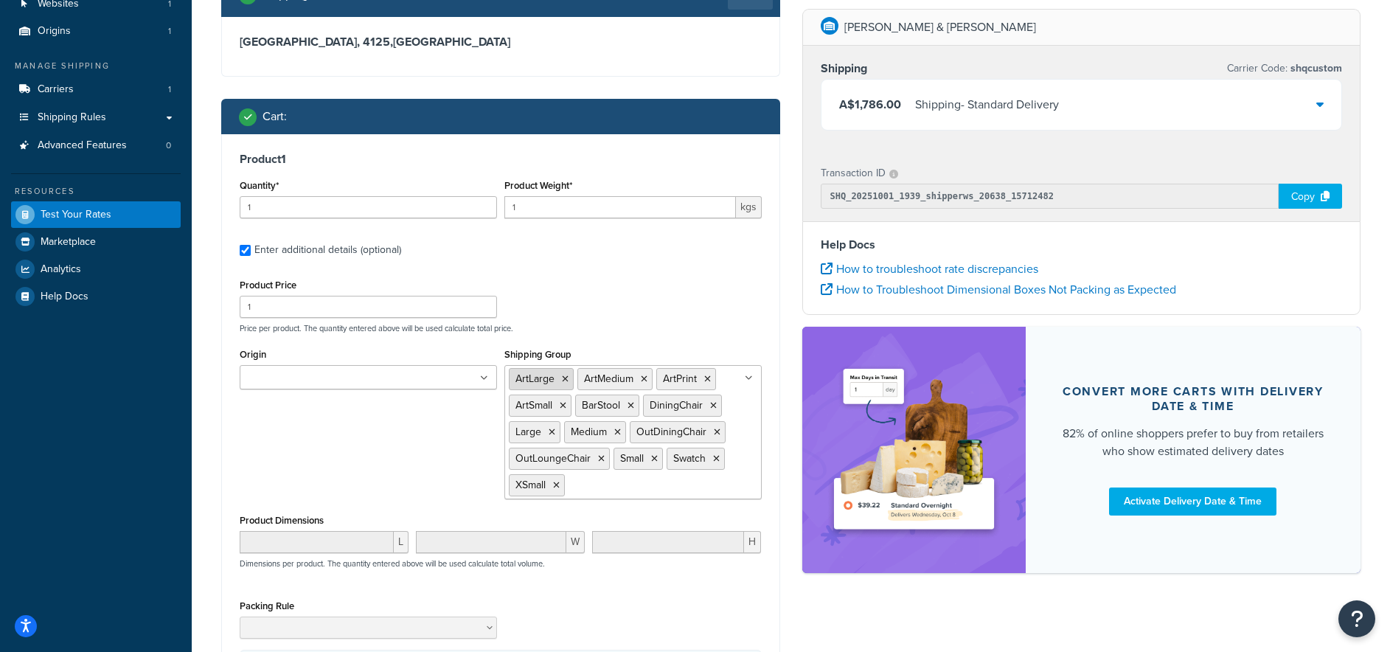
click at [565, 382] on icon at bounding box center [565, 379] width 7 height 9
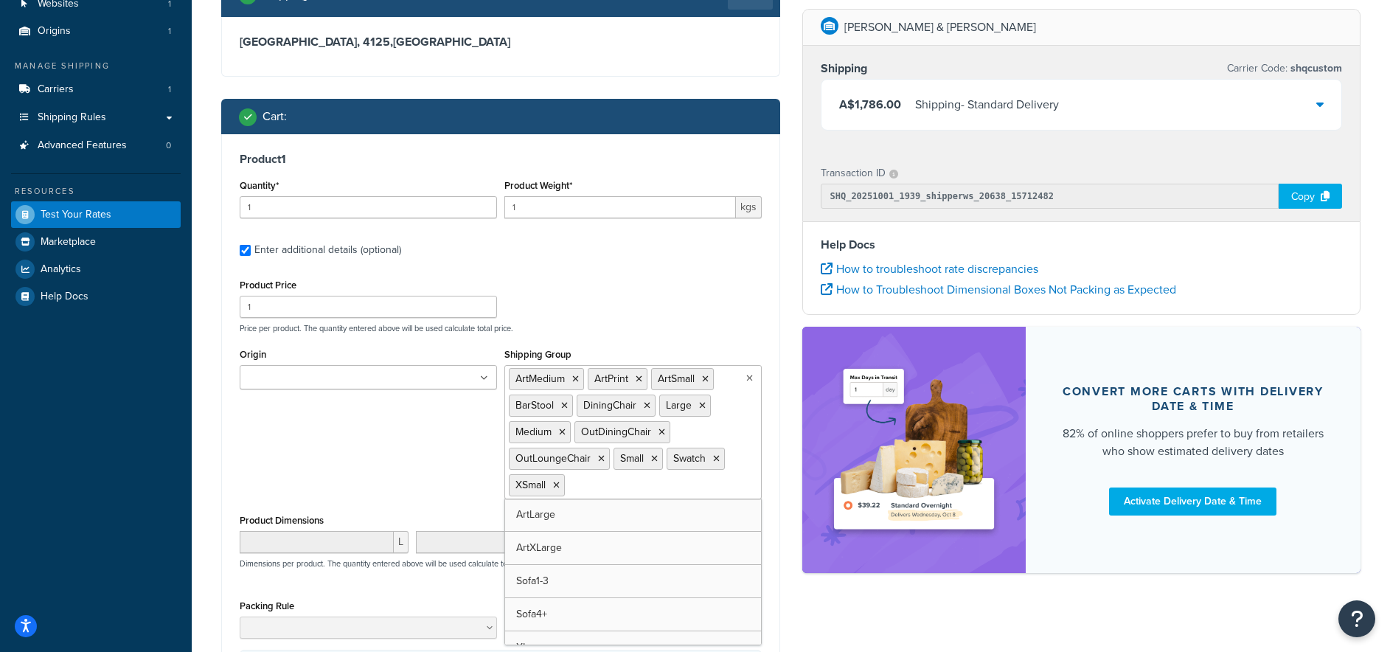
click at [565, 382] on li "ArtMedium" at bounding box center [546, 379] width 75 height 22
click at [580, 380] on li "ArtMedium" at bounding box center [546, 379] width 75 height 22
click at [576, 379] on icon at bounding box center [575, 379] width 7 height 9
click at [576, 379] on li "ArtSmall" at bounding box center [603, 379] width 63 height 22
click at [555, 380] on li "ArtPrint" at bounding box center [539, 379] width 60 height 22
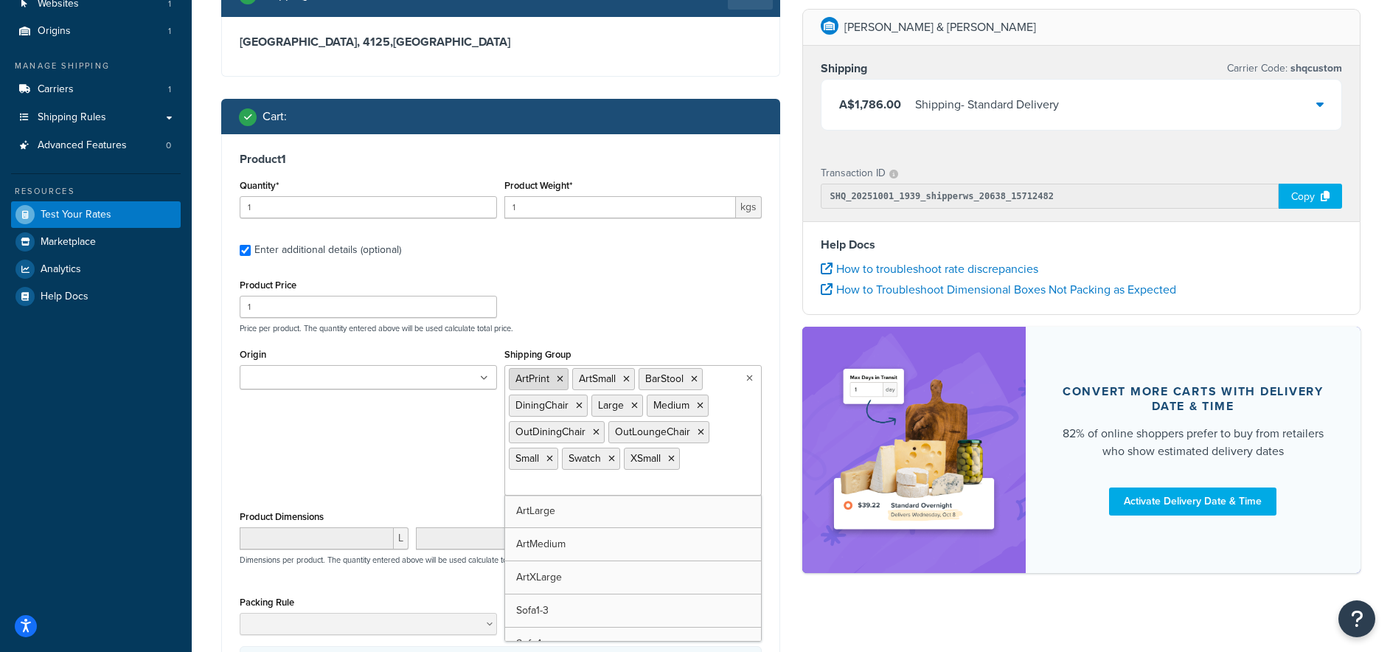
click at [559, 378] on icon at bounding box center [560, 379] width 7 height 9
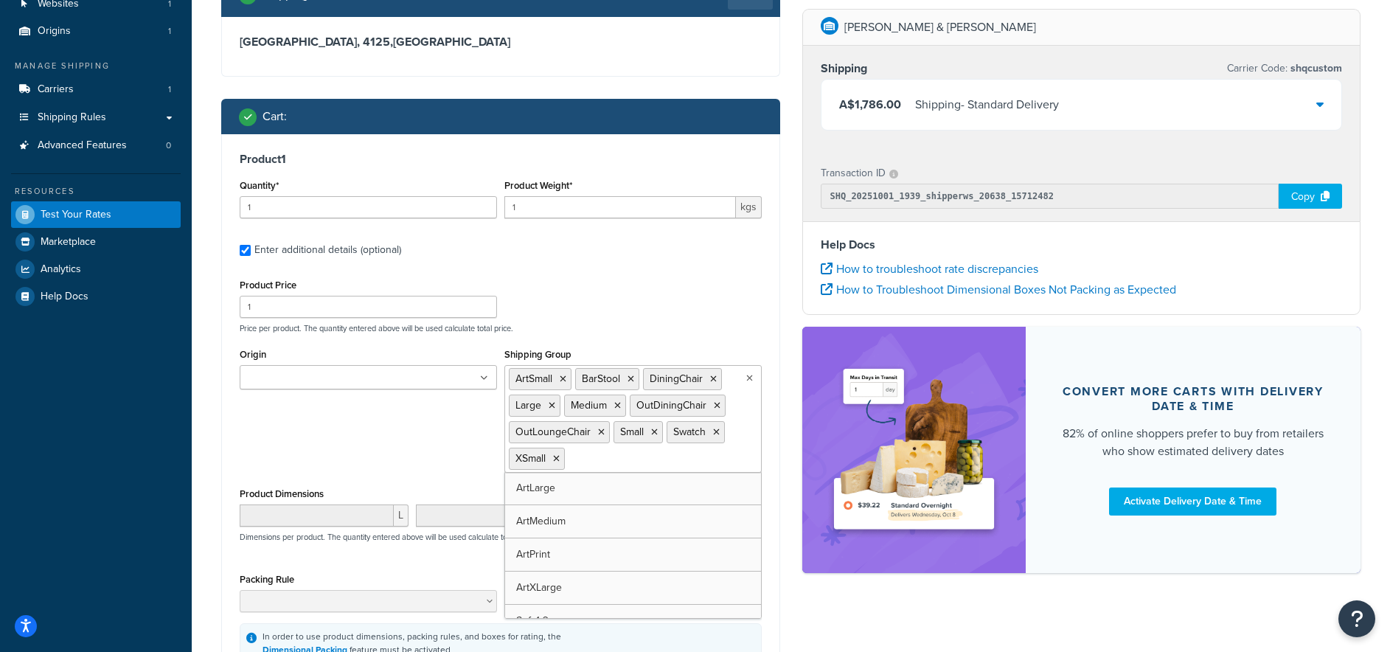
click at [559, 378] on li "ArtSmall" at bounding box center [540, 379] width 63 height 22
click at [563, 378] on icon at bounding box center [563, 379] width 7 height 9
click at [563, 378] on icon at bounding box center [564, 379] width 7 height 9
click at [579, 381] on icon at bounding box center [579, 379] width 7 height 9
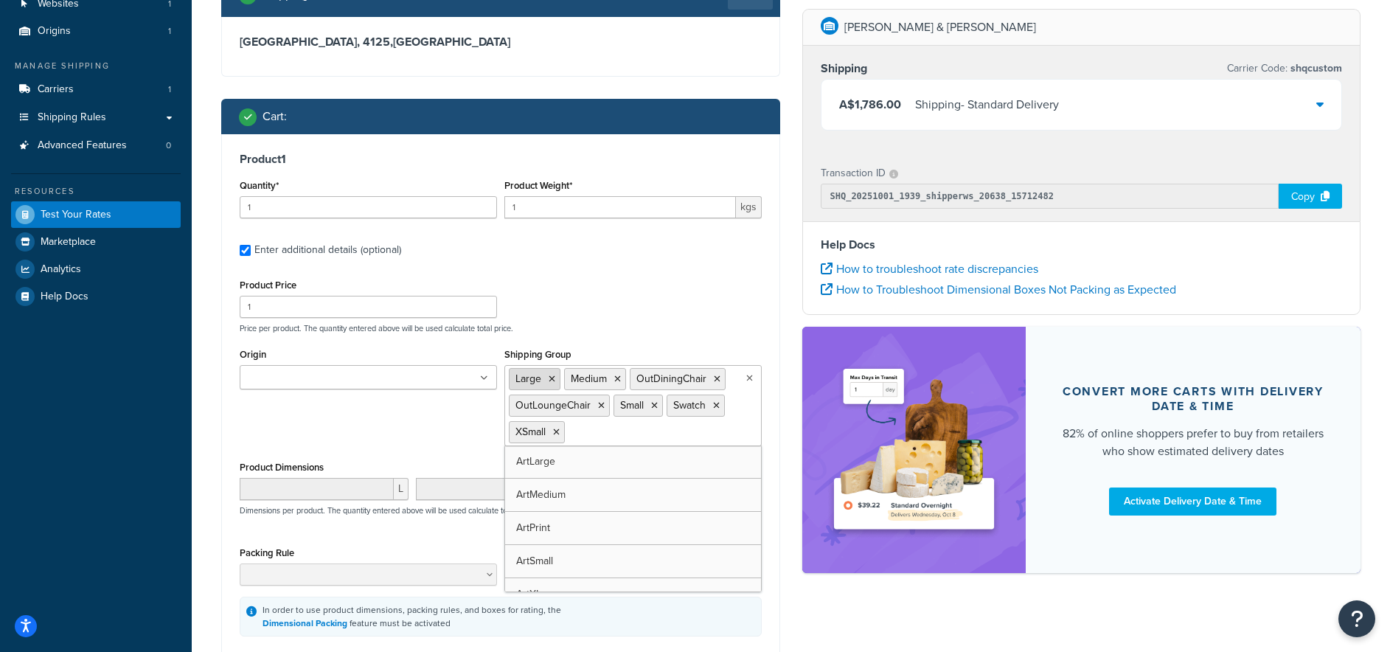
click at [554, 379] on icon at bounding box center [552, 379] width 7 height 9
click at [560, 376] on icon at bounding box center [562, 379] width 7 height 9
click at [596, 378] on icon at bounding box center [596, 379] width 7 height 9
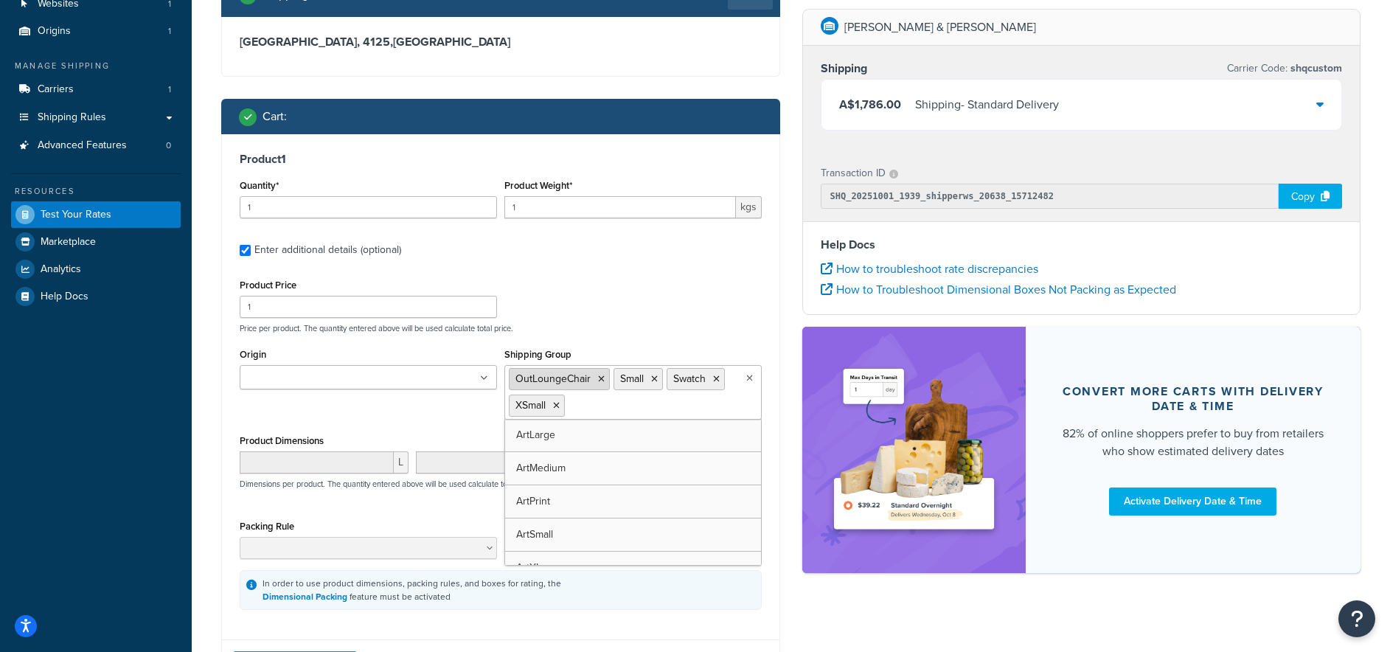
click at [600, 378] on icon at bounding box center [601, 379] width 7 height 9
click at [550, 381] on icon at bounding box center [550, 379] width 7 height 9
click at [559, 379] on icon at bounding box center [558, 379] width 7 height 9
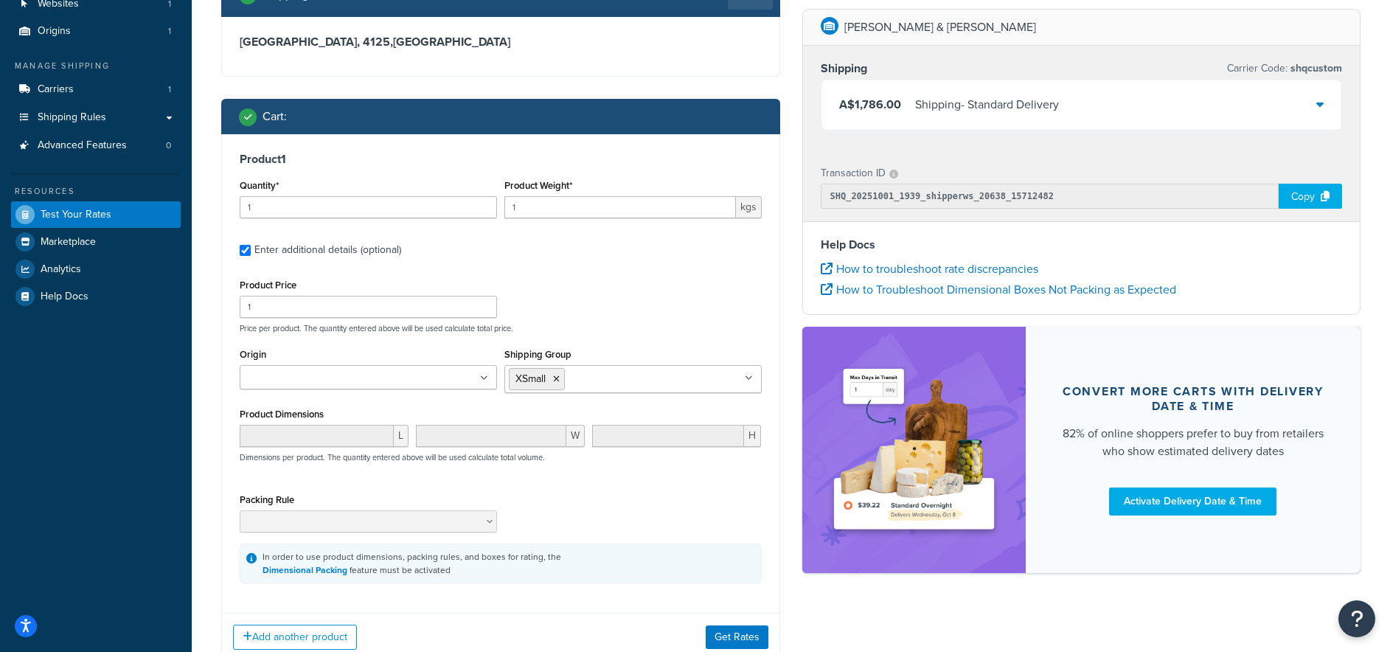
click at [458, 400] on div "Origin Fenton & Fenton" at bounding box center [368, 372] width 265 height 56
click at [738, 631] on button "Get Rates" at bounding box center [737, 637] width 63 height 24
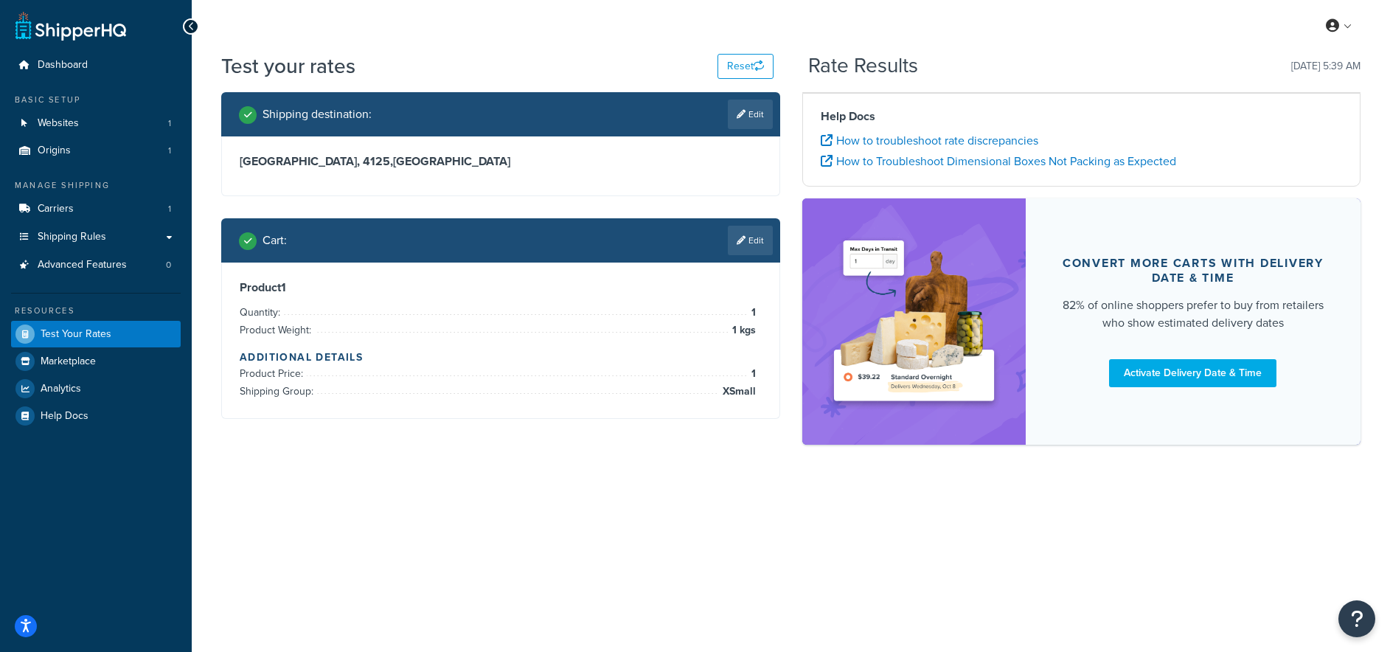
scroll to position [0, 0]
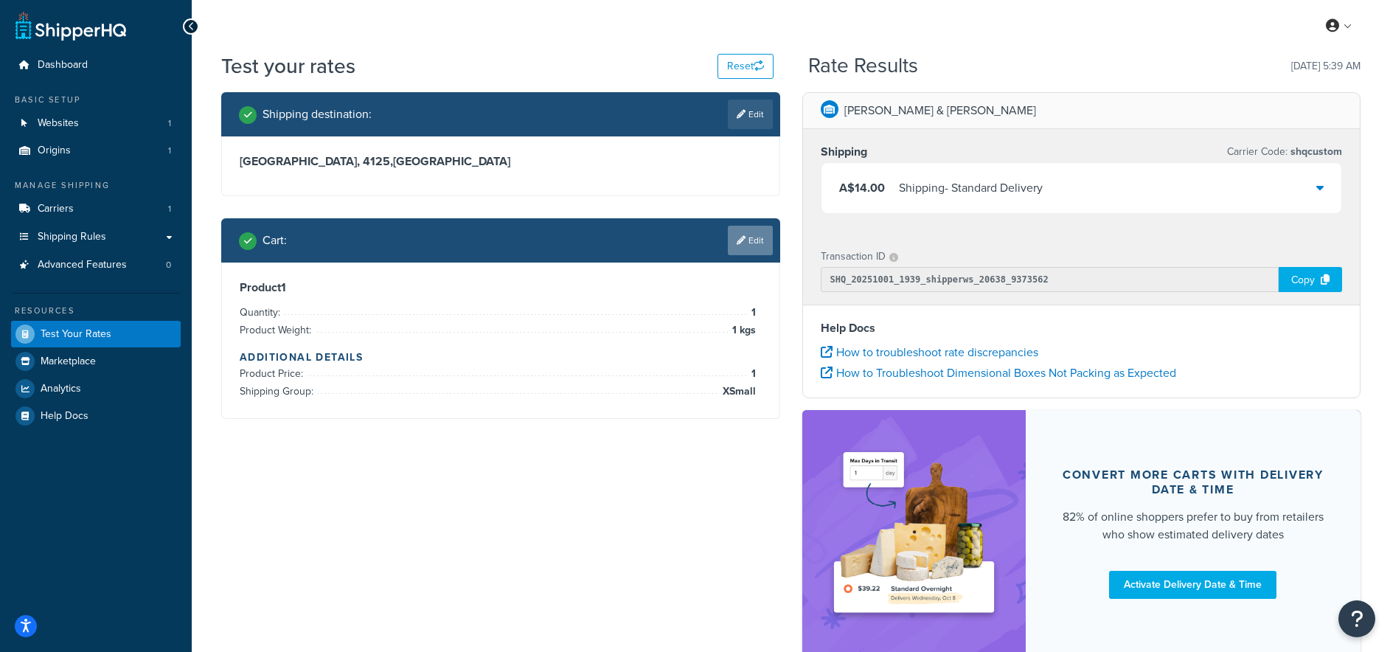
click at [737, 246] on link "Edit" at bounding box center [750, 241] width 45 height 30
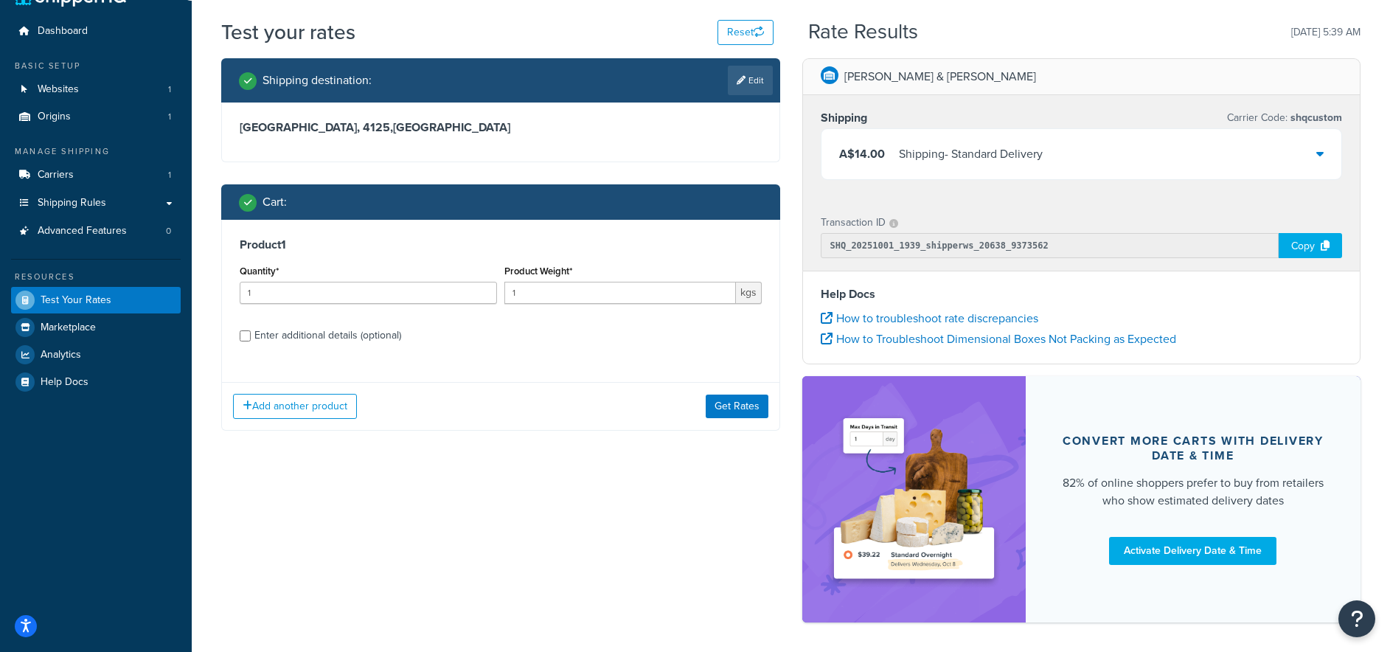
scroll to position [68, 0]
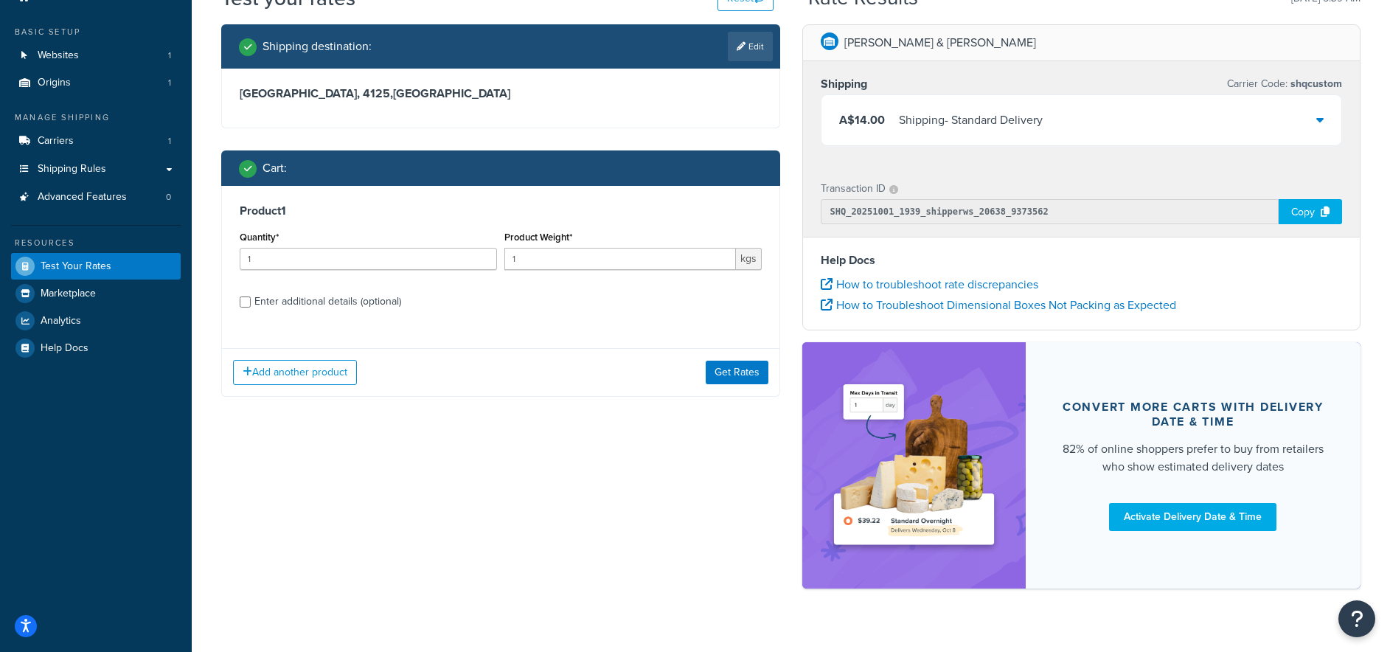
click at [251, 313] on div "Product 1 Quantity* 1 Product Weight* 1 kgs Enter additional details (optional)" at bounding box center [501, 261] width 558 height 151
click at [254, 301] on div "Enter additional details (optional)" at bounding box center [327, 301] width 147 height 21
click at [251, 301] on input "Enter additional details (optional)" at bounding box center [245, 302] width 11 height 11
checkbox input "true"
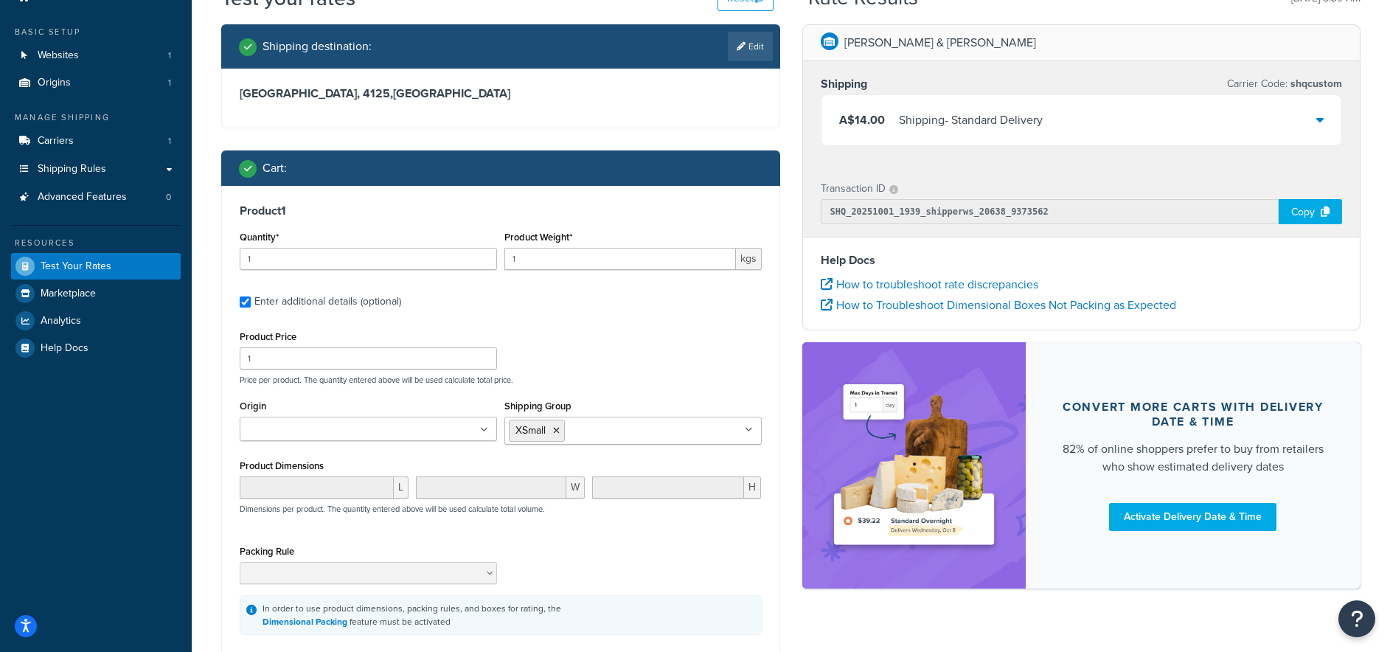
click at [596, 433] on input "Shipping Group" at bounding box center [634, 430] width 131 height 16
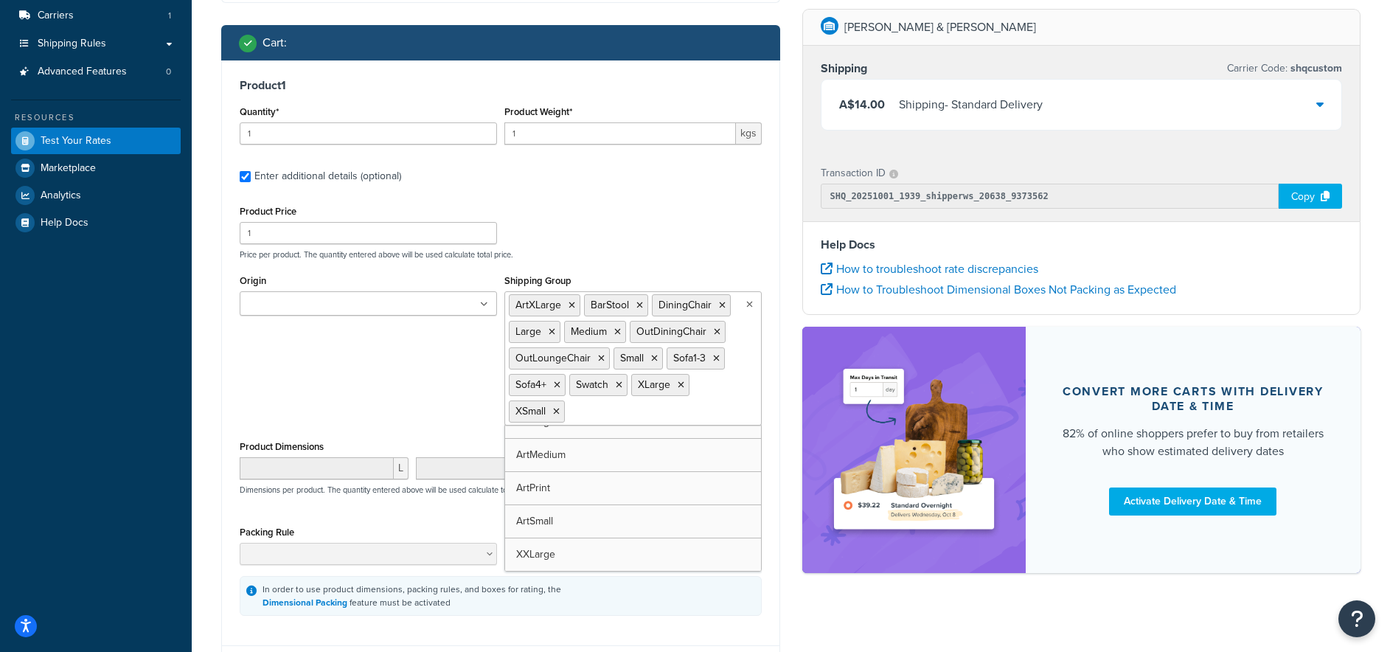
scroll to position [0, 0]
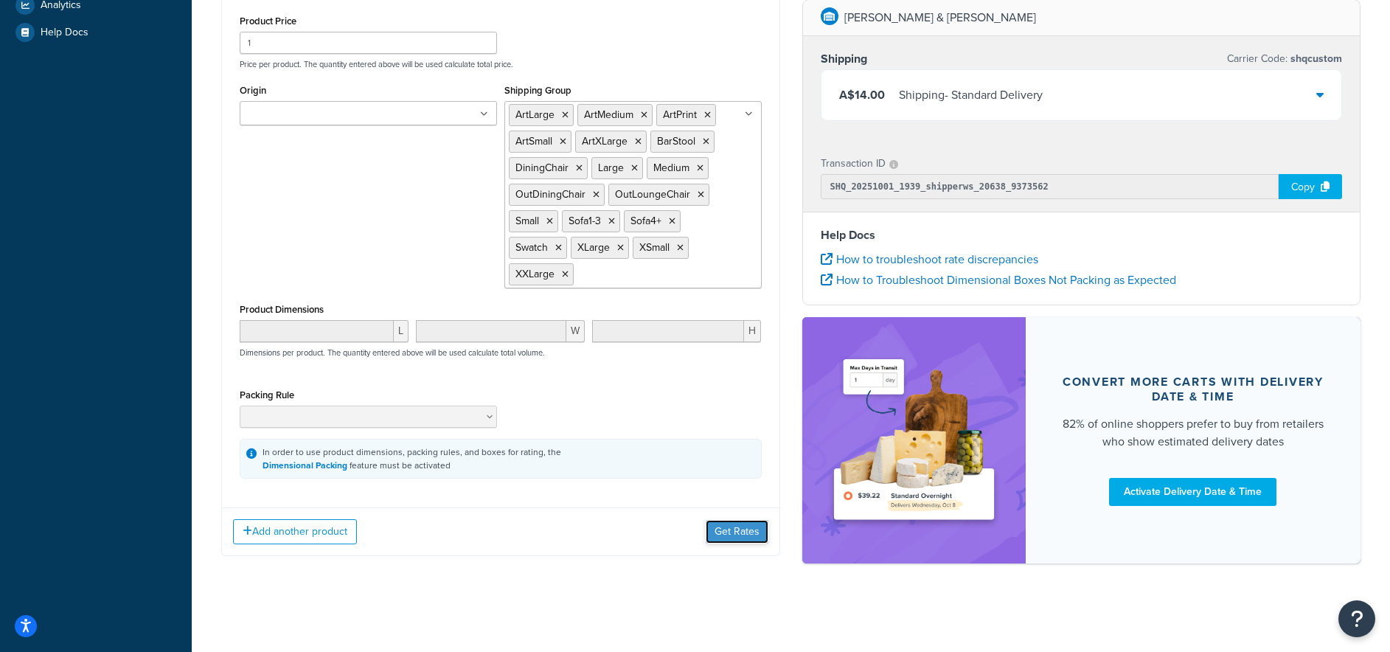
click at [733, 538] on button "Get Rates" at bounding box center [737, 532] width 63 height 24
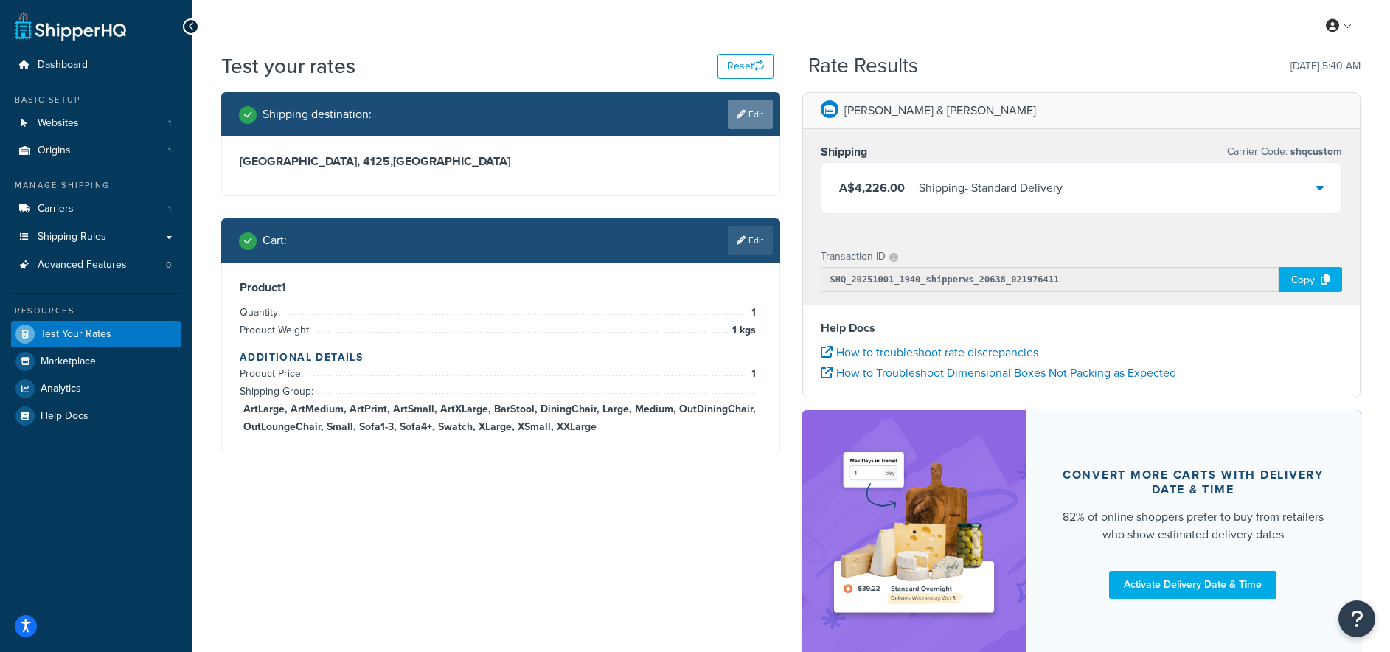
click at [733, 114] on link "Edit" at bounding box center [750, 115] width 45 height 30
select select "AU"
select select "QLD"
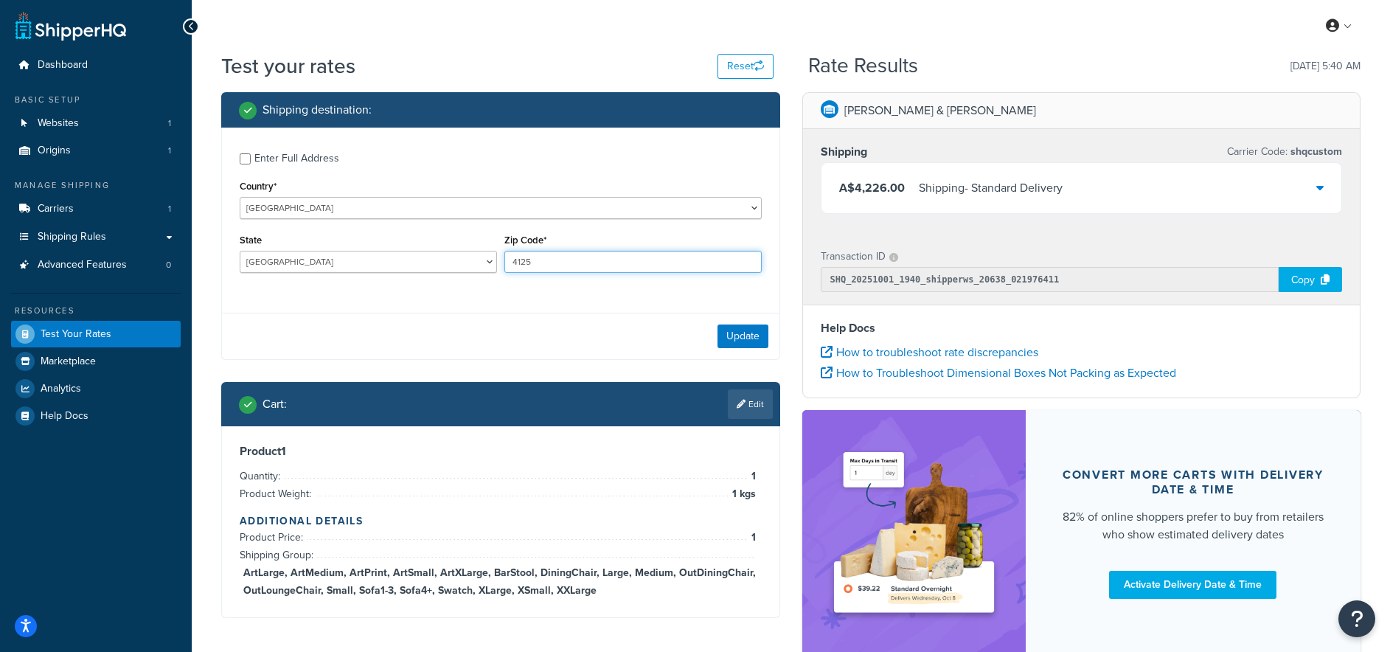
drag, startPoint x: 544, startPoint y: 264, endPoint x: 486, endPoint y: 263, distance: 58.3
click at [486, 263] on div "State Australian Capital Territory New South Wales Northern Territory Queenslan…" at bounding box center [501, 257] width 530 height 54
type input "4350"
click at [743, 336] on button "Update" at bounding box center [743, 337] width 51 height 24
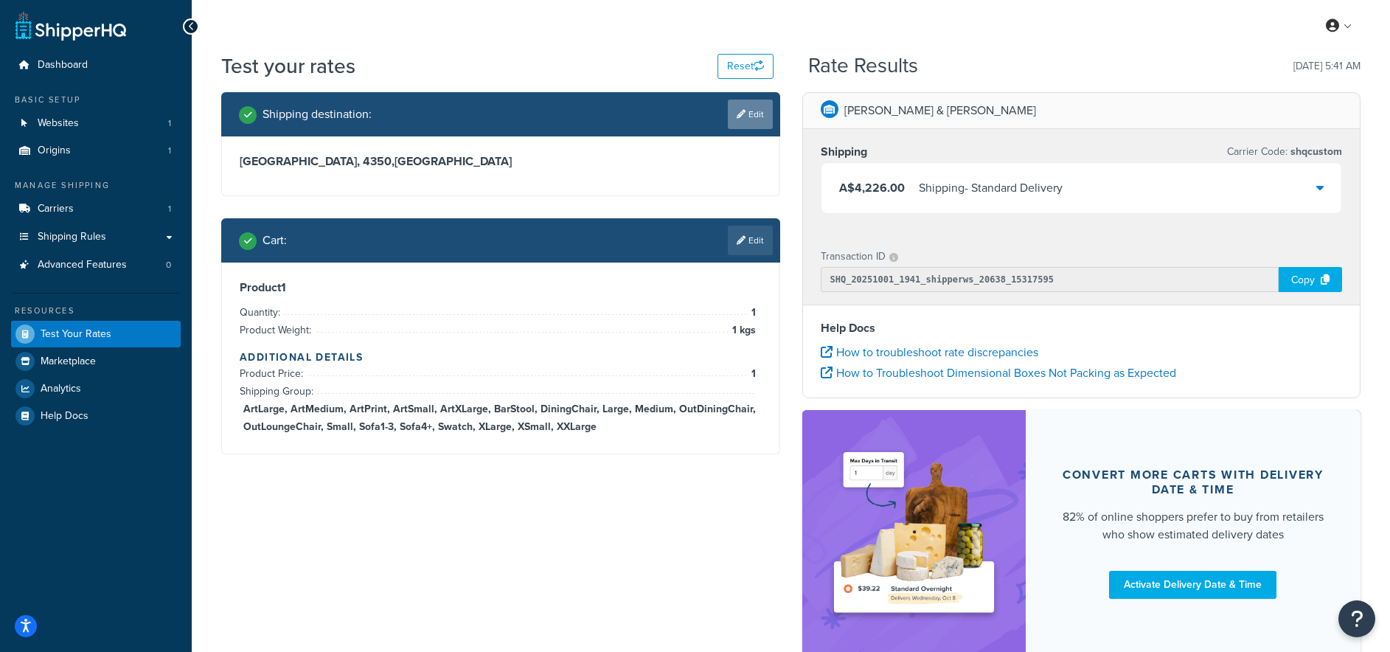
click at [746, 111] on link "Edit" at bounding box center [750, 115] width 45 height 30
select select "AU"
select select "QLD"
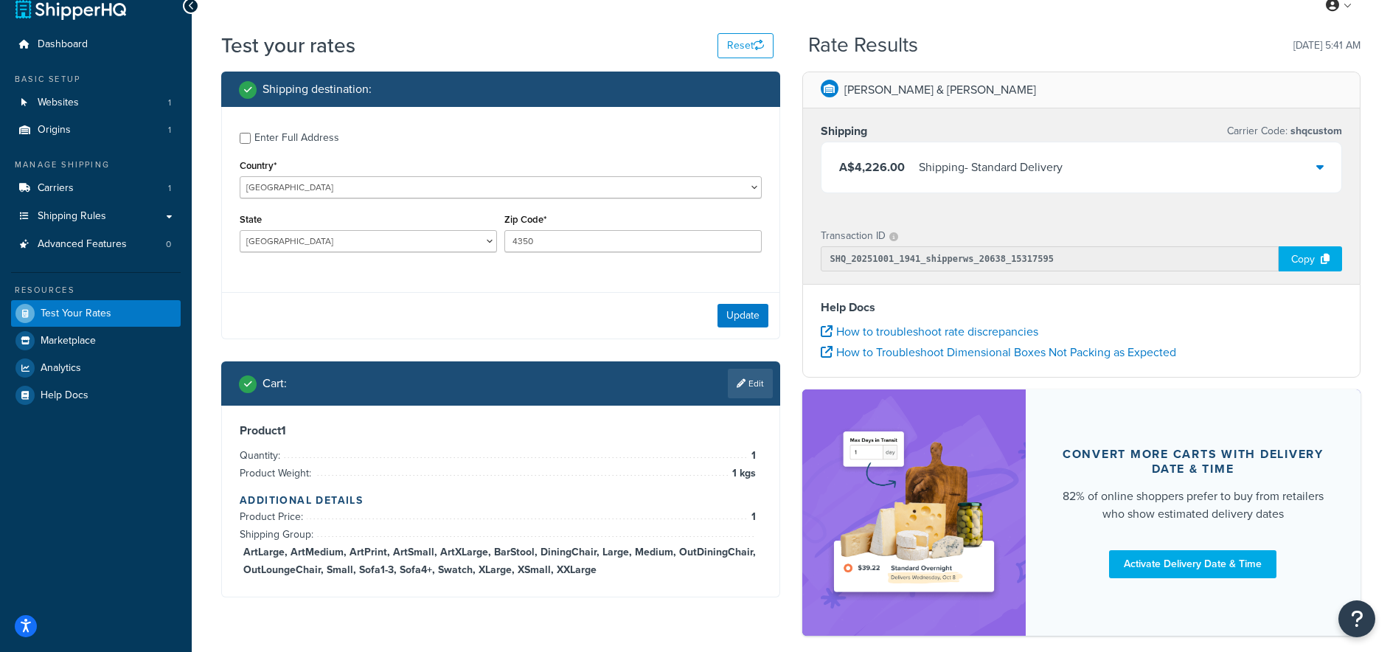
scroll to position [22, 0]
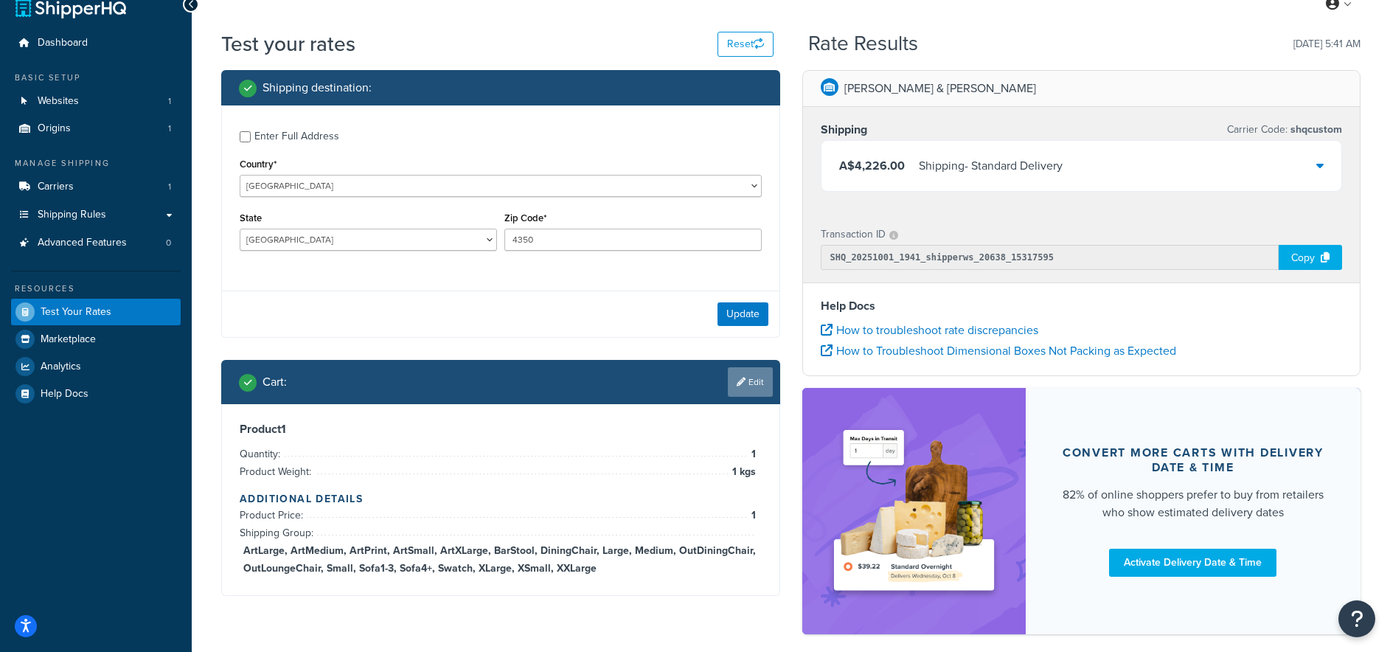
click at [749, 375] on link "Edit" at bounding box center [750, 382] width 45 height 30
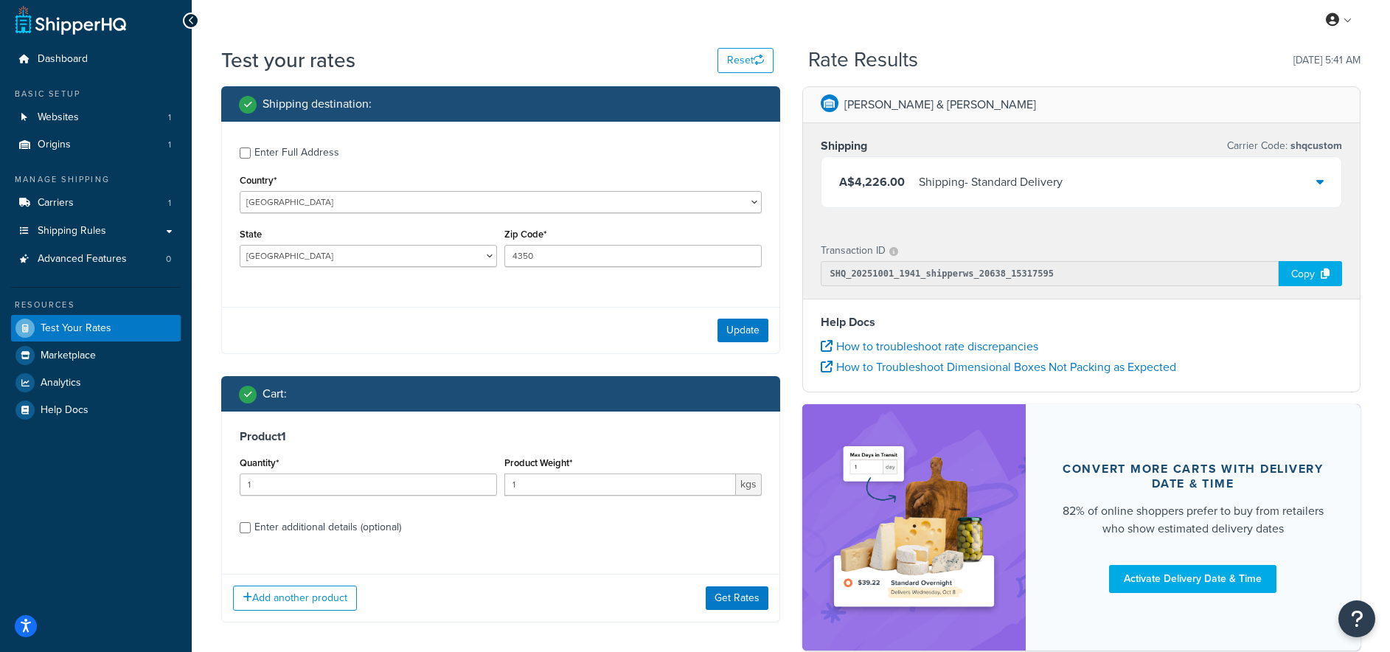
scroll to position [0, 0]
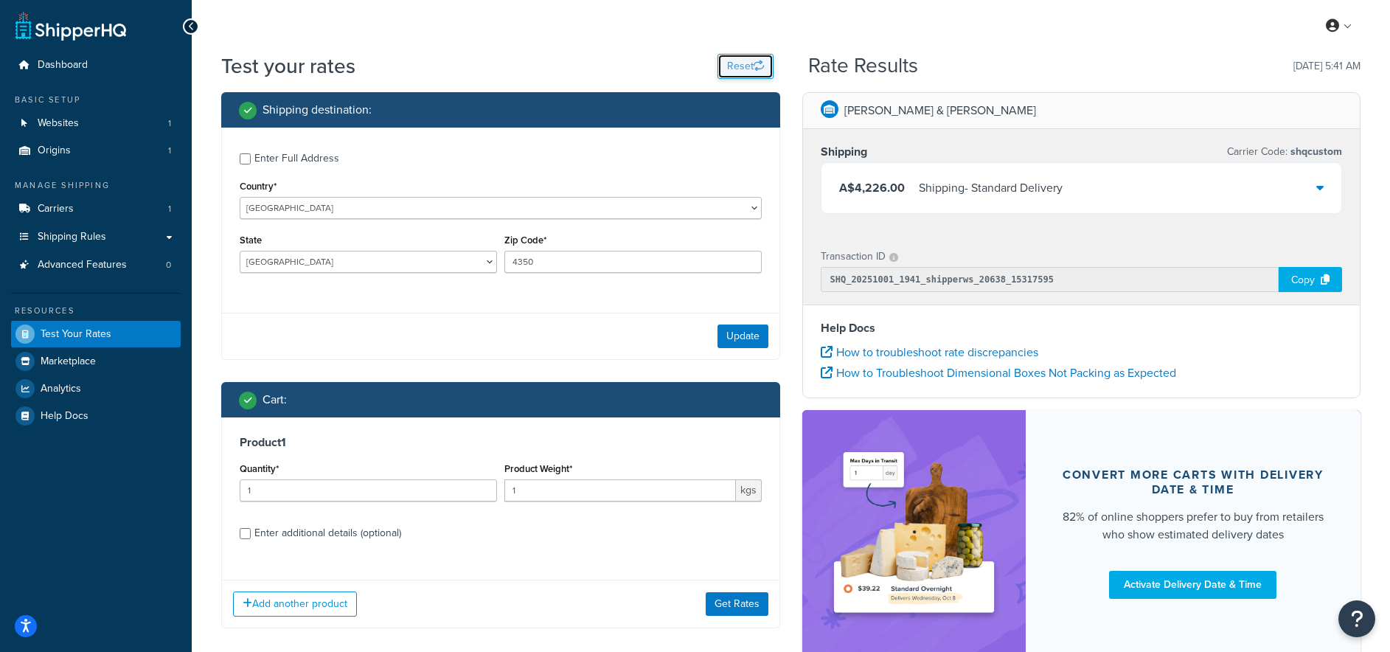
click at [735, 69] on button "Reset" at bounding box center [746, 66] width 56 height 25
select select "US"
type input "78759"
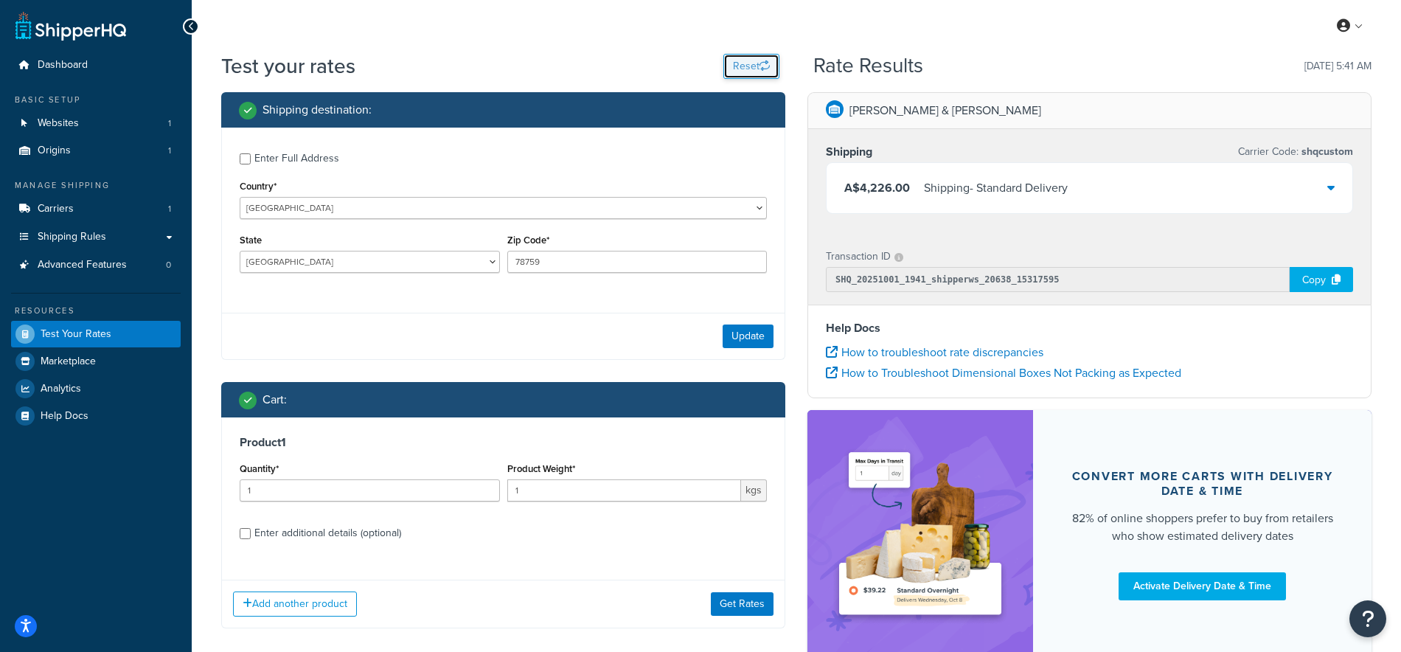
select select "AL"
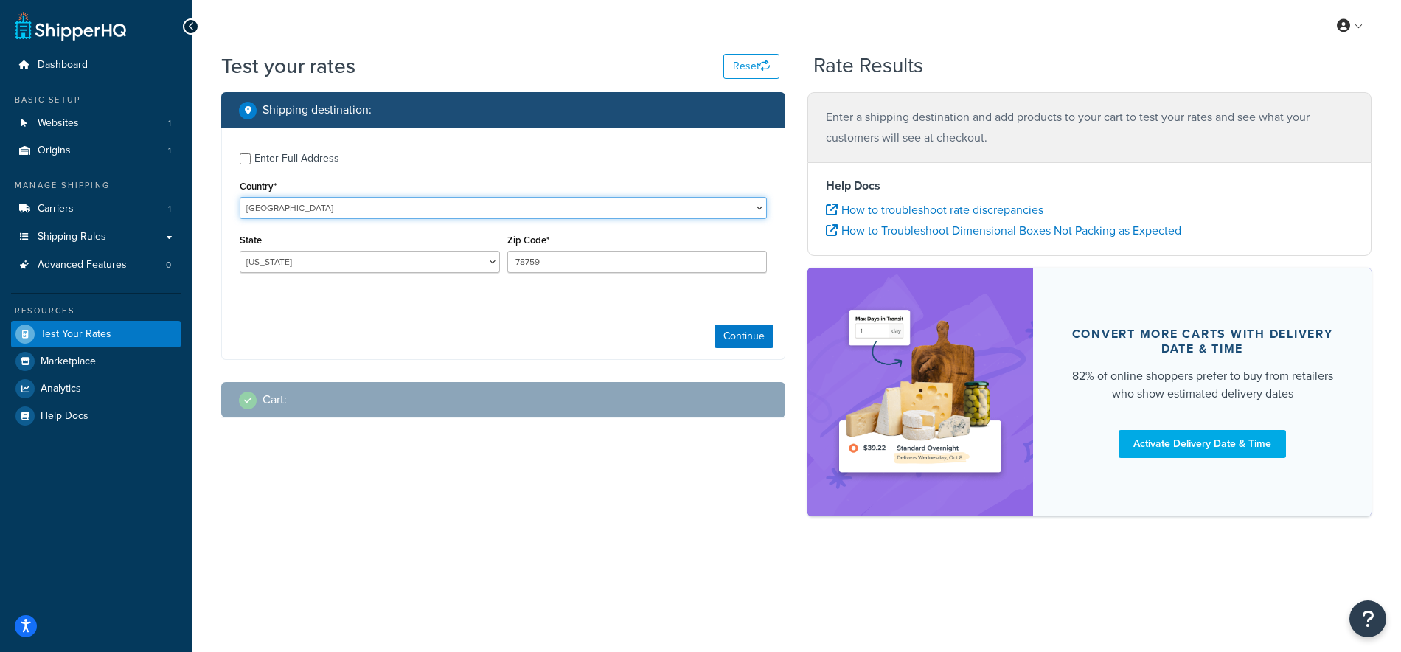
click at [389, 212] on select "[GEOGRAPHIC_DATA] [GEOGRAPHIC_DATA] [GEOGRAPHIC_DATA] [GEOGRAPHIC_DATA] [GEOGRA…" at bounding box center [503, 208] width 527 height 22
select select "AU"
click at [240, 197] on select "[GEOGRAPHIC_DATA] [GEOGRAPHIC_DATA] [GEOGRAPHIC_DATA] [GEOGRAPHIC_DATA] [GEOGRA…" at bounding box center [503, 208] width 527 height 22
click at [426, 258] on select "[GEOGRAPHIC_DATA] [GEOGRAPHIC_DATA] [GEOGRAPHIC_DATA] [GEOGRAPHIC_DATA] [GEOGRA…" at bounding box center [370, 262] width 260 height 22
select select "QLD"
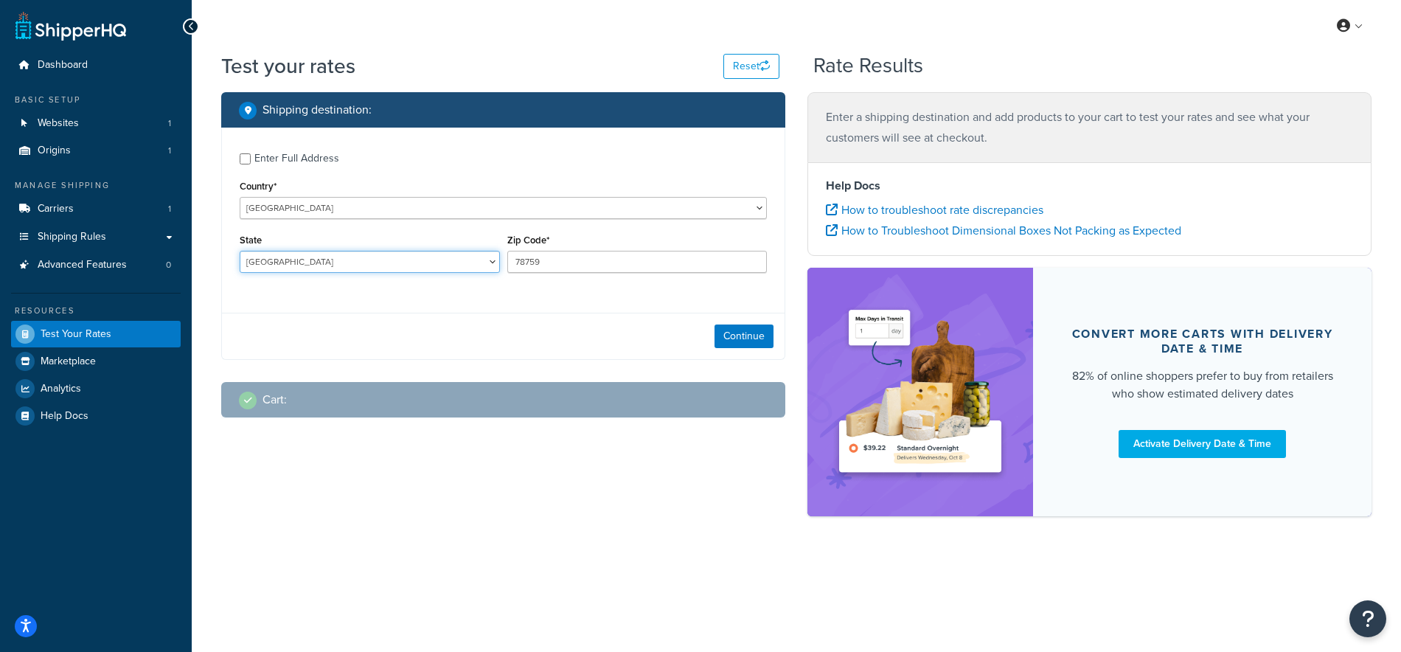
click at [240, 252] on select "[GEOGRAPHIC_DATA] [GEOGRAPHIC_DATA] [GEOGRAPHIC_DATA] [GEOGRAPHIC_DATA] [GEOGRA…" at bounding box center [370, 262] width 260 height 22
click at [548, 257] on input "78759" at bounding box center [637, 262] width 260 height 22
type input "4350"
click at [739, 327] on button "Continue" at bounding box center [744, 337] width 59 height 24
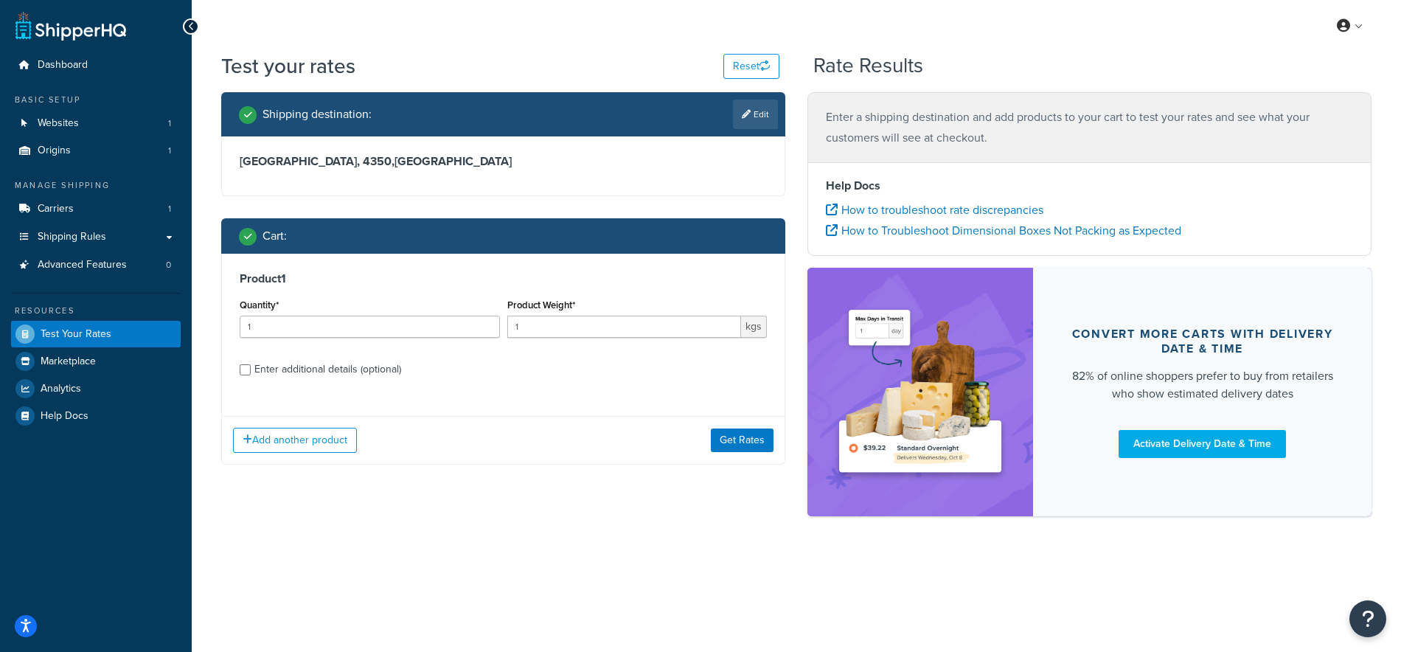
click at [281, 384] on div "Product 1 Quantity* 1 Product Weight* 1 kgs Enter additional details (optional)" at bounding box center [503, 329] width 563 height 151
click at [280, 374] on div "Enter additional details (optional)" at bounding box center [327, 369] width 147 height 21
click at [251, 374] on input "Enter additional details (optional)" at bounding box center [245, 369] width 11 height 11
checkbox input "true"
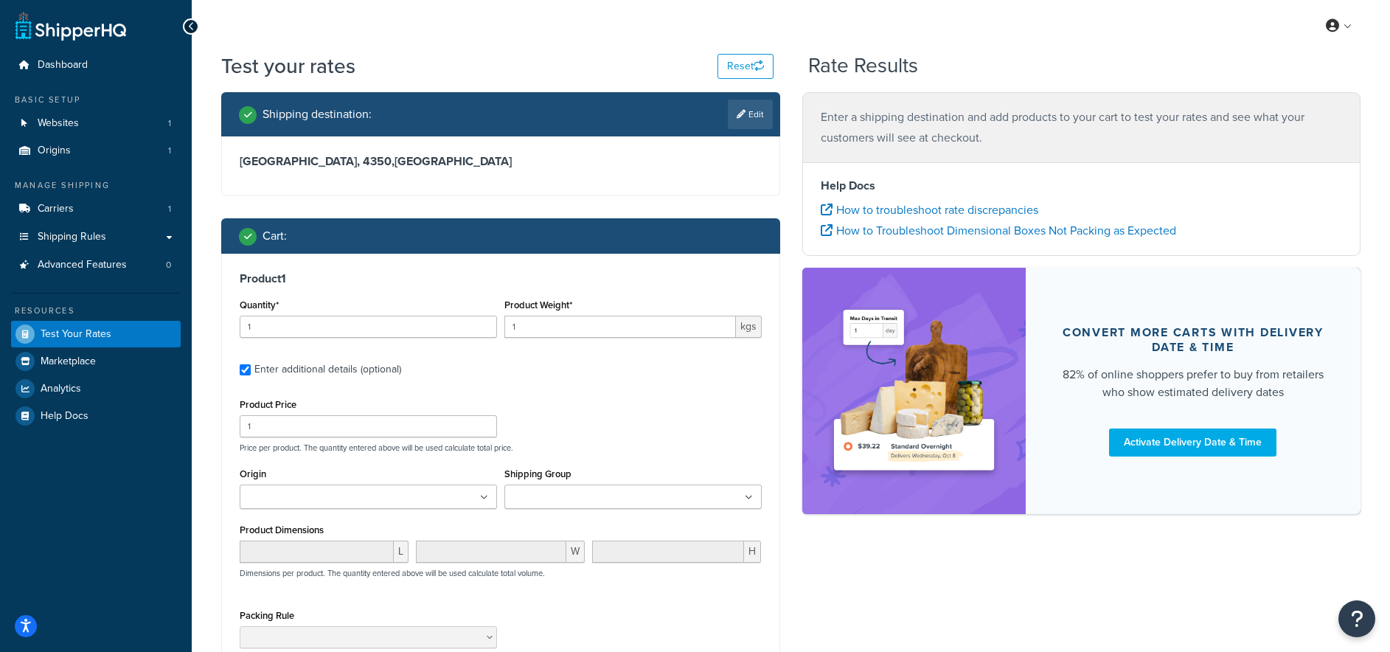
click at [614, 488] on ul at bounding box center [633, 497] width 257 height 24
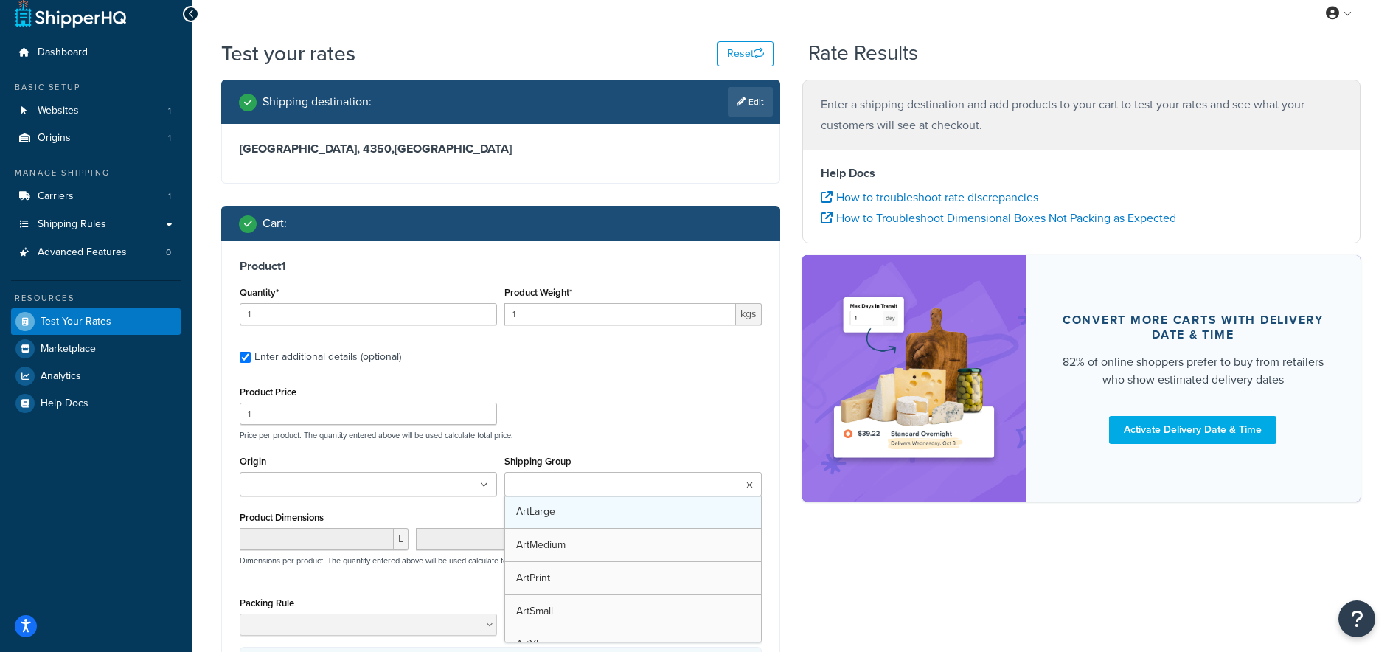
scroll to position [27, 0]
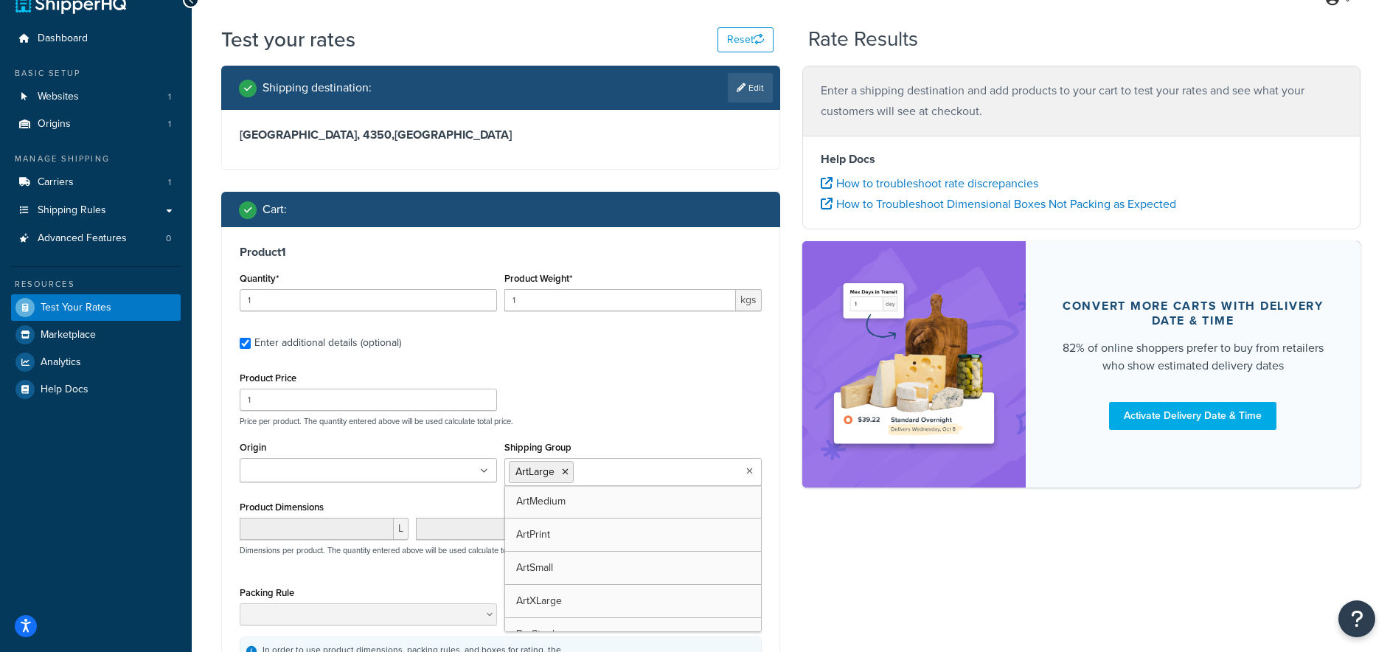
click at [640, 417] on p "Price per product. The quantity entered above will be used calculate total pric…" at bounding box center [501, 421] width 530 height 10
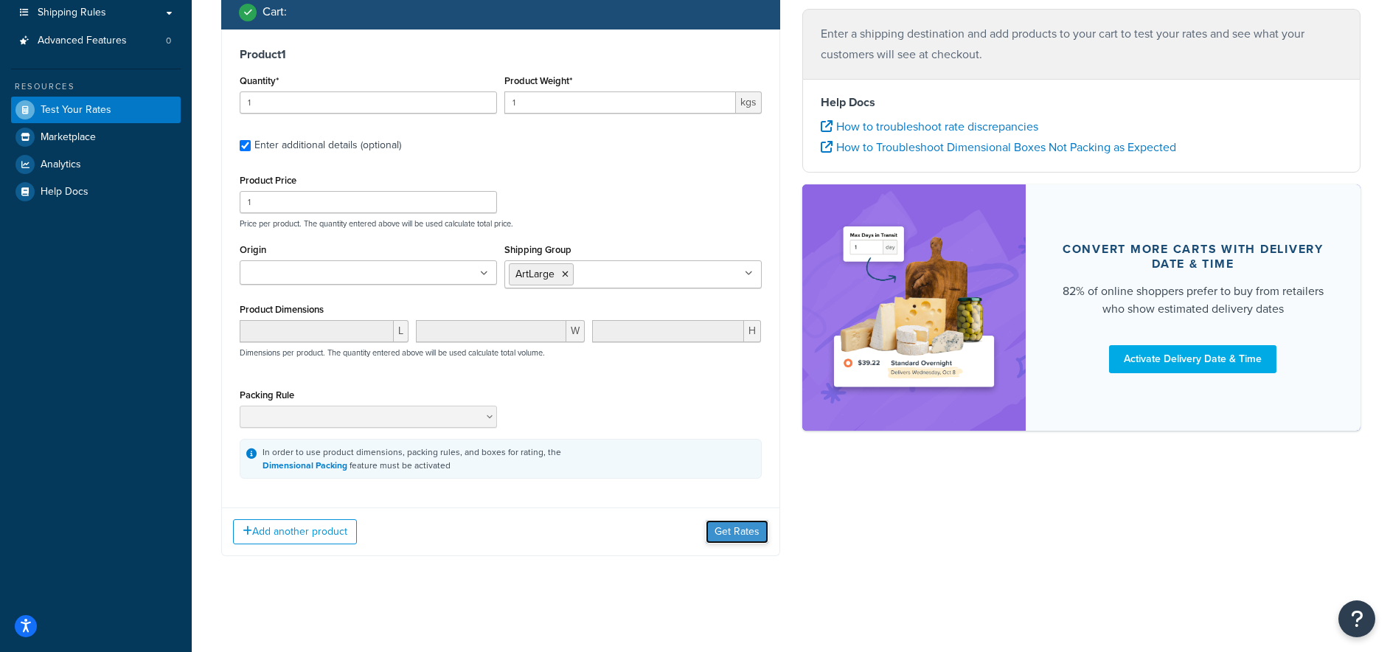
click at [732, 539] on button "Get Rates" at bounding box center [737, 532] width 63 height 24
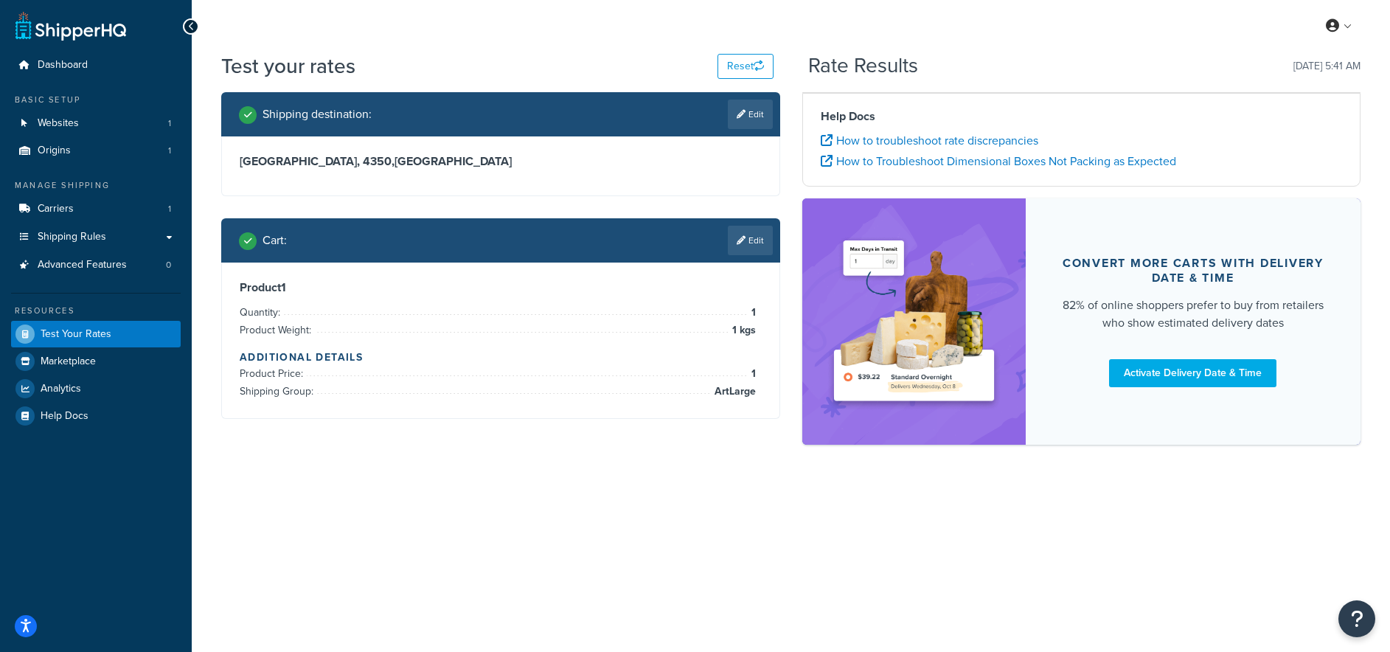
scroll to position [0, 0]
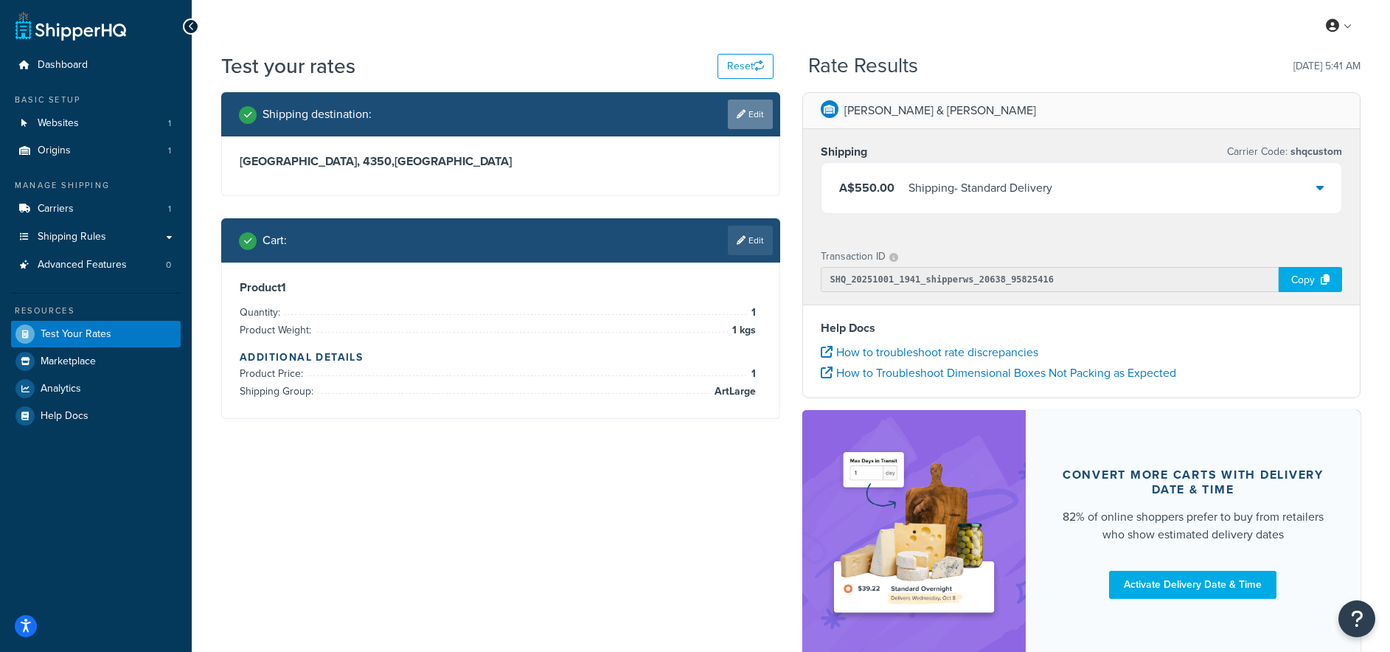
click at [754, 115] on link "Edit" at bounding box center [750, 115] width 45 height 30
select select "AU"
select select "QLD"
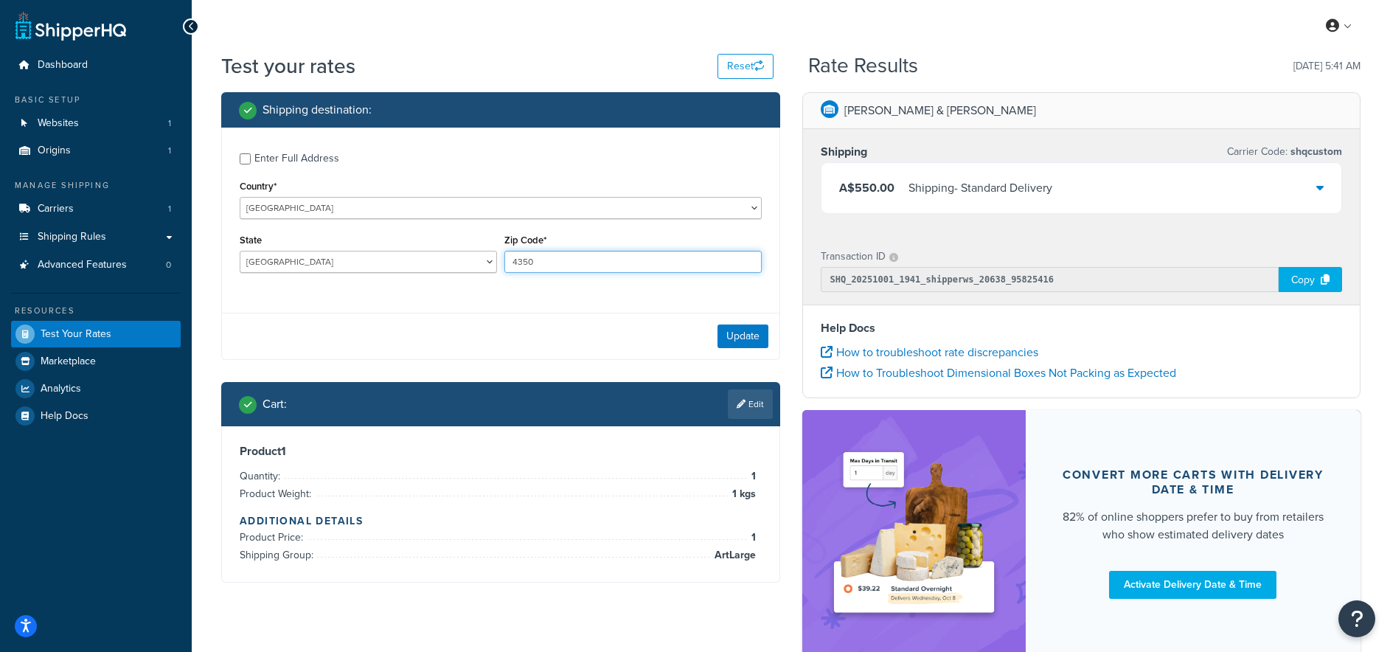
click at [538, 269] on input "4350" at bounding box center [633, 262] width 257 height 22
type input "4455"
click at [748, 338] on button "Update" at bounding box center [743, 337] width 51 height 24
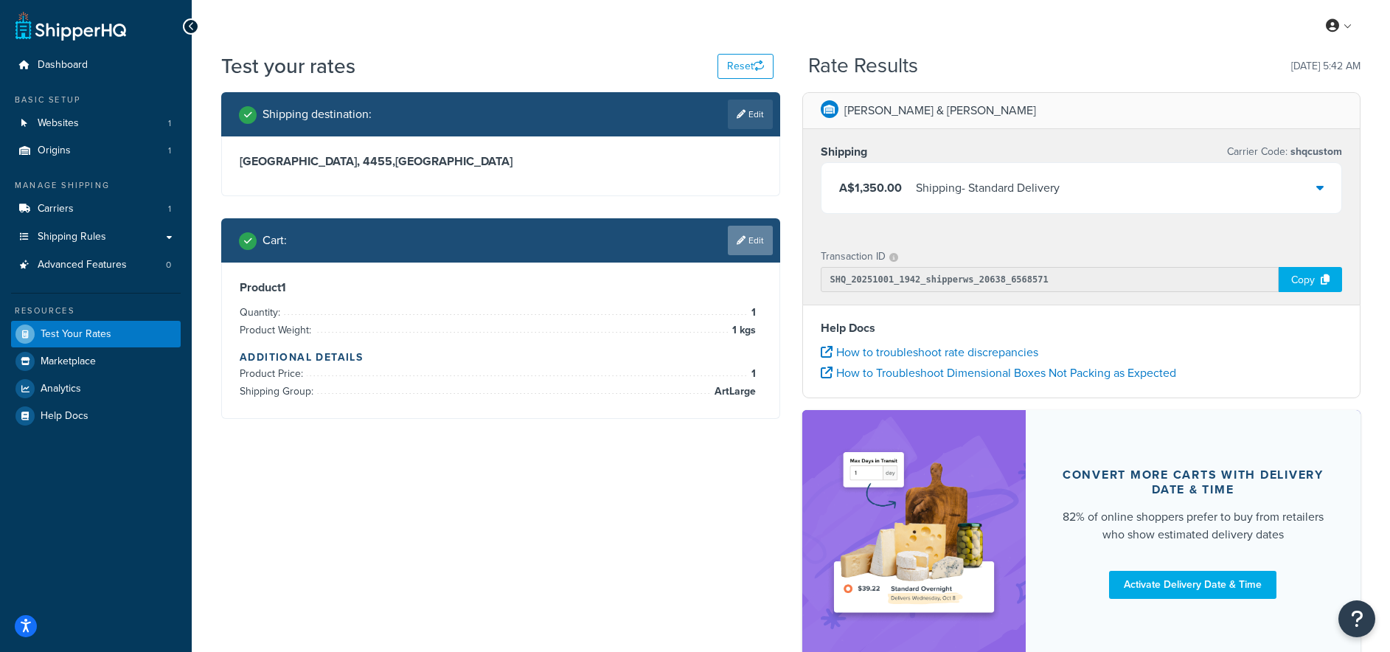
click at [747, 249] on link "Edit" at bounding box center [750, 241] width 45 height 30
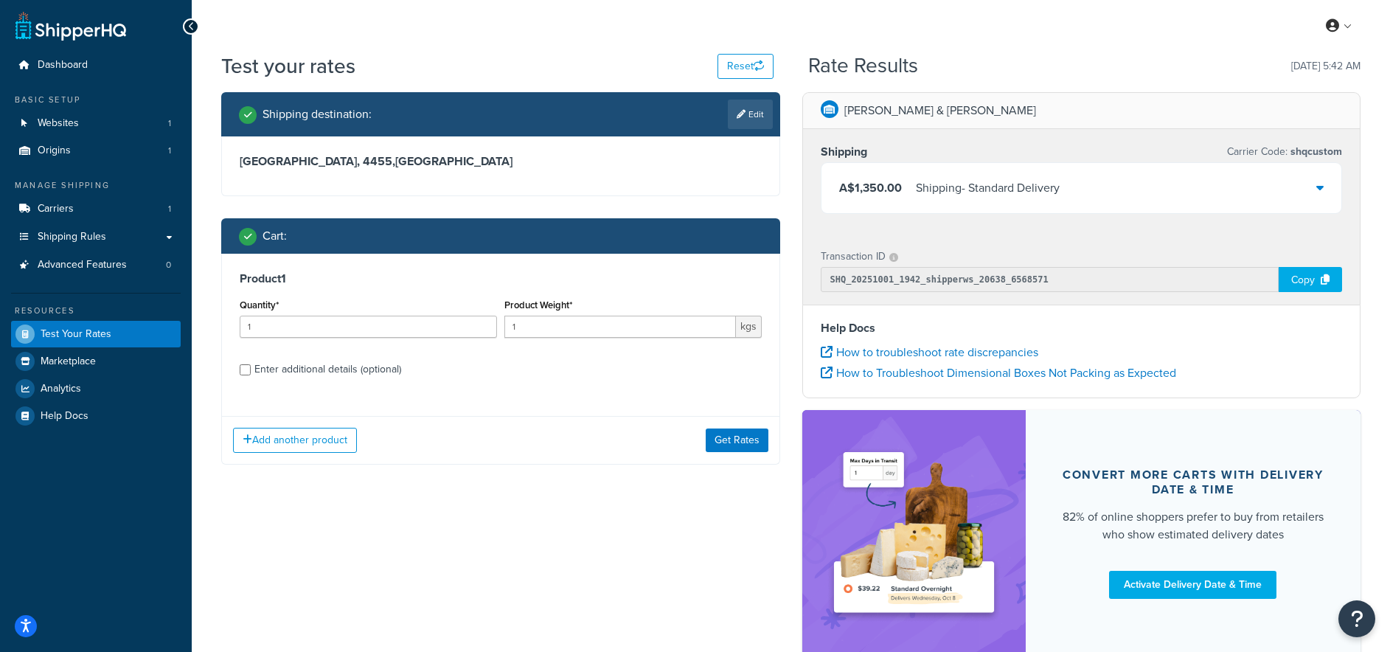
click at [323, 368] on div "Enter additional details (optional)" at bounding box center [327, 369] width 147 height 21
click at [251, 368] on input "Enter additional details (optional)" at bounding box center [245, 369] width 11 height 11
checkbox input "true"
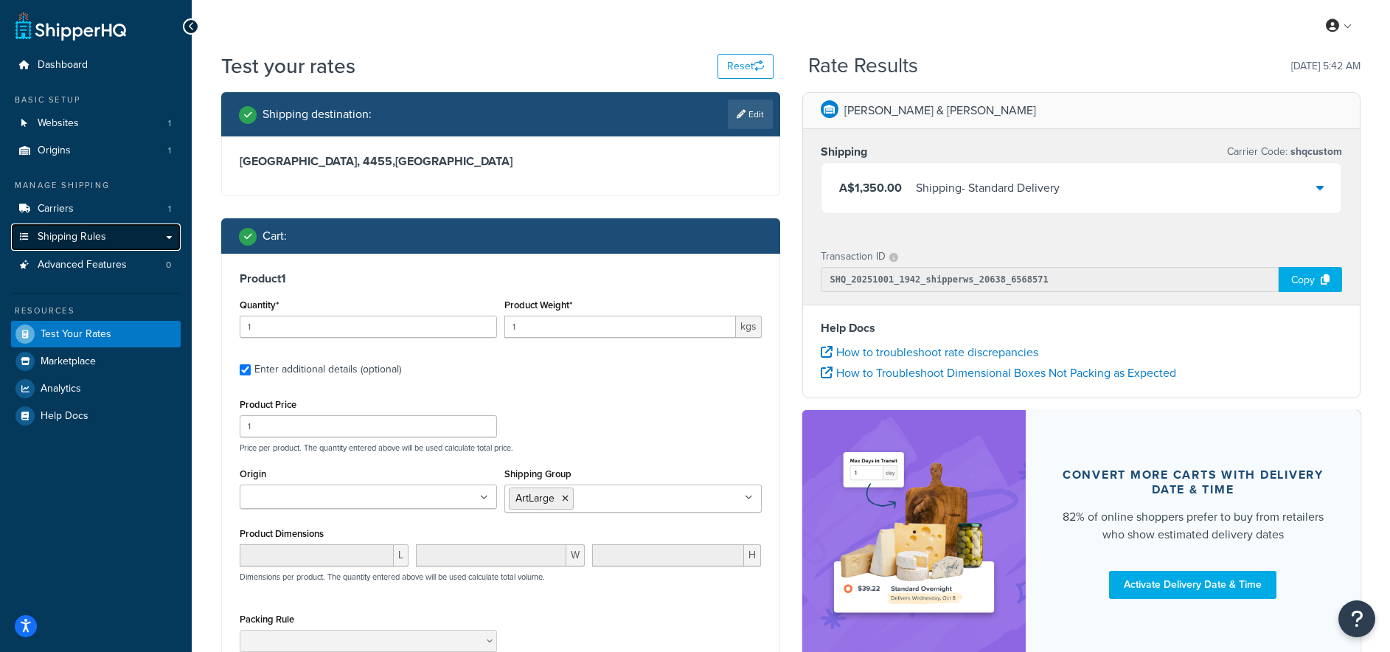
click at [57, 236] on span "Shipping Rules" at bounding box center [72, 237] width 69 height 13
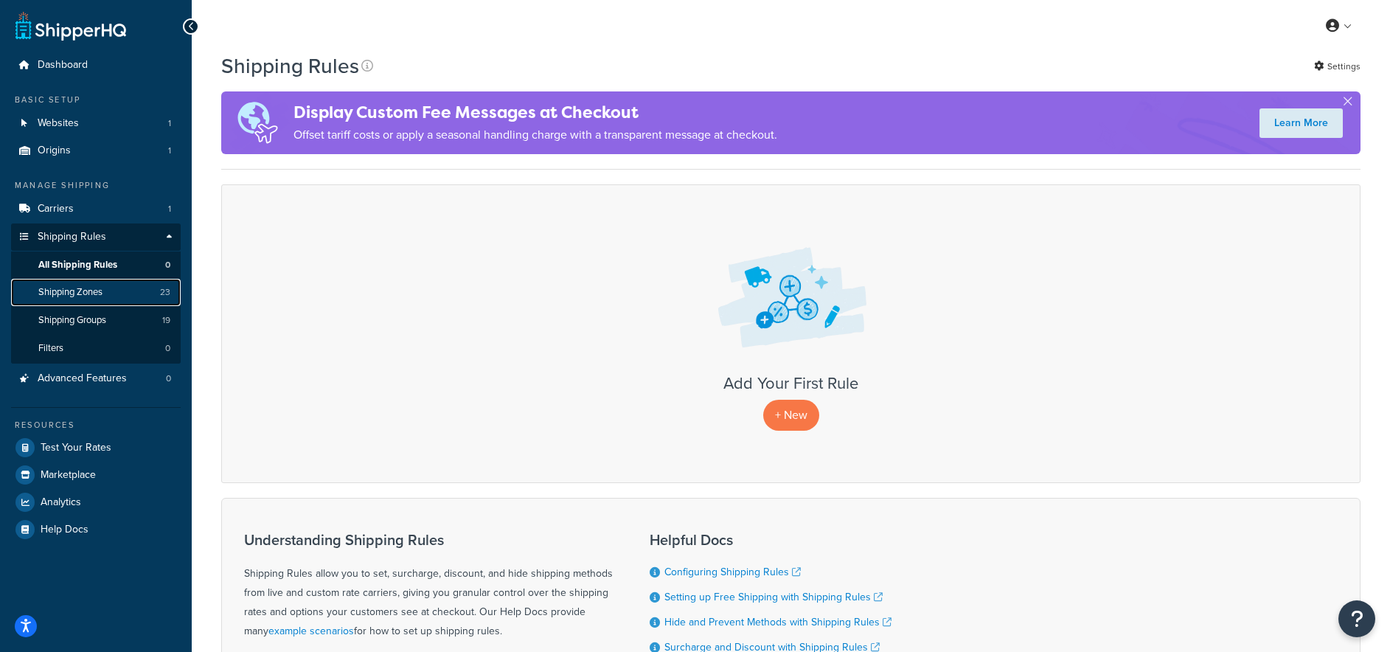
click at [61, 296] on span "Shipping Zones" at bounding box center [70, 292] width 64 height 13
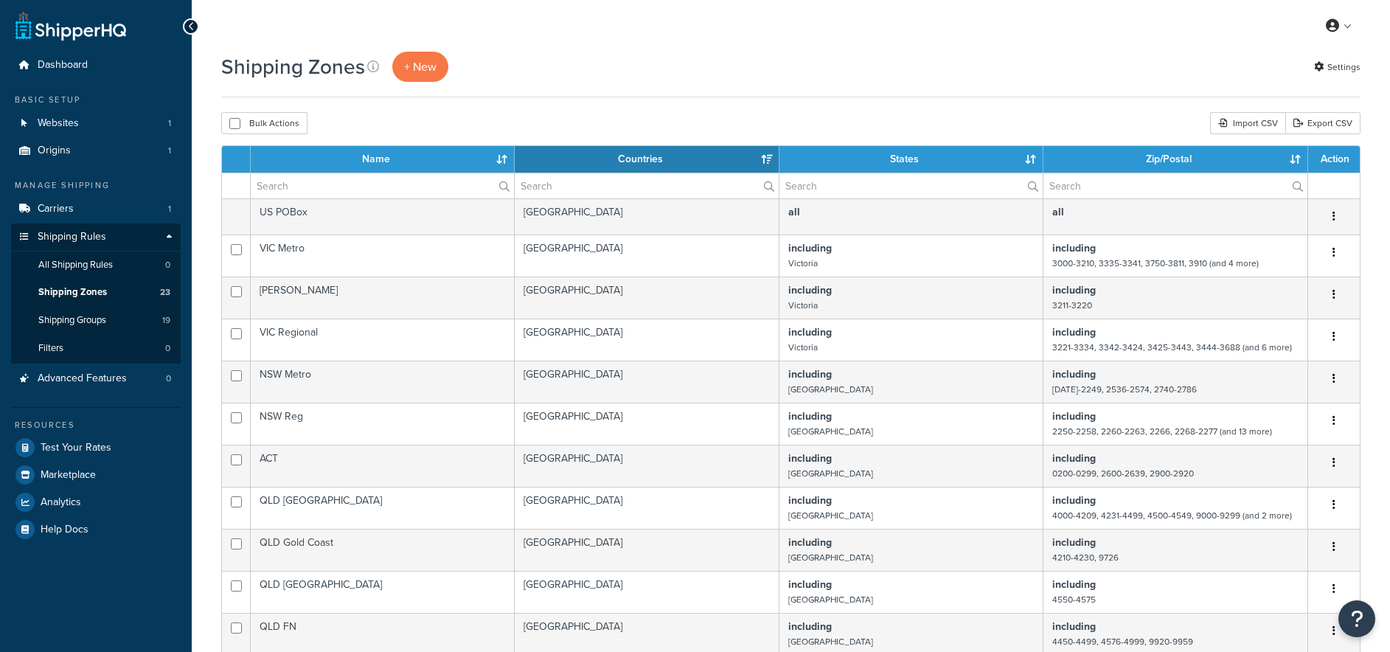
select select "15"
click at [74, 347] on link "Filters 0" at bounding box center [96, 348] width 170 height 27
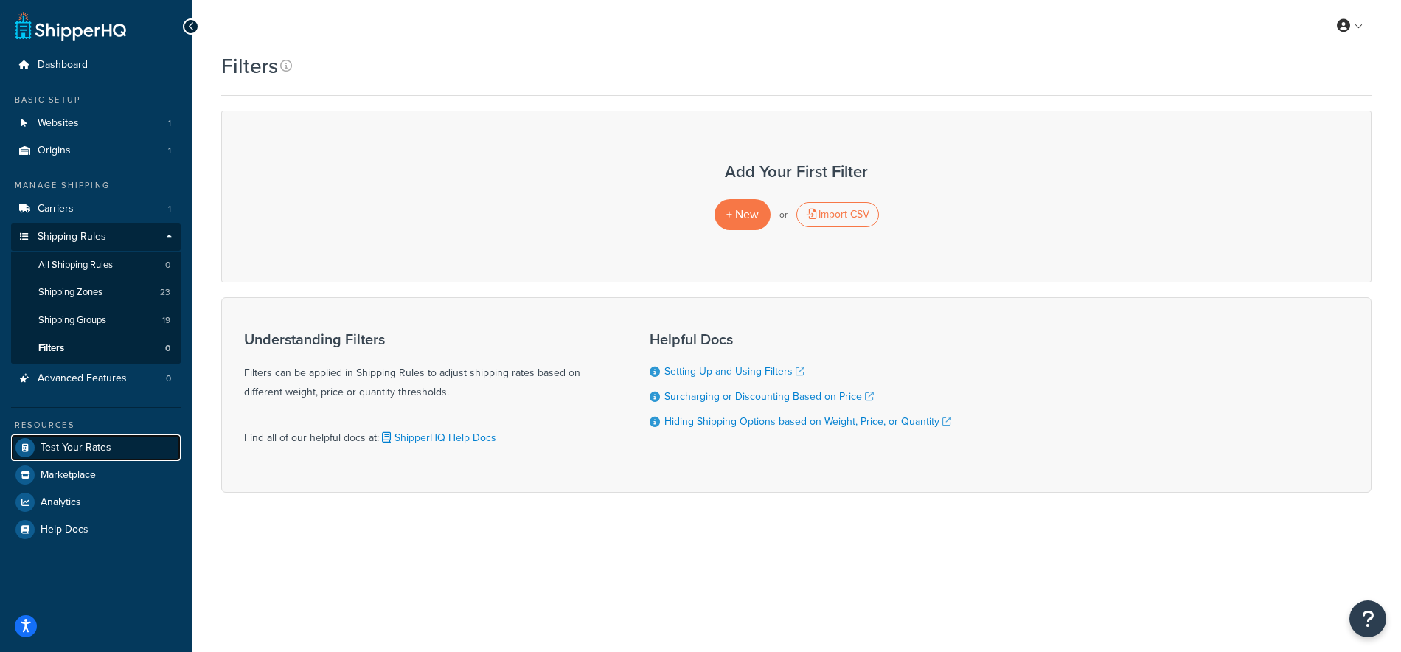
click at [80, 448] on span "Test Your Rates" at bounding box center [76, 448] width 71 height 13
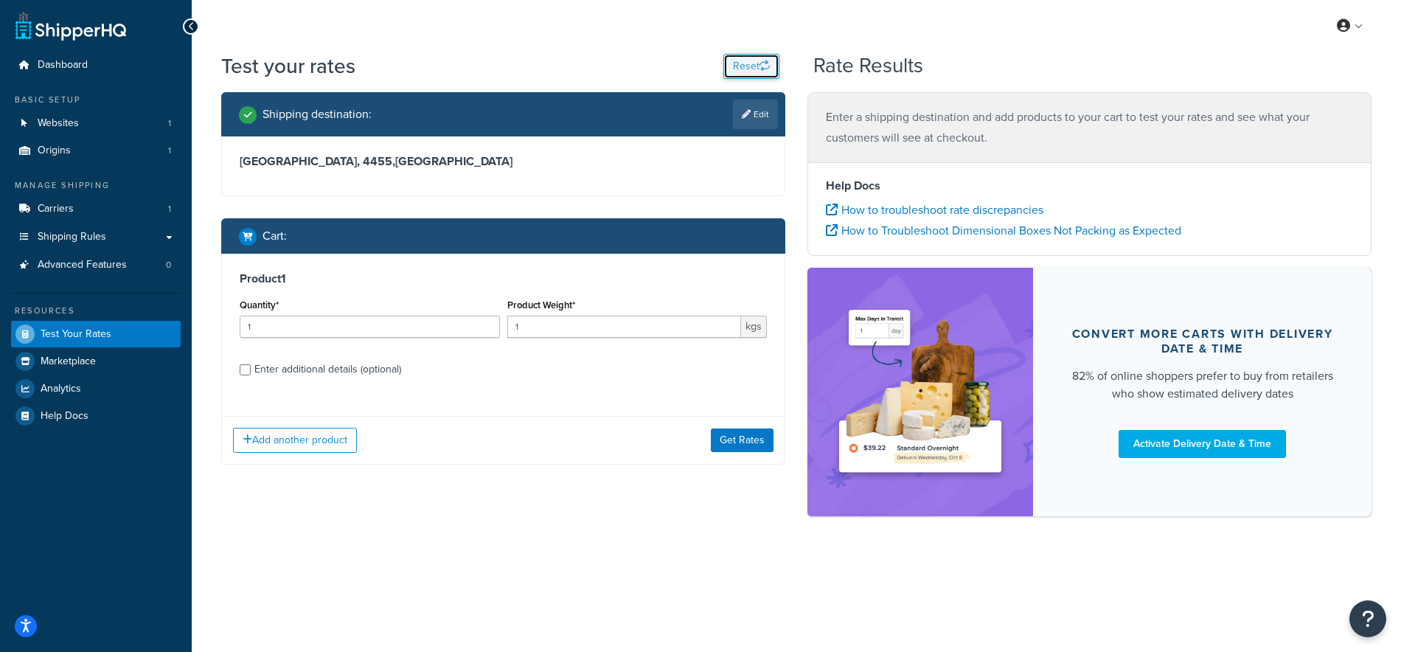
click at [760, 69] on icon "button" at bounding box center [765, 65] width 10 height 10
select select "[GEOGRAPHIC_DATA]"
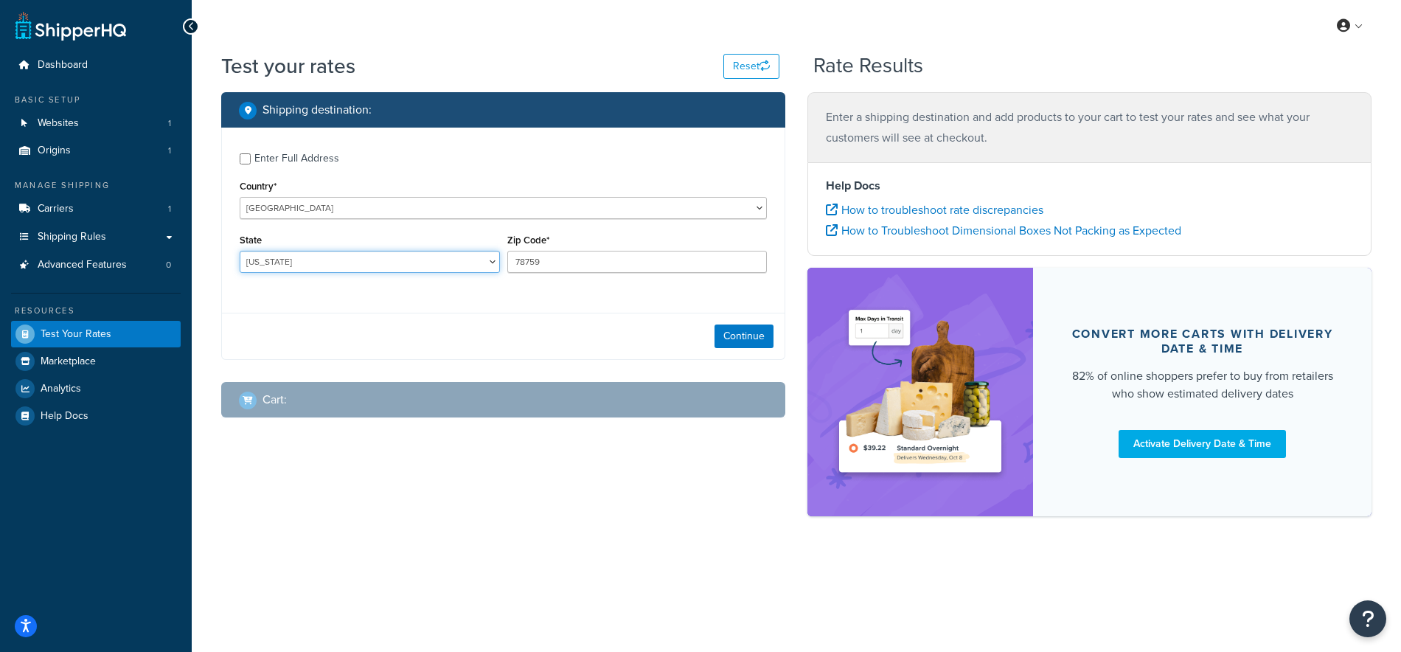
click at [348, 260] on select "[US_STATE] [US_STATE] [US_STATE] [US_STATE] [US_STATE] Armed Forces Americas Ar…" at bounding box center [370, 262] width 260 height 22
click at [552, 219] on select "[GEOGRAPHIC_DATA] [GEOGRAPHIC_DATA] [GEOGRAPHIC_DATA] [GEOGRAPHIC_DATA] [GEOGRA…" at bounding box center [503, 208] width 527 height 22
select select "AU"
click at [240, 197] on select "[GEOGRAPHIC_DATA] [GEOGRAPHIC_DATA] [GEOGRAPHIC_DATA] [GEOGRAPHIC_DATA] [GEOGRA…" at bounding box center [503, 208] width 527 height 22
click at [370, 260] on select "[GEOGRAPHIC_DATA] [GEOGRAPHIC_DATA] [GEOGRAPHIC_DATA] [GEOGRAPHIC_DATA] [GEOGRA…" at bounding box center [370, 262] width 260 height 22
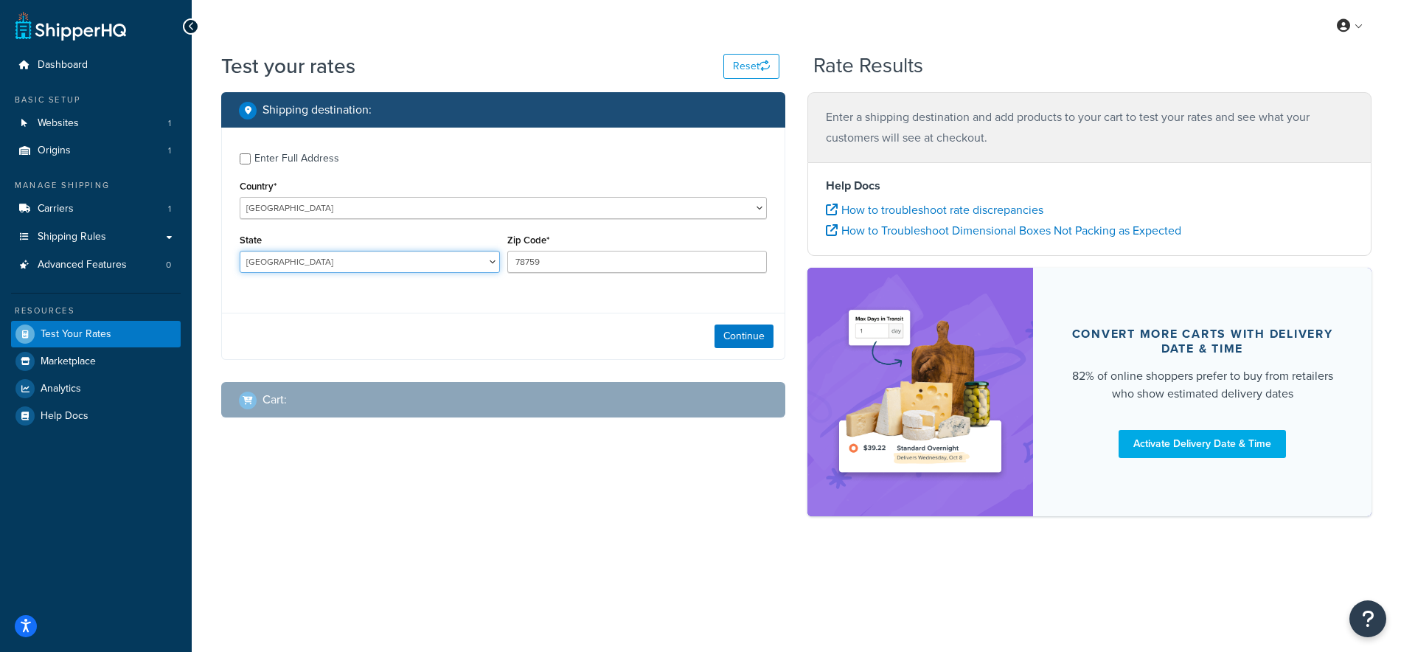
select select "SA"
click at [240, 252] on select "[GEOGRAPHIC_DATA] [GEOGRAPHIC_DATA] [GEOGRAPHIC_DATA] [GEOGRAPHIC_DATA] [GEOGRA…" at bounding box center [370, 262] width 260 height 22
click at [593, 254] on input "78759" at bounding box center [637, 262] width 260 height 22
type input "5008"
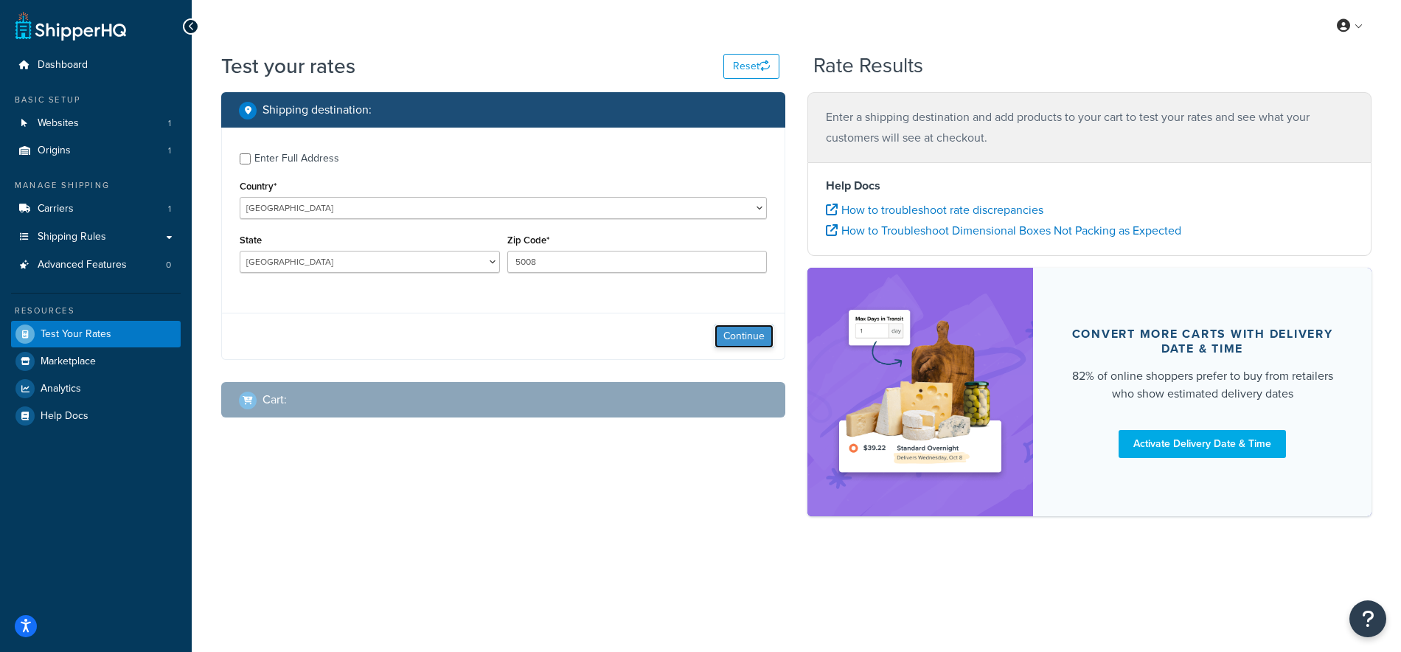
click at [743, 332] on button "Continue" at bounding box center [744, 337] width 59 height 24
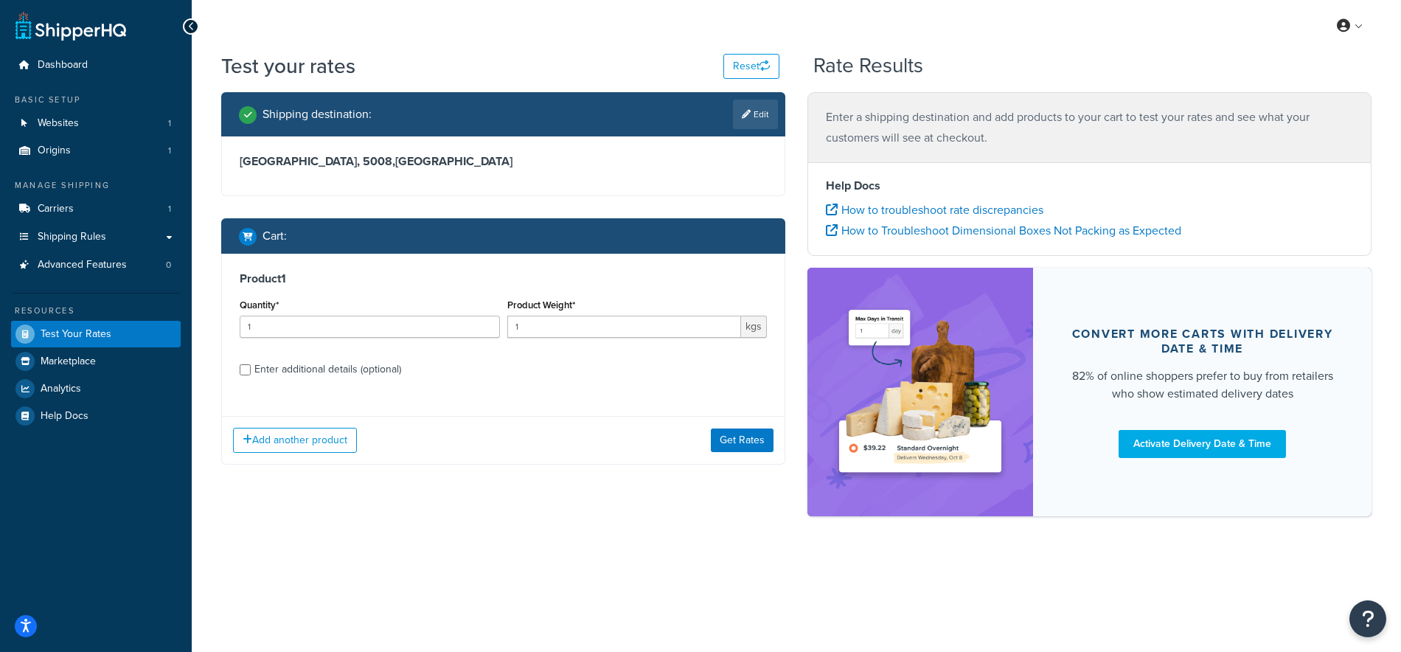
click at [299, 374] on div "Enter additional details (optional)" at bounding box center [327, 369] width 147 height 21
click at [251, 374] on input "Enter additional details (optional)" at bounding box center [245, 369] width 11 height 11
checkbox input "true"
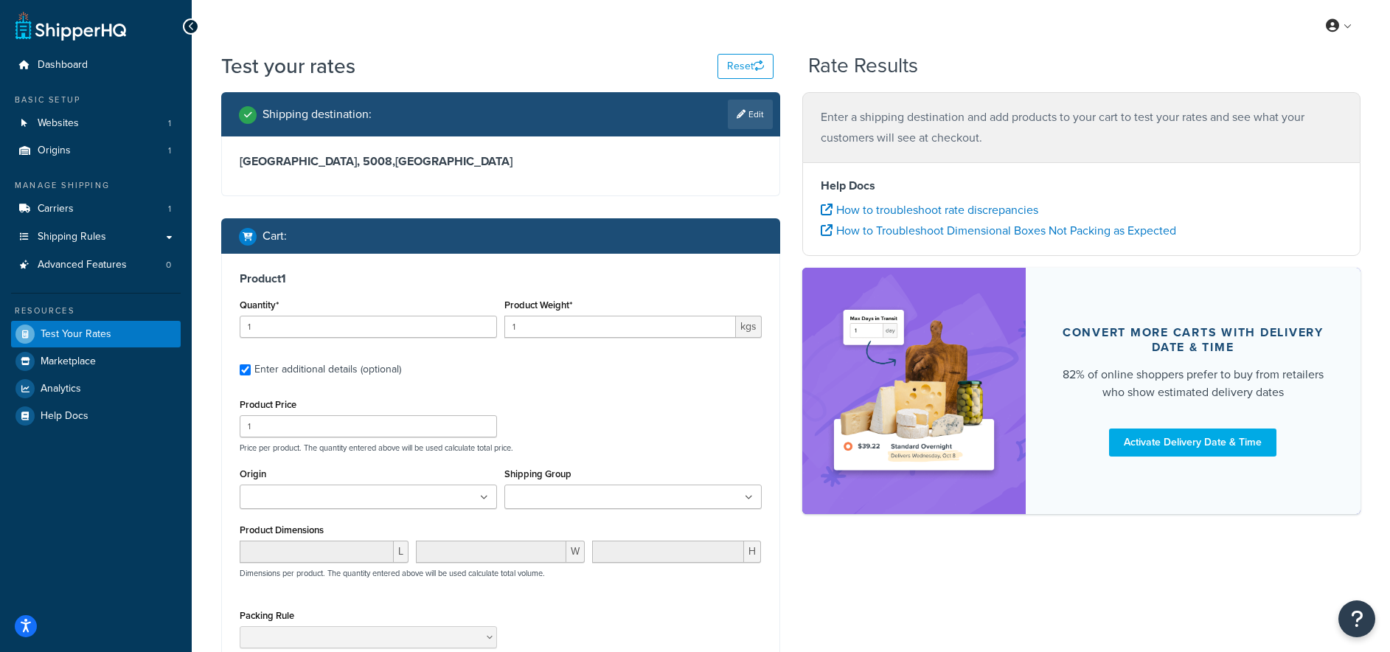
click at [610, 501] on input "Shipping Group" at bounding box center [574, 498] width 131 height 16
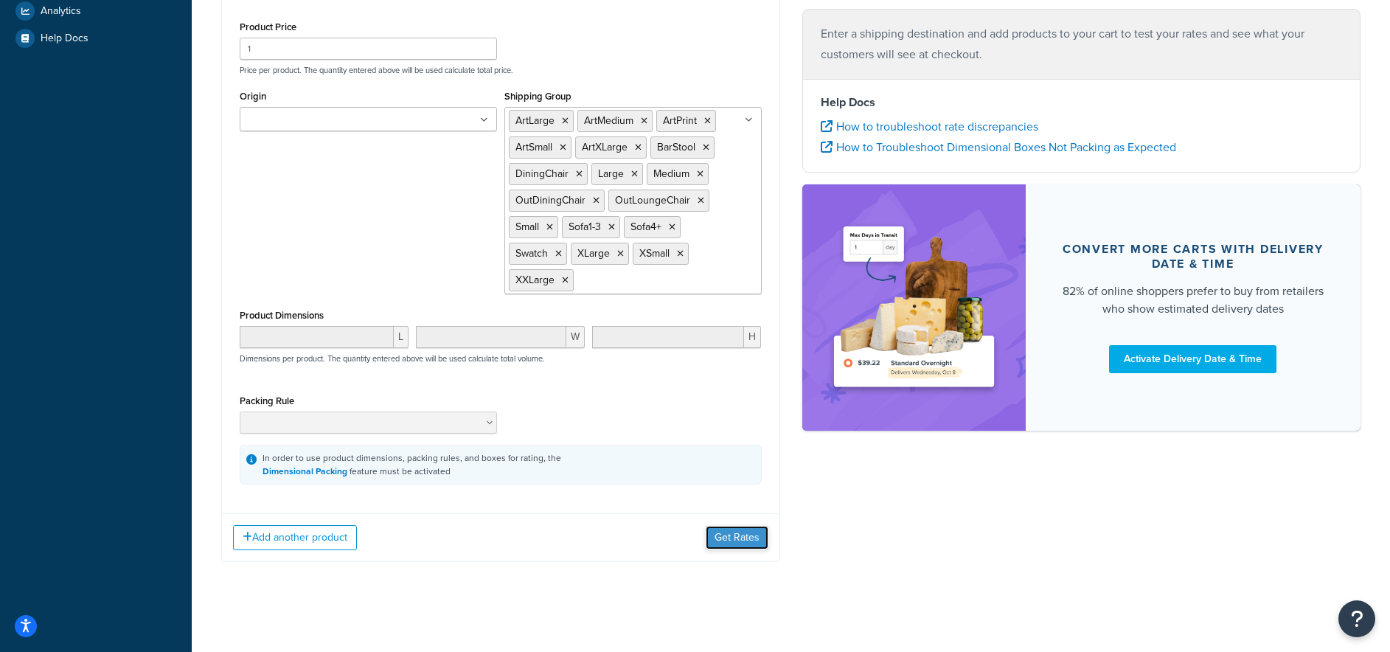
click at [743, 549] on button "Get Rates" at bounding box center [737, 538] width 63 height 24
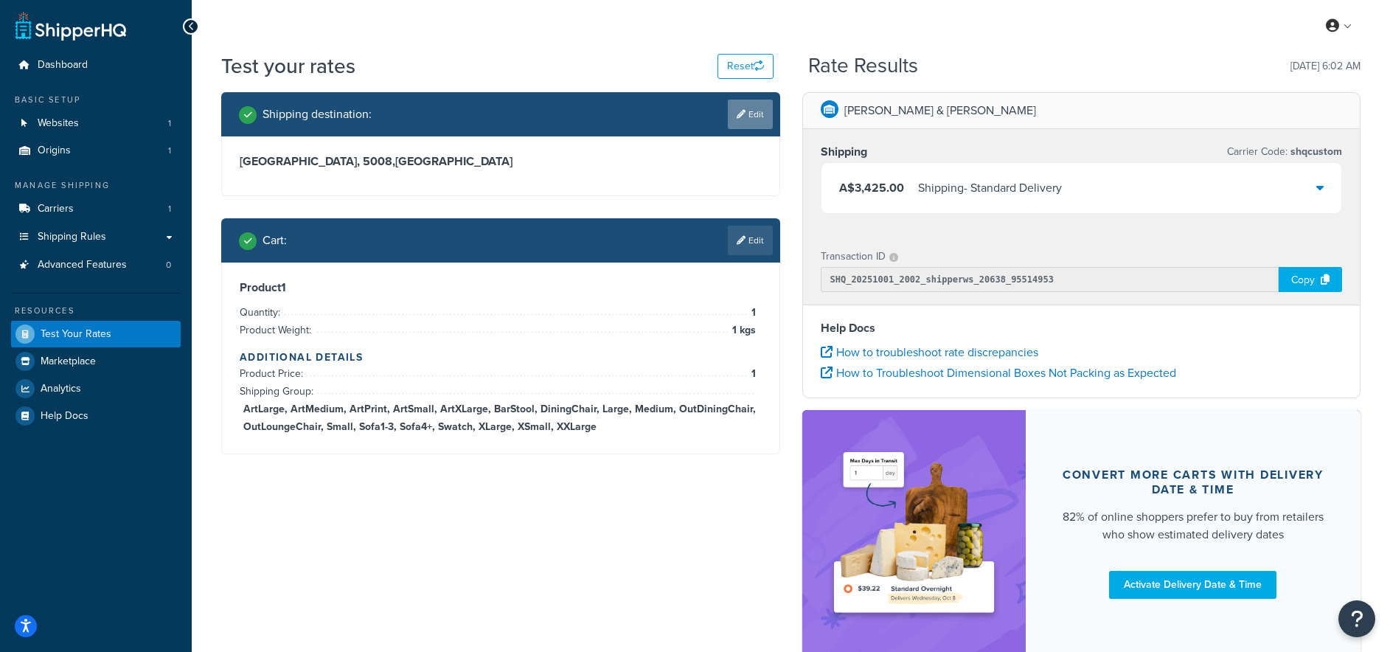
click at [769, 111] on link "Edit" at bounding box center [750, 115] width 45 height 30
select select "AU"
select select "SA"
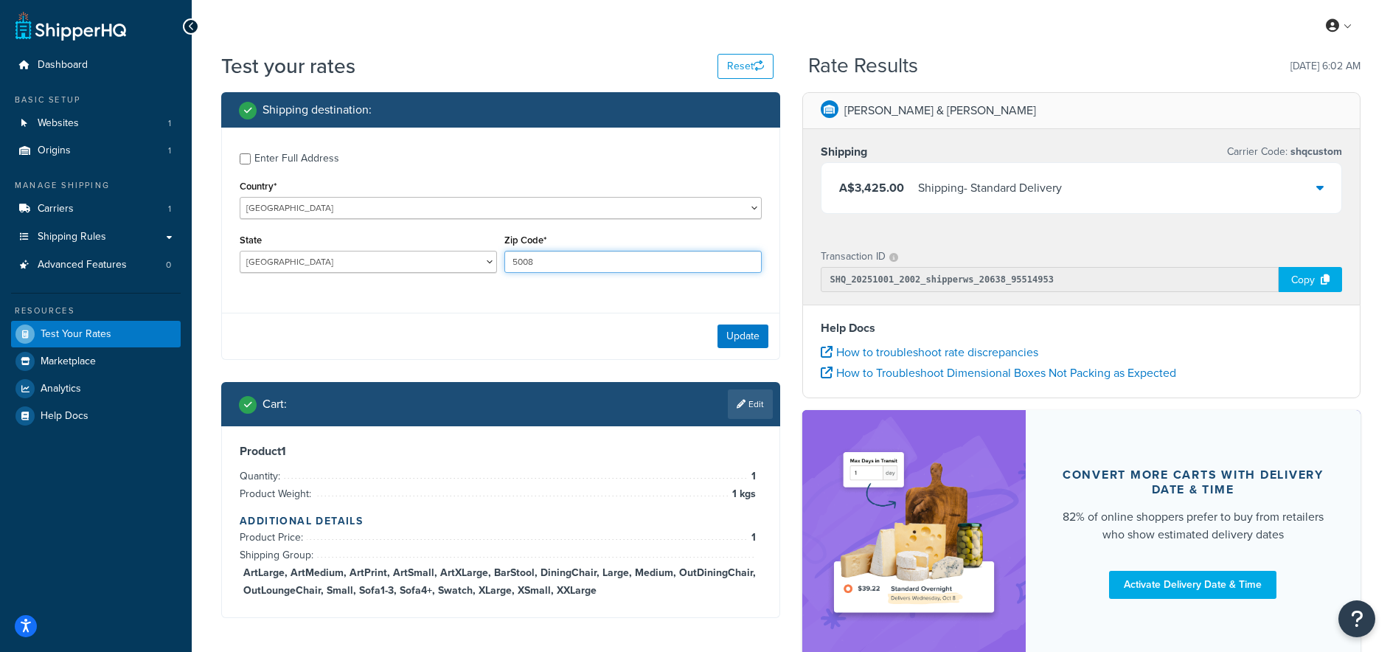
drag, startPoint x: 549, startPoint y: 264, endPoint x: 516, endPoint y: 265, distance: 33.2
click at [516, 265] on input "5008" at bounding box center [633, 262] width 257 height 22
type input "5453"
click at [722, 336] on button "Update" at bounding box center [743, 337] width 51 height 24
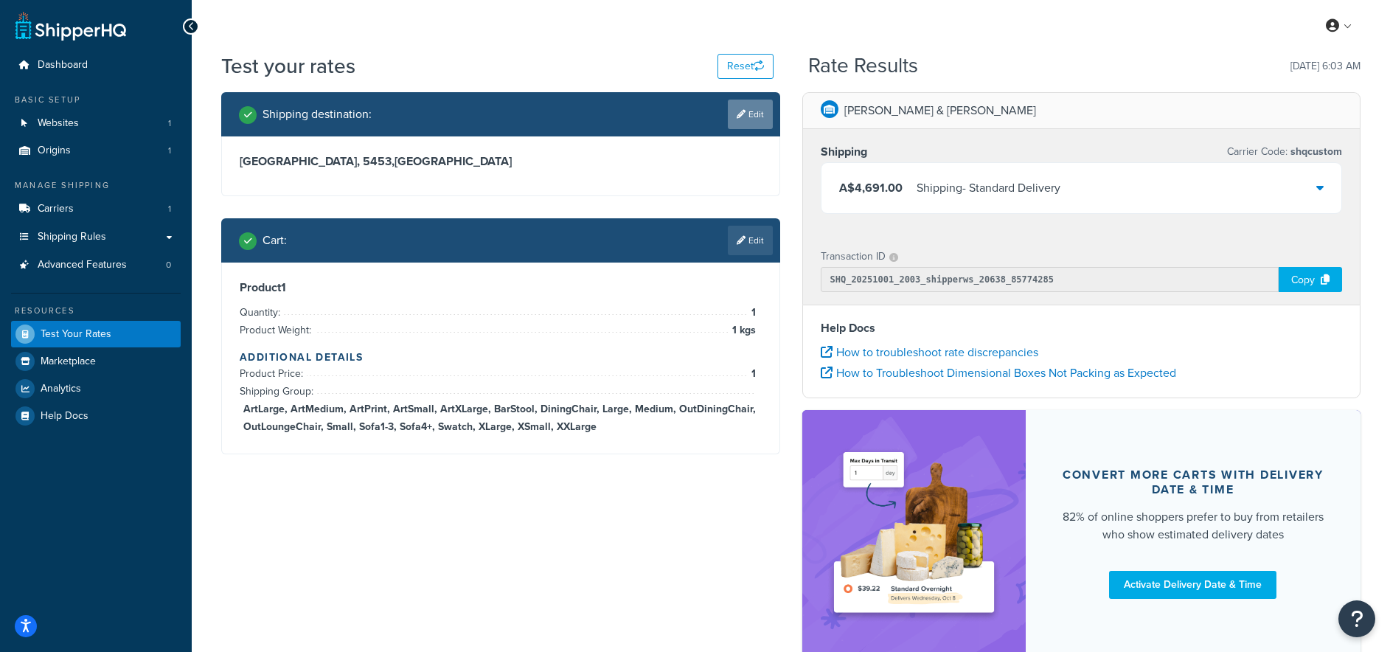
click at [742, 120] on link "Edit" at bounding box center [750, 115] width 45 height 30
select select "AU"
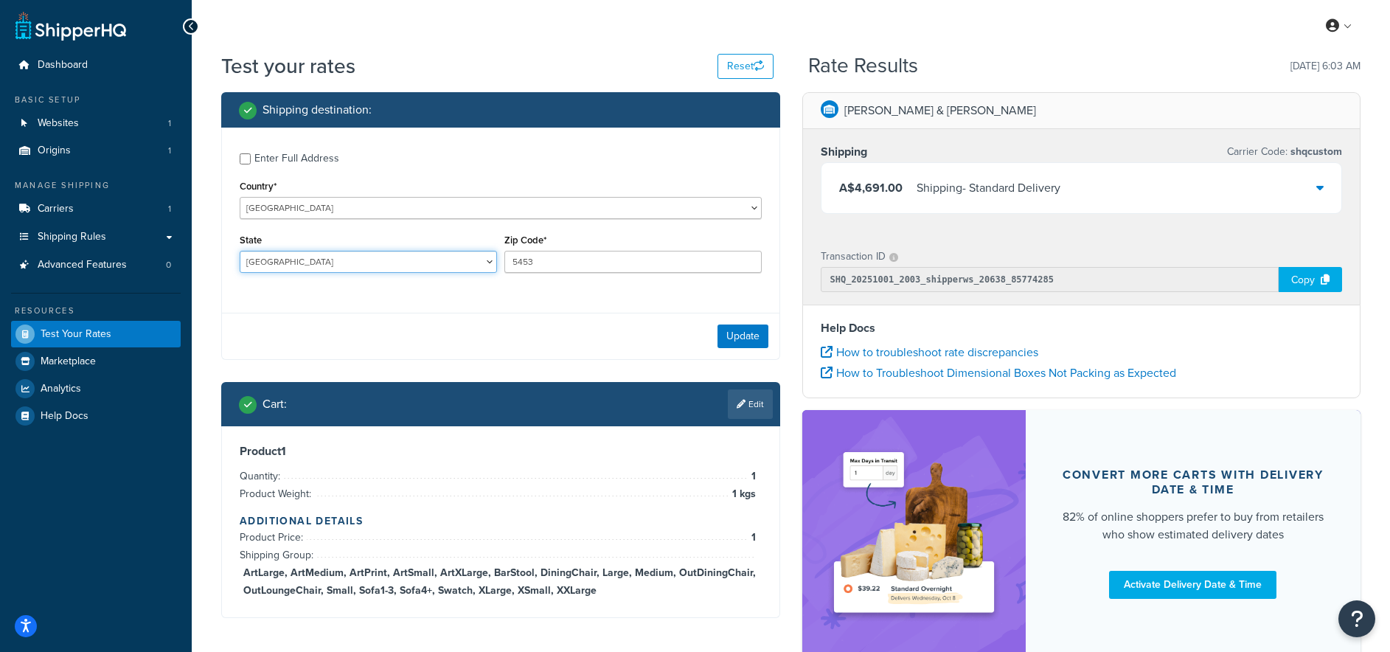
click at [291, 260] on select "[GEOGRAPHIC_DATA] [GEOGRAPHIC_DATA] [GEOGRAPHIC_DATA] [GEOGRAPHIC_DATA] [GEOGRA…" at bounding box center [368, 262] width 257 height 22
select select "TAS"
click at [240, 252] on select "[GEOGRAPHIC_DATA] [GEOGRAPHIC_DATA] [GEOGRAPHIC_DATA] [GEOGRAPHIC_DATA] [GEOGRA…" at bounding box center [368, 262] width 257 height 22
click at [524, 263] on input "5453" at bounding box center [633, 262] width 257 height 22
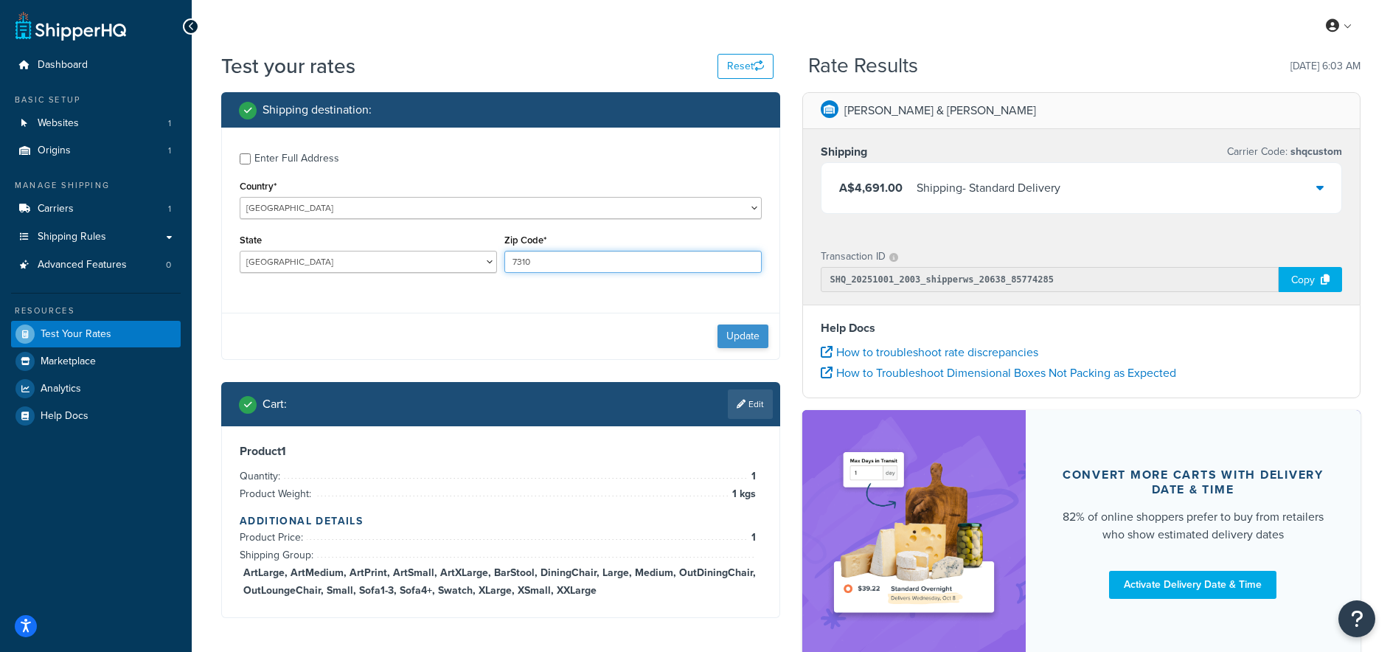
type input "7310"
click at [741, 340] on button "Update" at bounding box center [743, 337] width 51 height 24
